Goal: Task Accomplishment & Management: Complete application form

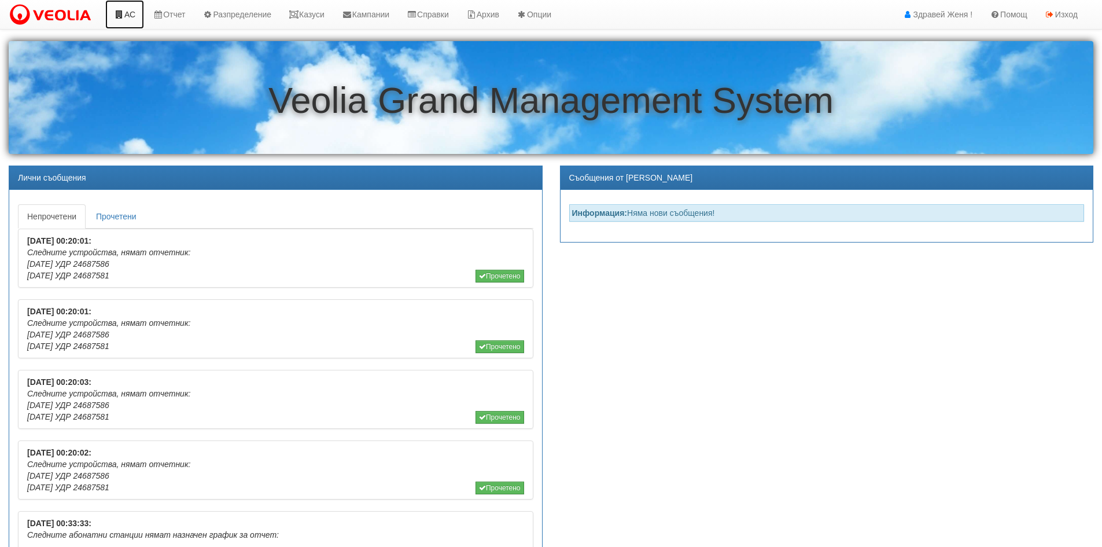
click at [125, 16] on link "АС" at bounding box center [124, 14] width 39 height 29
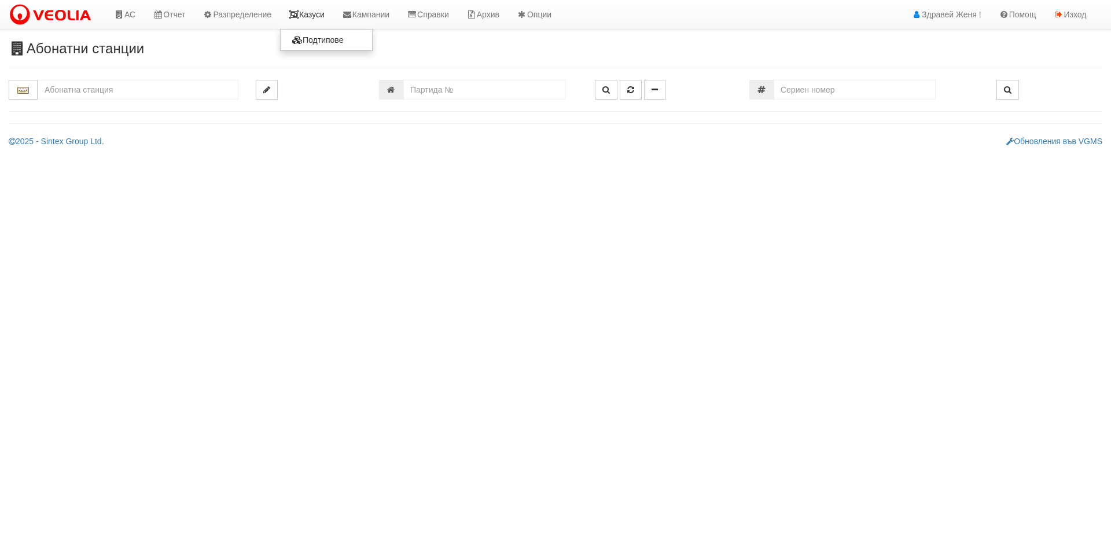
click at [317, 16] on link "Казуси" at bounding box center [306, 14] width 53 height 29
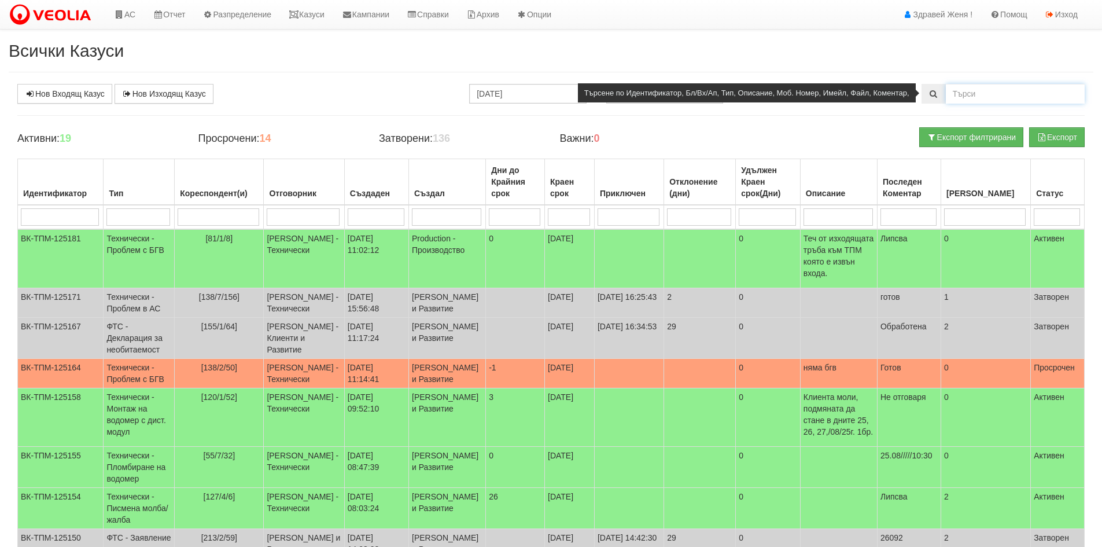
click at [966, 91] on input "text" at bounding box center [1015, 94] width 139 height 20
type input "124852"
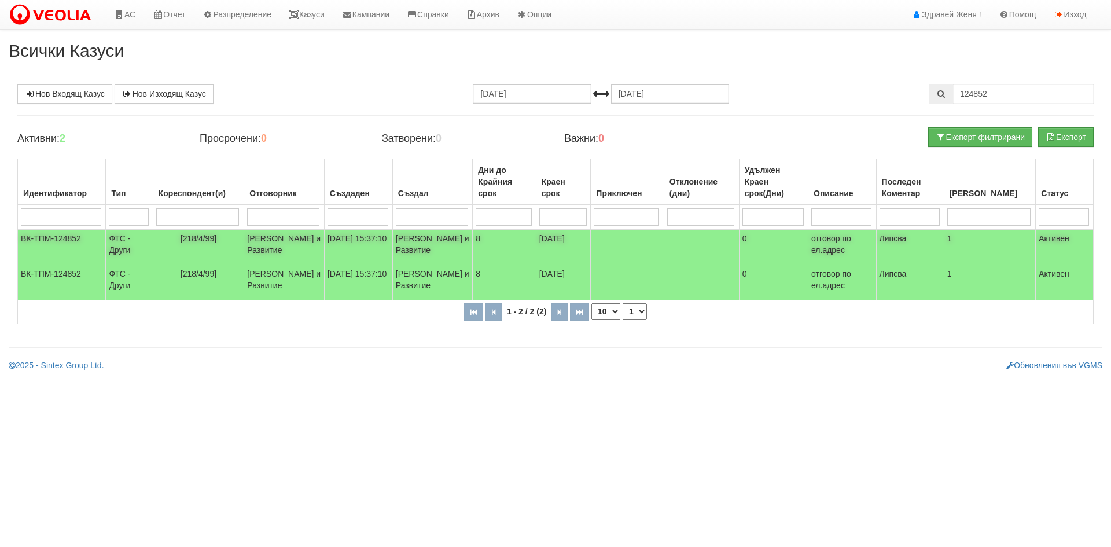
click at [293, 247] on td "Миглена Михова - Клиенти и Развитие" at bounding box center [284, 247] width 80 height 36
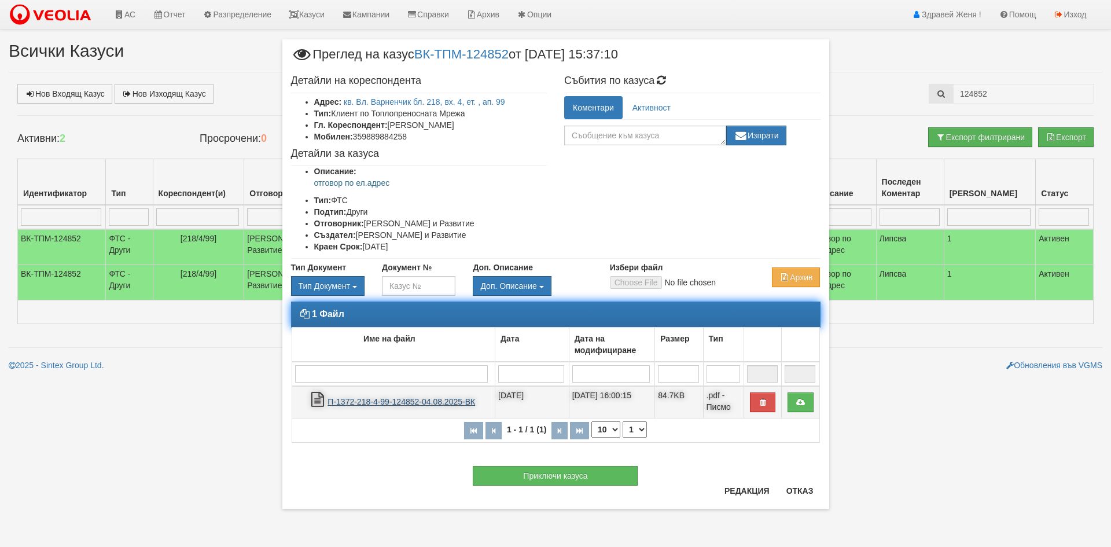
click at [440, 402] on link "П-1372-218-4-99-124852-04.08.2025-ВК" at bounding box center [402, 401] width 148 height 9
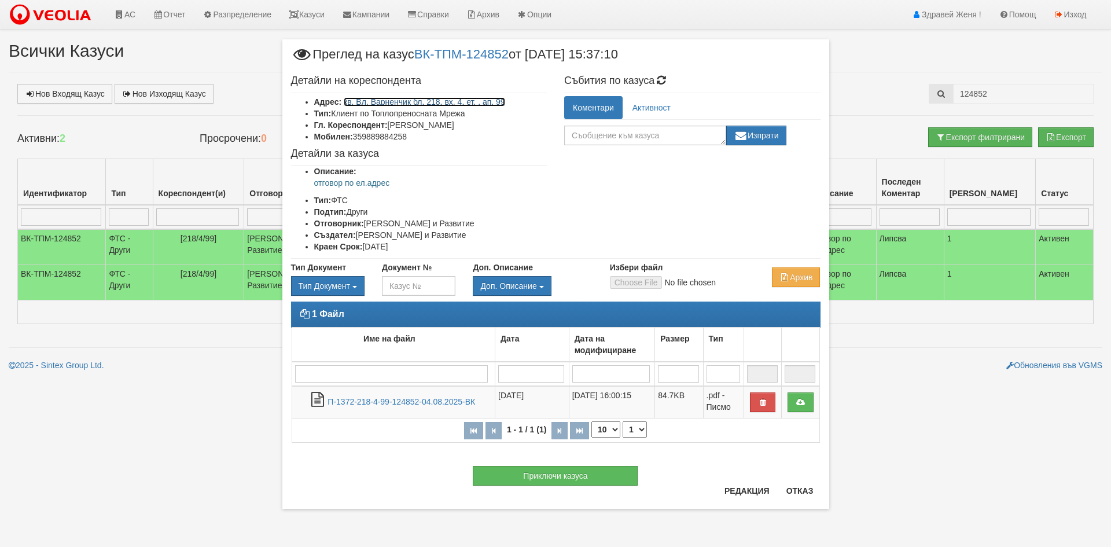
click at [450, 101] on link "кв. Вл. Варненчик бл. 218, вх. 4, ет. , ап. 99" at bounding box center [424, 101] width 161 height 9
click at [612, 138] on textarea at bounding box center [645, 136] width 162 height 20
paste textarea "Здравейте, г-жо Банкова Във връзка с подадената от вас молба За закриване на па…"
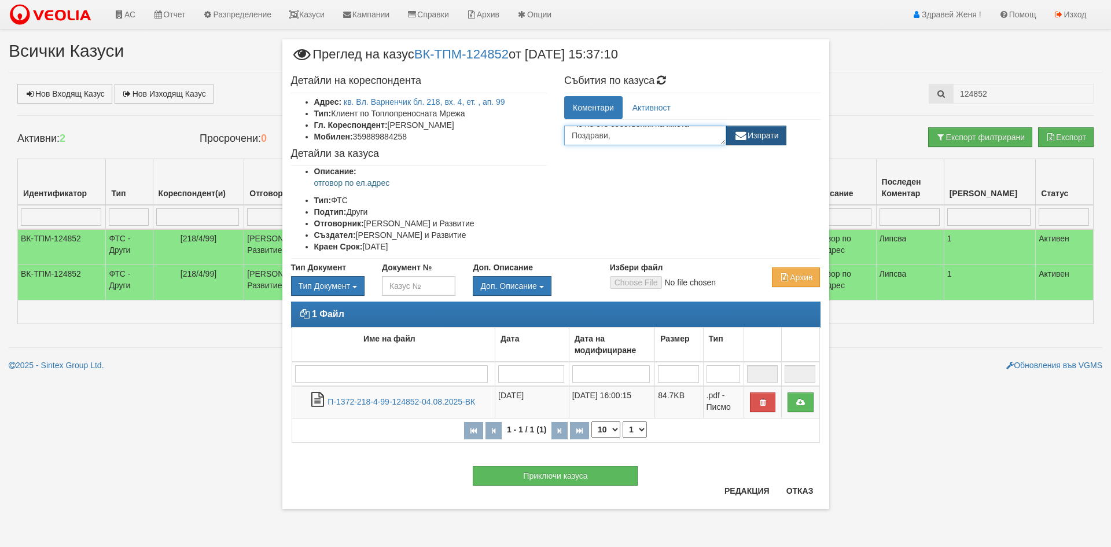
type textarea "Здравейте, г-жо Банкова Във връзка с подадената от вас молба За закриване на па…"
click at [770, 141] on button "Изпрати" at bounding box center [756, 136] width 60 height 20
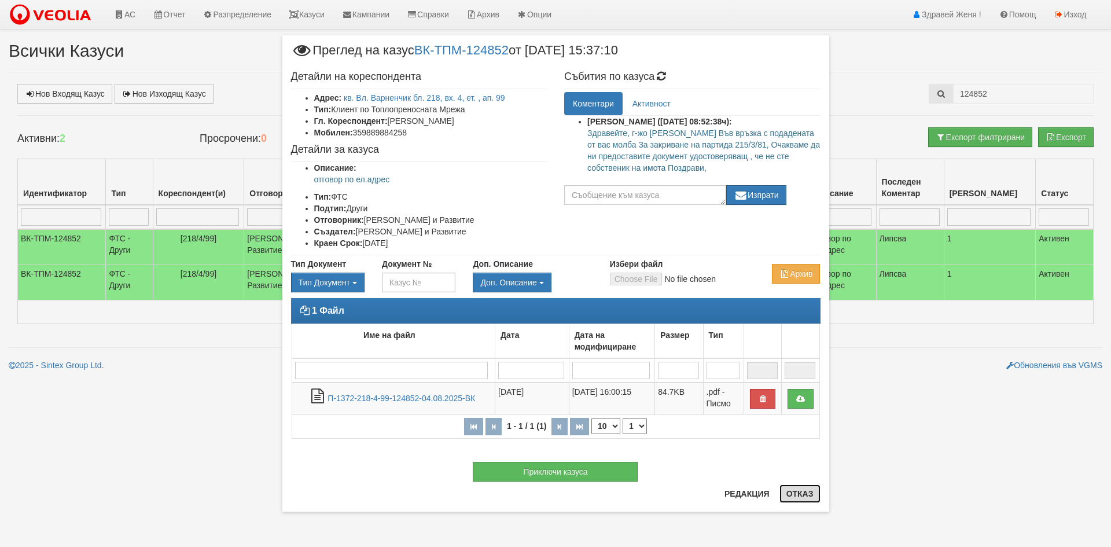
click at [790, 495] on button "Отказ" at bounding box center [800, 493] width 41 height 19
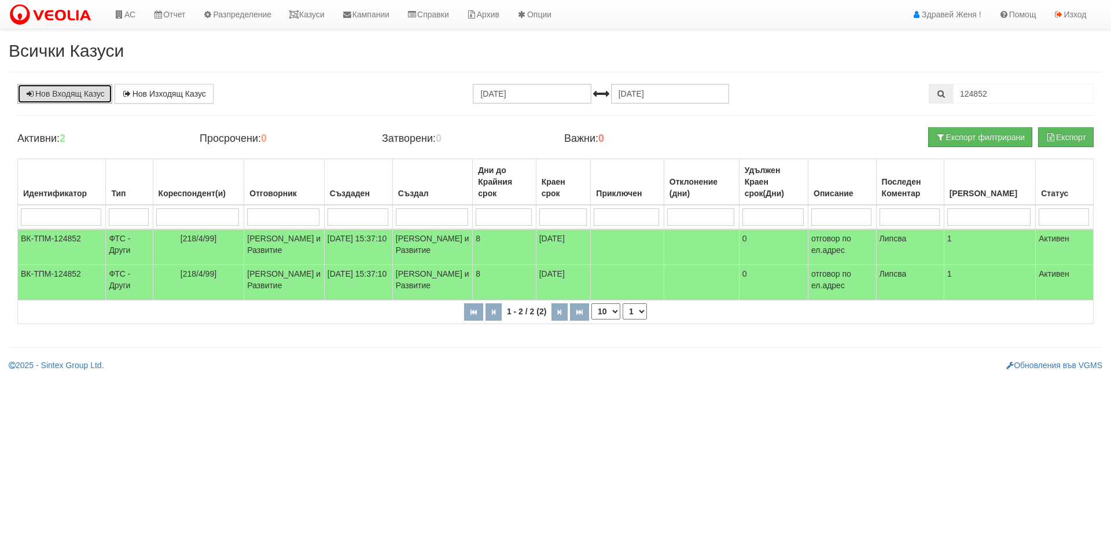
click at [89, 90] on link "Нов Входящ Казус" at bounding box center [64, 94] width 95 height 20
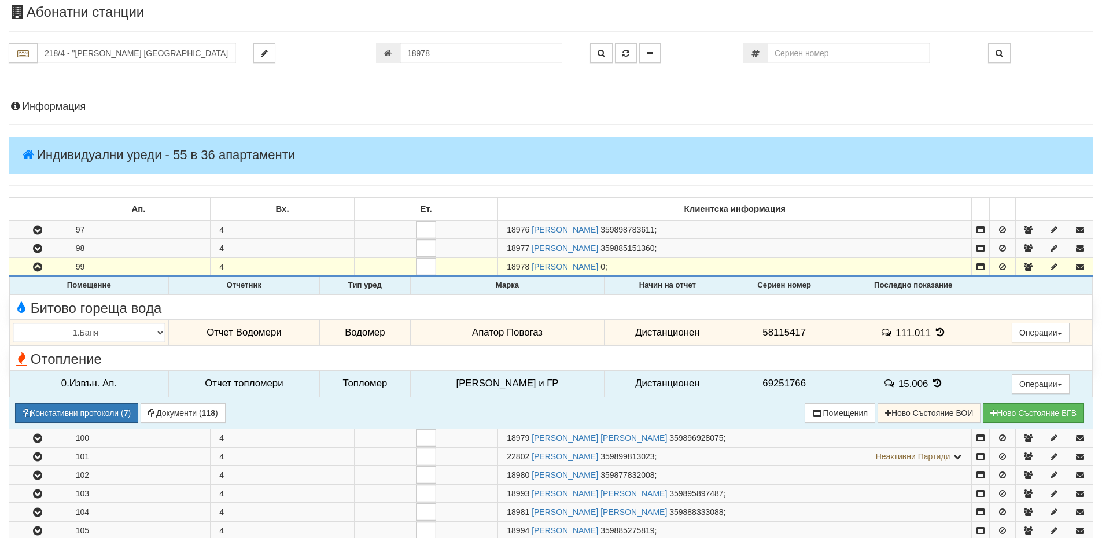
scroll to position [34, 0]
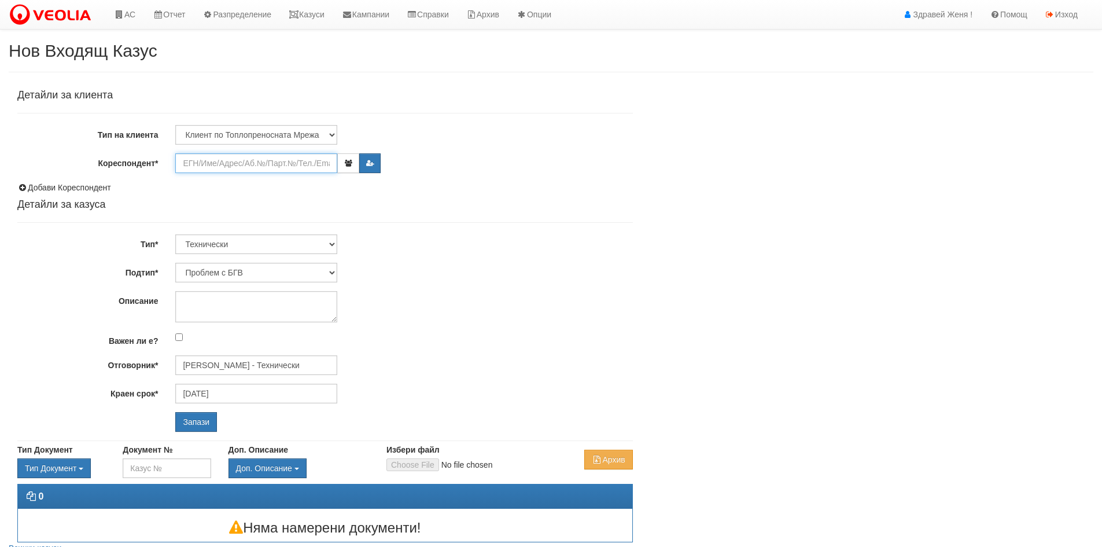
click at [216, 166] on input "Кореспондент*" at bounding box center [256, 163] width 162 height 20
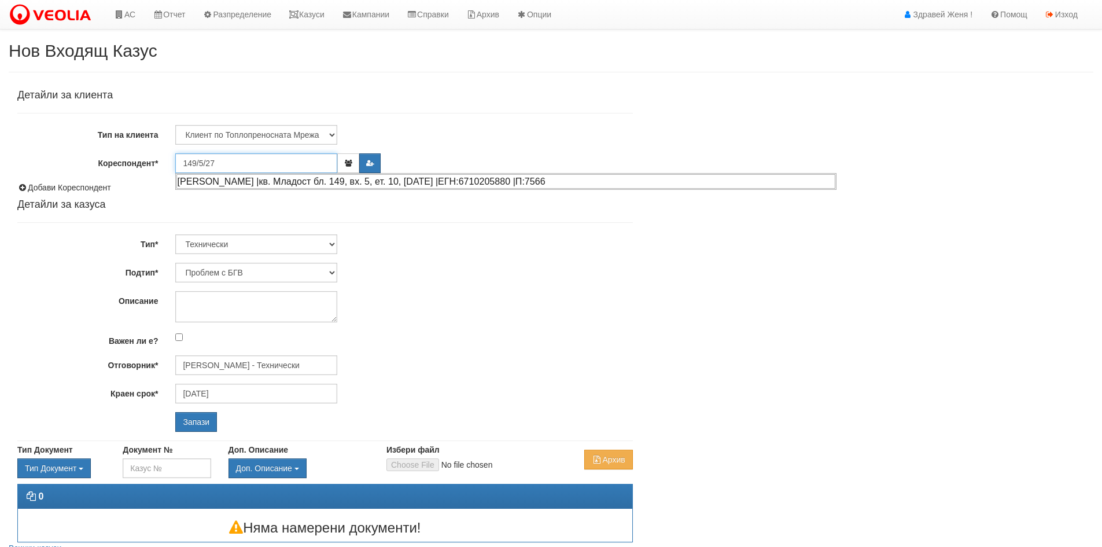
click at [288, 180] on div "НИКОЛАЙ СТЕФАНОВ НИКОЛОВ |кв. Младост бл. 149, вх. 5, ет. 10, ап. 27 |ЕГН:67102…" at bounding box center [506, 181] width 659 height 14
type input "НИКОЛАЙ СТЕФАНОВ НИКОЛОВ"
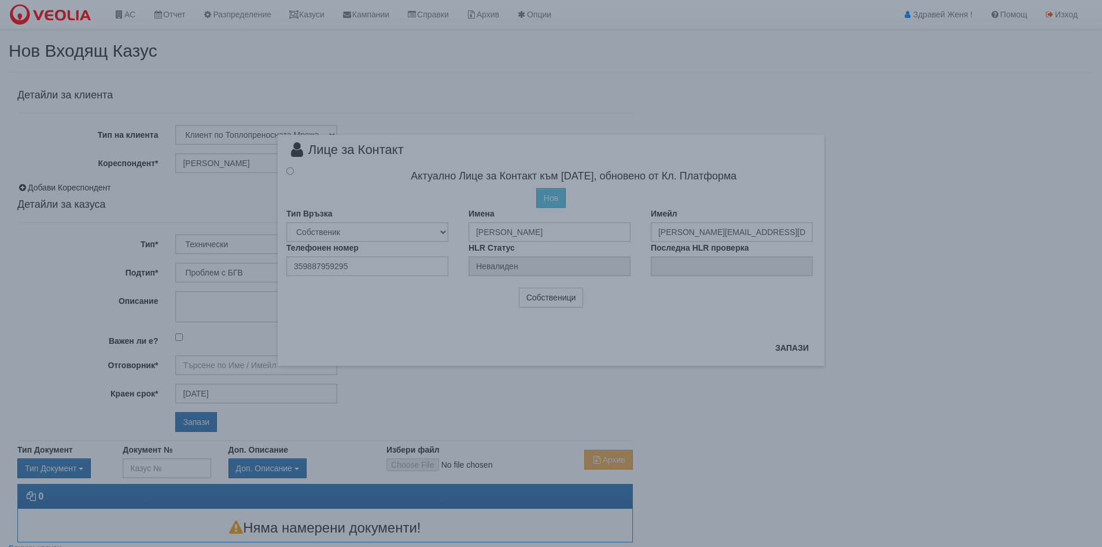
type input "Дончо Дончев - Технически"
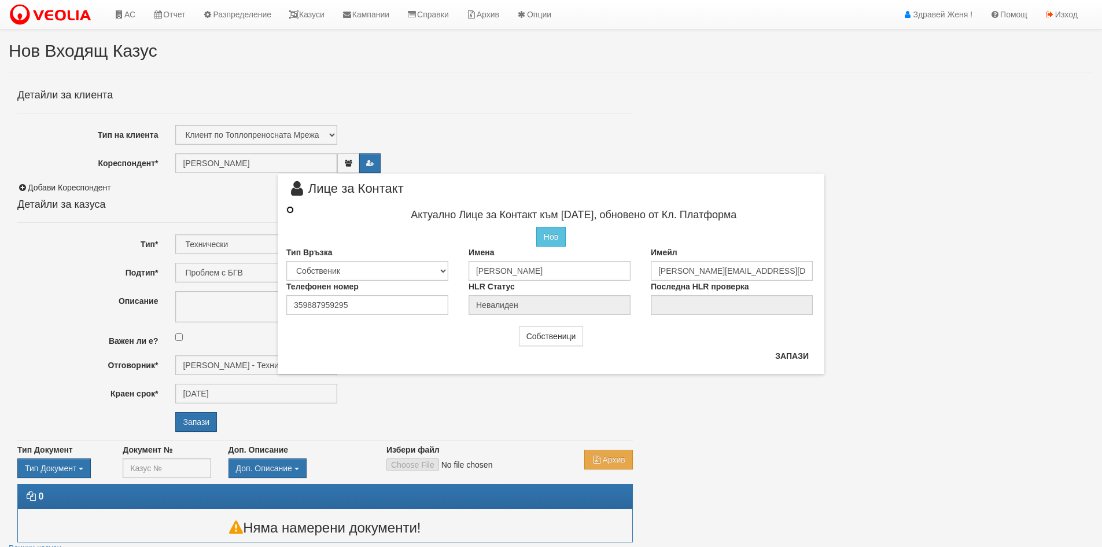
click at [289, 208] on input "radio" at bounding box center [290, 210] width 8 height 8
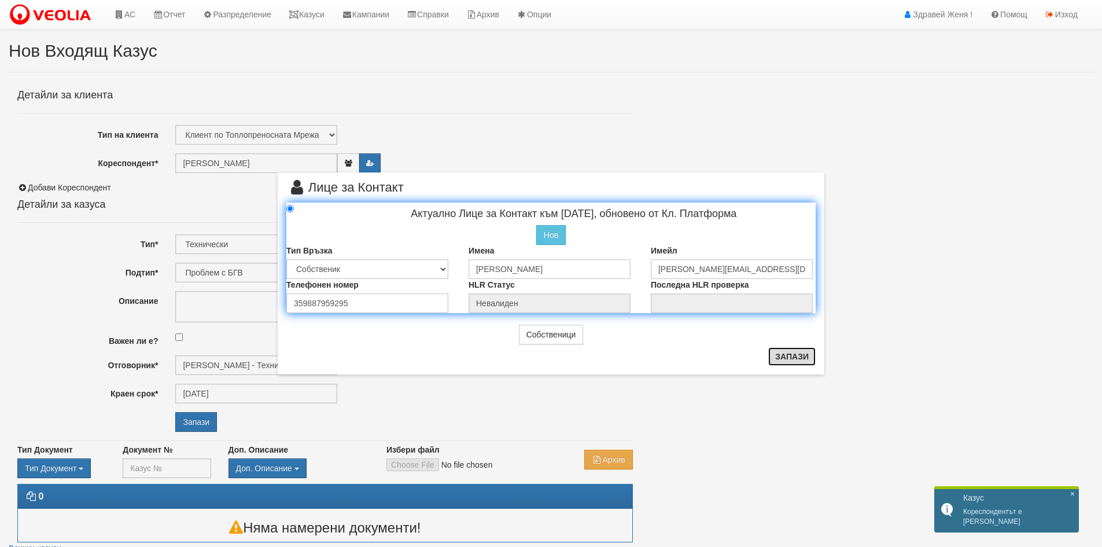
click at [781, 358] on button "Запази" at bounding box center [792, 356] width 47 height 19
radio input "true"
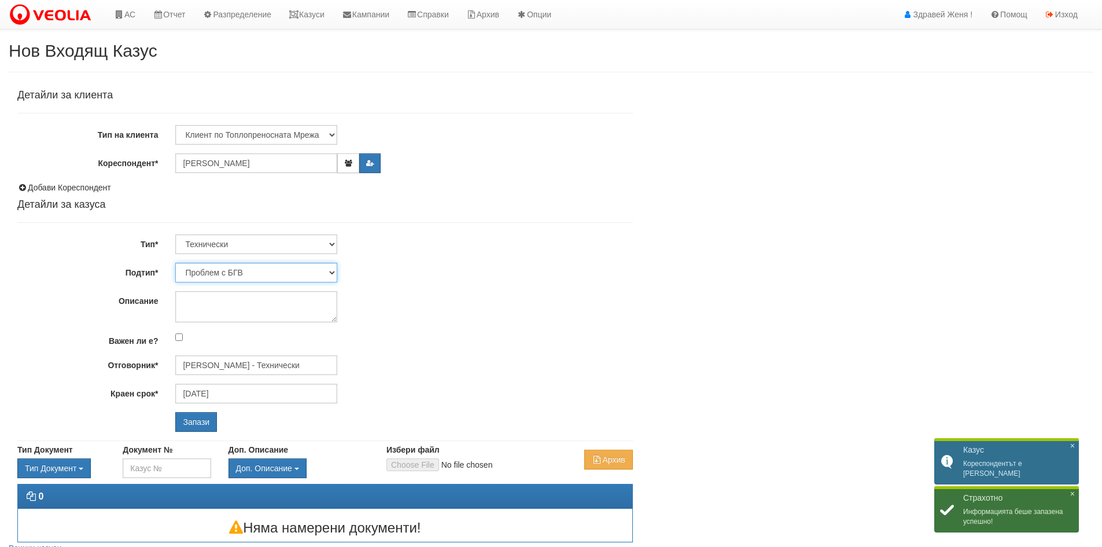
click at [328, 271] on select "Проблем с БГВ Теч ВОИ Теч БГВ Теч в АС Теч от водомер Проблем в АС Интервенция …" at bounding box center [256, 273] width 162 height 20
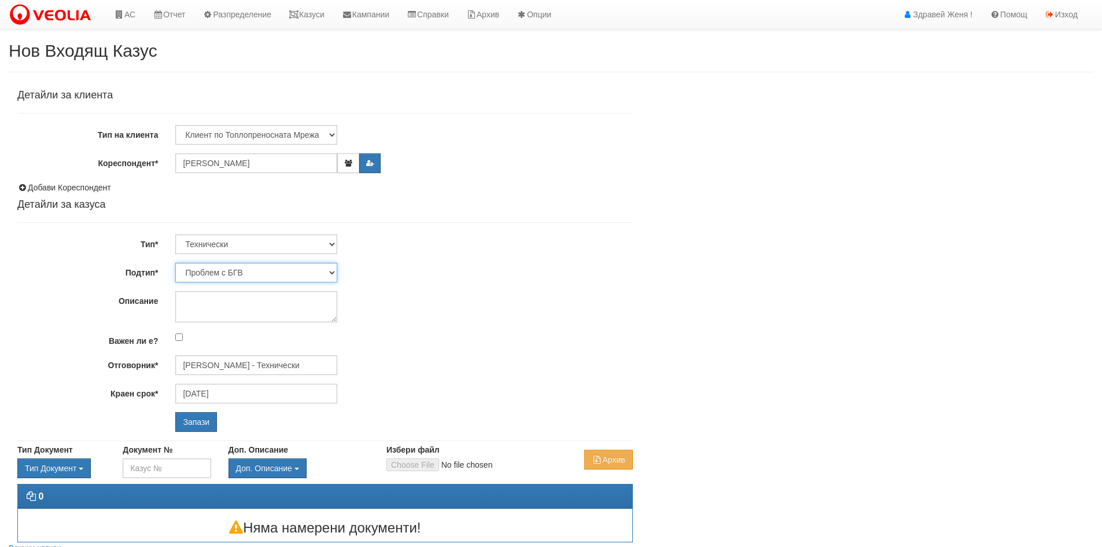
select select "Теч в [GEOGRAPHIC_DATA]"
click at [175, 263] on select "Проблем с БГВ Теч ВОИ Теч БГВ Теч в АС Теч от водомер Проблем в АС Интервенция …" at bounding box center [256, 273] width 162 height 20
type input "[DATE]"
type input "[PERSON_NAME] - Технически"
click at [239, 300] on textarea "Описание" at bounding box center [256, 306] width 162 height 31
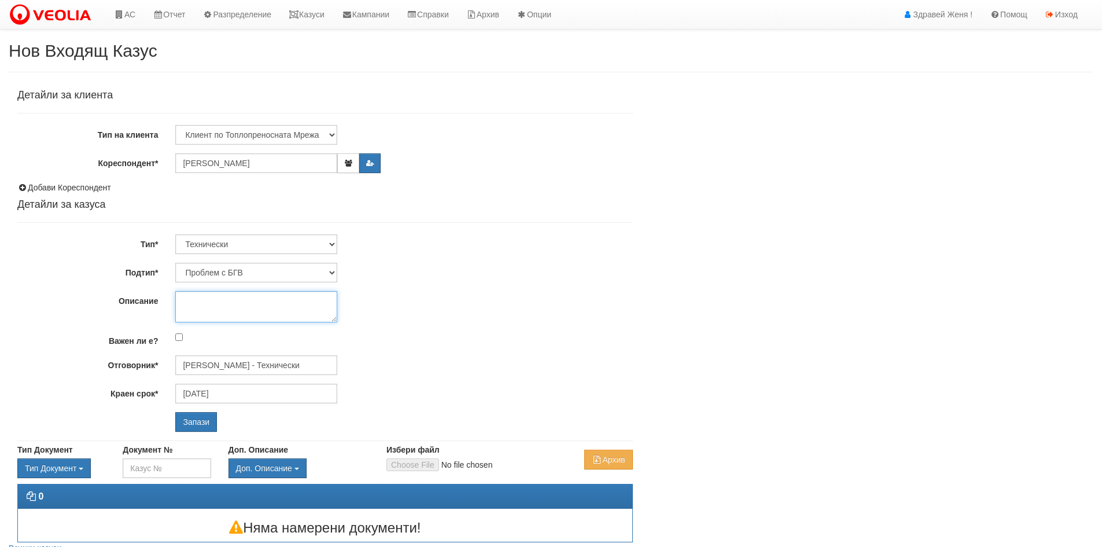
click at [249, 317] on textarea "Описание" at bounding box center [256, 306] width 162 height 31
type textarea "Т"
click at [295, 303] on textarea "Молят за спешна реакция" at bounding box center [256, 306] width 162 height 31
type textarea "Молят за спешна реакция!"
click at [195, 424] on input "Запази" at bounding box center [196, 422] width 42 height 20
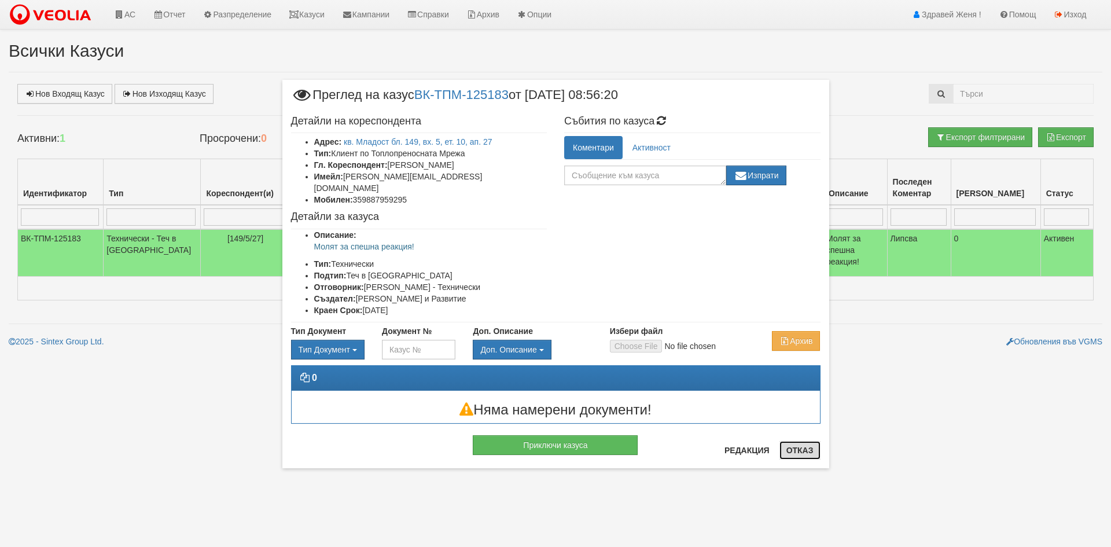
click at [795, 452] on button "Отказ" at bounding box center [800, 450] width 41 height 19
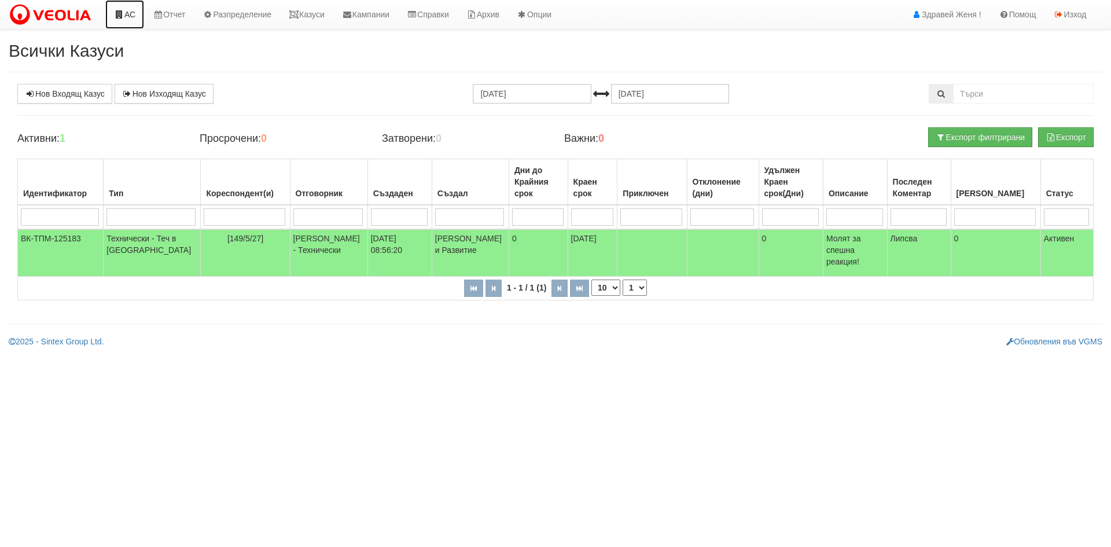
click at [137, 13] on link "АС" at bounding box center [124, 14] width 39 height 29
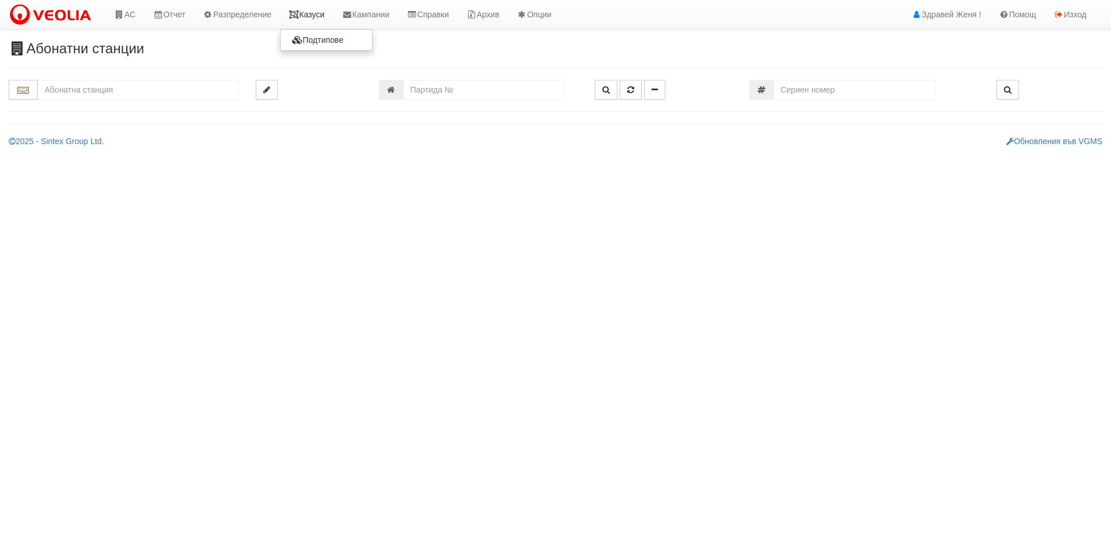
click at [310, 16] on link "Казуси" at bounding box center [306, 14] width 53 height 29
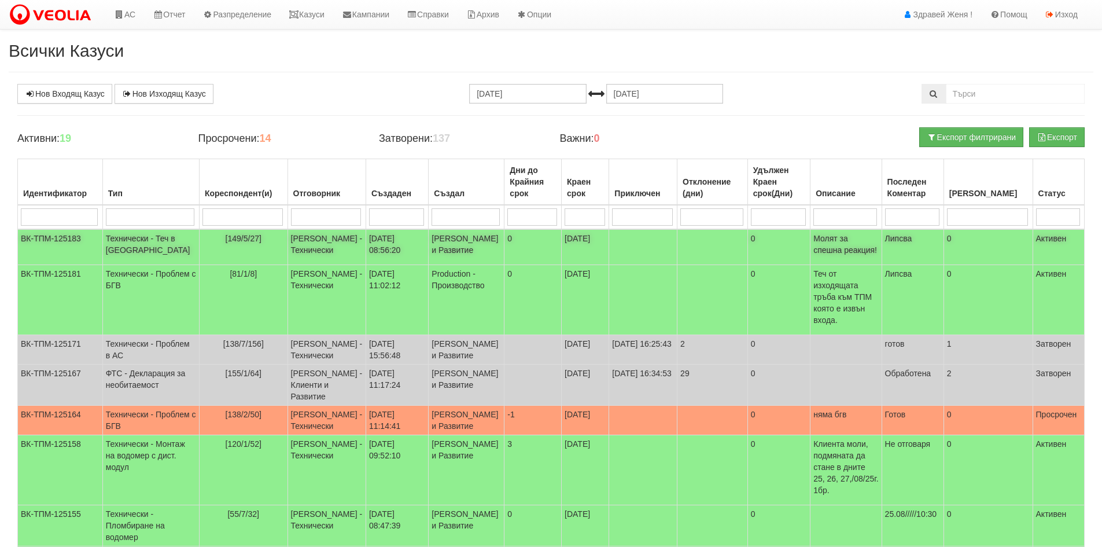
click at [823, 247] on p "Молят за спешна реакция!" at bounding box center [846, 244] width 65 height 23
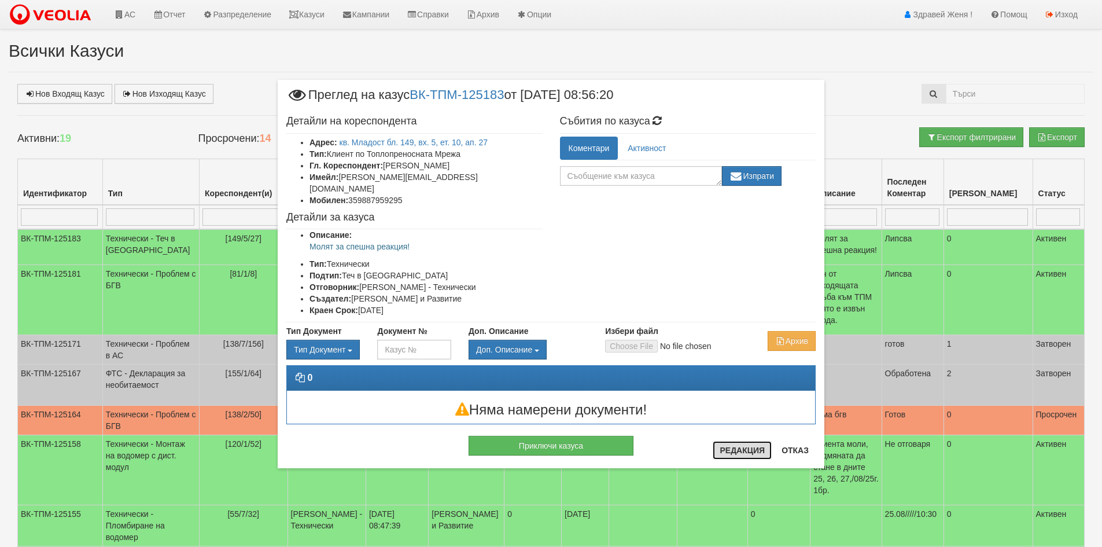
click at [749, 449] on button "Редакция" at bounding box center [742, 450] width 59 height 19
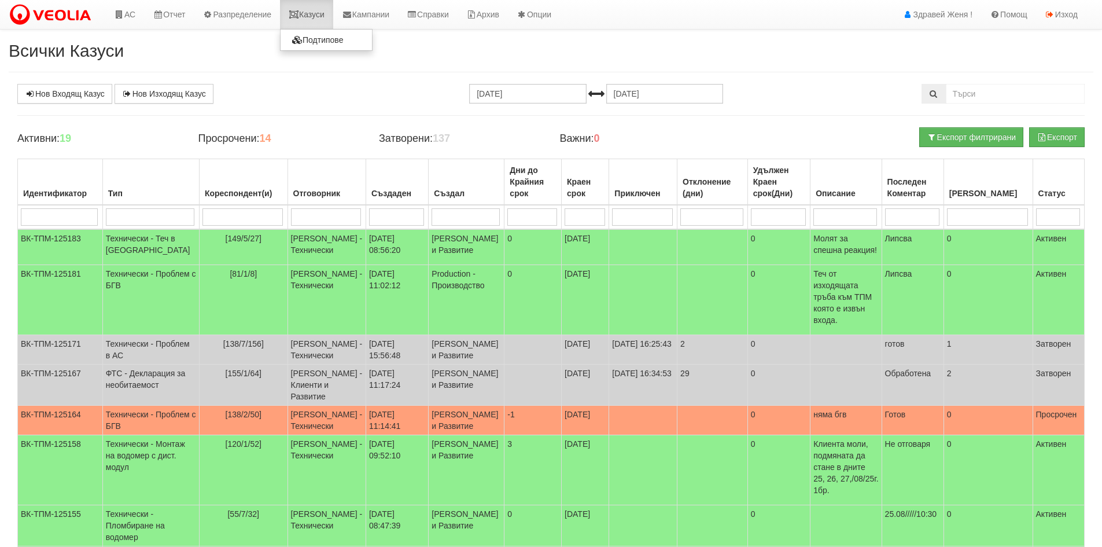
click at [310, 16] on link "Казуси" at bounding box center [306, 14] width 53 height 29
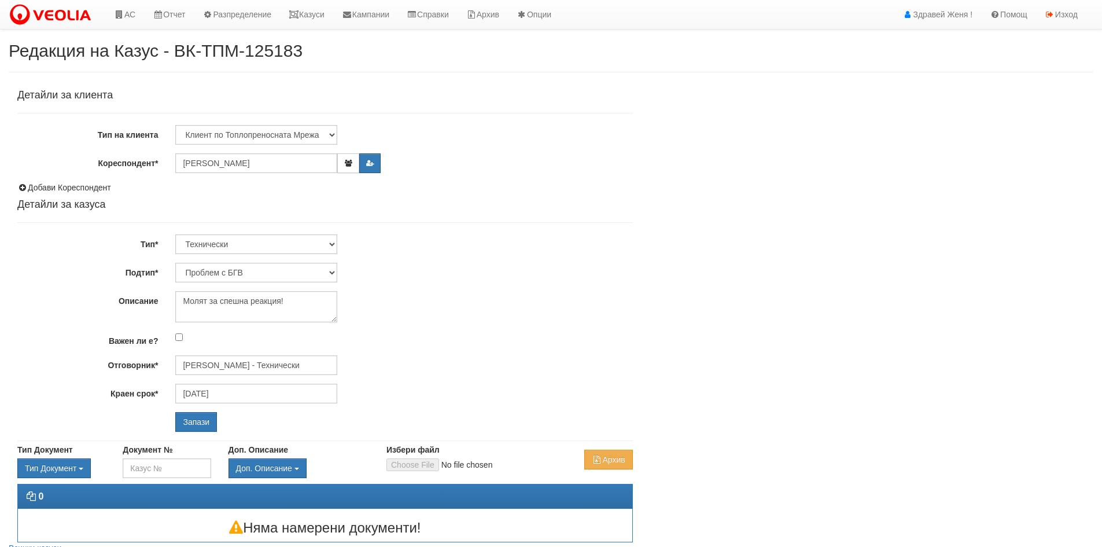
select select "Теч в [GEOGRAPHIC_DATA]"
drag, startPoint x: 287, startPoint y: 304, endPoint x: 139, endPoint y: 294, distance: 147.9
click at [139, 294] on div "Описание Молят за спешна реакция!" at bounding box center [325, 306] width 633 height 31
click at [198, 424] on input "Запази" at bounding box center [196, 422] width 42 height 20
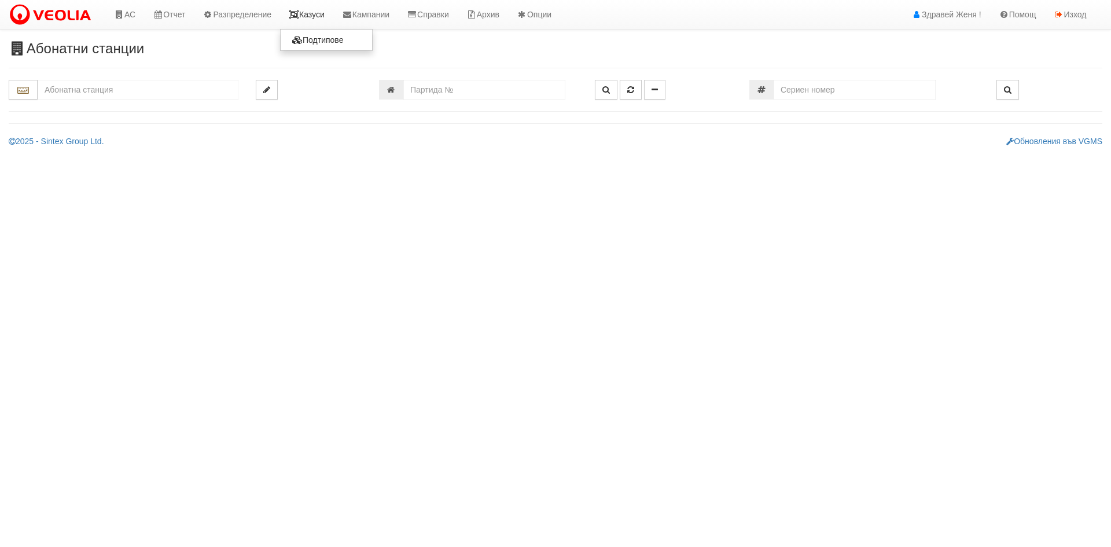
click at [299, 14] on icon at bounding box center [294, 14] width 10 height 8
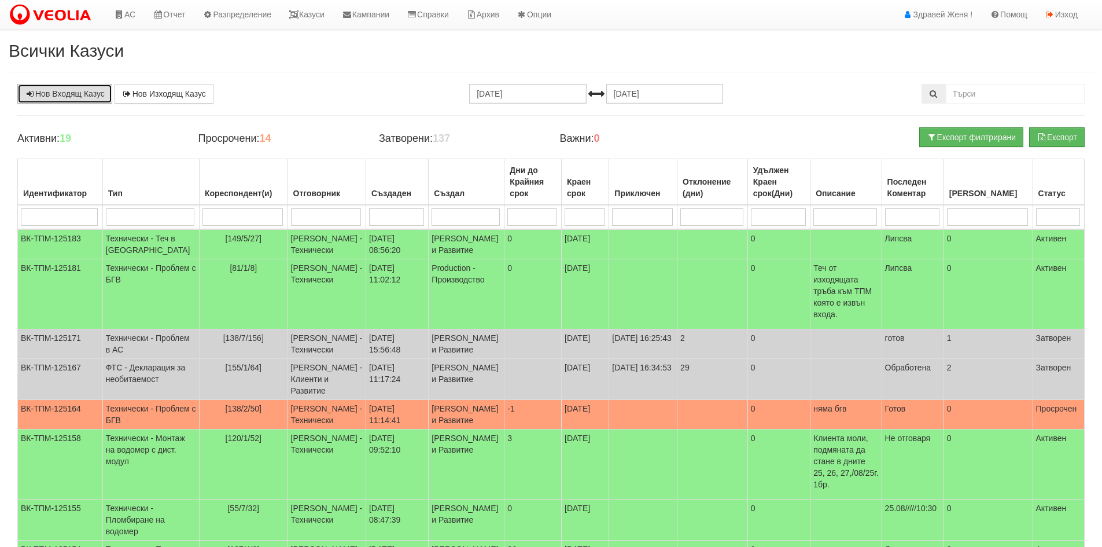
click at [101, 93] on link "Нов Входящ Казус" at bounding box center [64, 94] width 95 height 20
click at [133, 28] on link "АС" at bounding box center [124, 14] width 39 height 29
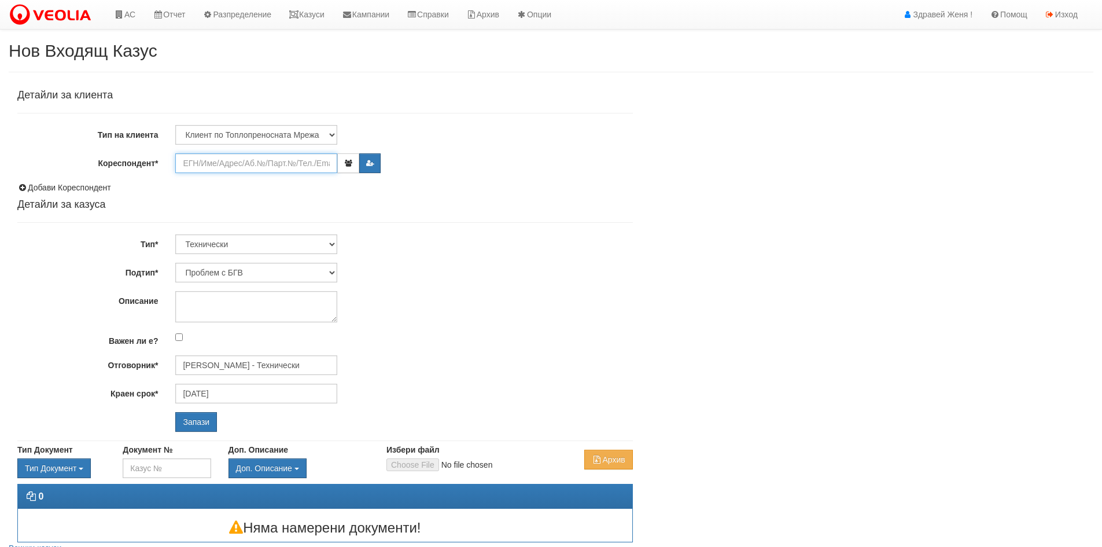
click at [207, 165] on input "Кореспондент*" at bounding box center [256, 163] width 162 height 20
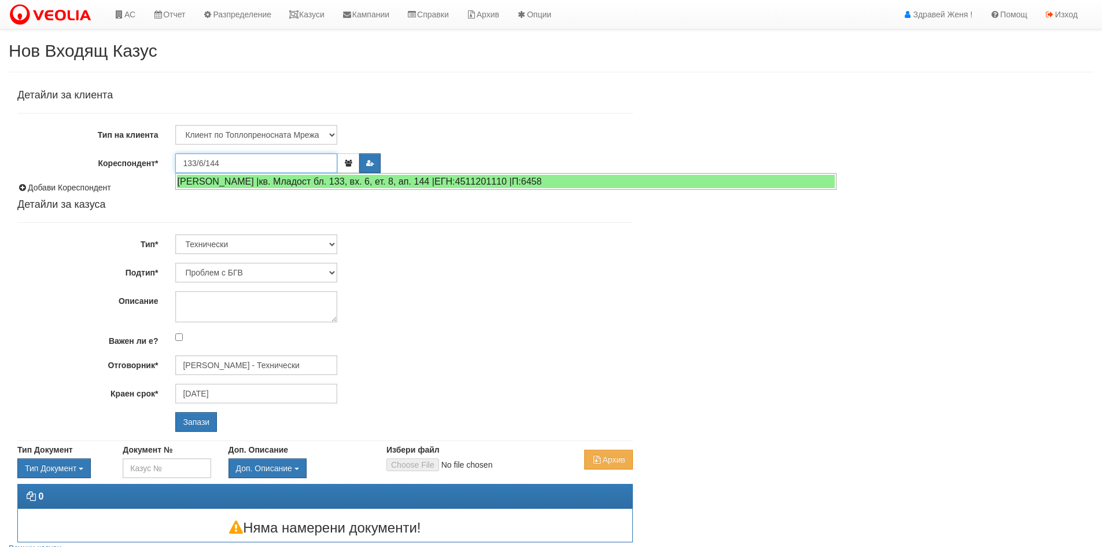
click at [262, 186] on div "ЕЛЕНА КОСТОВА ХРИСТОВА |кв. Младост бл. 133, вх. 6, ет. 8, ап. 144 |ЕГН:4511201…" at bounding box center [506, 181] width 658 height 13
type input "[PERSON_NAME]"
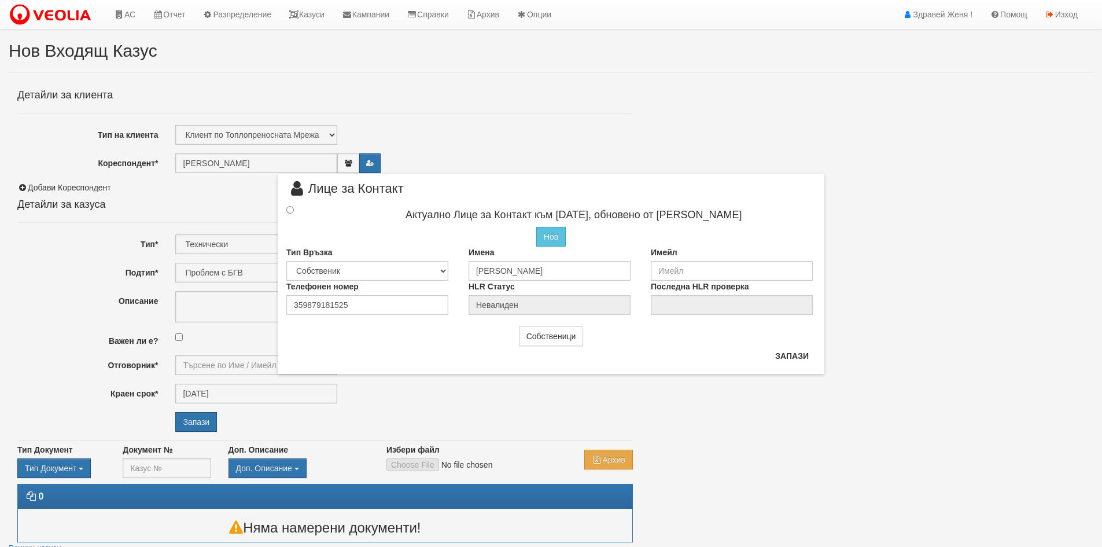
type input "[PERSON_NAME] - Технически"
click at [291, 210] on input "radio" at bounding box center [290, 210] width 8 height 8
radio input "true"
type input "[PERSON_NAME]"
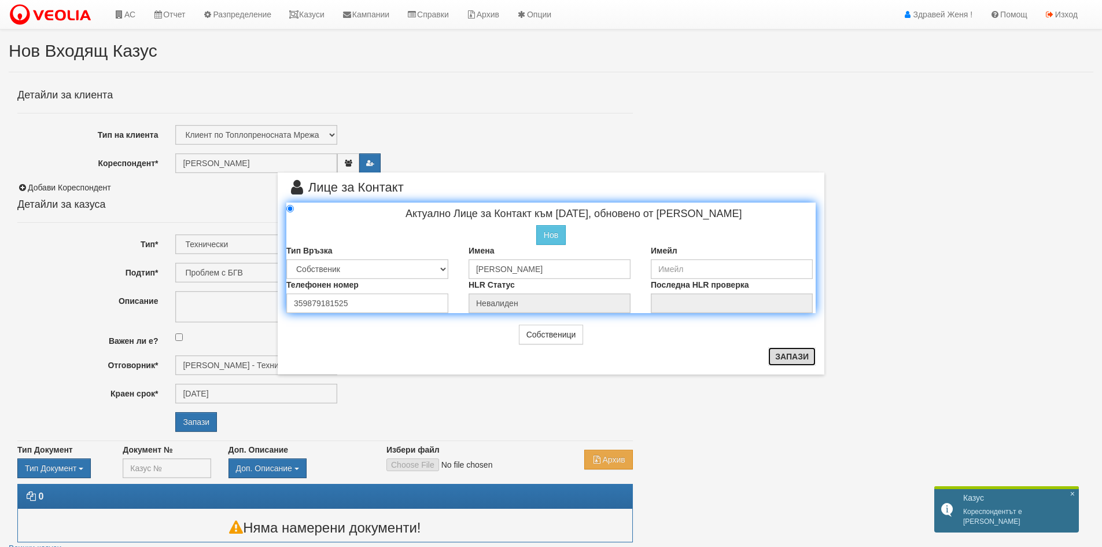
click at [797, 355] on button "Запази" at bounding box center [792, 356] width 47 height 19
radio input "true"
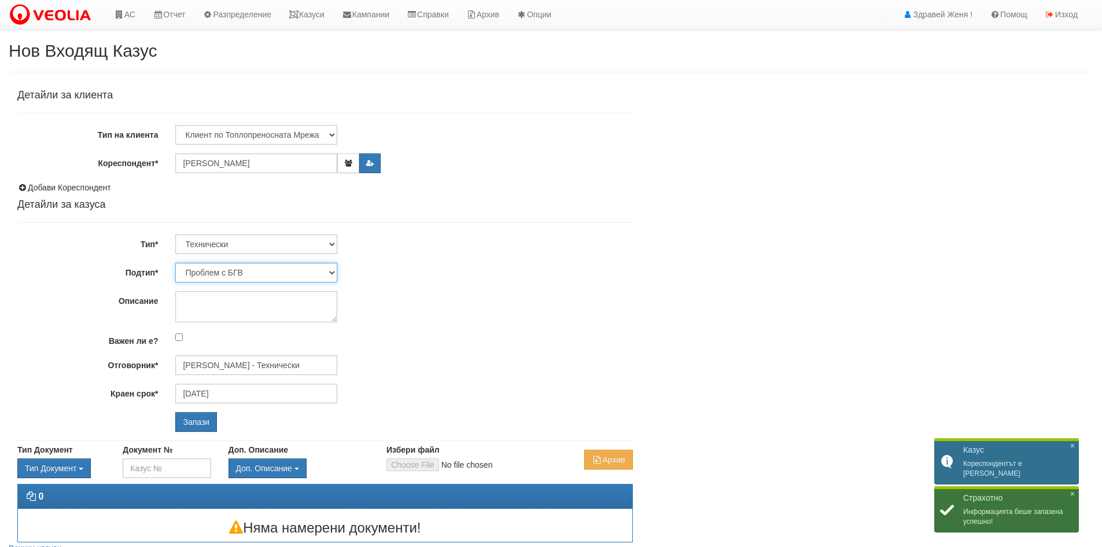
click at [332, 269] on select "Проблем с БГВ Теч ВОИ Теч БГВ Теч в АС Теч от водомер Проблем в АС Интервенция …" at bounding box center [256, 273] width 162 height 20
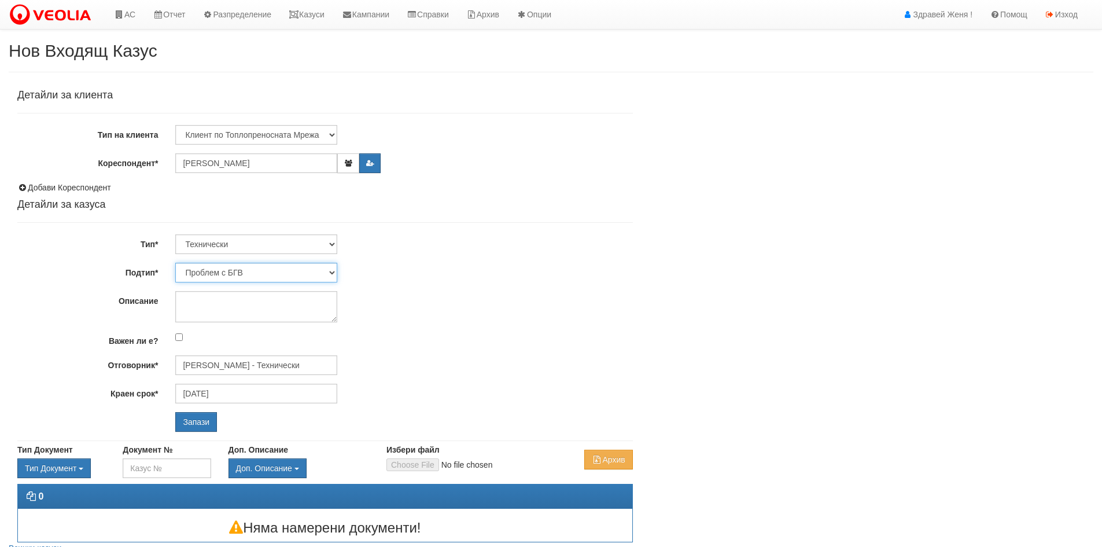
select select "Друго"
click at [175, 263] on select "Проблем с БГВ Теч ВОИ Теч БГВ Теч в АС Теч от водомер Проблем в АС Интервенция …" at bounding box center [256, 273] width 162 height 20
type input "24/09/2025"
type input "[PERSON_NAME] - Технически"
click at [332, 270] on select "Проблем с БГВ Теч ВОИ Теч БГВ Теч в АС Теч от водомер Проблем в АС Интервенция …" at bounding box center [256, 273] width 162 height 20
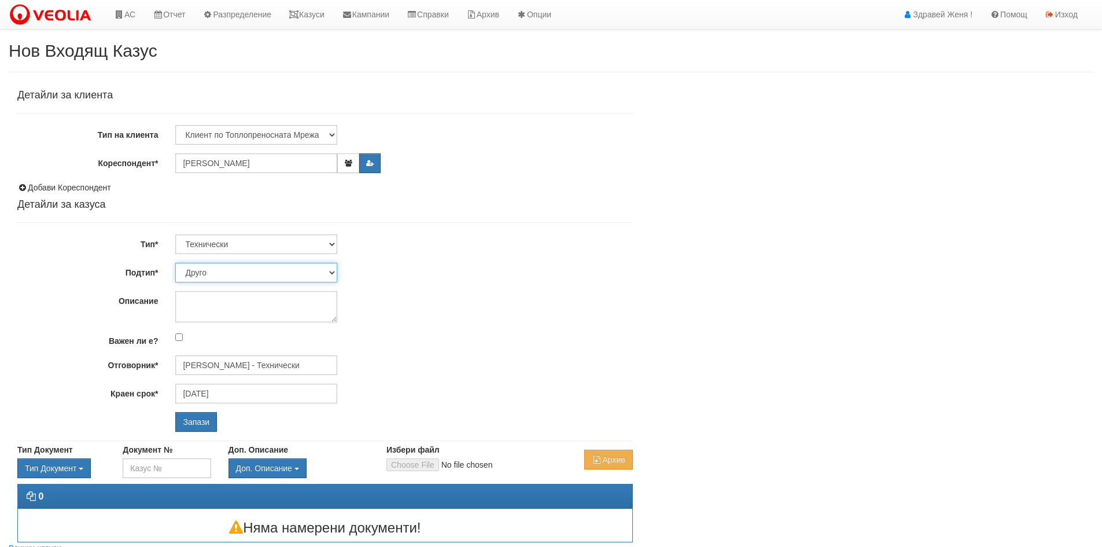
select select "Ремонт апартаментна ВОИ"
click at [175, 263] on select "Проблем с БГВ Теч ВОИ Теч БГВ Теч в АС Теч от водомер Проблем в АС Интервенция …" at bounding box center [256, 273] width 162 height 20
type input "[DATE]"
type input "[PERSON_NAME] - Технически"
click at [218, 310] on textarea "Описание" at bounding box center [256, 306] width 162 height 31
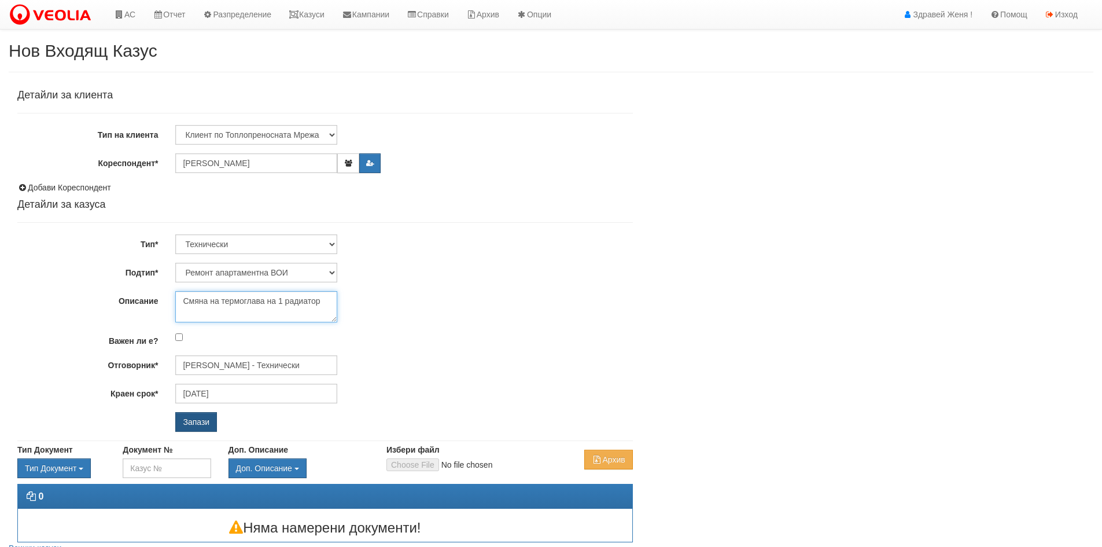
type textarea "Смяна на термоглава на 1 радиатор"
click at [198, 416] on input "Запази" at bounding box center [196, 422] width 42 height 20
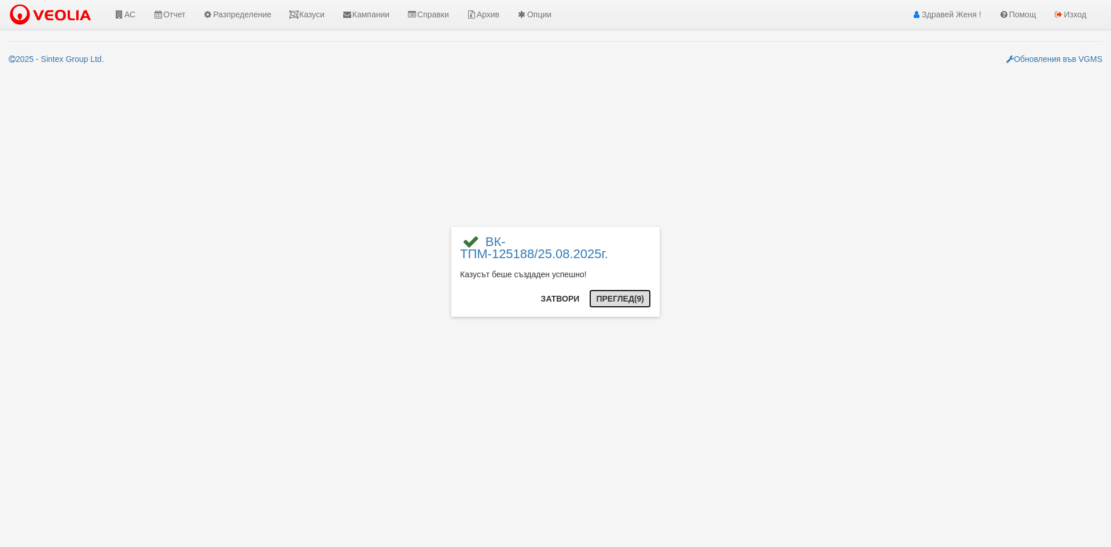
click at [630, 293] on button "Преглед (9)" at bounding box center [620, 298] width 62 height 19
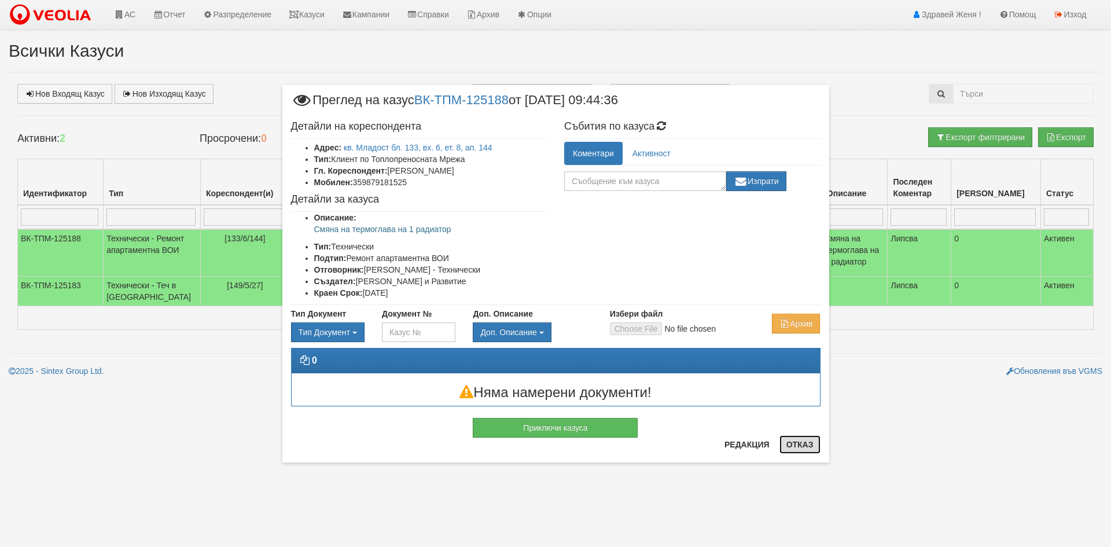
click at [797, 452] on button "Отказ" at bounding box center [800, 444] width 41 height 19
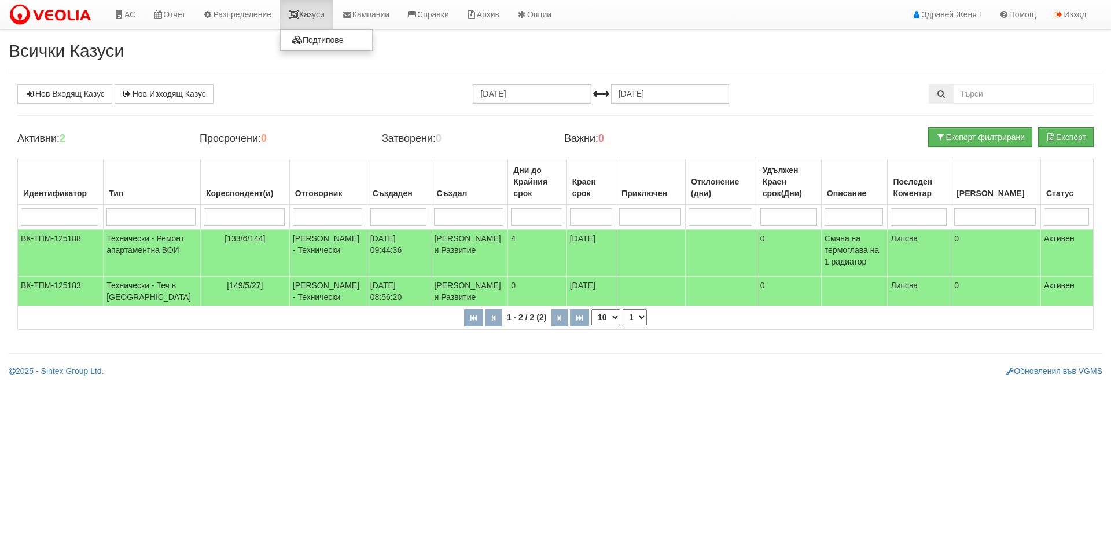
click at [319, 20] on link "Казуси" at bounding box center [306, 14] width 53 height 29
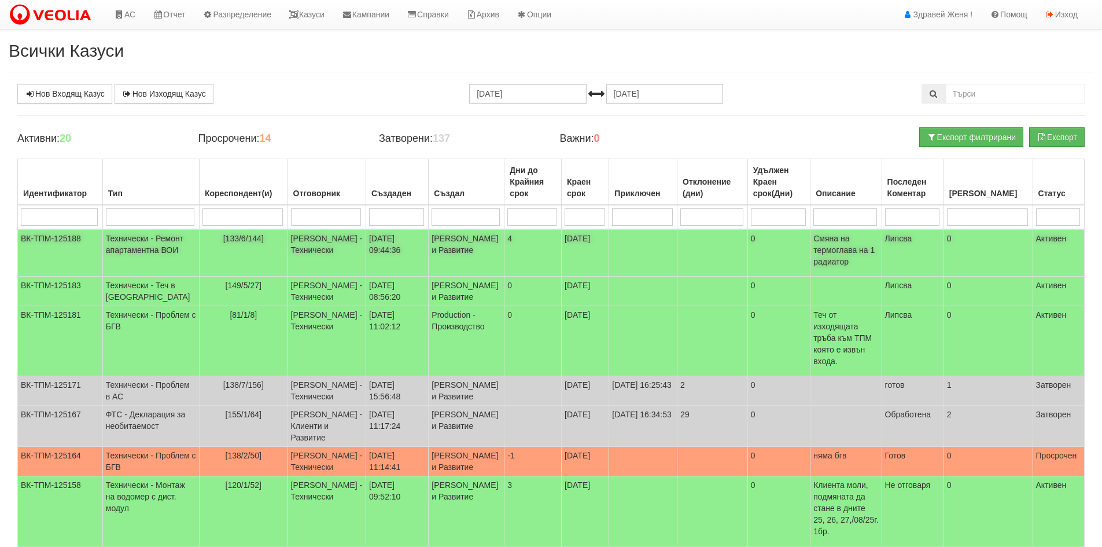
click at [857, 252] on p "Смяна на термоглава на 1 радиатор" at bounding box center [846, 250] width 65 height 35
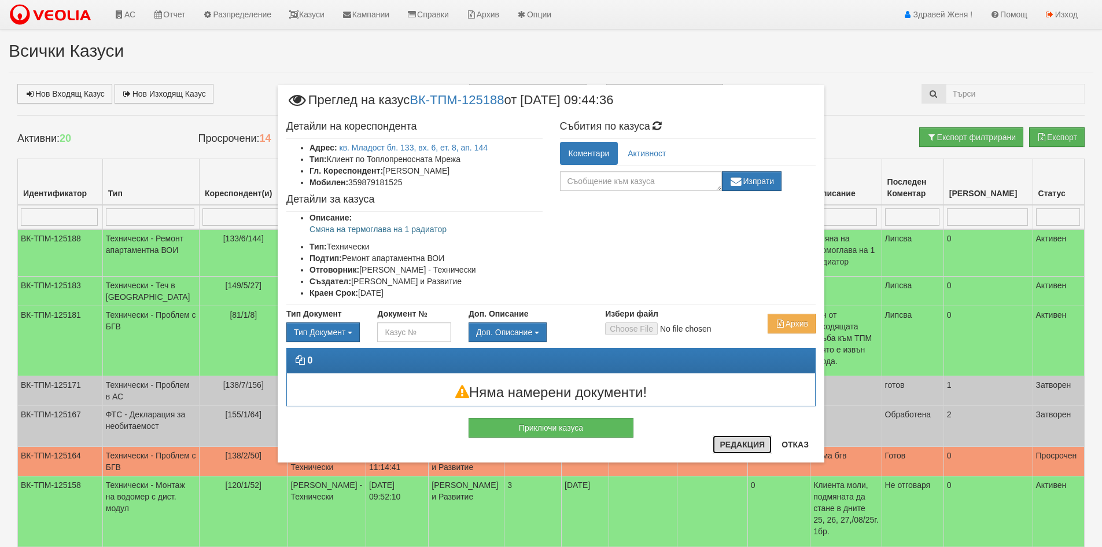
click at [734, 444] on button "Редакция" at bounding box center [742, 444] width 59 height 19
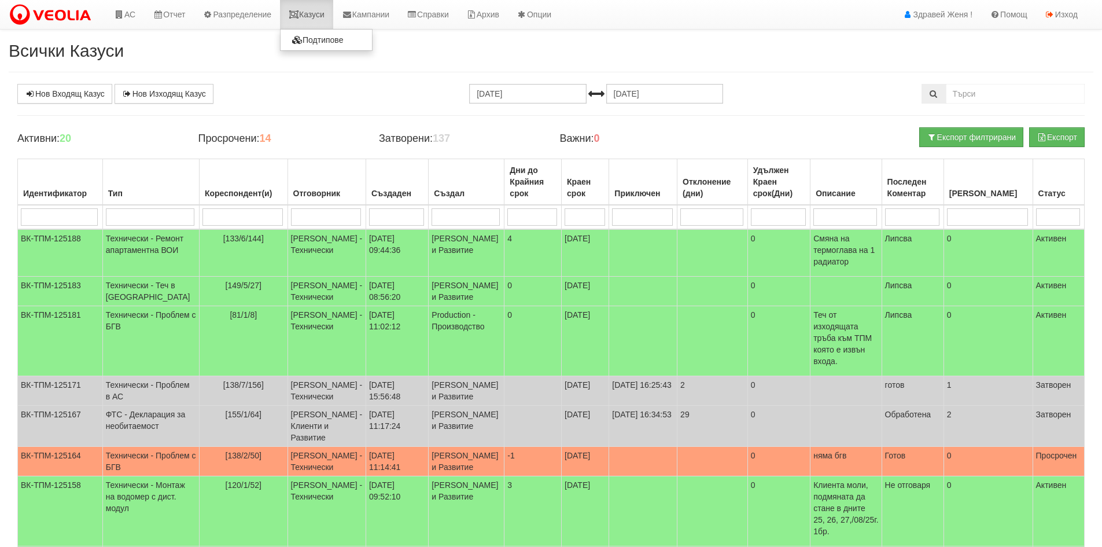
click at [326, 16] on link "Казуси" at bounding box center [306, 14] width 53 height 29
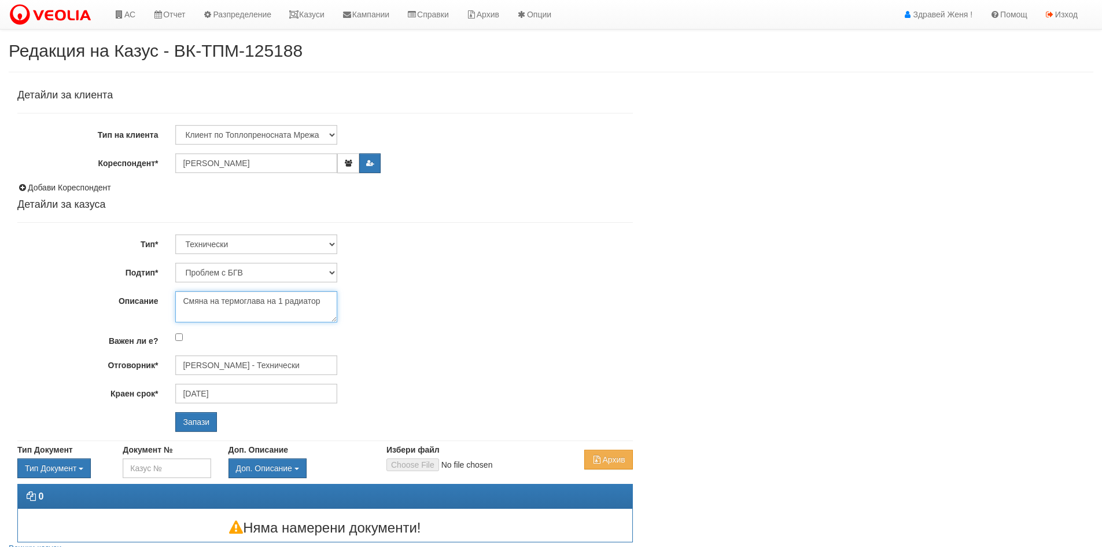
click at [271, 303] on textarea "Смяна на термоглава на 1 радиатор" at bounding box center [256, 306] width 162 height 31
type textarea "Смяна на термоглава за 1 радиатор"
click at [196, 417] on input "Запази" at bounding box center [196, 422] width 42 height 20
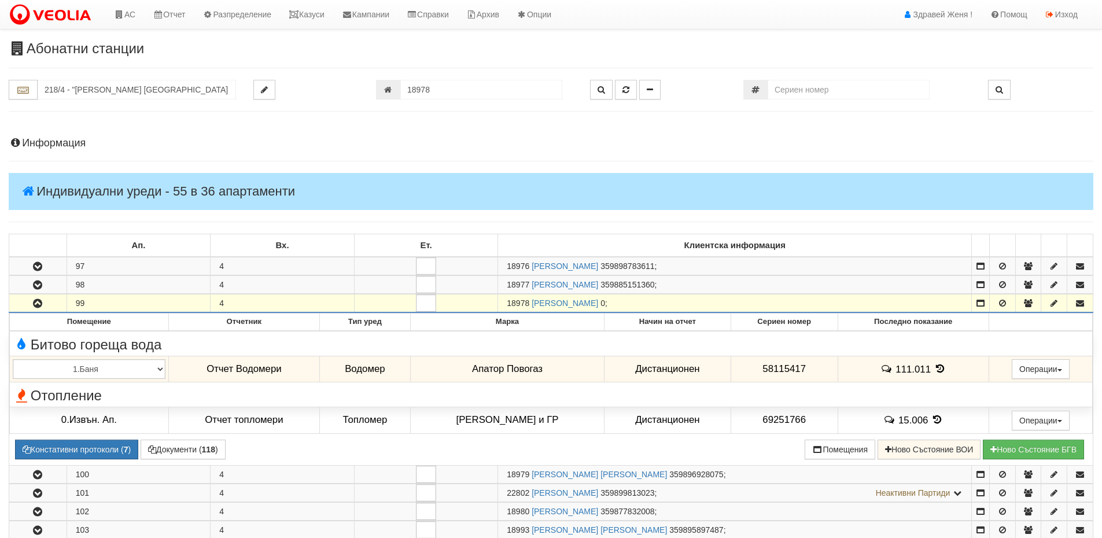
scroll to position [34, 0]
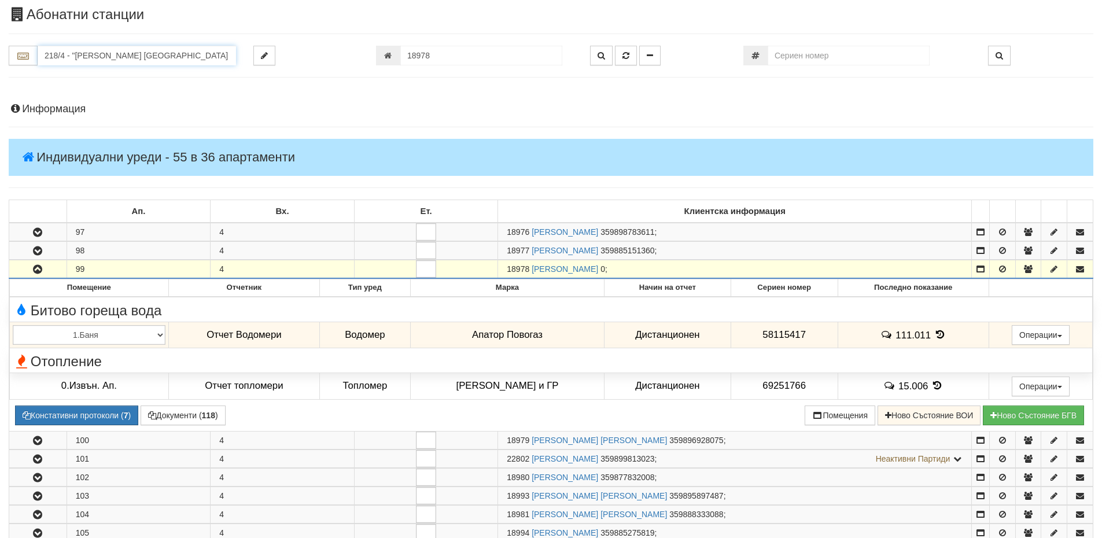
drag, startPoint x: 207, startPoint y: 56, endPoint x: 0, endPoint y: 42, distance: 207.6
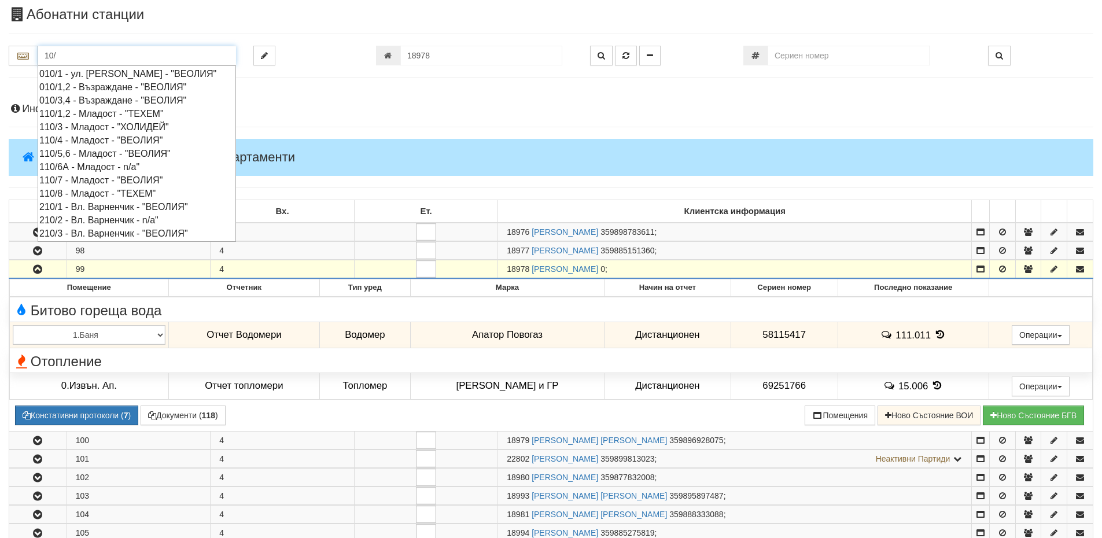
click at [100, 107] on div "010/3,4 - Възраждане - "ВЕОЛИЯ"" at bounding box center [136, 100] width 195 height 13
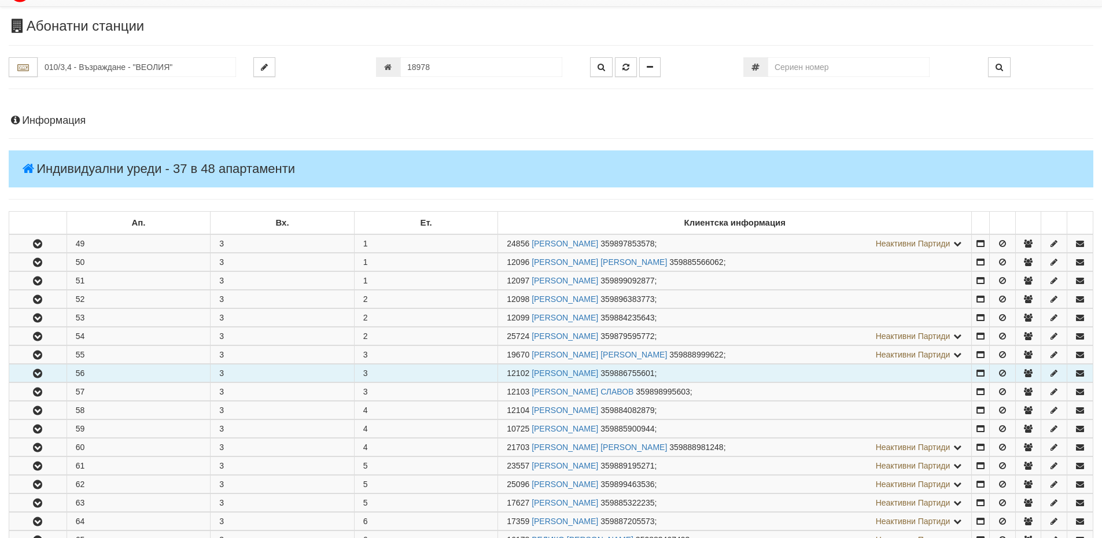
scroll to position [0, 0]
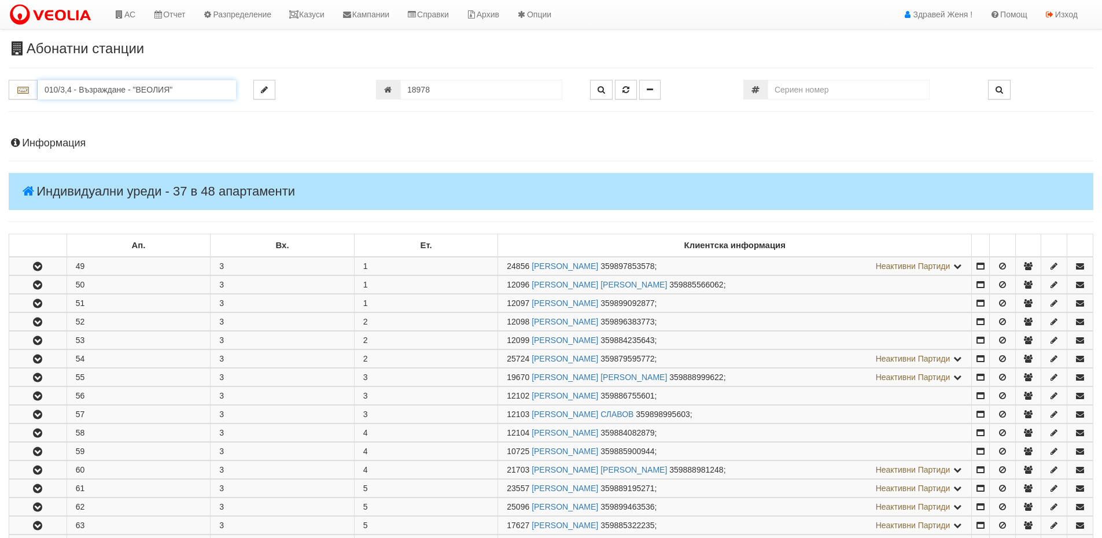
click at [75, 91] on input "010/3,4 - Възраждане - "ВЕОЛИЯ"" at bounding box center [137, 90] width 198 height 20
click at [166, 106] on div "010/1 - ул. Васил Чекаларов - "ВЕОЛИЯ"" at bounding box center [136, 107] width 195 height 13
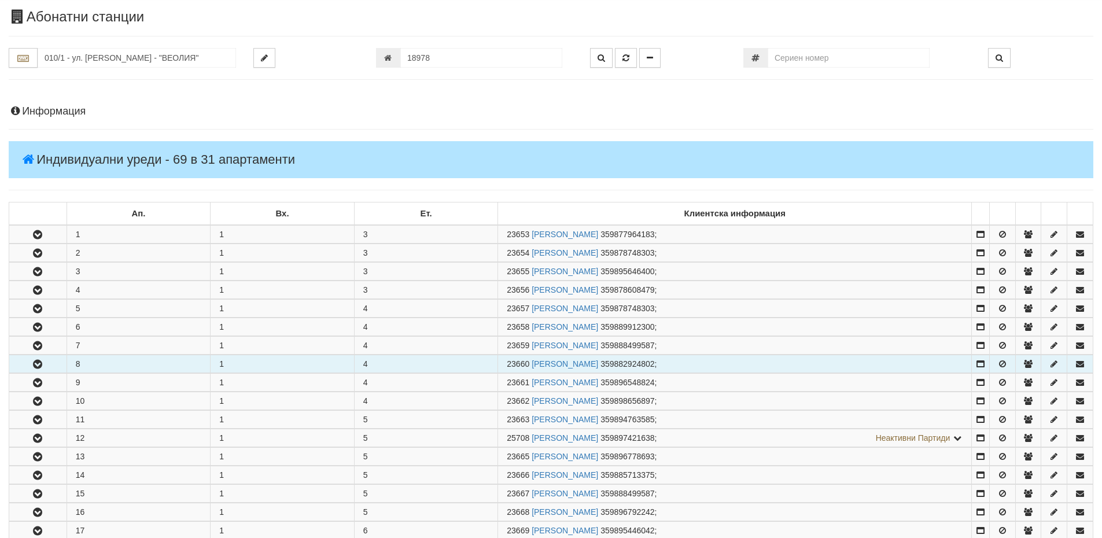
scroll to position [58, 0]
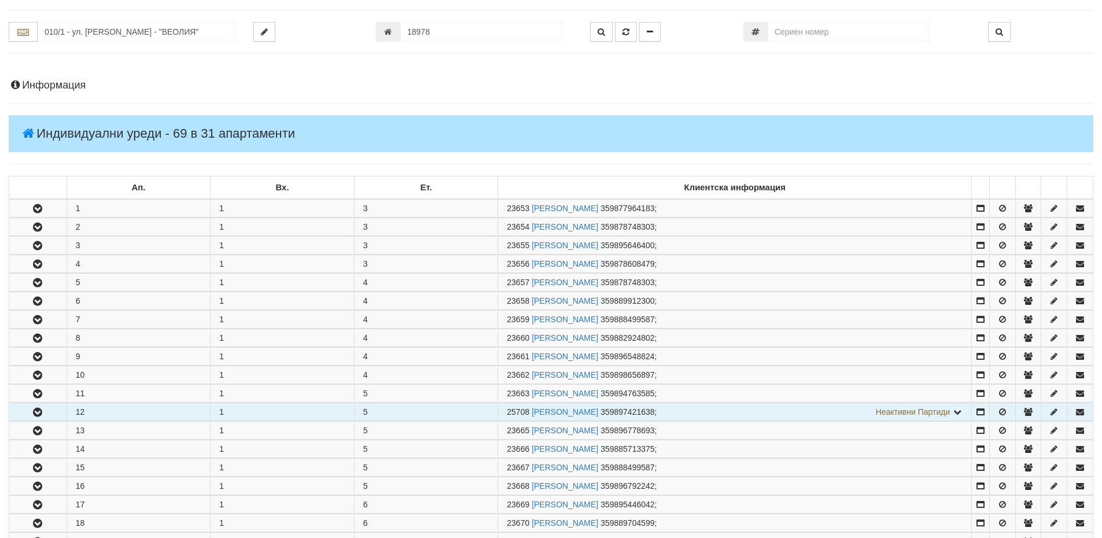
click at [102, 411] on td "12" at bounding box center [139, 412] width 144 height 18
click at [40, 411] on icon "button" at bounding box center [38, 413] width 14 height 8
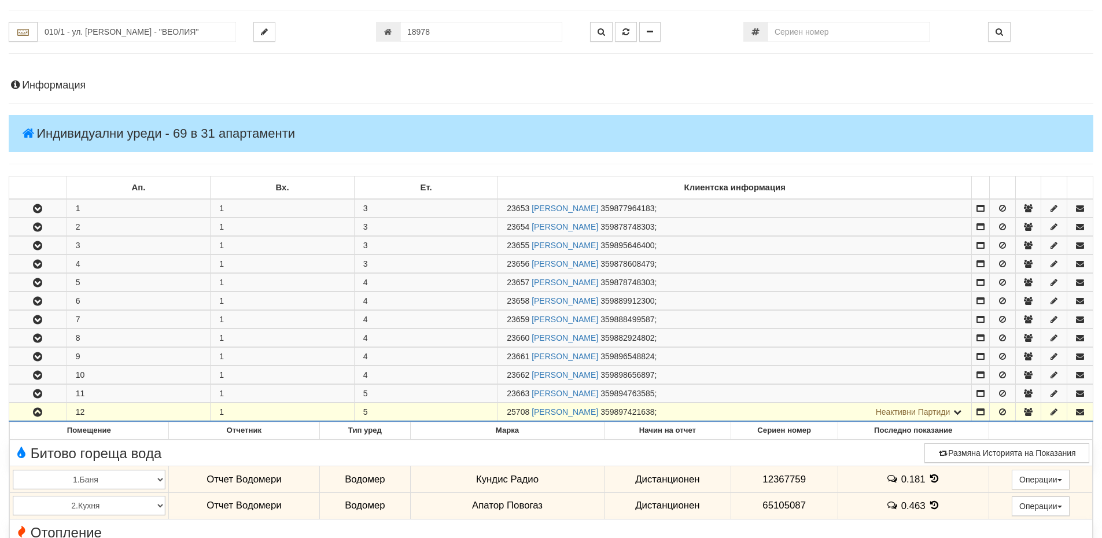
click at [961, 413] on icon at bounding box center [958, 412] width 10 height 8
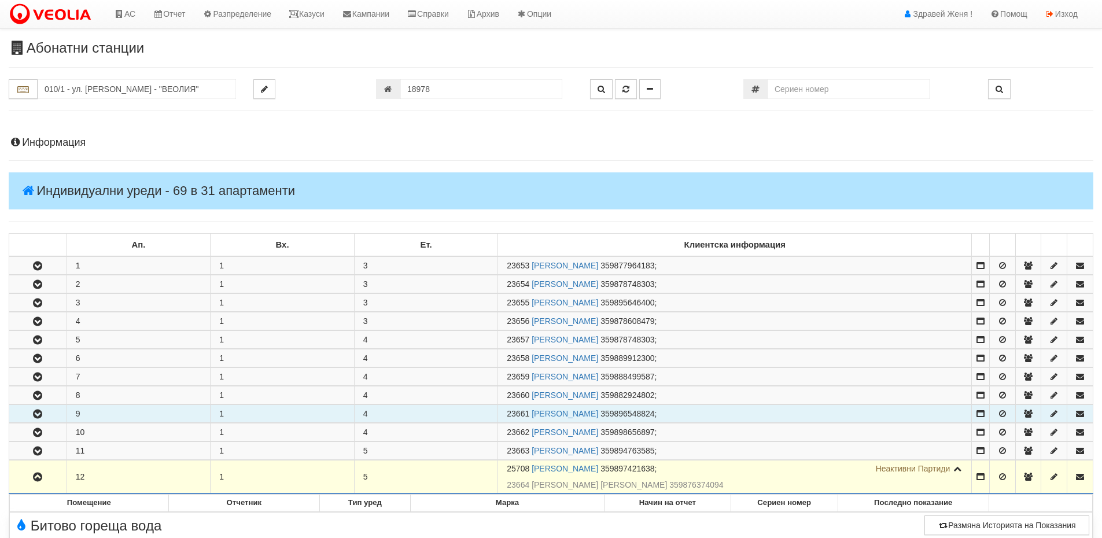
scroll to position [0, 0]
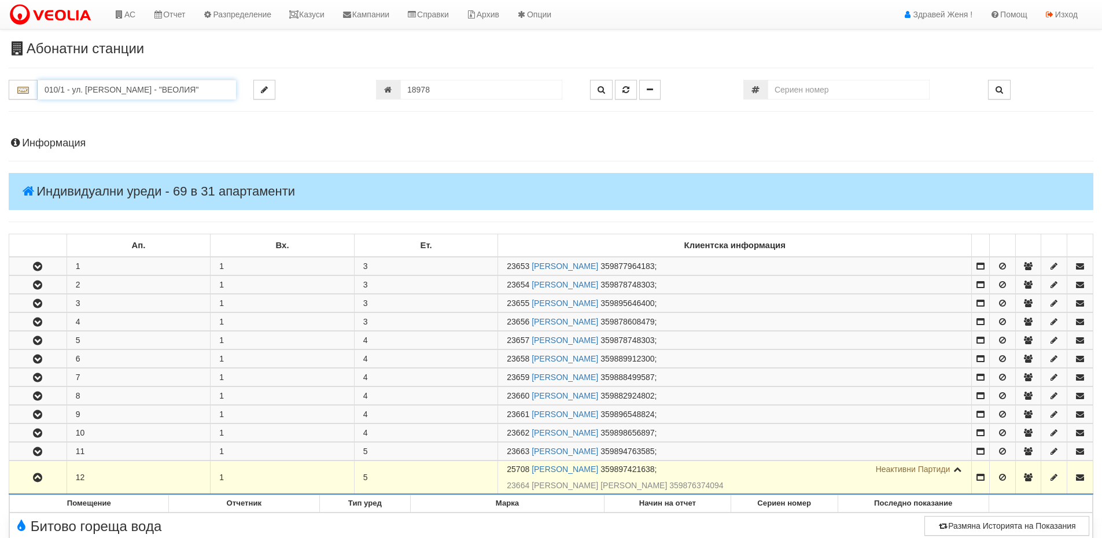
drag, startPoint x: 172, startPoint y: 87, endPoint x: 2, endPoint y: 87, distance: 170.1
click at [2, 87] on div "010/1 - ул. Васил Чекаларов - "ВЕОЛИЯ"" at bounding box center [122, 90] width 245 height 20
click at [107, 128] on div "010/1,2 - Възраждане - "ВЕОЛИЯ"" at bounding box center [136, 121] width 195 height 13
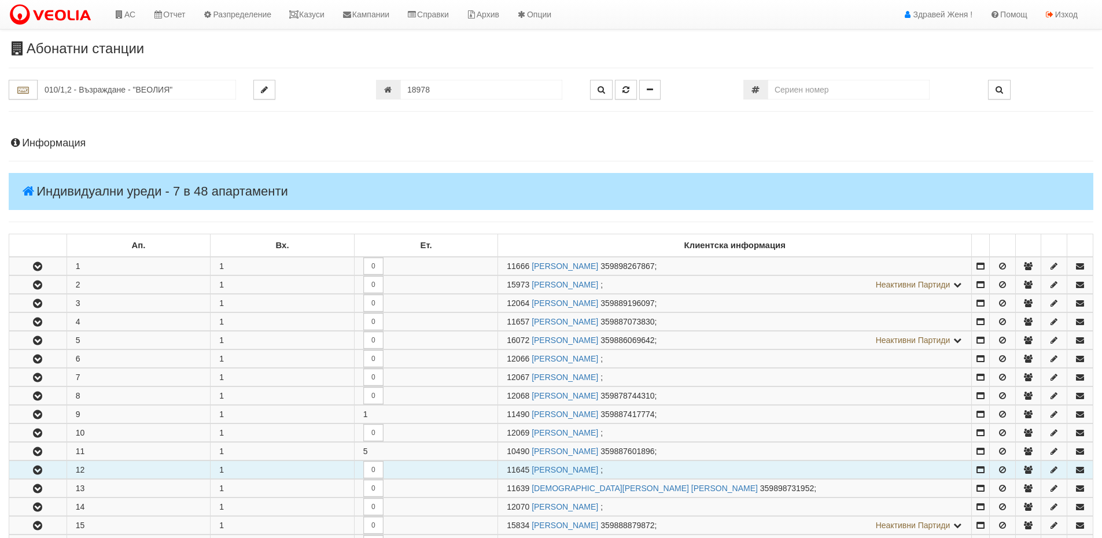
click at [107, 470] on td "12" at bounding box center [139, 470] width 144 height 18
click at [33, 468] on icon "button" at bounding box center [38, 470] width 14 height 8
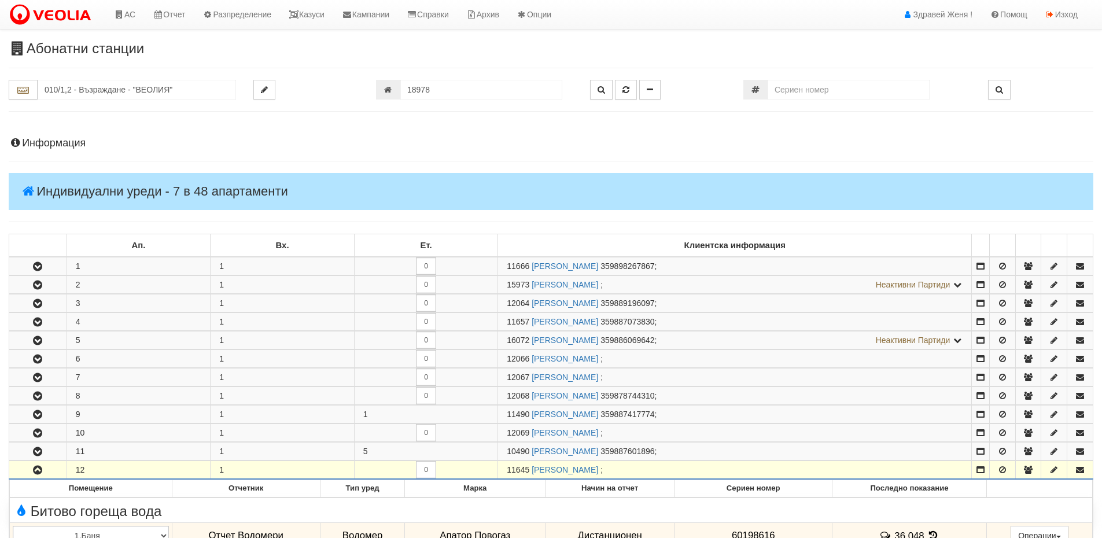
scroll to position [174, 0]
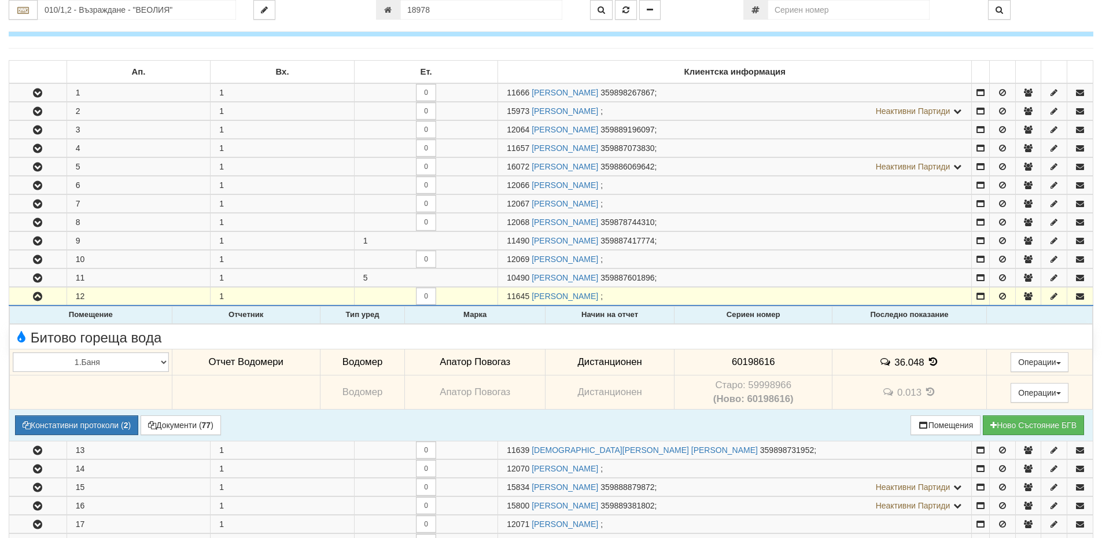
click at [931, 361] on icon at bounding box center [933, 362] width 13 height 10
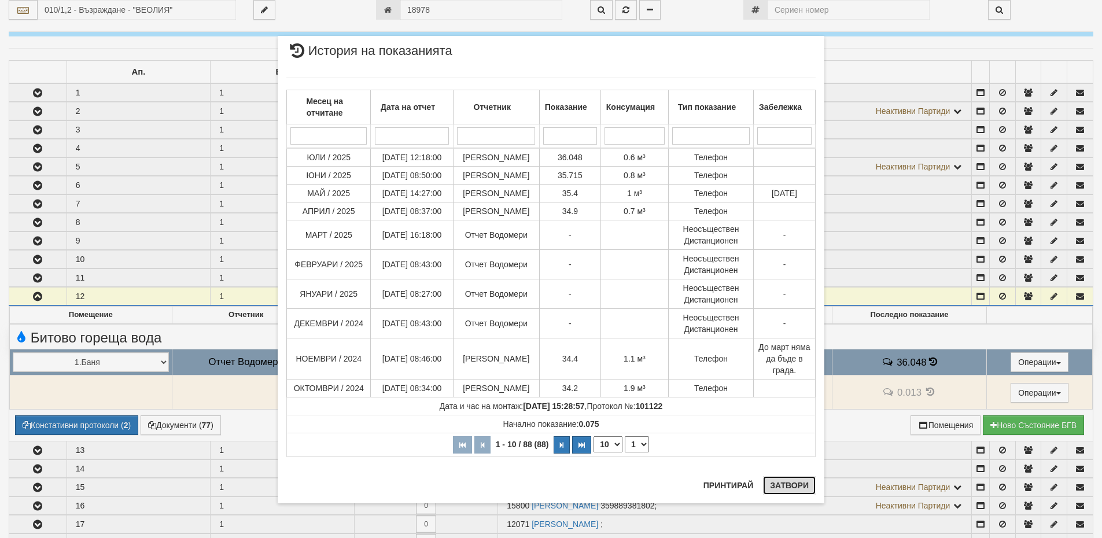
click at [801, 488] on button "Затвори" at bounding box center [789, 485] width 53 height 19
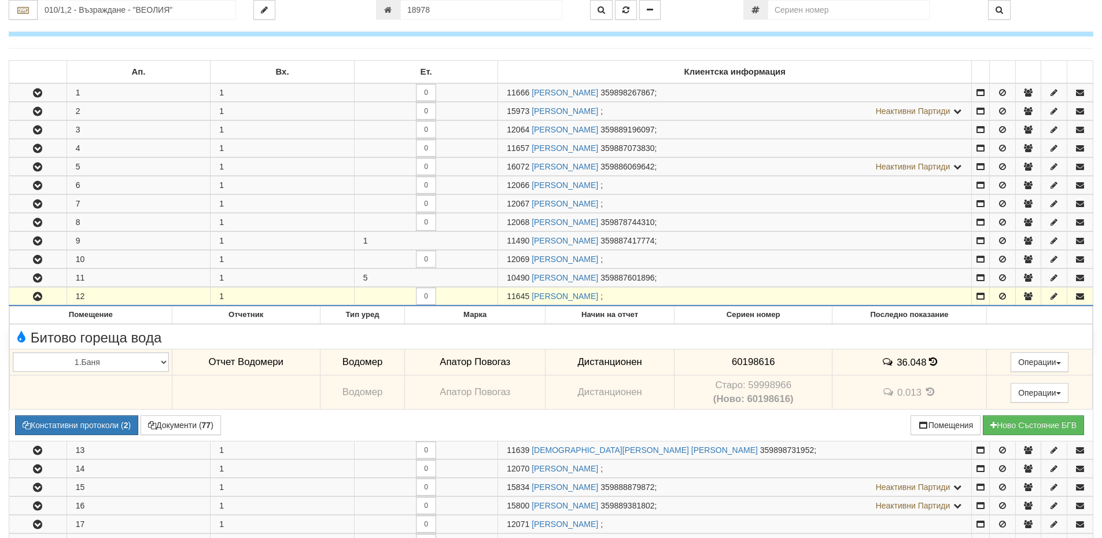
drag, startPoint x: 528, startPoint y: 295, endPoint x: 509, endPoint y: 297, distance: 19.8
click at [509, 297] on span "11645" at bounding box center [518, 296] width 23 height 9
copy span "11645"
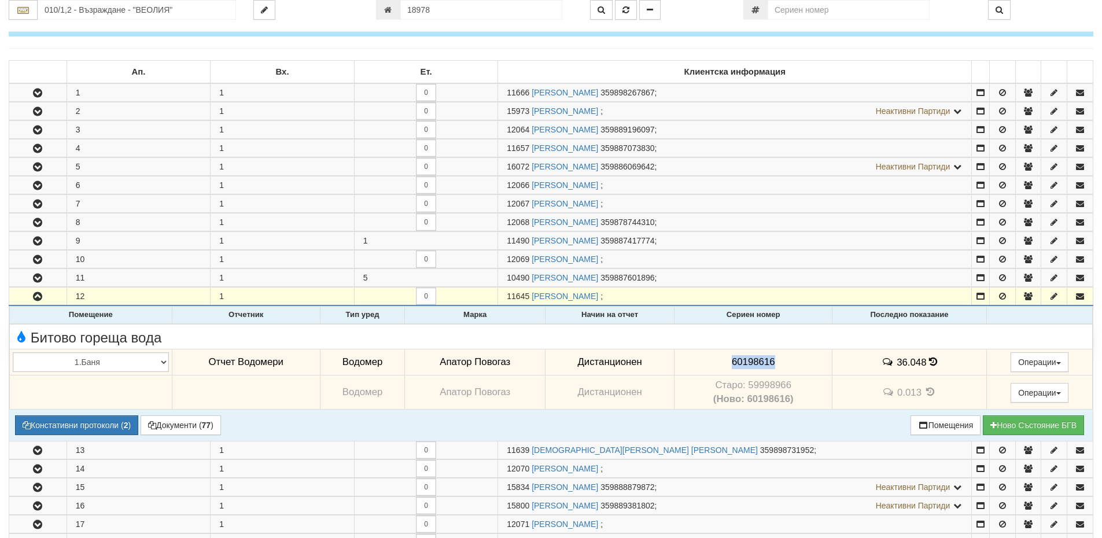
drag, startPoint x: 777, startPoint y: 359, endPoint x: 719, endPoint y: 365, distance: 58.7
click at [719, 365] on td "60198616" at bounding box center [754, 362] width 158 height 27
copy span "60198616"
click at [929, 362] on icon at bounding box center [933, 362] width 8 height 10
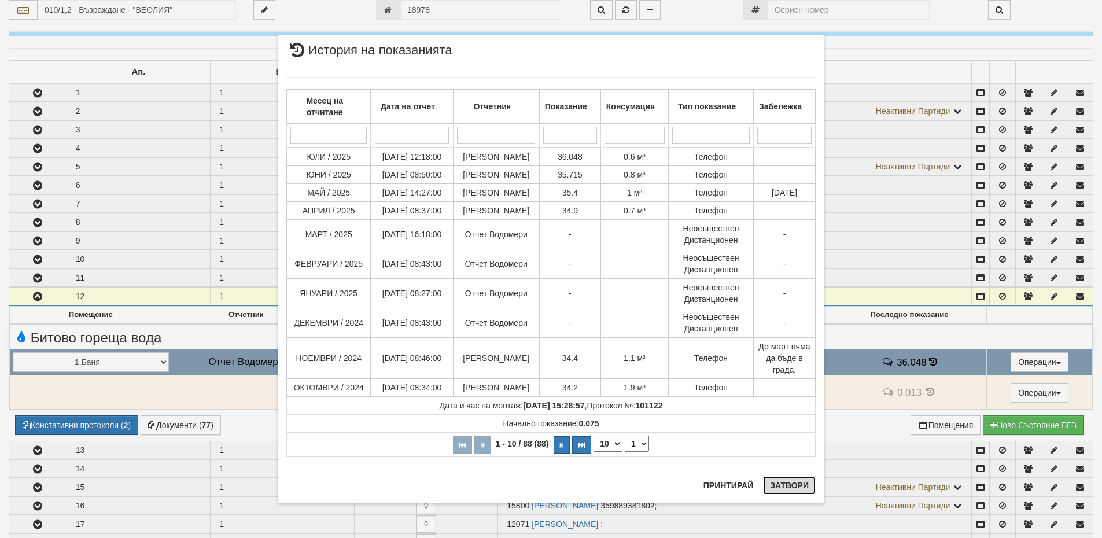
click at [799, 484] on button "Затвори" at bounding box center [789, 485] width 53 height 19
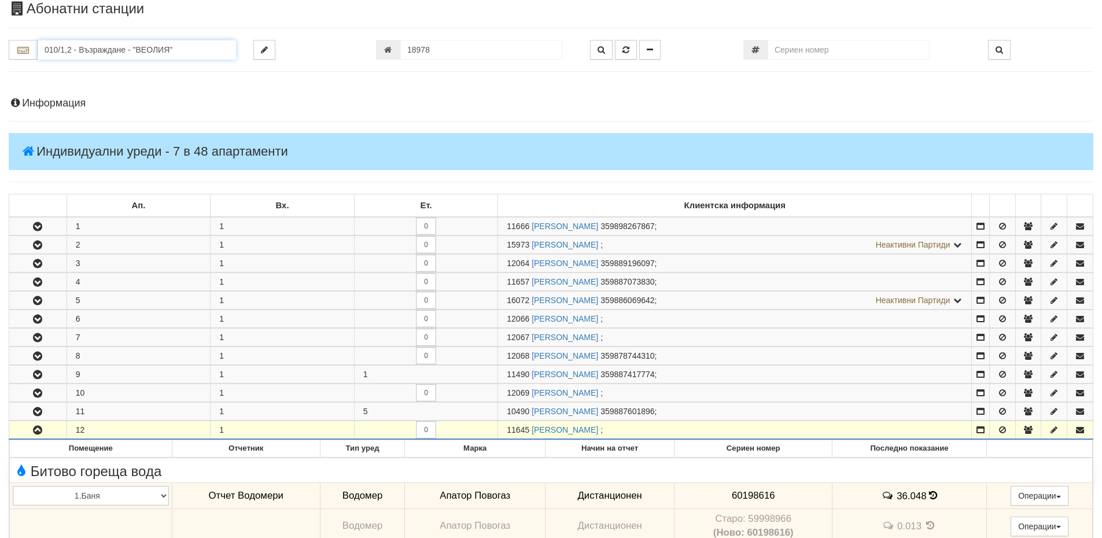
drag, startPoint x: 180, startPoint y: 10, endPoint x: 43, endPoint y: 7, distance: 137.2
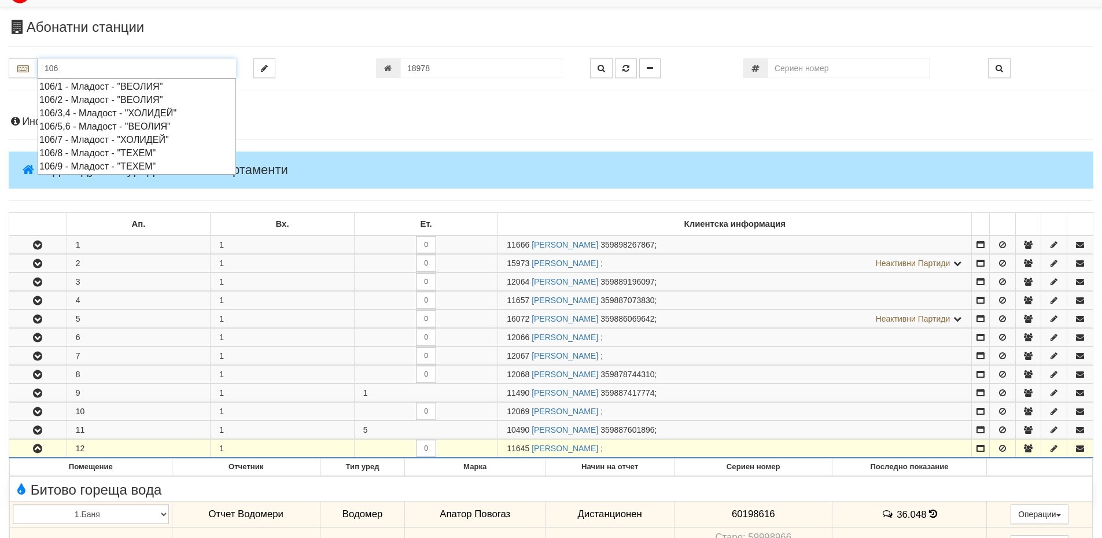
click at [101, 162] on div "106/9 - Младост - "ТЕХЕМ"" at bounding box center [136, 166] width 195 height 13
type input "106/9 - Младост - "ТЕХЕМ""
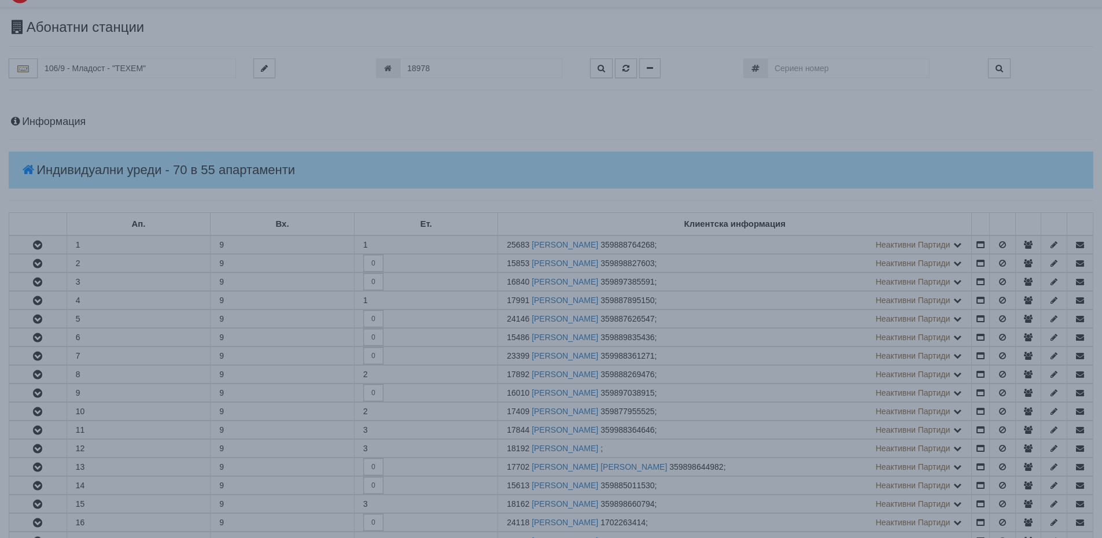
scroll to position [0, 0]
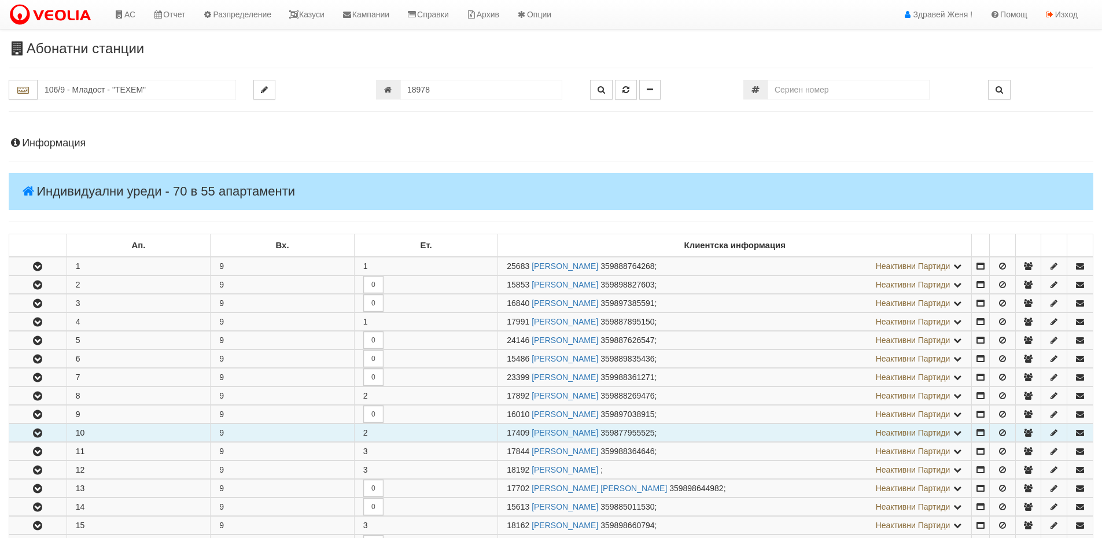
click at [89, 432] on td "10" at bounding box center [139, 433] width 144 height 18
click at [41, 433] on icon "button" at bounding box center [38, 433] width 14 height 8
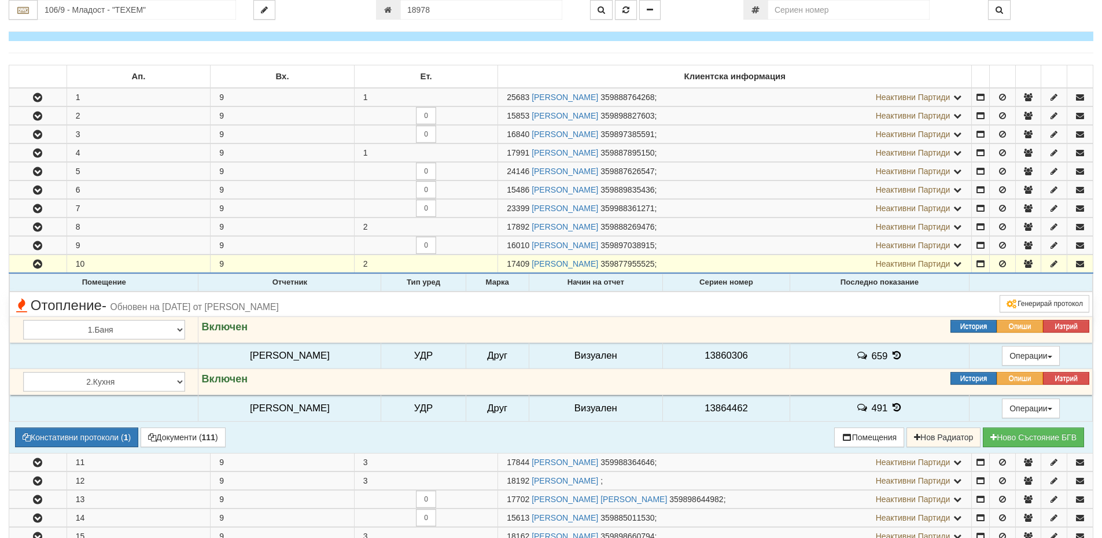
scroll to position [174, 0]
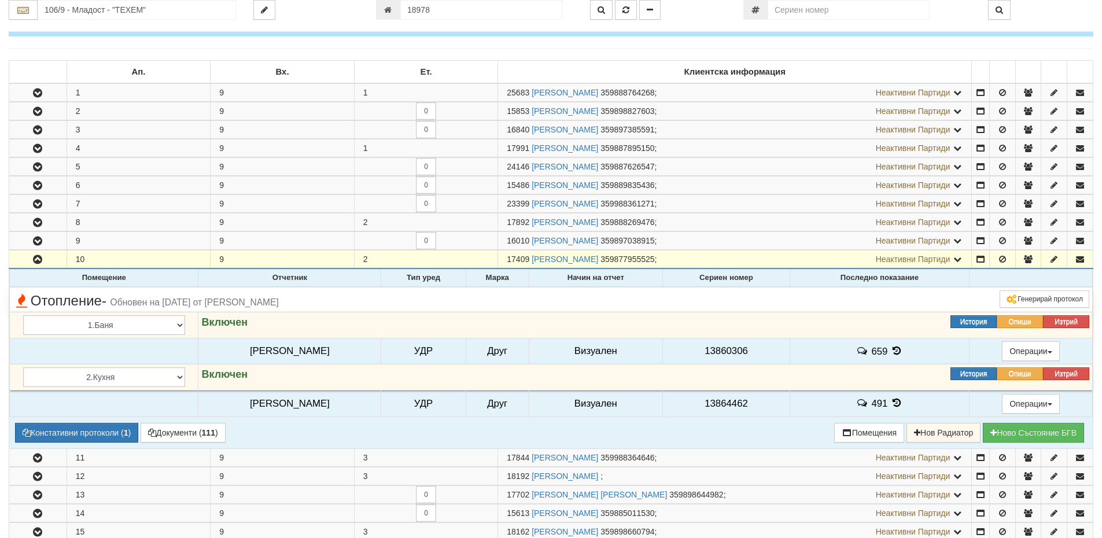
click at [891, 350] on icon at bounding box center [897, 351] width 13 height 10
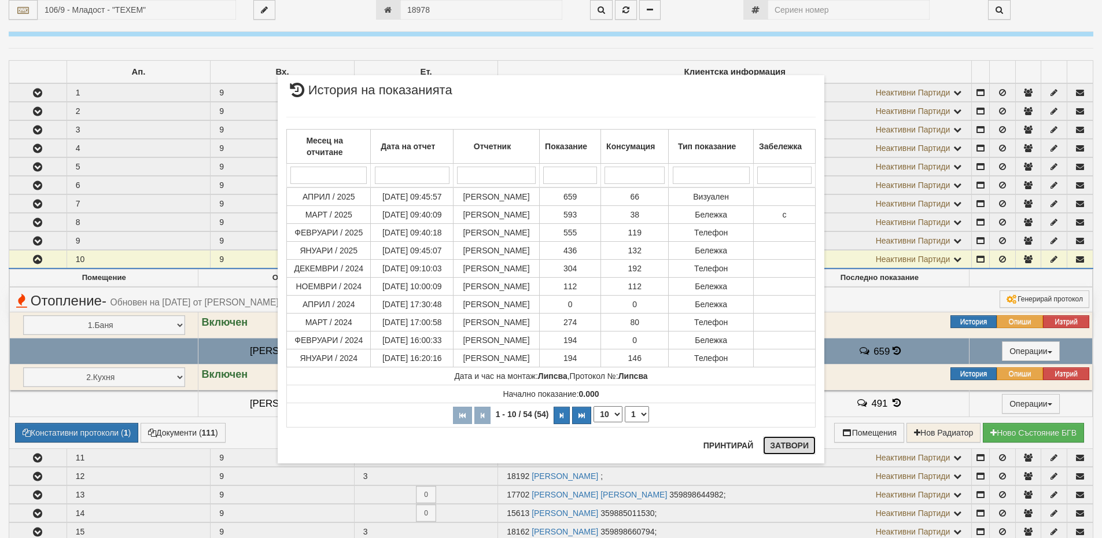
click at [797, 446] on button "Затвори" at bounding box center [789, 445] width 53 height 19
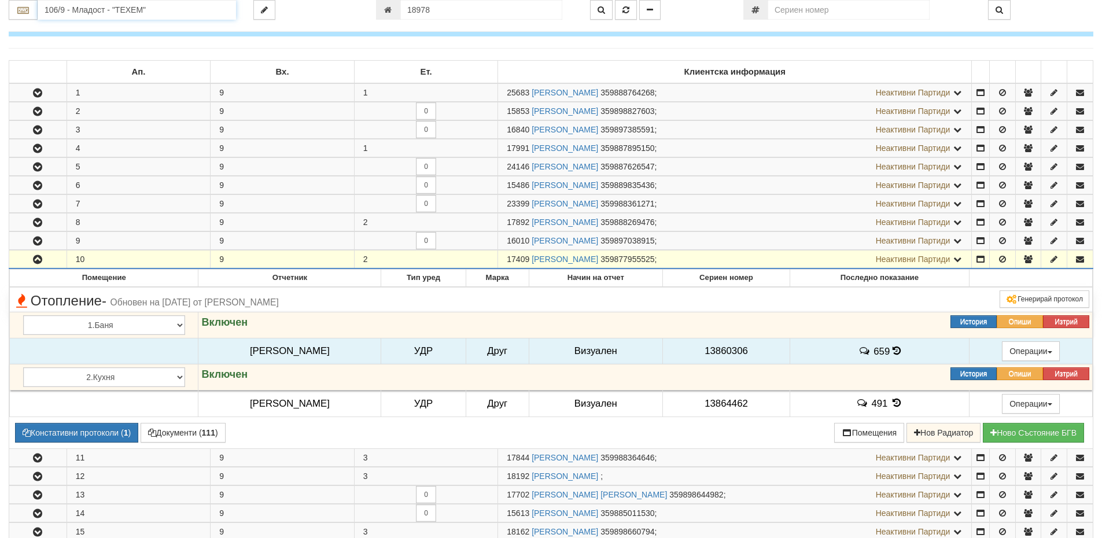
click at [186, 9] on input "106/9 - Младост - "ТЕХЕМ"" at bounding box center [137, 10] width 198 height 20
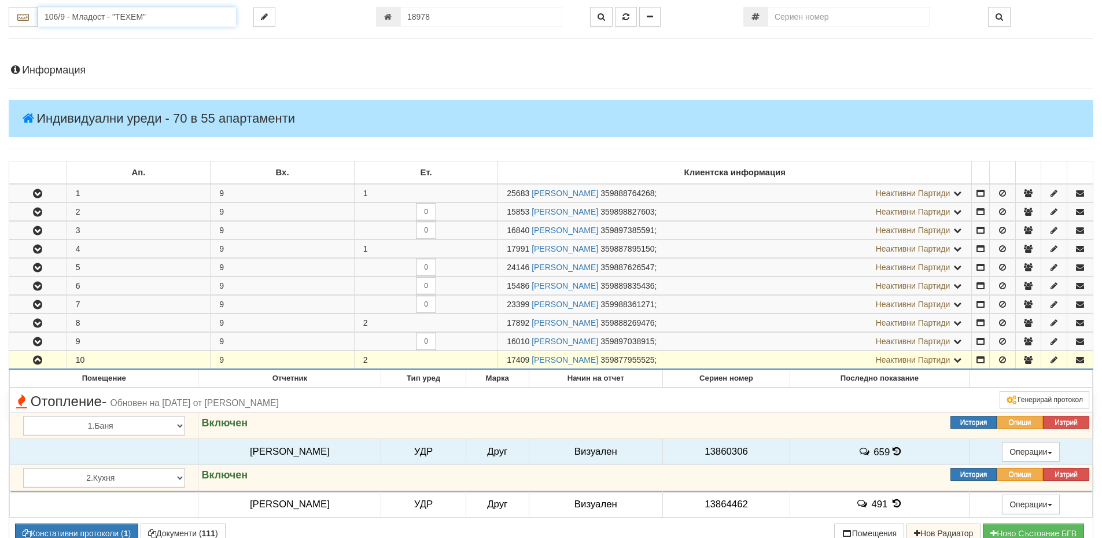
scroll to position [0, 0]
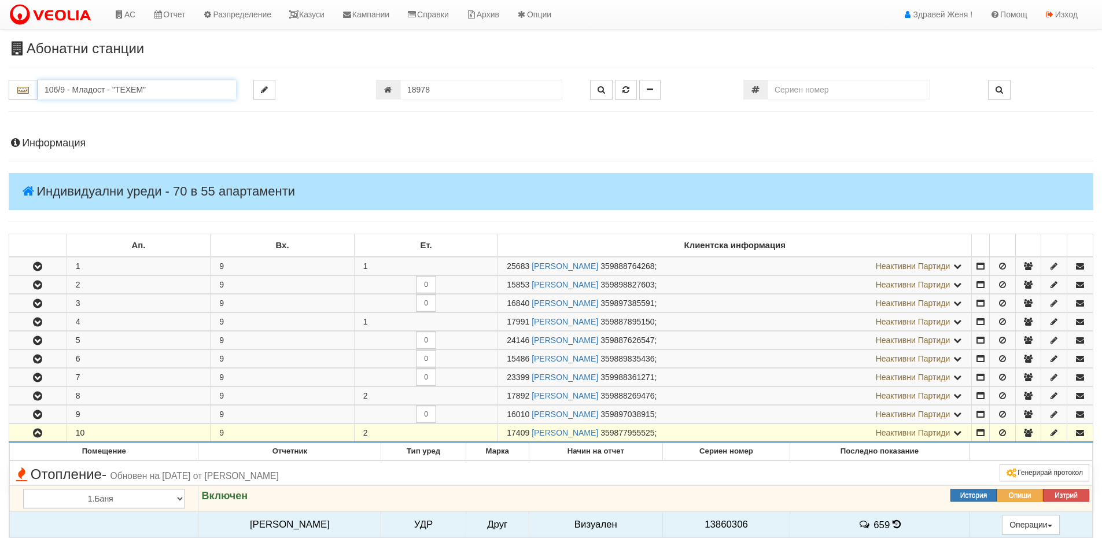
click at [152, 84] on input "106/9 - Младост - "ТЕХЕМ"" at bounding box center [137, 90] width 198 height 20
drag, startPoint x: 507, startPoint y: 433, endPoint x: 530, endPoint y: 434, distance: 23.2
click at [530, 434] on span "17409" at bounding box center [518, 432] width 23 height 9
copy span "17409"
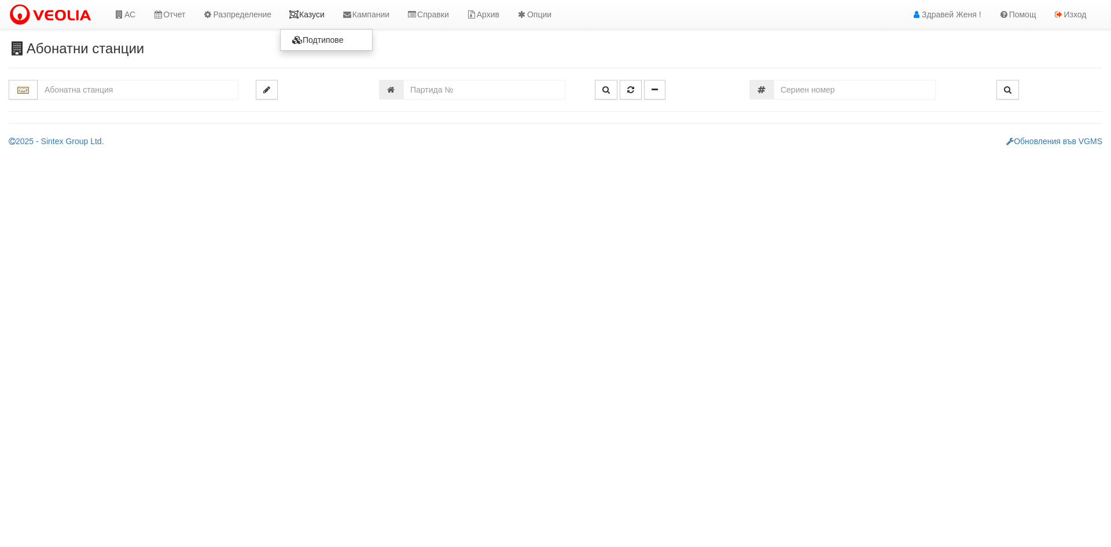
click at [300, 21] on link "Казуси" at bounding box center [306, 14] width 53 height 29
click at [301, 10] on link "Казуси" at bounding box center [306, 14] width 53 height 29
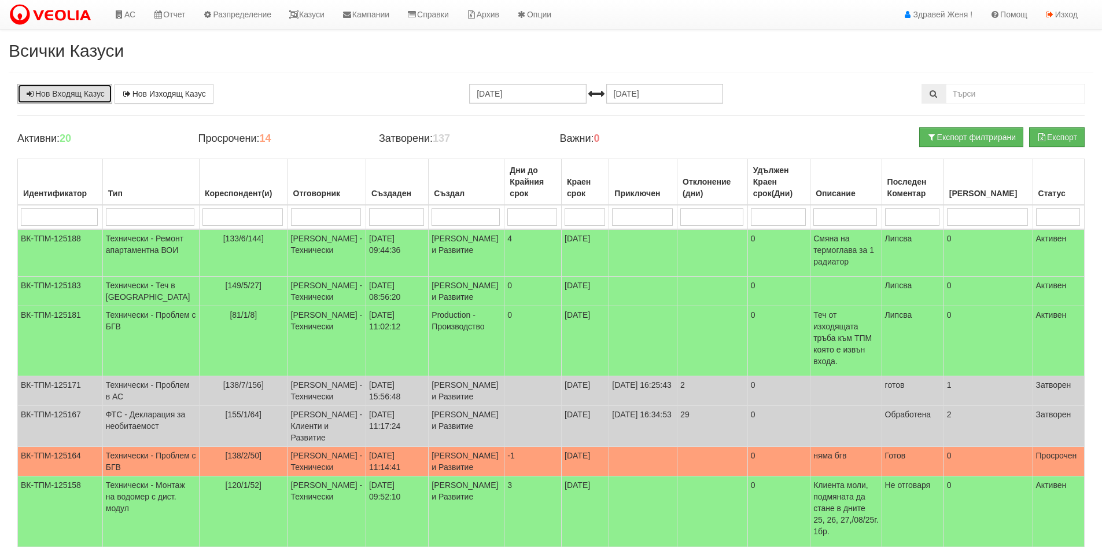
click at [63, 98] on link "Нов Входящ Казус" at bounding box center [64, 94] width 95 height 20
click at [135, 13] on link "АС" at bounding box center [124, 14] width 39 height 29
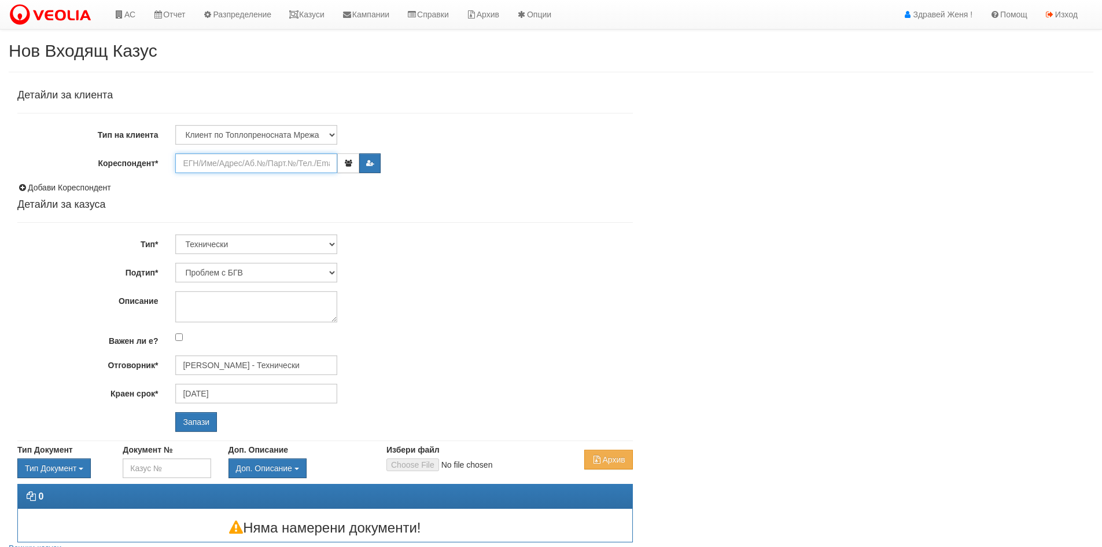
click at [207, 156] on input "Кореспондент*" at bounding box center [256, 163] width 162 height 20
paste input "17409"
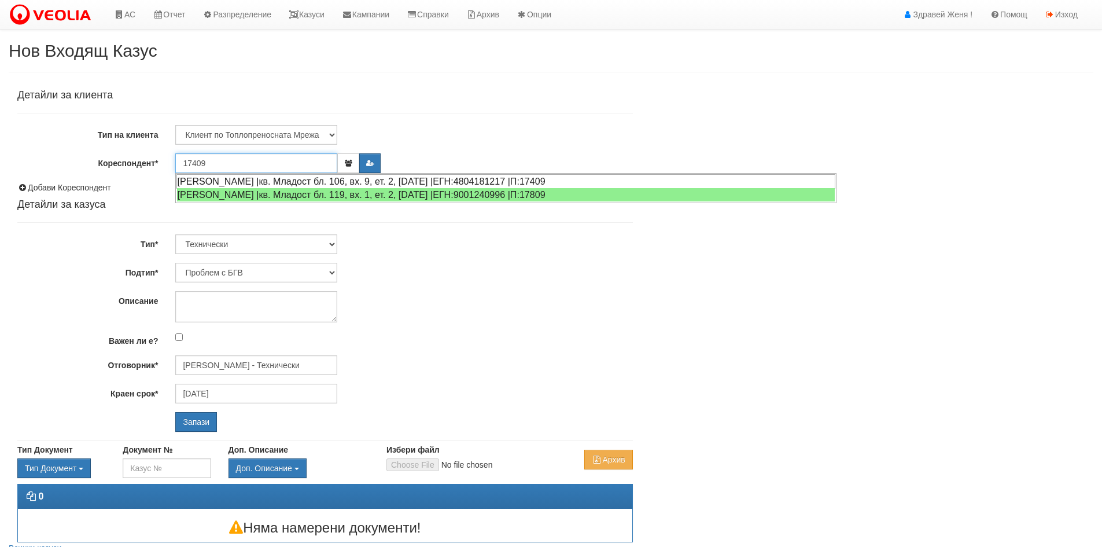
click at [222, 180] on div "ЗВЕЗДАНКА МАРИНОВА САВОВА |кв. Младост бл. 106, вх. 9, ет. 2, ап. 10 |ЕГН:48041…" at bounding box center [506, 181] width 659 height 14
type input "МАРИЕЛА МАРИНОВА"
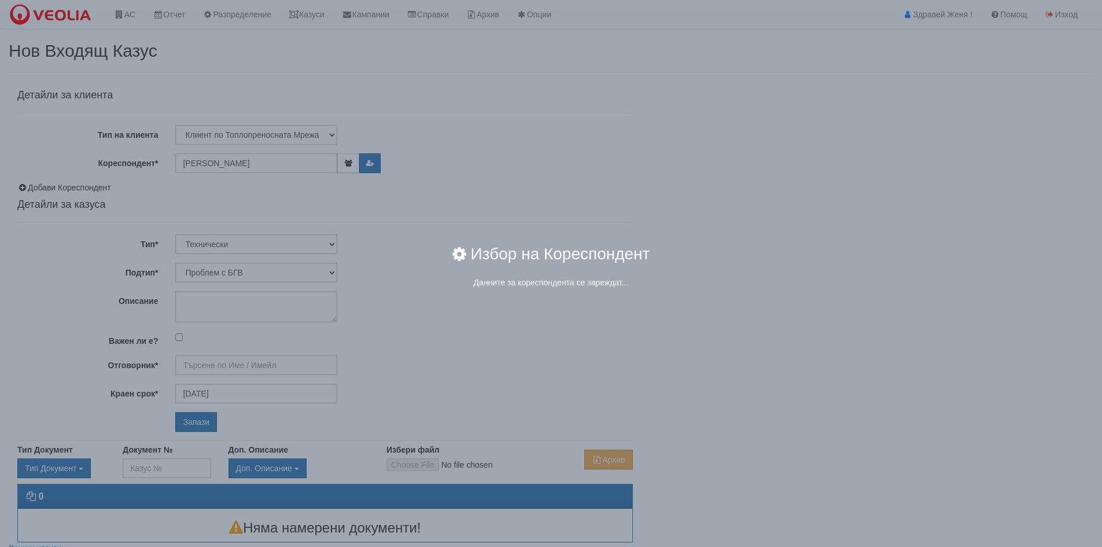
type input "Дончо Дончев - Технически"
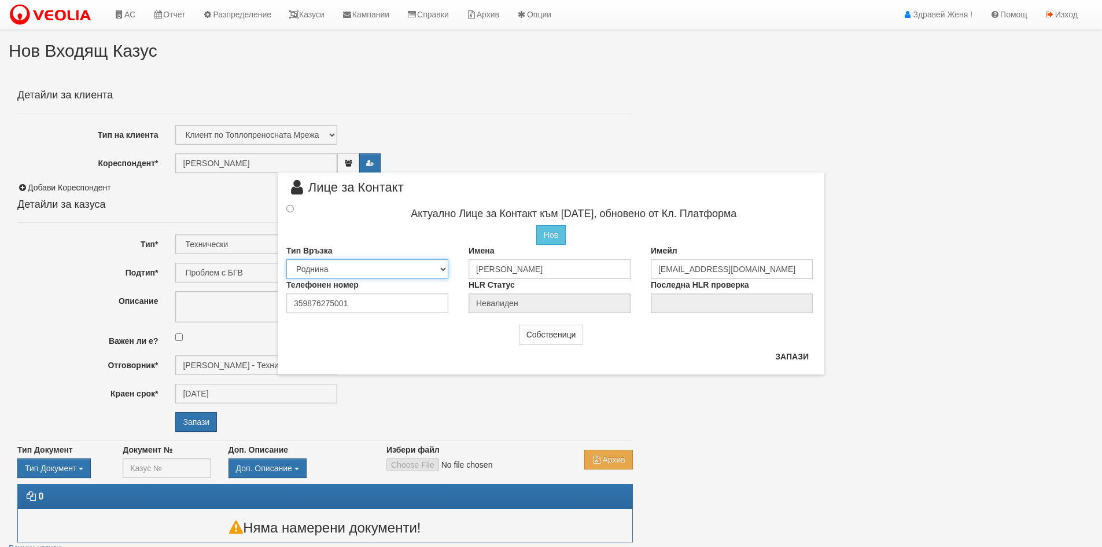
click at [371, 270] on select "Собственик Наемател Роднина Съсед Приятел" at bounding box center [367, 269] width 162 height 20
select select "0"
click at [286, 259] on select "Собственик Наемател Роднина Съсед Приятел" at bounding box center [367, 269] width 162 height 20
drag, startPoint x: 796, startPoint y: 354, endPoint x: 319, endPoint y: 211, distance: 498.4
click at [529, 310] on div "× Лице за Контакт Актуално Лице за Контакт към 29/04/2020, обновено от Кл. Плат…" at bounding box center [551, 273] width 547 height 203
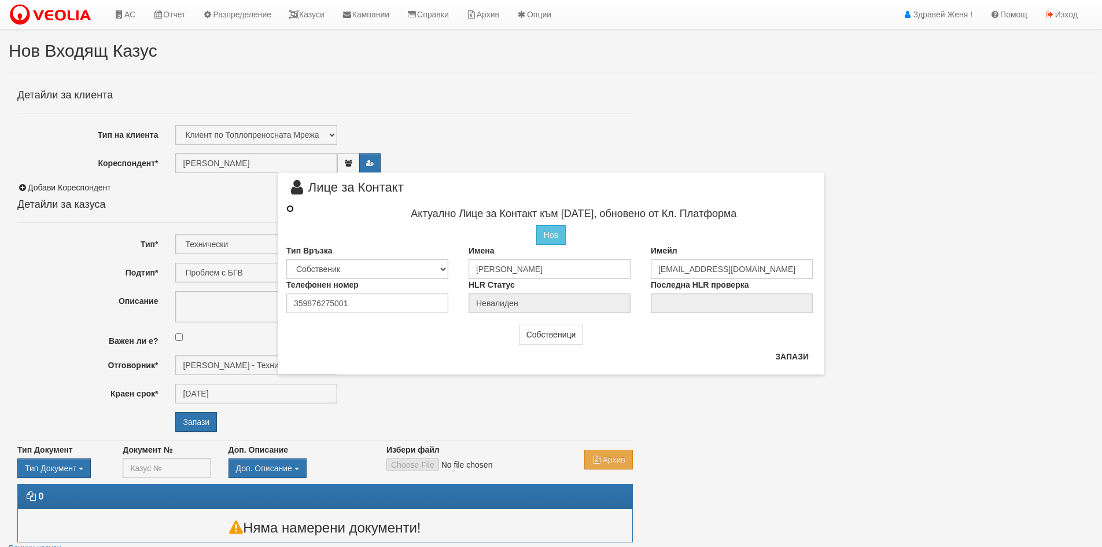
click at [288, 209] on input "radio" at bounding box center [290, 209] width 8 height 8
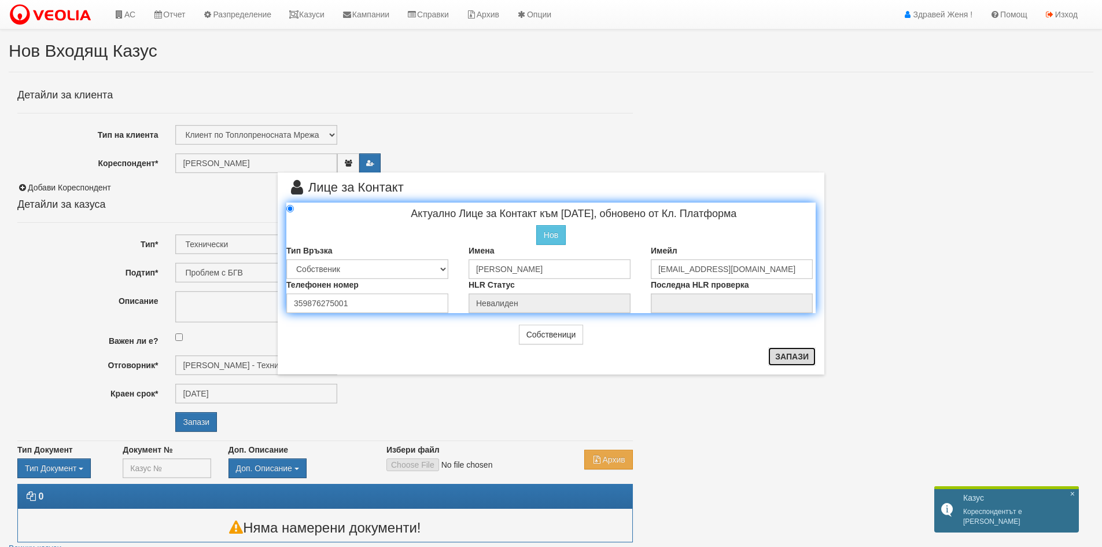
click at [806, 358] on button "Запази" at bounding box center [792, 356] width 47 height 19
radio input "true"
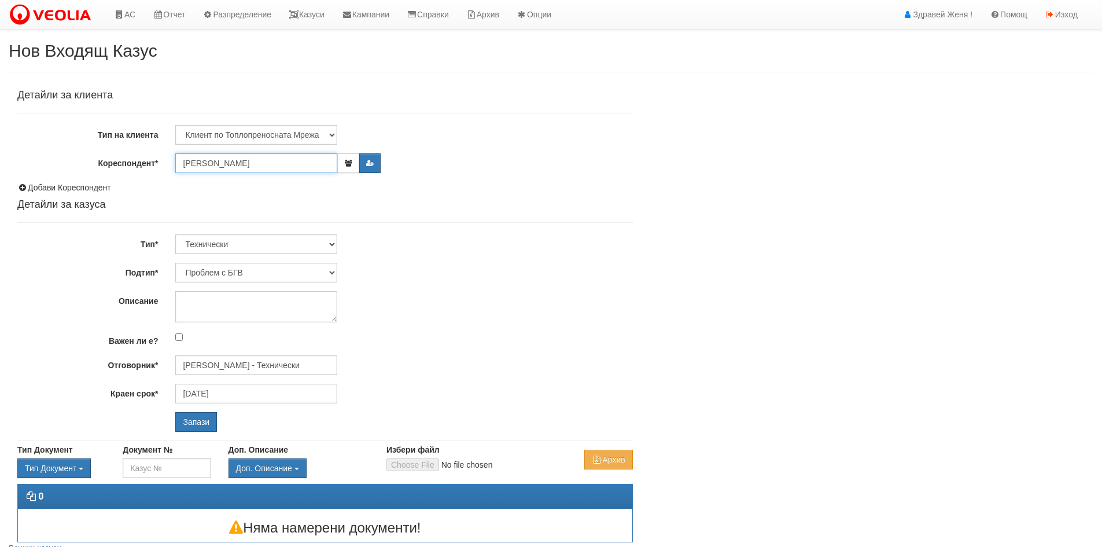
click at [234, 166] on input "МАРИЕЛА МАРИНОВА" at bounding box center [256, 163] width 162 height 20
paste input "17409"
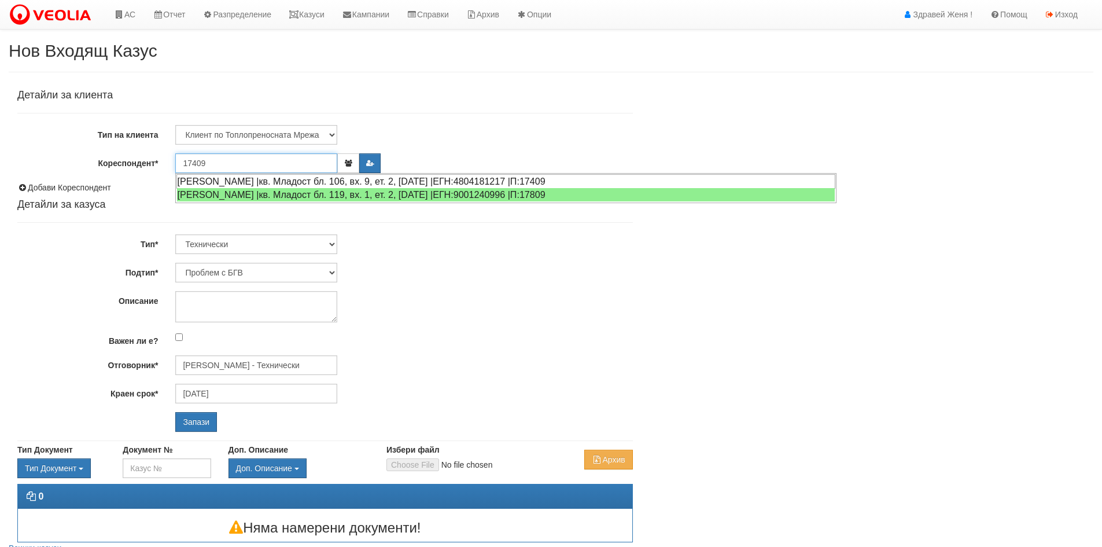
click at [230, 184] on div "ЗВЕЗДАНКА МАРИНОВА САВОВА |кв. Младост бл. 106, вх. 9, ет. 2, ап. 10 |ЕГН:48041…" at bounding box center [506, 181] width 659 height 14
type input "МАРИЕЛА МАРИНОВА"
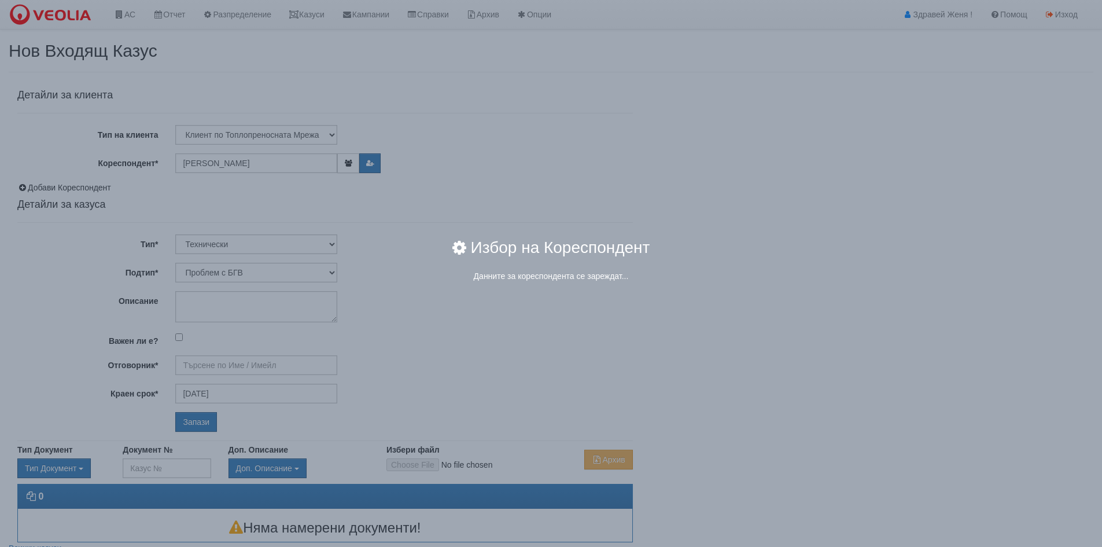
type input "[PERSON_NAME] - Технически"
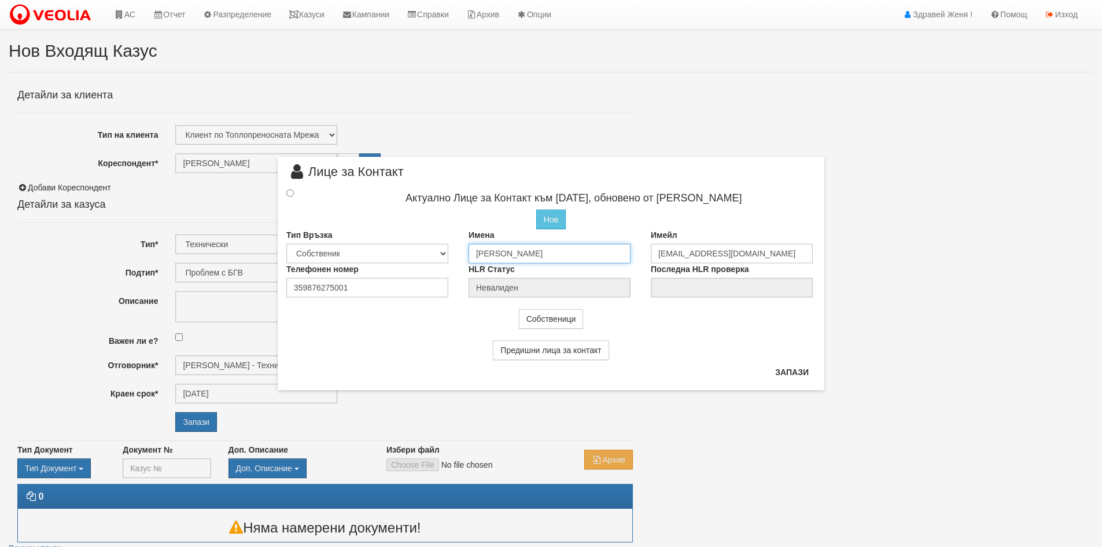
click at [502, 251] on input "МАРИЕЛА МАРИНОВА" at bounding box center [550, 254] width 162 height 20
click at [322, 246] on select "Собственик Наемател Роднина Съсед Приятел" at bounding box center [367, 254] width 162 height 20
select select "2"
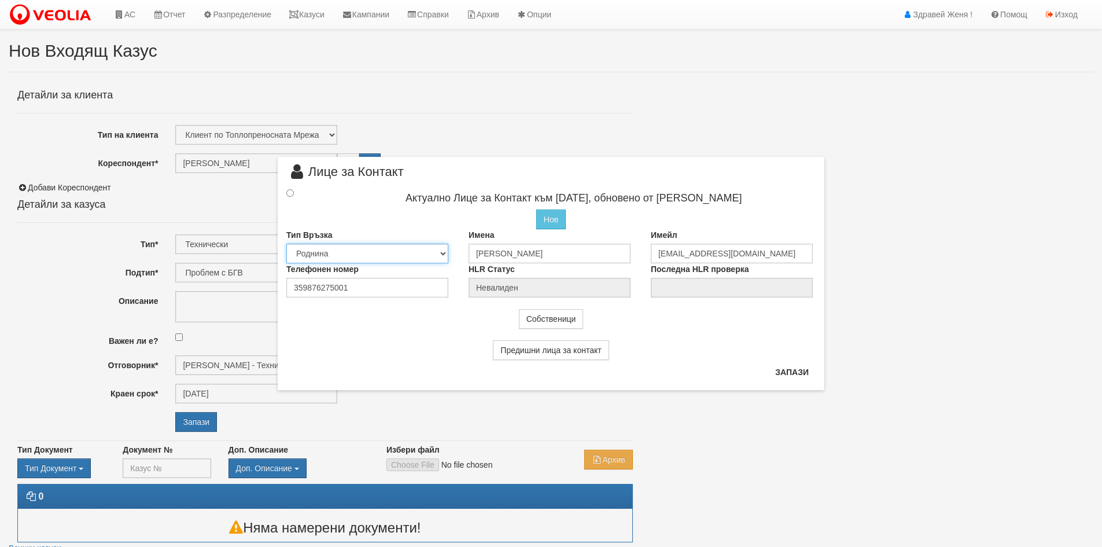
click at [286, 244] on select "Собственик Наемател Роднина Съсед Приятел" at bounding box center [367, 254] width 162 height 20
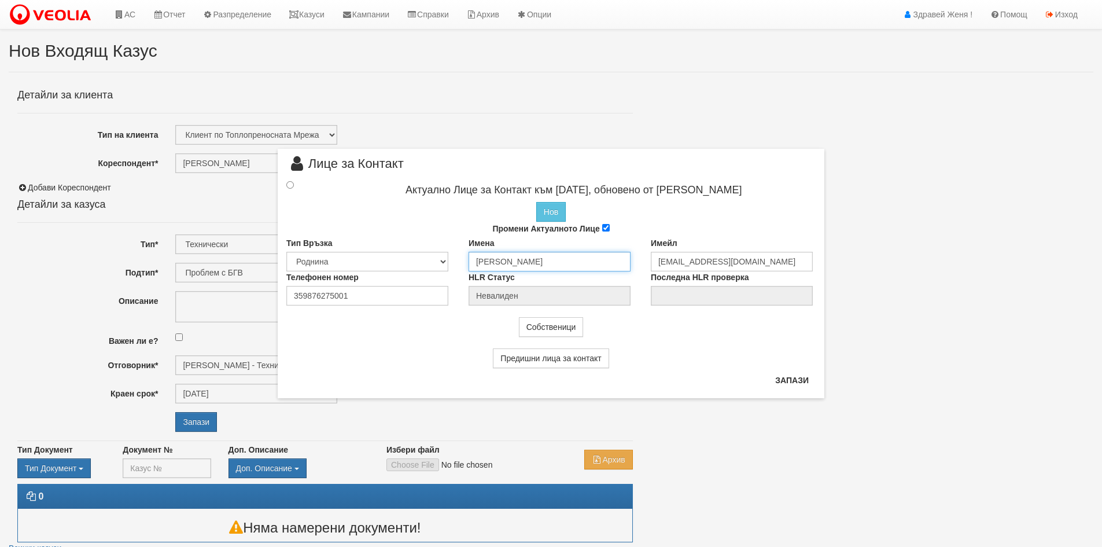
click at [496, 265] on input "МАРИЕЛА МАРИНОВА" at bounding box center [550, 262] width 162 height 20
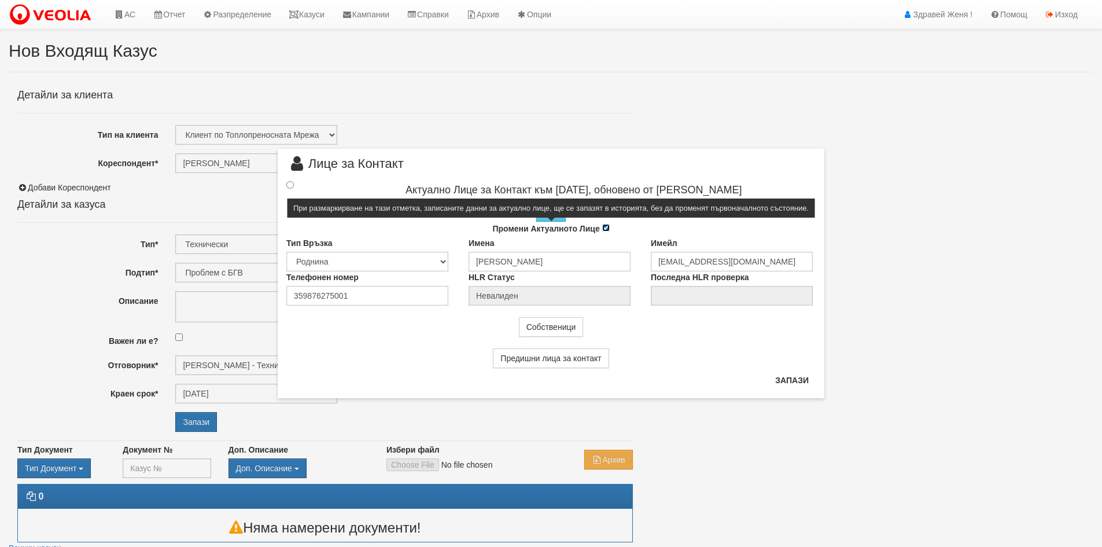
click at [605, 230] on input "Промени Актуалното Лице" at bounding box center [606, 228] width 8 height 8
checkbox input "false"
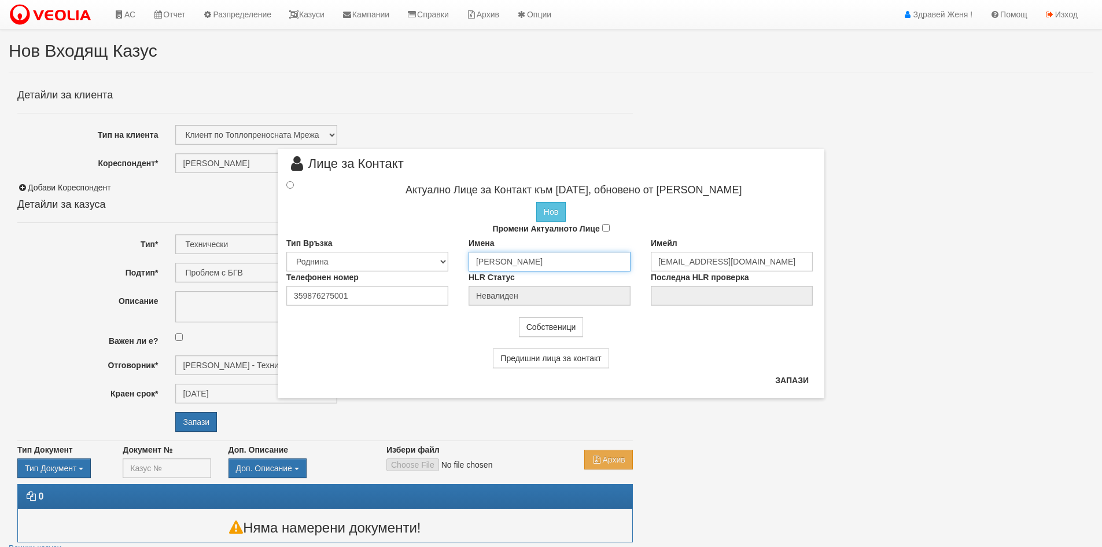
click at [584, 260] on input "МАРИЕЛА МАРИНОВА" at bounding box center [550, 262] width 162 height 20
paste input "ВЕЗДАНКА МАРИНОВА САВ"
type input "ЗВЕЗДАНКА МАРИНОВА САВОВА"
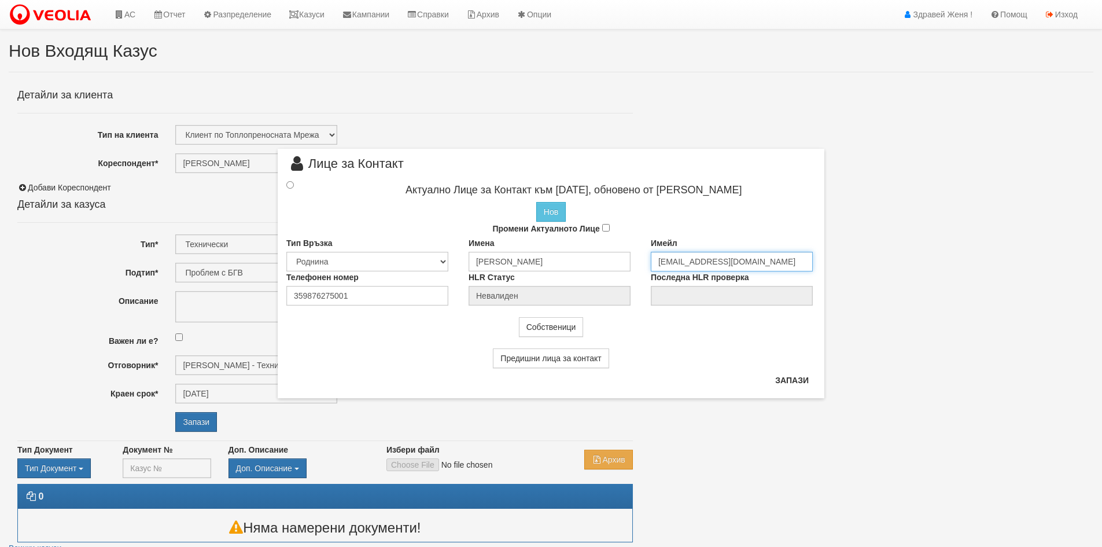
click at [683, 261] on input "ariellabg@abv.bg" at bounding box center [732, 262] width 162 height 20
click at [378, 296] on input "359876275001" at bounding box center [367, 296] width 162 height 20
click at [369, 256] on select "Собственик Наемател Роднина Съсед Приятел" at bounding box center [367, 262] width 162 height 20
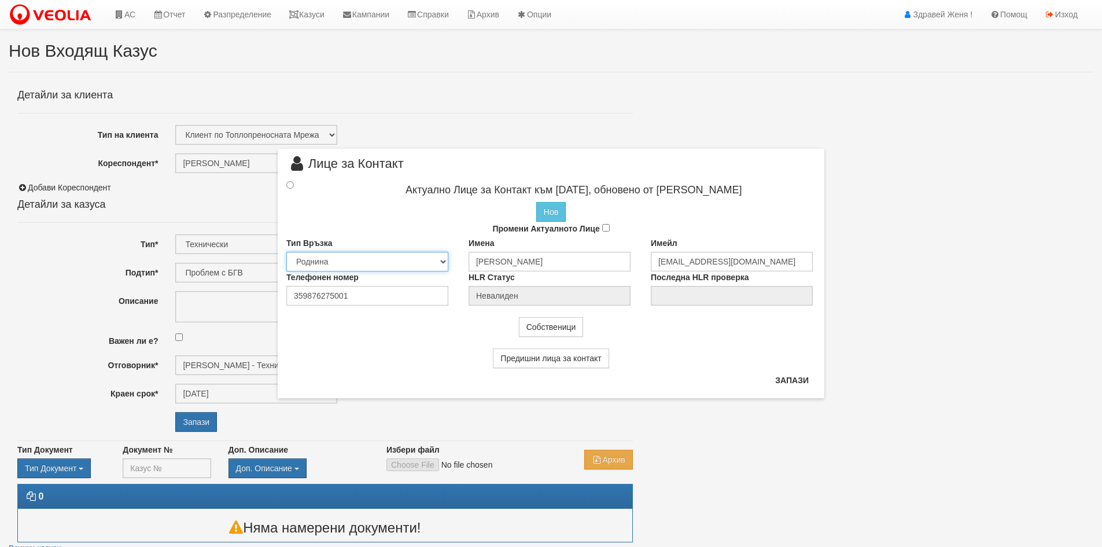
select select "0"
click at [286, 252] on select "Собственик Наемател Роднина Съсед Приятел" at bounding box center [367, 262] width 162 height 20
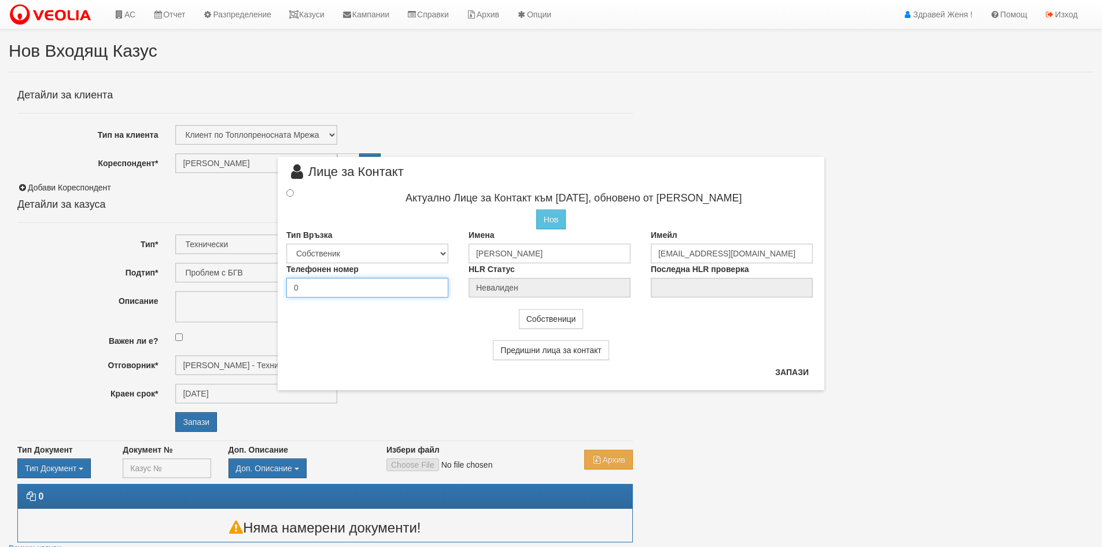
paste input "877955525"
type input "0877955525"
click at [293, 190] on input "radio" at bounding box center [290, 193] width 8 height 8
radio input "true"
type input "ЗВЕЗДАНКА МАРИНОВА САВОВА"
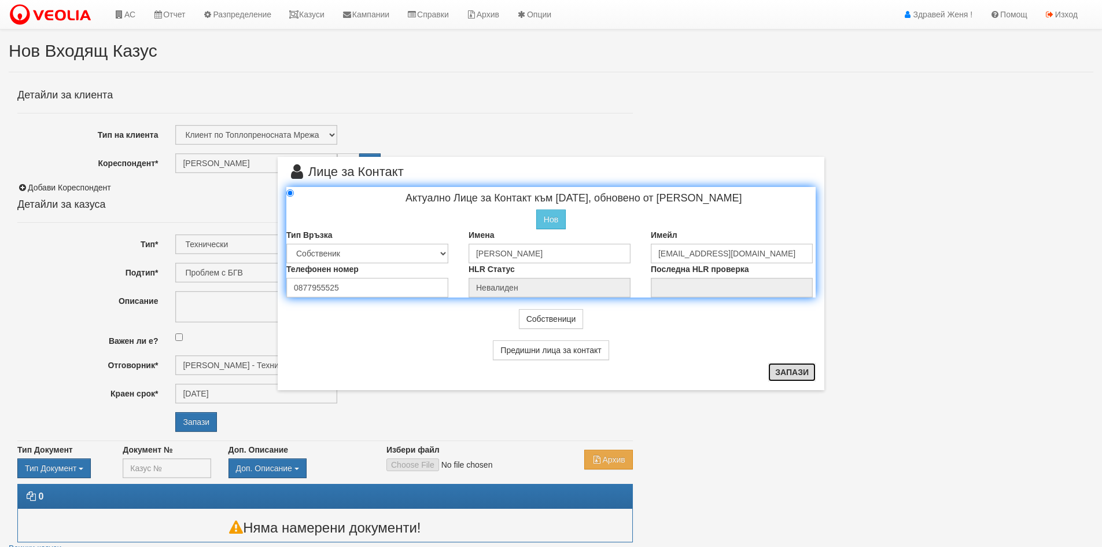
click at [794, 370] on button "Запази" at bounding box center [792, 372] width 47 height 19
radio input "true"
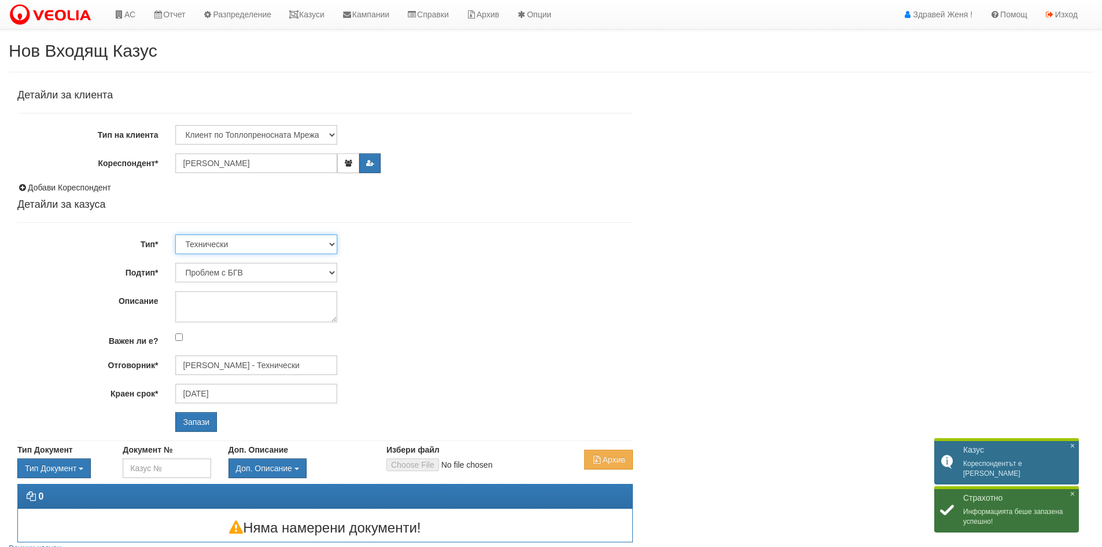
click at [299, 247] on select "Технически ФТС Търговски Административен Производствен Експлоатационен Финансов…" at bounding box center [256, 244] width 162 height 20
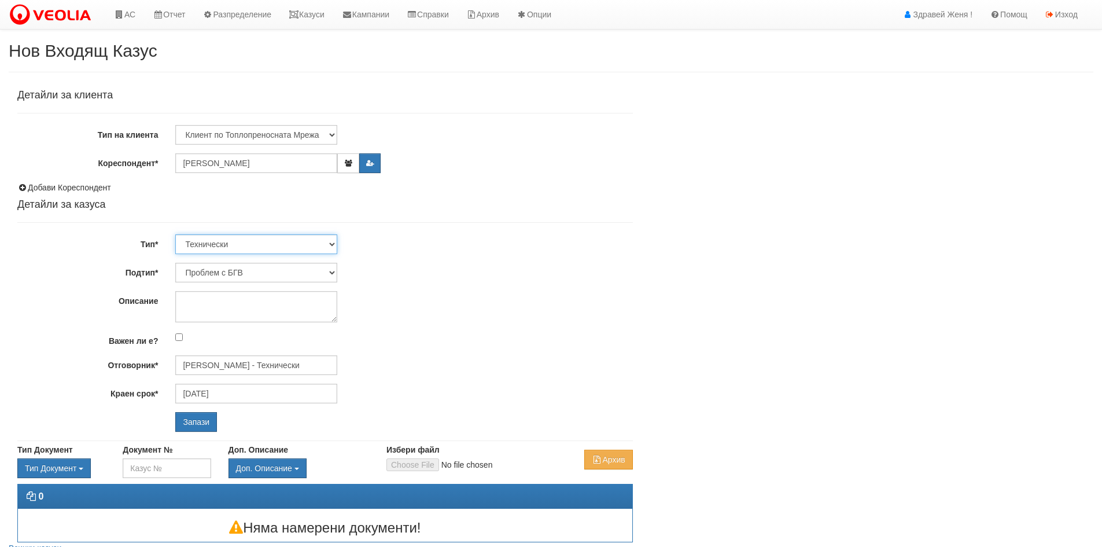
click at [175, 234] on select "Технически ФТС Търговски Административен Производствен Експлоатационен Финансов…" at bounding box center [256, 244] width 162 height 20
click at [255, 277] on select "Проблем с БГВ Теч ВОИ Теч БГВ Теч в АС Теч от водомер Проблем в АС Интервенция …" at bounding box center [256, 273] width 162 height 20
drag, startPoint x: 580, startPoint y: 281, endPoint x: 486, endPoint y: 256, distance: 98.1
click at [573, 282] on div "Детайли за клиента Тип на клиента Клиент по Топлопреносната Мрежа Институция Па…" at bounding box center [325, 261] width 616 height 342
click at [345, 165] on icon "button" at bounding box center [348, 163] width 9 height 7
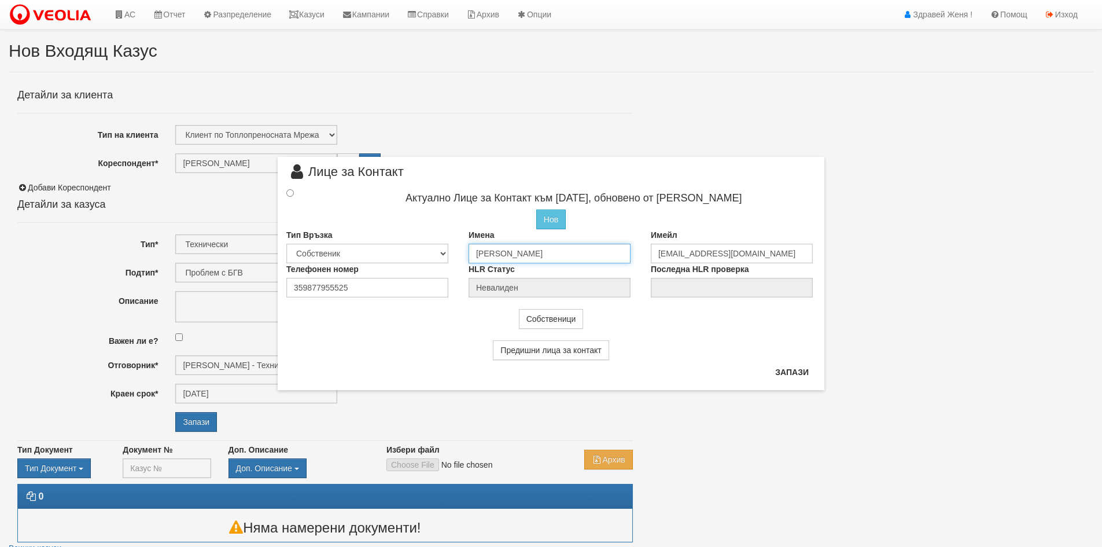
click at [540, 261] on input "ЗВЕЗДАНКА МАРИНОВА САВОВА" at bounding box center [550, 254] width 162 height 20
click at [512, 257] on input "ЗВЕЗДАНКА МАРИНОВА САВОВА" at bounding box center [550, 254] width 162 height 20
drag, startPoint x: 617, startPoint y: 252, endPoint x: 448, endPoint y: 240, distance: 169.5
click at [448, 240] on div "Тип Връзка Собственик Наемател Роднина Съсед Приятел Имена ЗВЕЗДАНКА МАРИНОВА С…" at bounding box center [551, 246] width 547 height 34
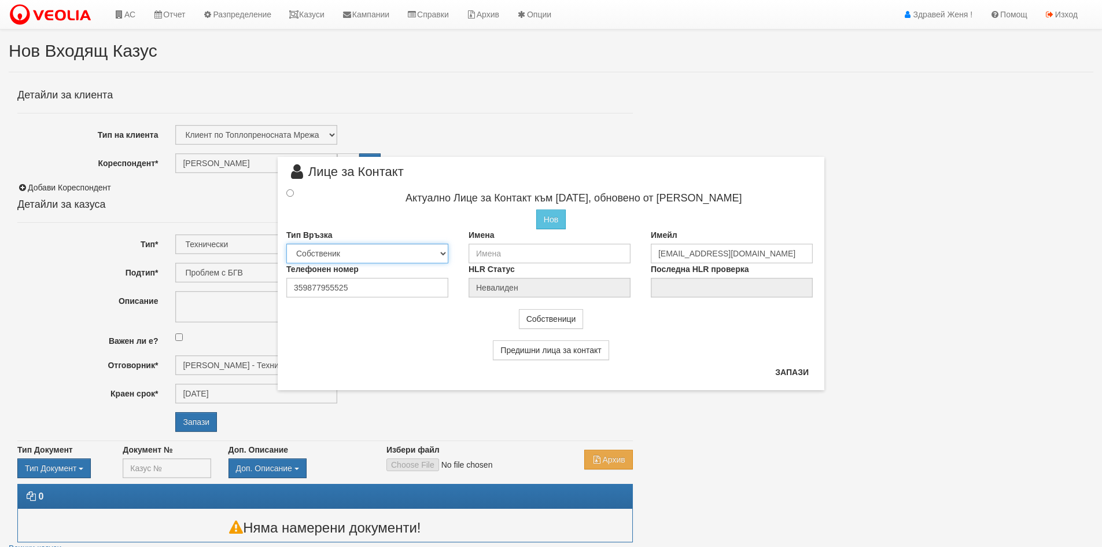
click at [370, 260] on select "Собственик Наемател Роднина Съсед Приятел" at bounding box center [367, 254] width 162 height 20
select select "2"
click at [286, 244] on select "Собственик Наемател Роднина Съсед Приятел" at bounding box center [367, 254] width 162 height 20
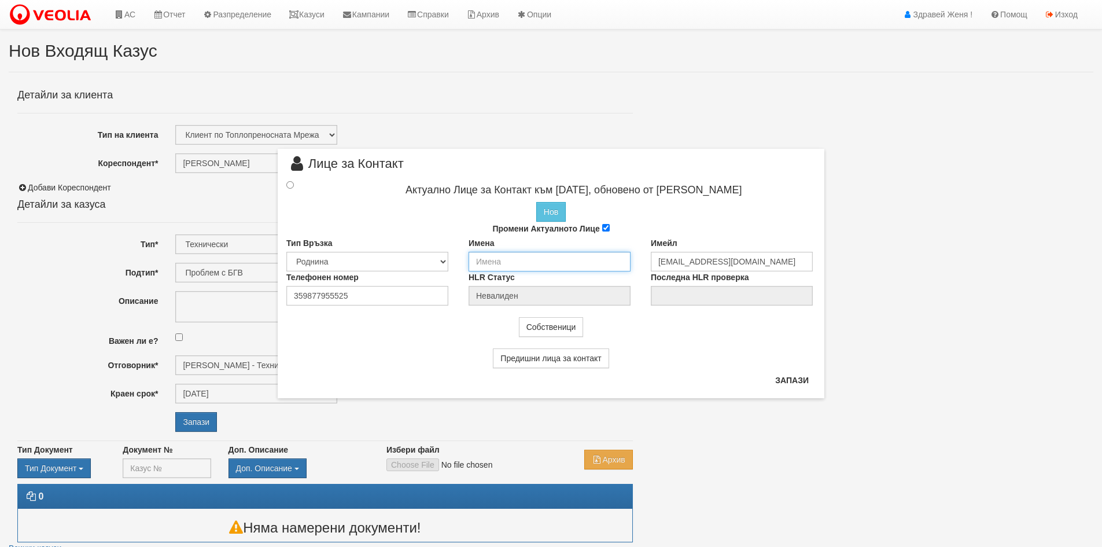
click at [507, 259] on input "text" at bounding box center [550, 262] width 162 height 20
type input "Звезда Маринова"
click at [287, 182] on input "radio" at bounding box center [290, 185] width 8 height 8
radio input "true"
type input "Звезда Маринова"
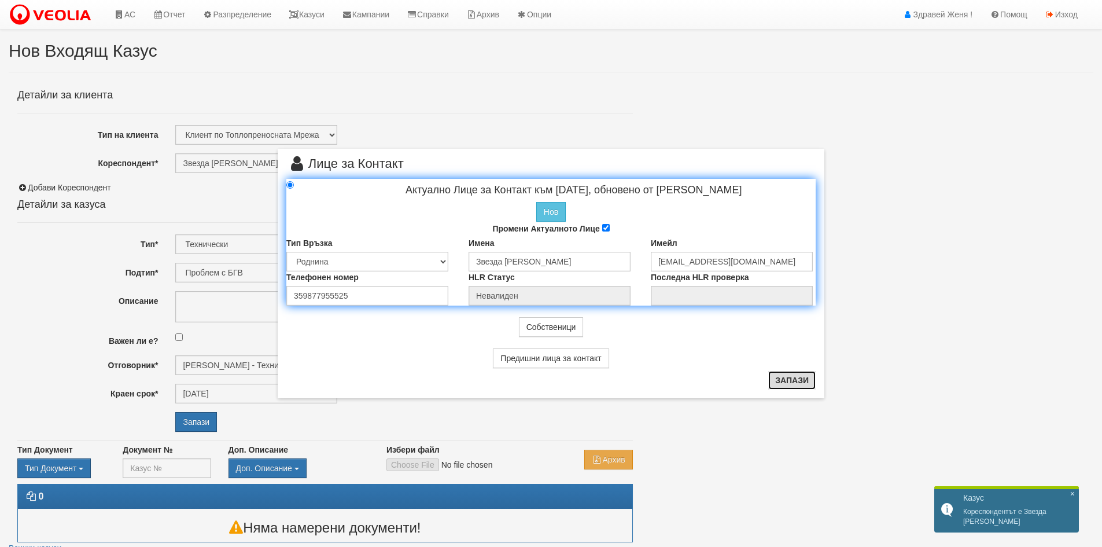
click at [797, 374] on button "Запази" at bounding box center [792, 380] width 47 height 19
radio input "true"
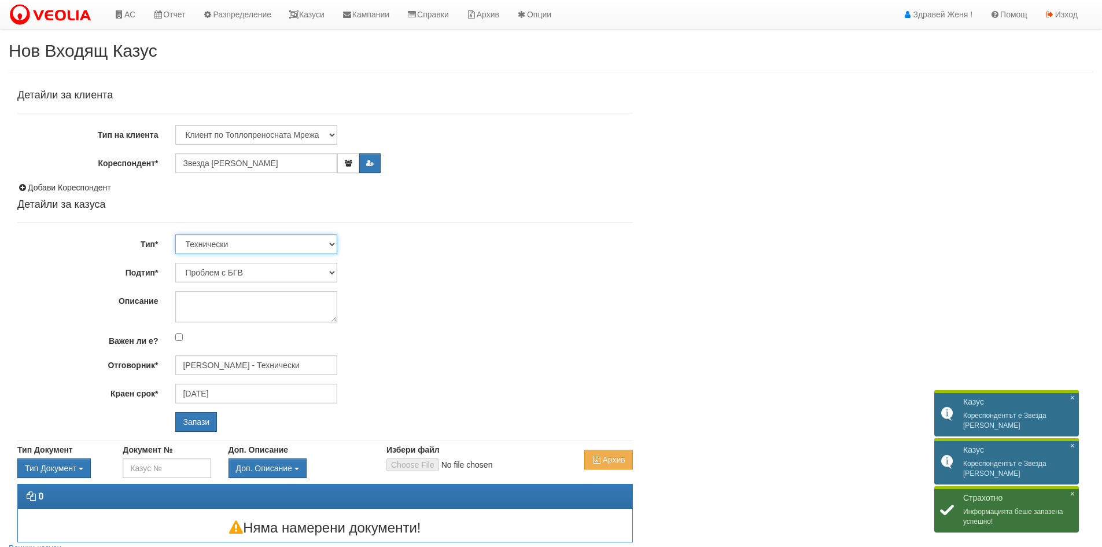
click at [272, 244] on select "Технически ФТС Търговски Административен Производствен Експлоатационен Финансов…" at bounding box center [256, 244] width 162 height 20
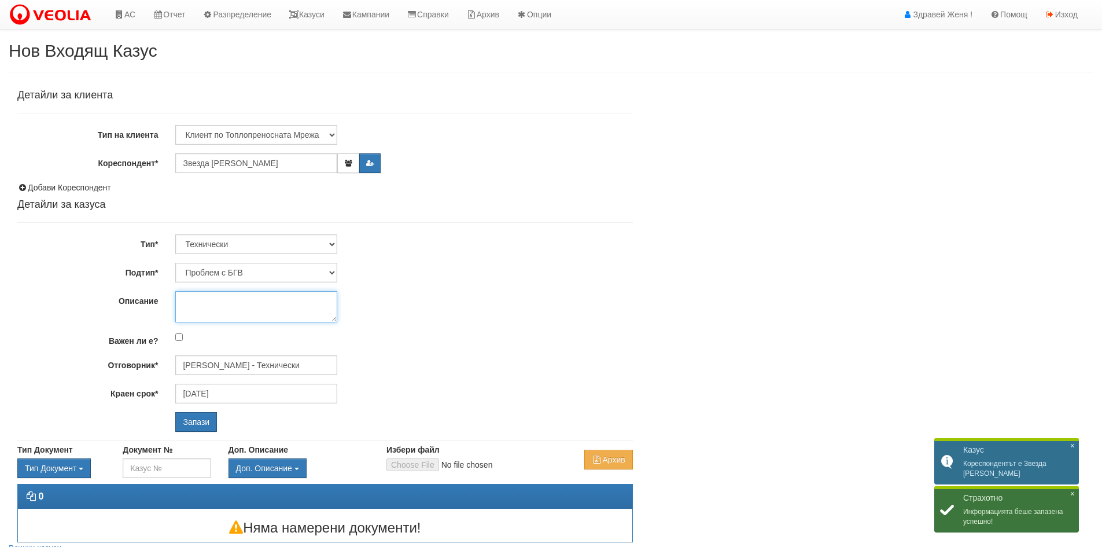
click at [250, 307] on textarea "Описание" at bounding box center [256, 306] width 162 height 31
click at [272, 261] on div "Детайли за клиента Тип на клиента Клиент по Топлопреносната Мрежа Институция Па…" at bounding box center [325, 261] width 616 height 342
click at [273, 274] on select "Проблем с БГВ Теч ВОИ Теч БГВ Теч в АС Теч от водомер Проблем в АС Интервенция …" at bounding box center [256, 273] width 162 height 20
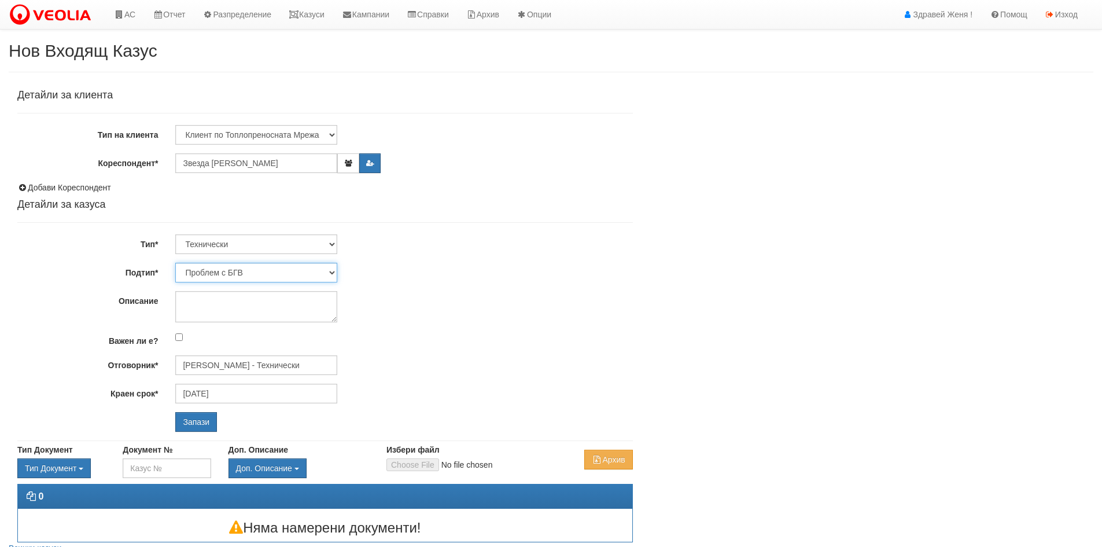
select select "Ремонт апартаментна ВОИ"
click at [175, 263] on select "Проблем с БГВ Теч ВОИ Теч БГВ Теч в АС Теч от водомер Проблем в АС Интервенция …" at bounding box center [256, 273] width 162 height 20
type input "30/08/2025"
type input "Дончо Дончев - Технически"
click at [224, 295] on textarea "Описание" at bounding box center [256, 306] width 162 height 31
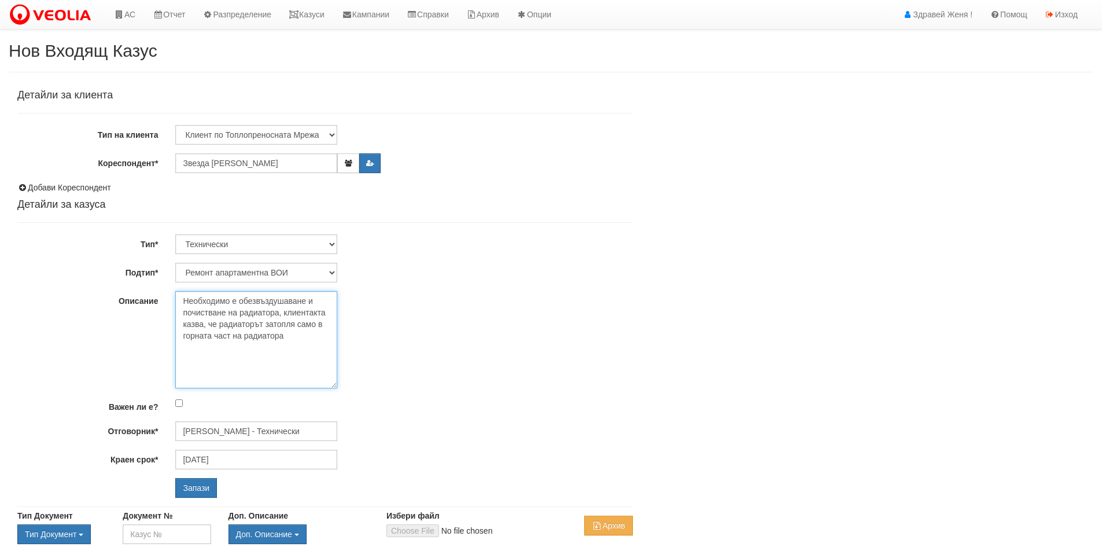
drag, startPoint x: 332, startPoint y: 321, endPoint x: 343, endPoint y: 383, distance: 63.5
click at [343, 383] on div "Необходимо е обезвъздушаване и почистване на радиатора, клиентакта казва, че ра…" at bounding box center [404, 339] width 475 height 97
drag, startPoint x: 261, startPoint y: 322, endPoint x: 231, endPoint y: 325, distance: 29.7
click at [231, 325] on textarea "Необходимо е обезвъздушаване и почистване на радиатора, клиентакта казва, че ра…" at bounding box center [256, 339] width 162 height 97
drag, startPoint x: 270, startPoint y: 335, endPoint x: 234, endPoint y: 336, distance: 35.9
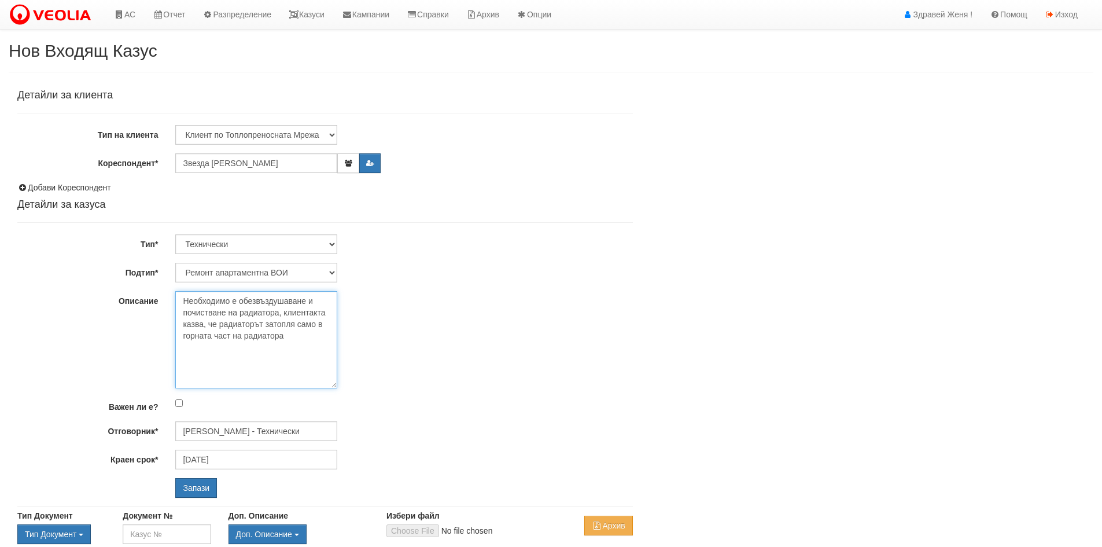
click at [234, 336] on textarea "Необходимо е обезвъздушаване и почистване на радиатора, клиентакта казва, че ра…" at bounding box center [256, 339] width 162 height 97
type textarea "Необходимо е обезвъздушаване и почистване на радиатора, клиентакта казва, че ра…"
click at [201, 487] on input "Запази" at bounding box center [196, 488] width 42 height 20
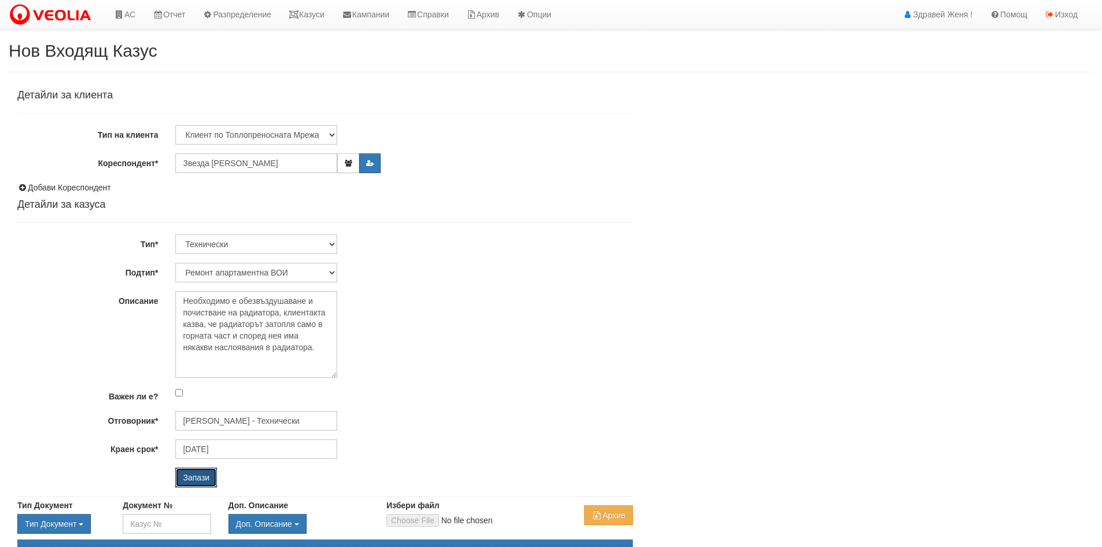
drag, startPoint x: 333, startPoint y: 384, endPoint x: 337, endPoint y: 374, distance: 10.4
click at [337, 374] on textarea "Необходимо е обезвъздушаване и почистване на радиатора, клиентакта казва, че ра…" at bounding box center [256, 334] width 162 height 87
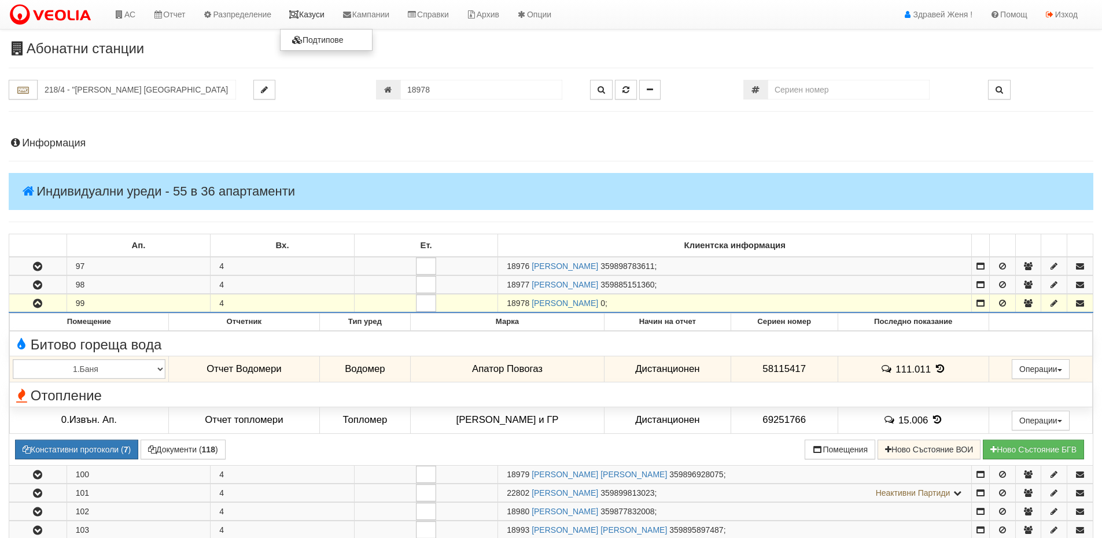
click at [299, 12] on icon at bounding box center [294, 14] width 10 height 8
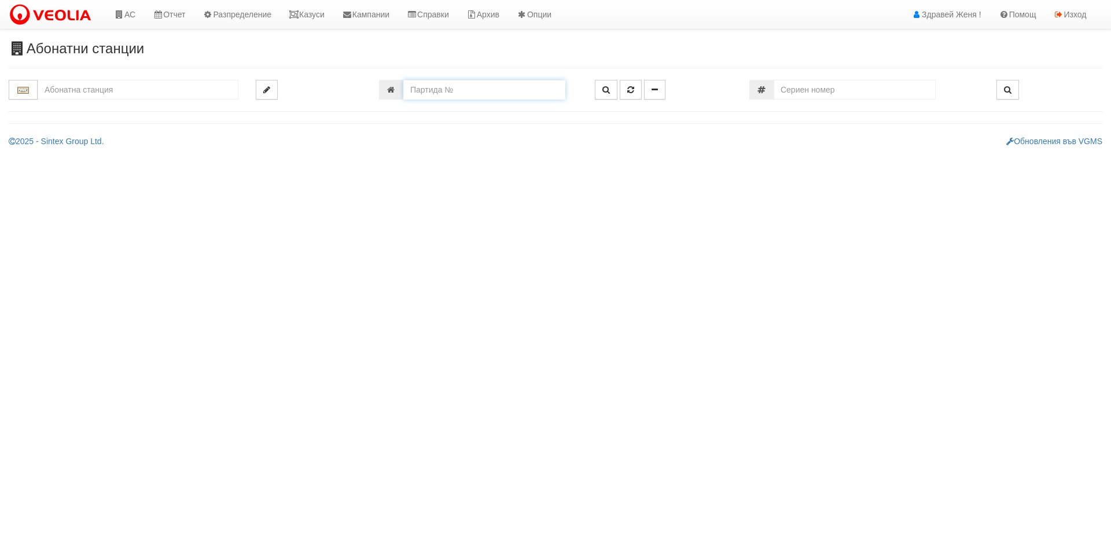
click at [428, 95] on input "number" at bounding box center [484, 90] width 162 height 20
paste input "17409"
type input "17409"
type input "106/9 - "ТЕХЕМ СЪРВИСИС" ЕООД"
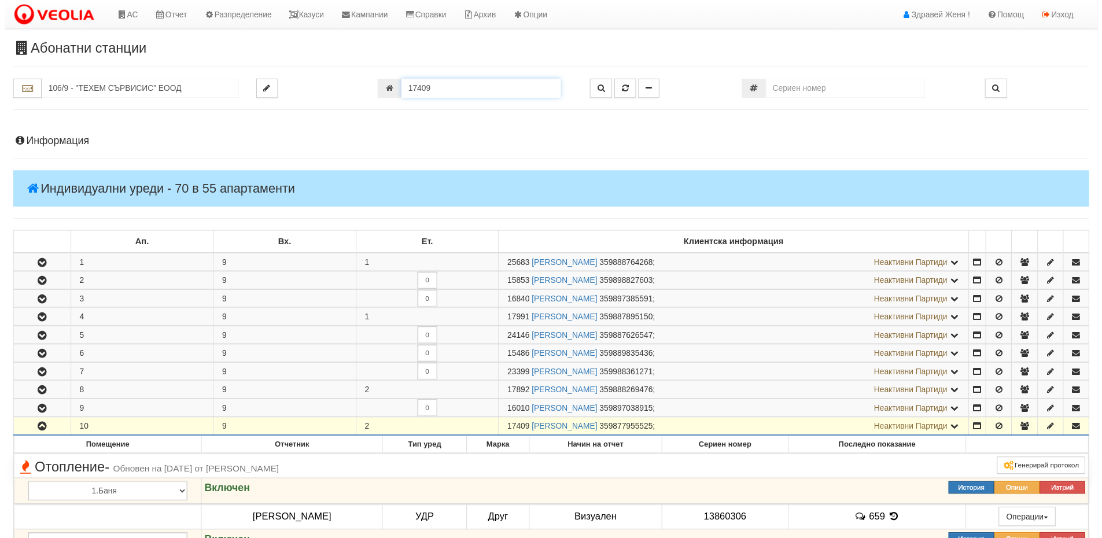
scroll to position [395, 0]
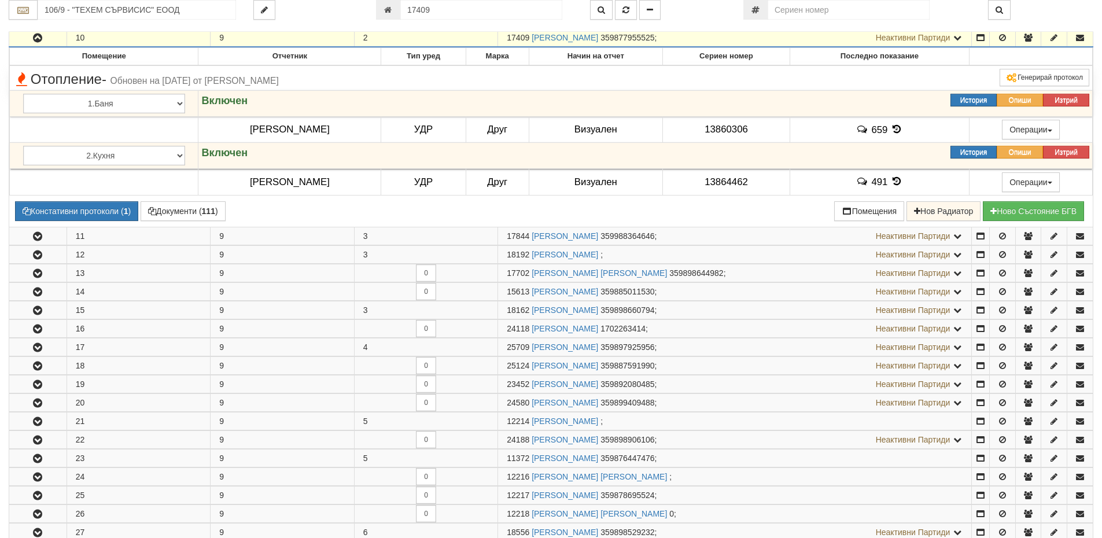
drag, startPoint x: 531, startPoint y: 42, endPoint x: 661, endPoint y: 46, distance: 130.3
click at [661, 46] on td "17409 ЗВЕЗДАНКА МАРИНОВА САВОВА 359877955525 ; Неактивни Партиди 10853 МАРИЕЛА …" at bounding box center [735, 38] width 474 height 19
copy link "ЗВЕЗДАНКА МАРИНОВА САВОВА"
drag, startPoint x: 674, startPoint y: 35, endPoint x: 701, endPoint y: 35, distance: 26.6
click at [655, 35] on span "359877955525" at bounding box center [628, 37] width 54 height 9
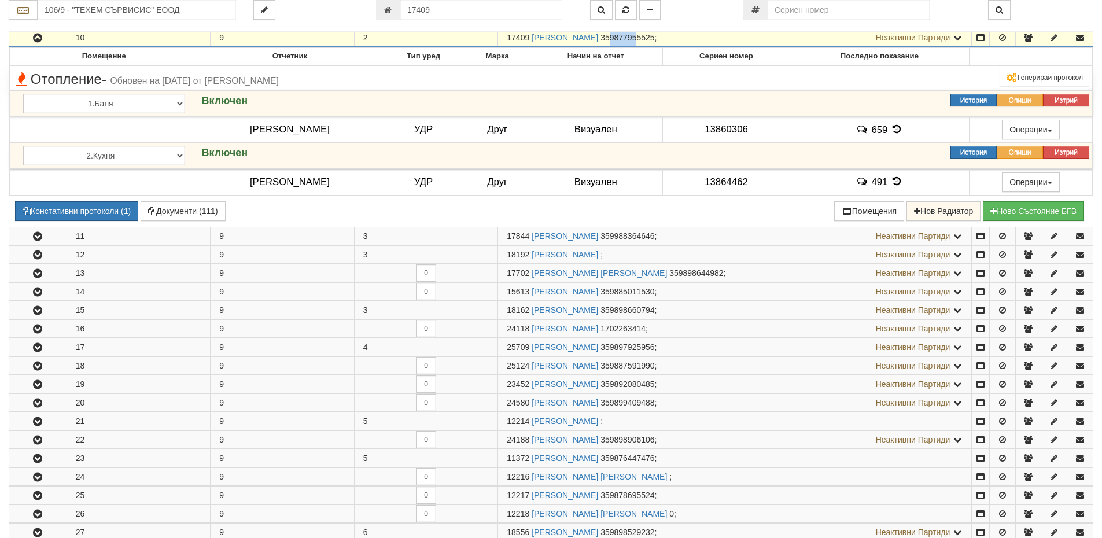
click at [655, 38] on span "359877955525" at bounding box center [628, 37] width 54 height 9
drag, startPoint x: 718, startPoint y: 35, endPoint x: 676, endPoint y: 36, distance: 41.1
click at [655, 36] on span "359877955525" at bounding box center [628, 37] width 54 height 9
copy span "877955525"
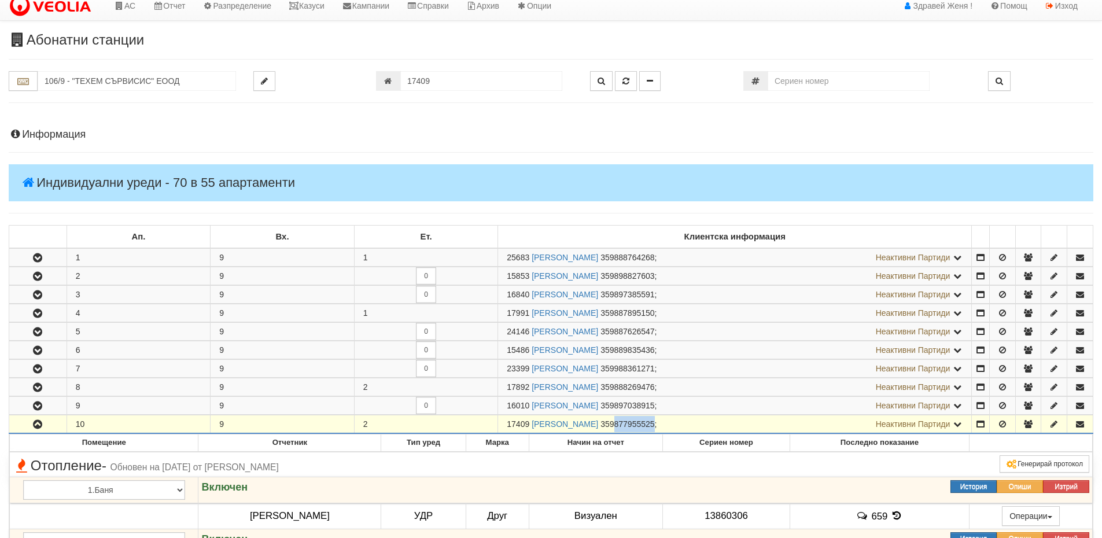
scroll to position [0, 0]
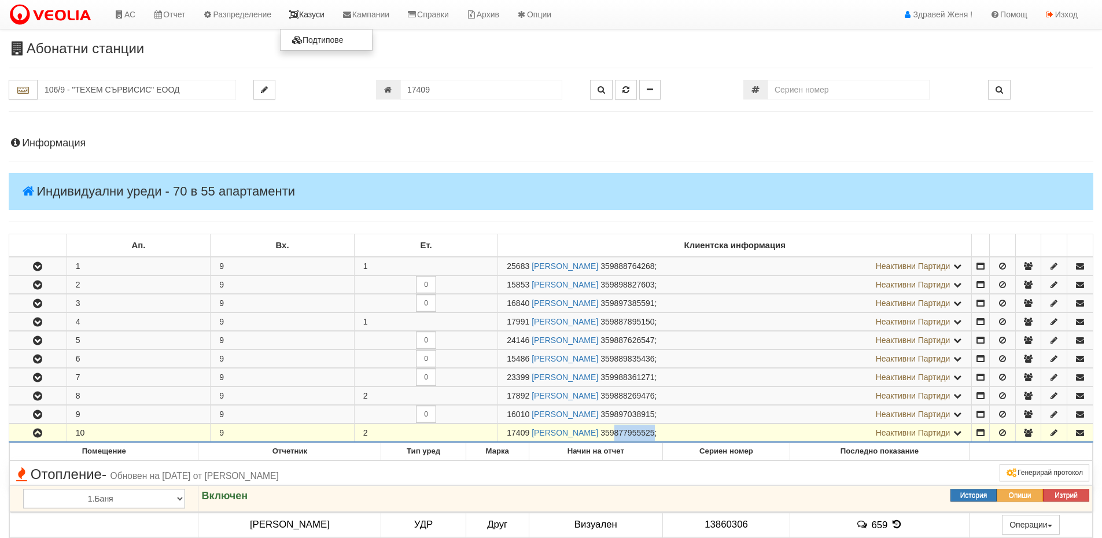
click at [309, 11] on link "Казуси" at bounding box center [306, 14] width 53 height 29
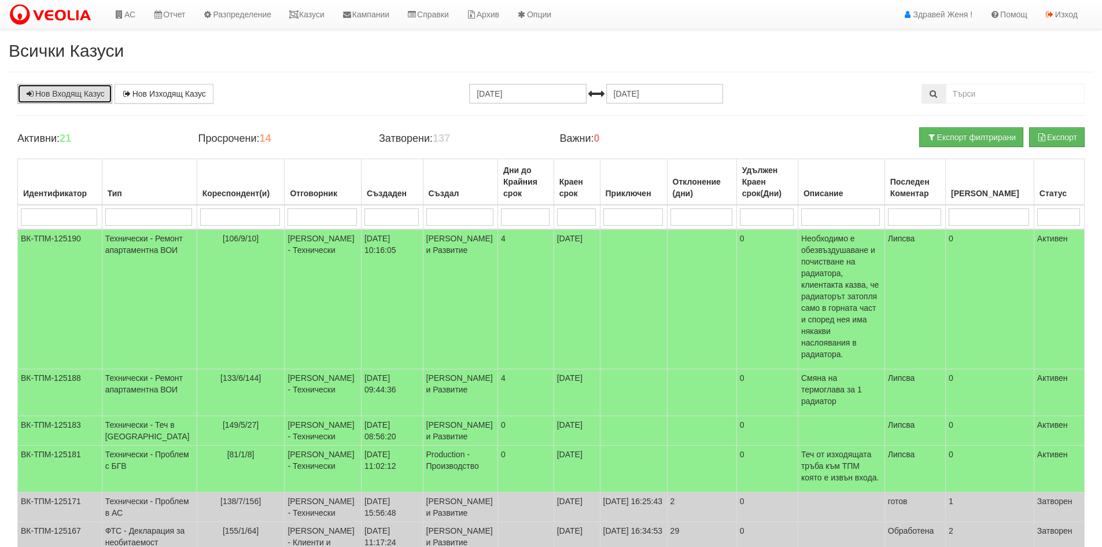
click at [58, 98] on link "Нов Входящ Казус" at bounding box center [64, 94] width 95 height 20
click at [130, 13] on link "АС" at bounding box center [124, 14] width 39 height 29
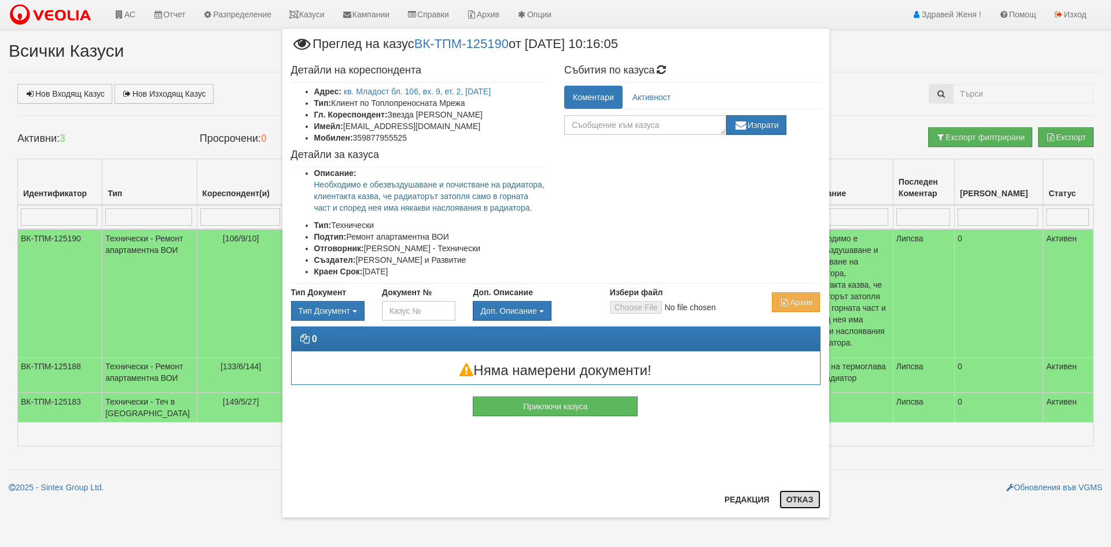
click at [797, 501] on button "Отказ" at bounding box center [800, 499] width 41 height 19
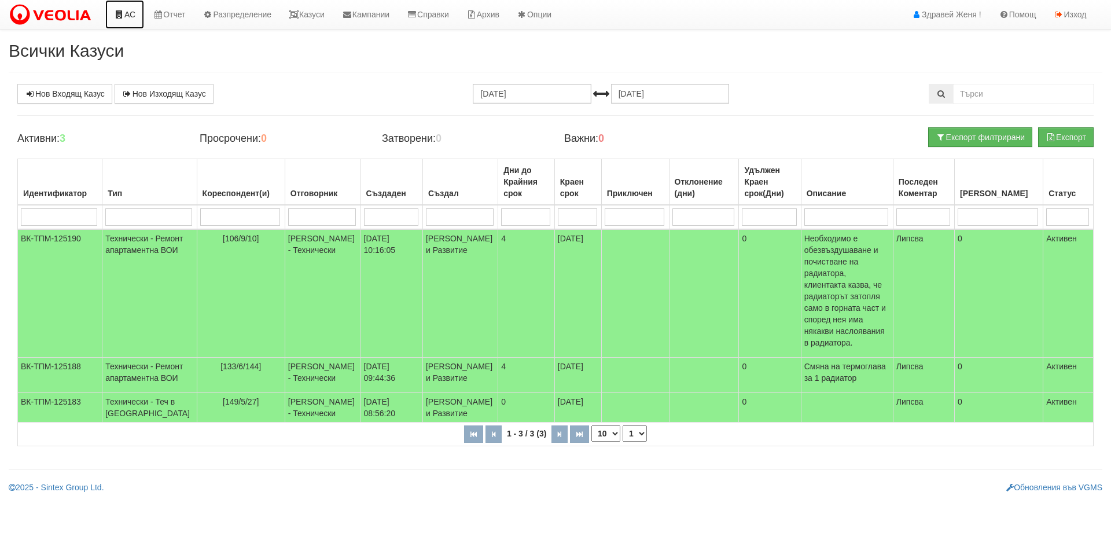
click at [129, 15] on link "АС" at bounding box center [124, 14] width 39 height 29
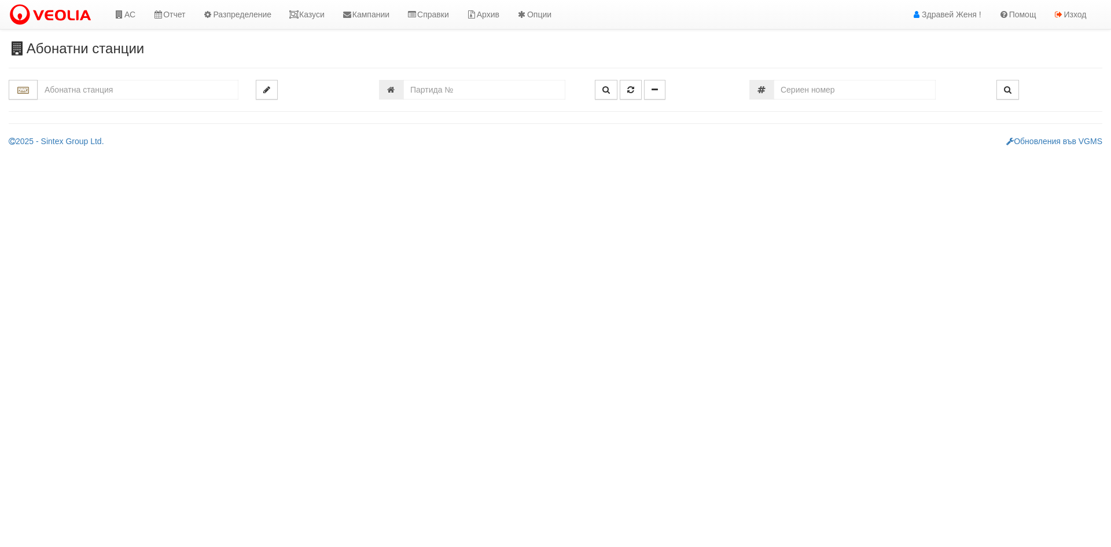
click at [72, 90] on input "text" at bounding box center [138, 90] width 201 height 20
click at [126, 108] on div "048/1 - Трошево - "ВЕОЛИЯ"" at bounding box center [137, 107] width 197 height 13
type input "048/1 - Трошево - "ВЕОЛИЯ""
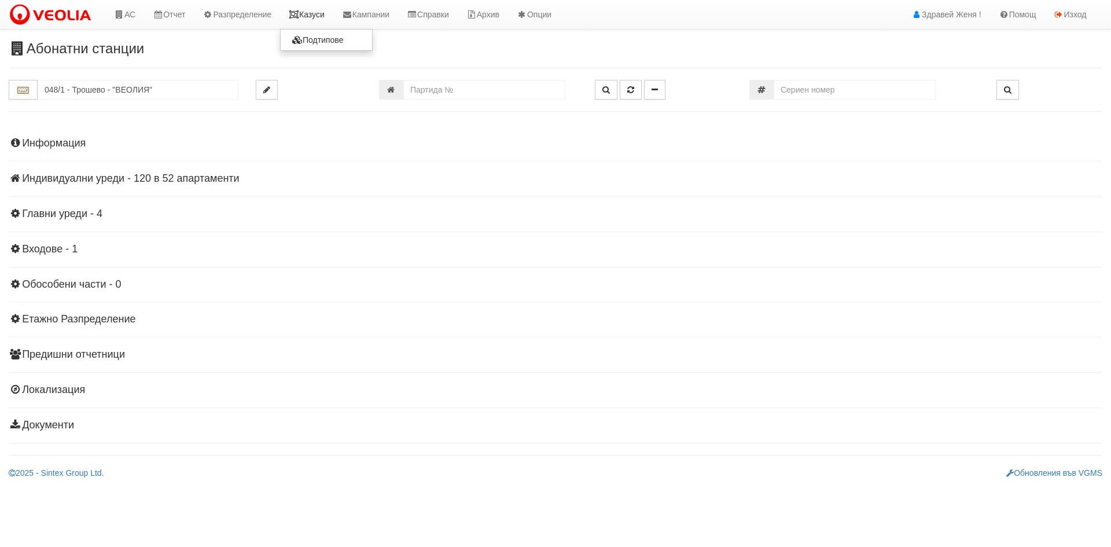
click at [324, 13] on link "Казуси" at bounding box center [306, 14] width 53 height 29
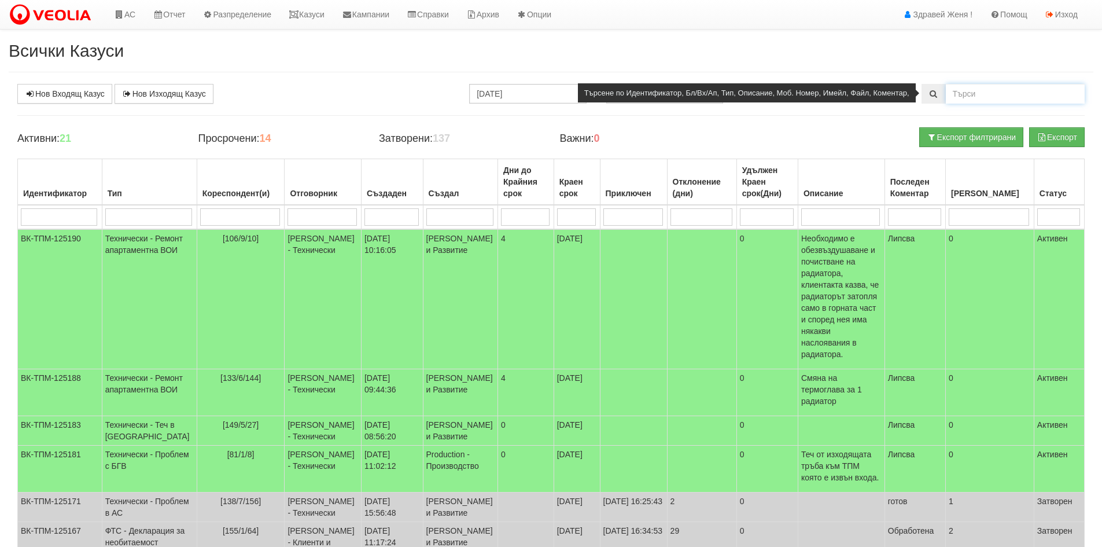
click at [969, 97] on input "text" at bounding box center [1015, 94] width 139 height 20
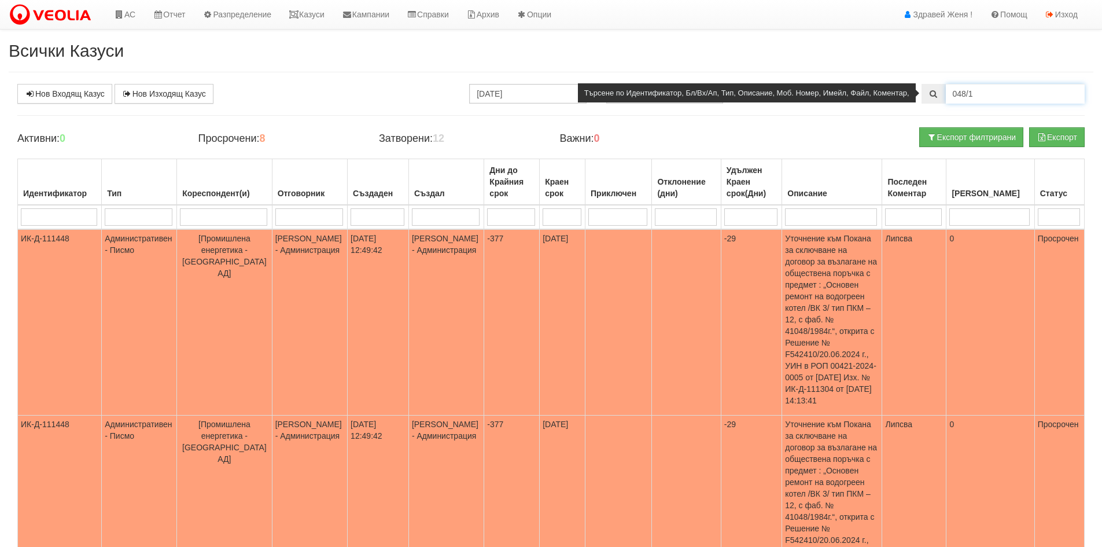
drag, startPoint x: 990, startPoint y: 96, endPoint x: 935, endPoint y: 91, distance: 55.2
click at [935, 91] on div "048/1" at bounding box center [1003, 94] width 163 height 20
click at [1013, 90] on input "048/1" at bounding box center [1015, 94] width 139 height 20
type input "048/1"
drag, startPoint x: 983, startPoint y: 97, endPoint x: 892, endPoint y: 91, distance: 91.0
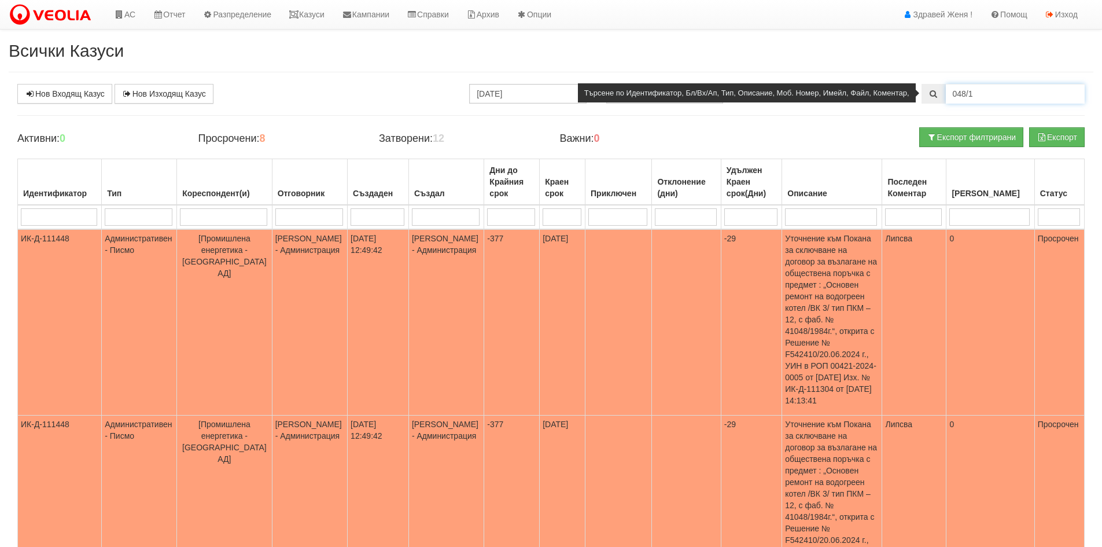
click at [922, 91] on div "048/1" at bounding box center [1003, 94] width 163 height 20
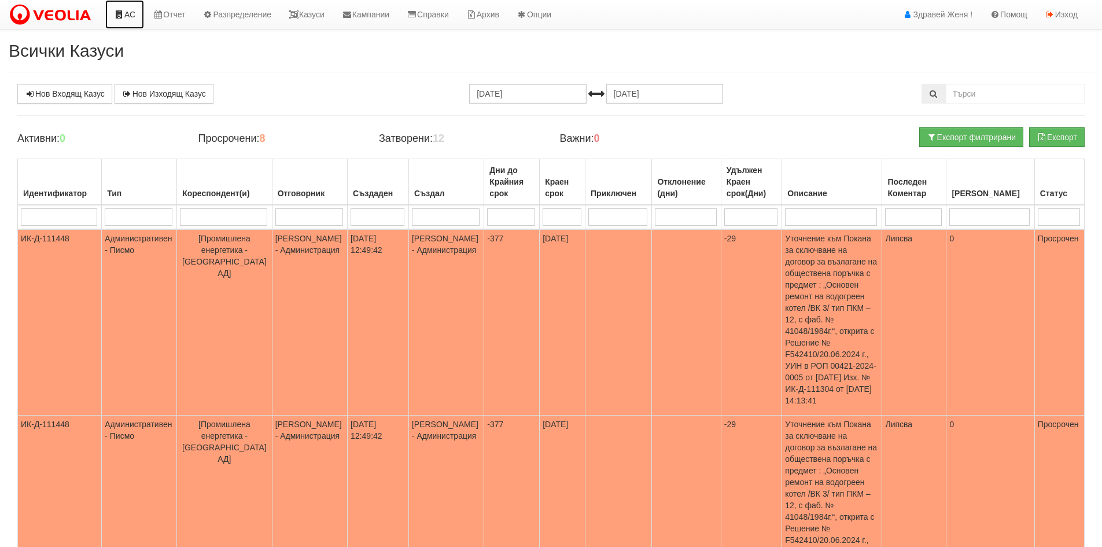
click at [131, 16] on link "АС" at bounding box center [124, 14] width 39 height 29
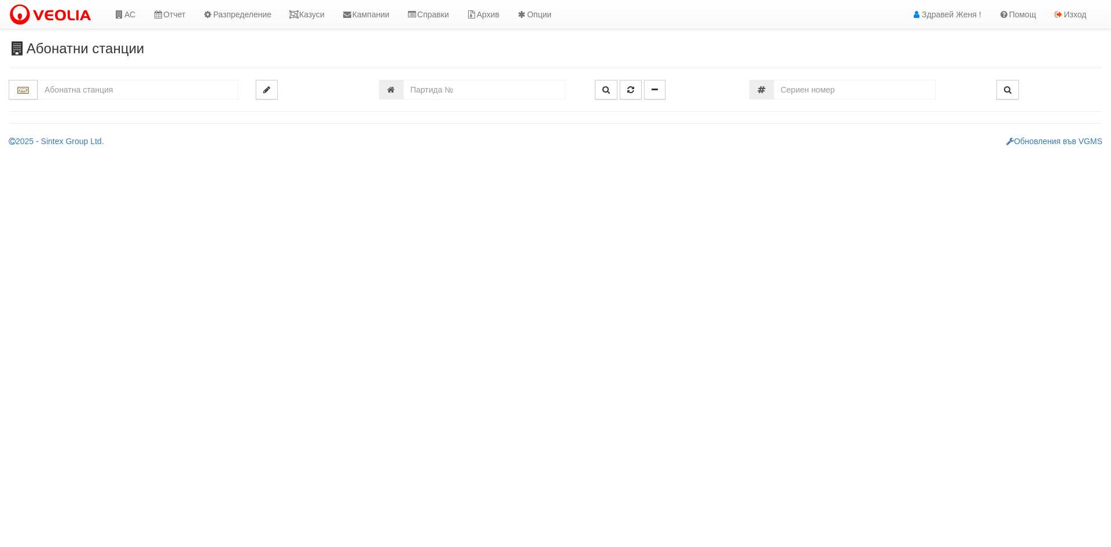
click at [83, 95] on input "text" at bounding box center [138, 90] width 201 height 20
click at [96, 105] on div "048/1 - Трошево - "ВЕОЛИЯ"" at bounding box center [137, 107] width 197 height 13
type input "048/1 - Трошево - "ВЕОЛИЯ""
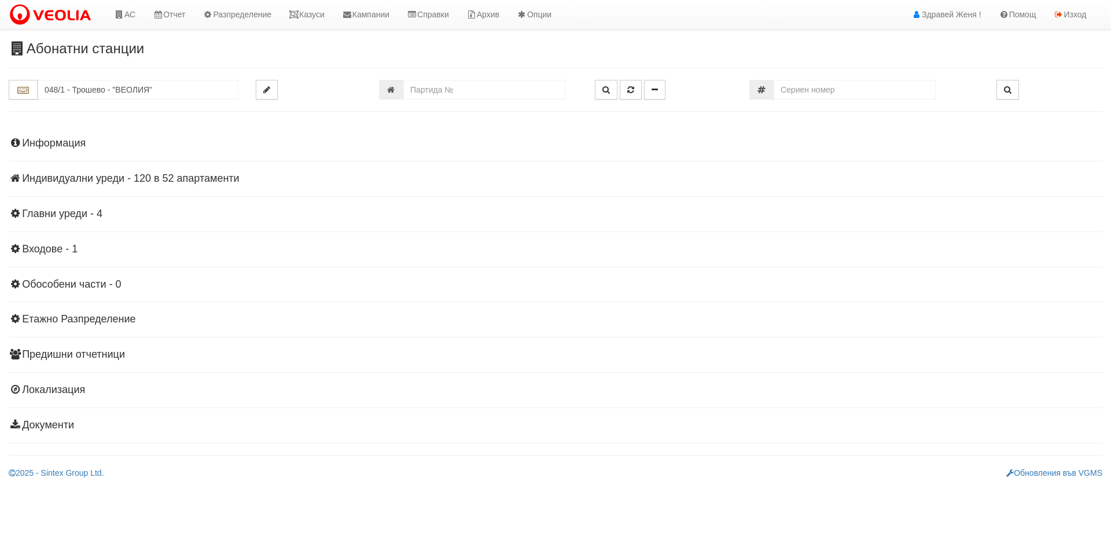
click at [47, 144] on h4 "Информация" at bounding box center [556, 144] width 1094 height 12
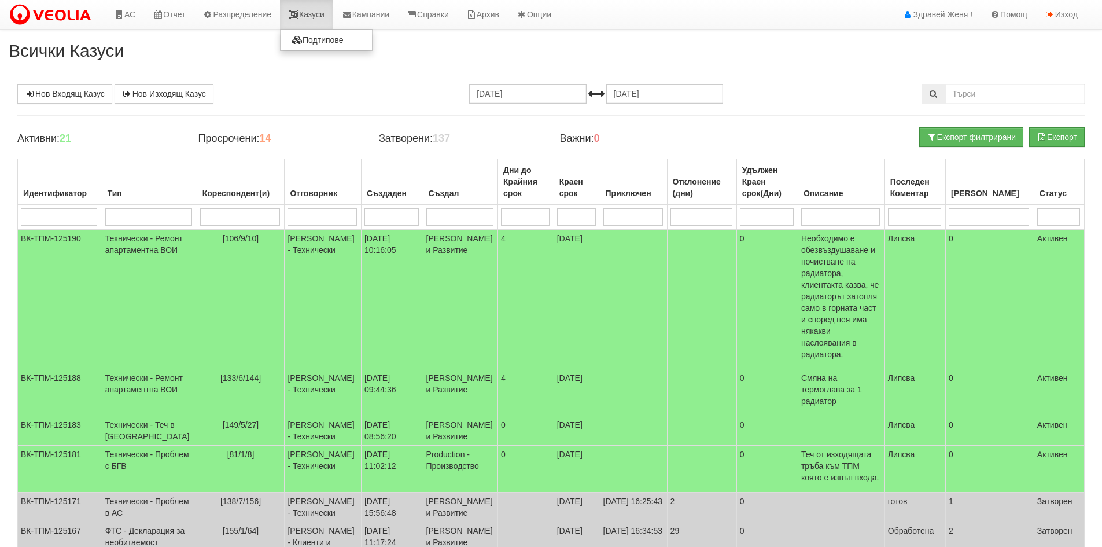
click at [299, 16] on icon at bounding box center [294, 14] width 10 height 8
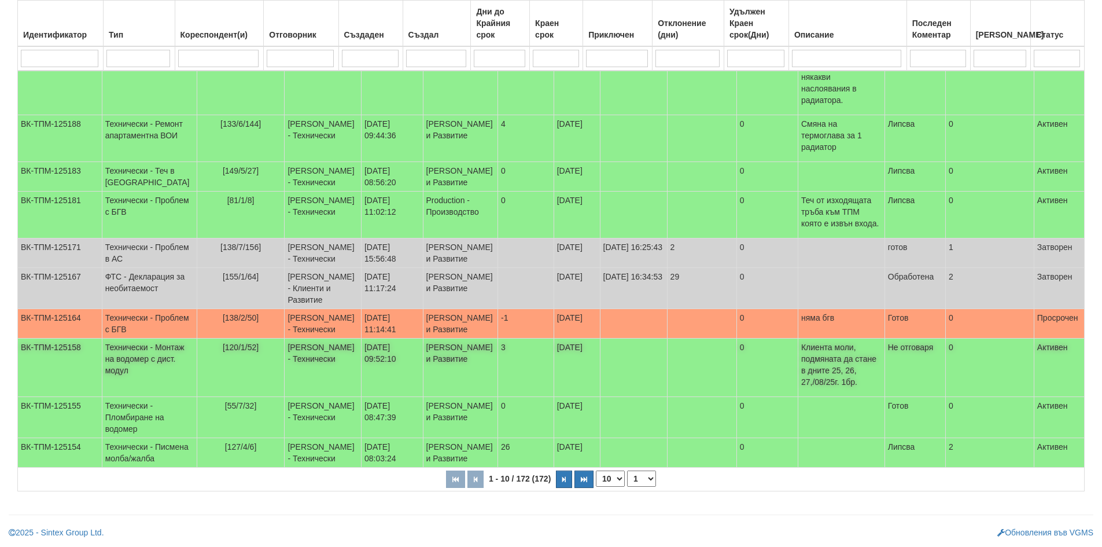
scroll to position [312, 0]
click at [612, 481] on select "10 20 30 40" at bounding box center [610, 478] width 29 height 16
select select "40"
click at [598, 487] on select "10 20 30 40" at bounding box center [610, 478] width 29 height 16
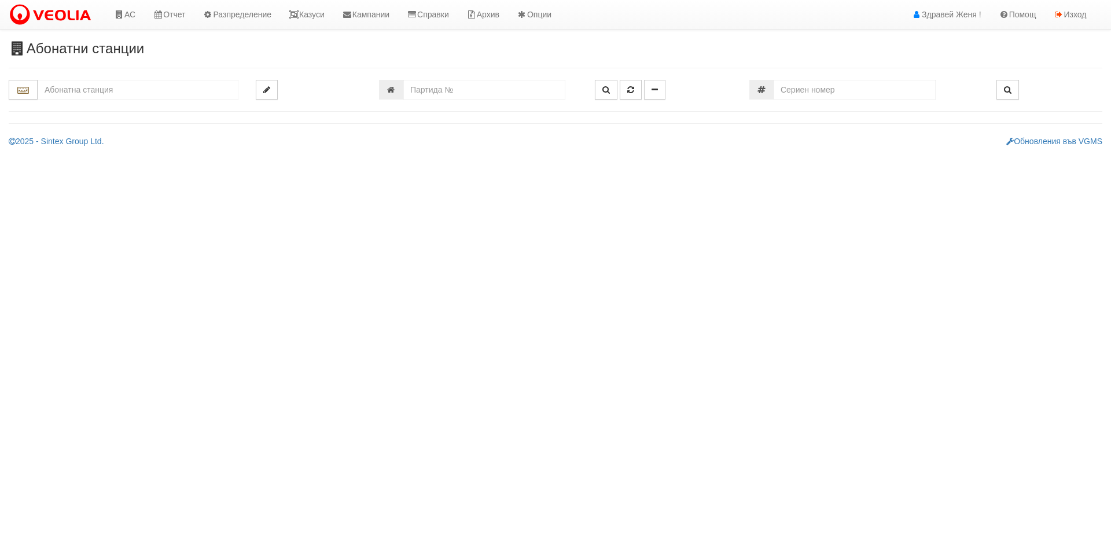
click at [103, 89] on input "text" at bounding box center [138, 90] width 201 height 20
click at [97, 107] on div "048/1 - Трошево - "ВЕОЛИЯ"" at bounding box center [137, 107] width 197 height 13
type input "048/1 - Трошево - "ВЕОЛИЯ""
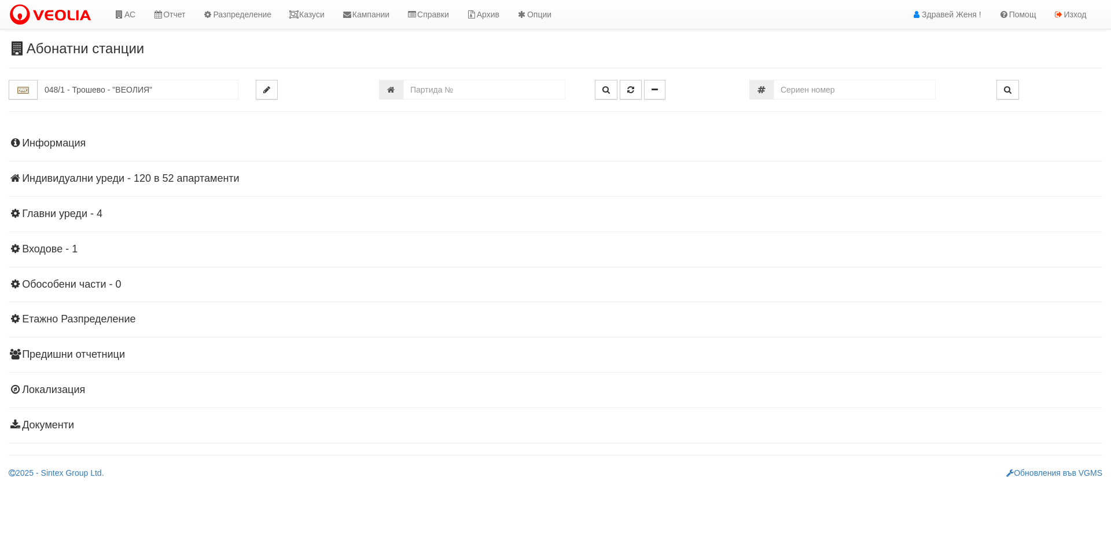
click at [89, 176] on h4 "Индивидуални уреди - 120 в 52 апартаменти" at bounding box center [556, 179] width 1094 height 12
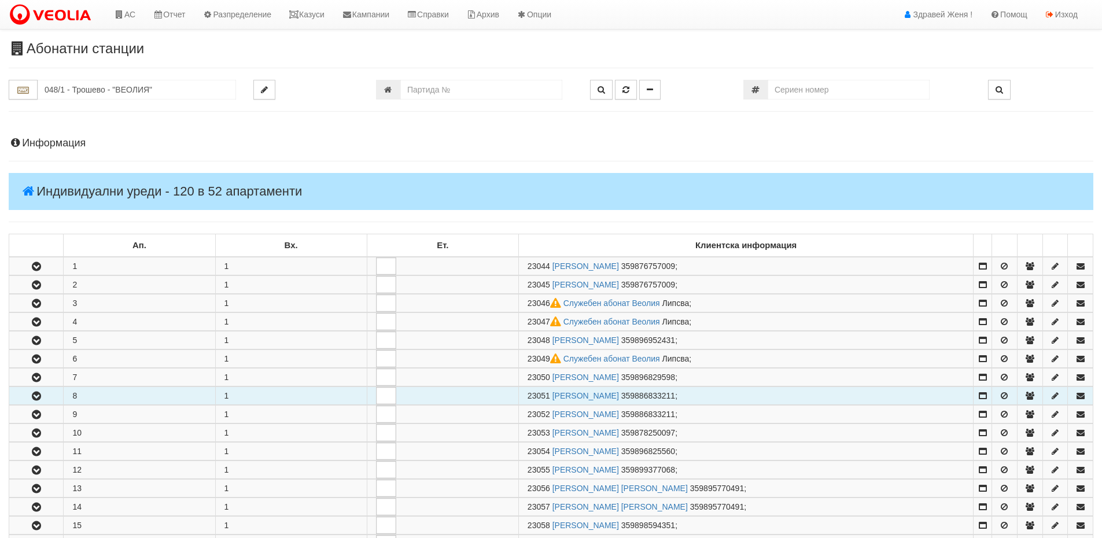
click at [93, 396] on td "8" at bounding box center [140, 396] width 152 height 18
click at [33, 395] on icon "button" at bounding box center [37, 396] width 14 height 8
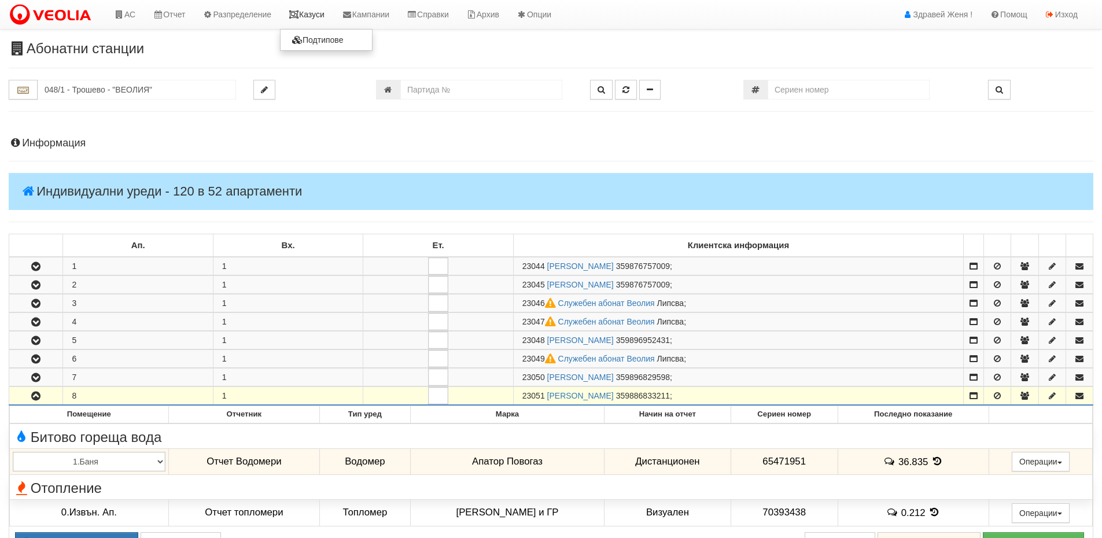
click at [313, 19] on link "Казуси" at bounding box center [306, 14] width 53 height 29
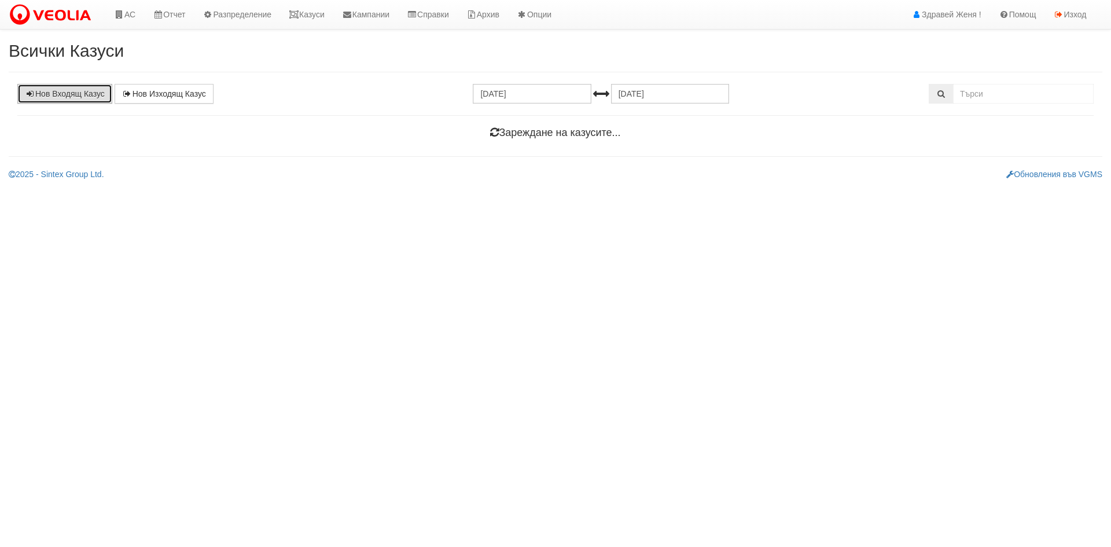
click at [79, 90] on link "Нов Входящ Казус" at bounding box center [64, 94] width 95 height 20
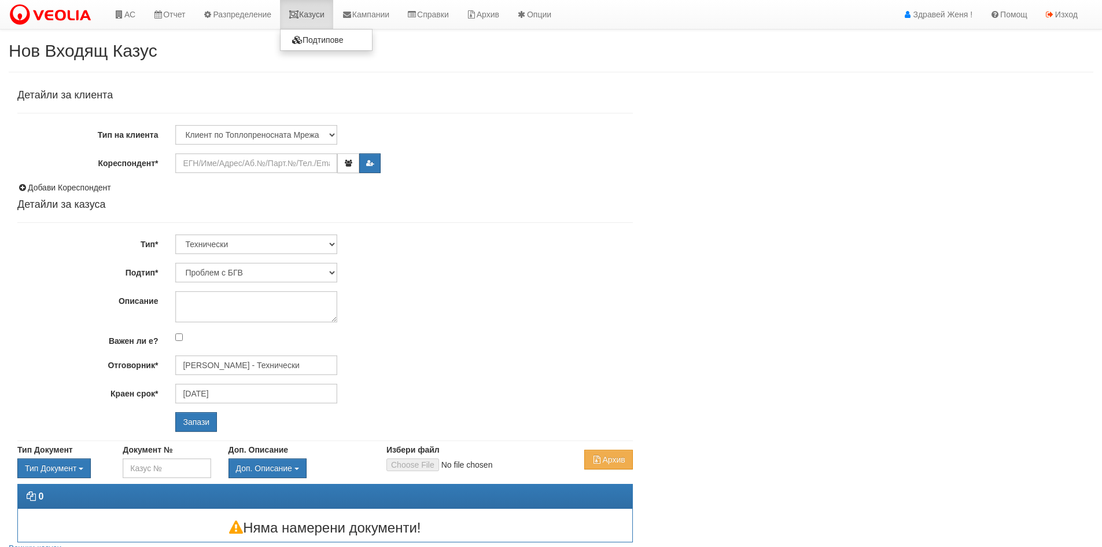
click at [321, 10] on link "Казуси" at bounding box center [306, 14] width 53 height 29
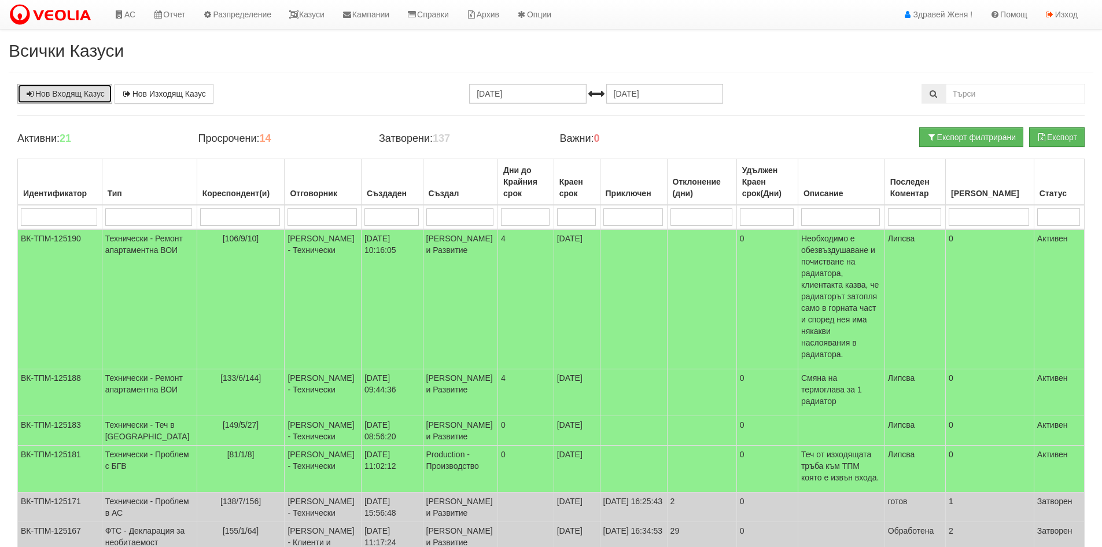
click at [60, 95] on link "Нов Входящ Казус" at bounding box center [64, 94] width 95 height 20
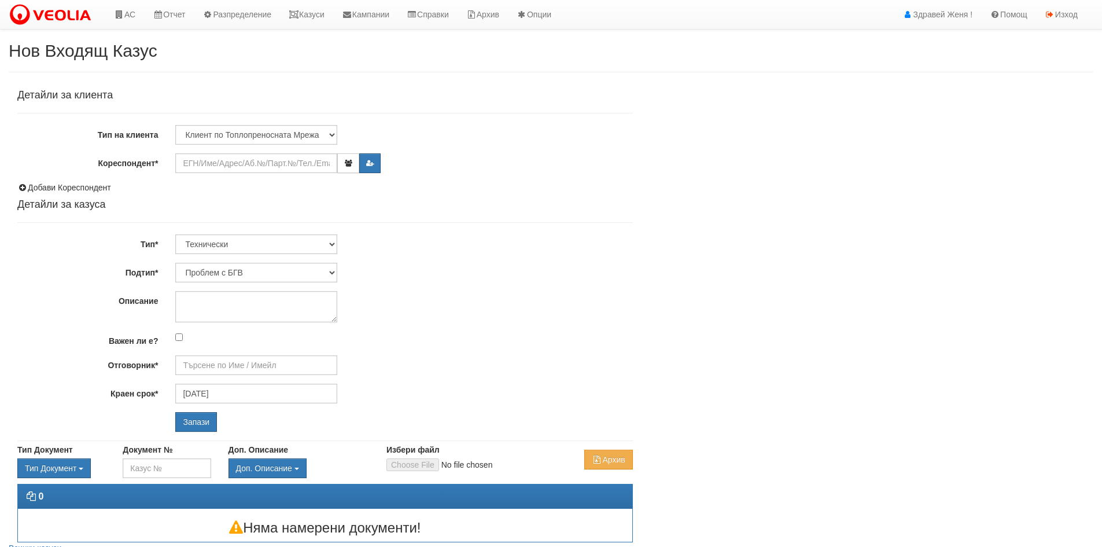
type input "[PERSON_NAME] - Технически"
click at [200, 166] on input "Кореспондент*" at bounding box center [256, 163] width 162 height 20
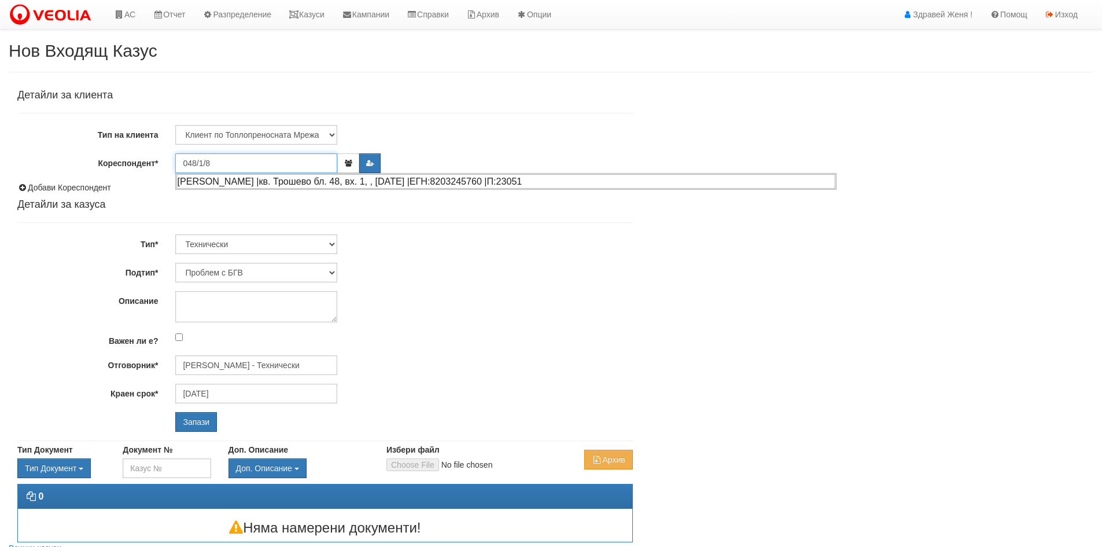
click at [316, 180] on div "СТЕЛИЯН БИНЕВ БИНЕВ |кв. Трошево бл. 48, вх. 1, , ап. 8 |ЕГН:8203245760 |П:23051" at bounding box center [506, 181] width 659 height 14
type input "Стелиян бинев Бинев"
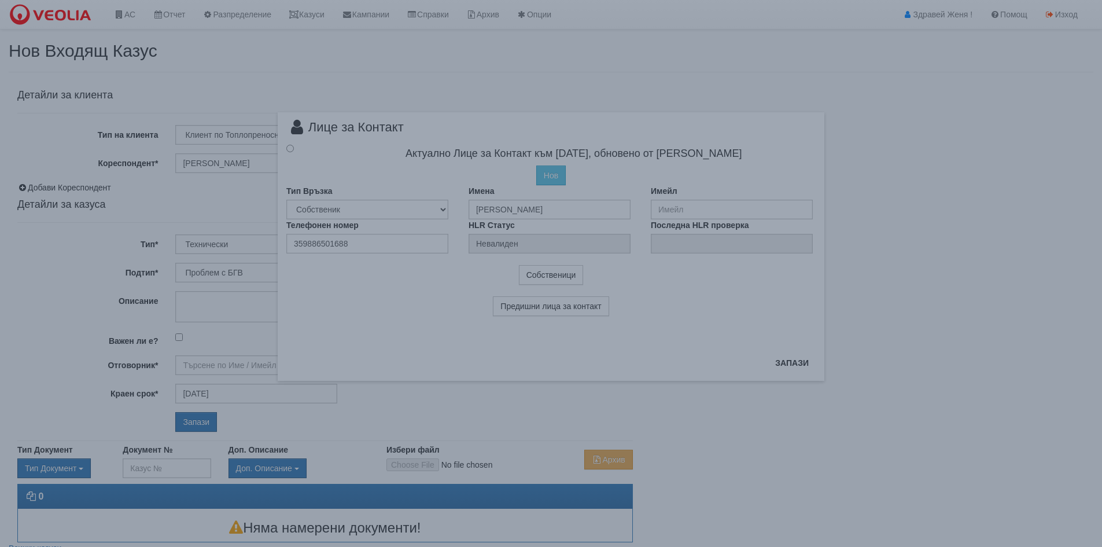
type input "Дончо Дончев - Технически"
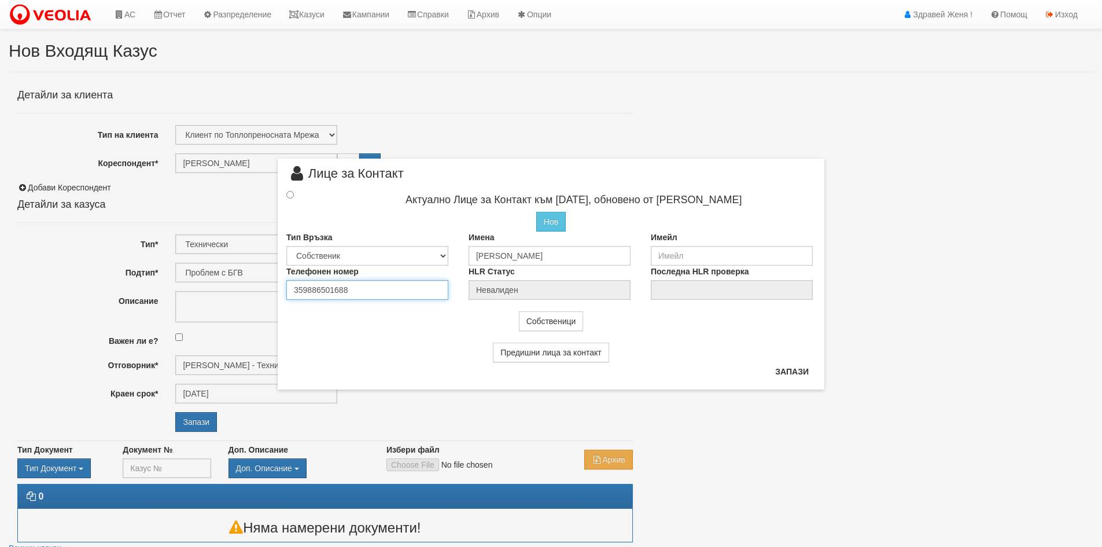
drag, startPoint x: 358, startPoint y: 290, endPoint x: 269, endPoint y: 290, distance: 89.7
click at [269, 290] on div "× Лице за Контакт Актуално Лице за Контакт към 28/10/2020, обновено от Катерина…" at bounding box center [551, 194] width 677 height 389
type input "0886833211"
click at [288, 193] on input "radio" at bounding box center [290, 193] width 8 height 8
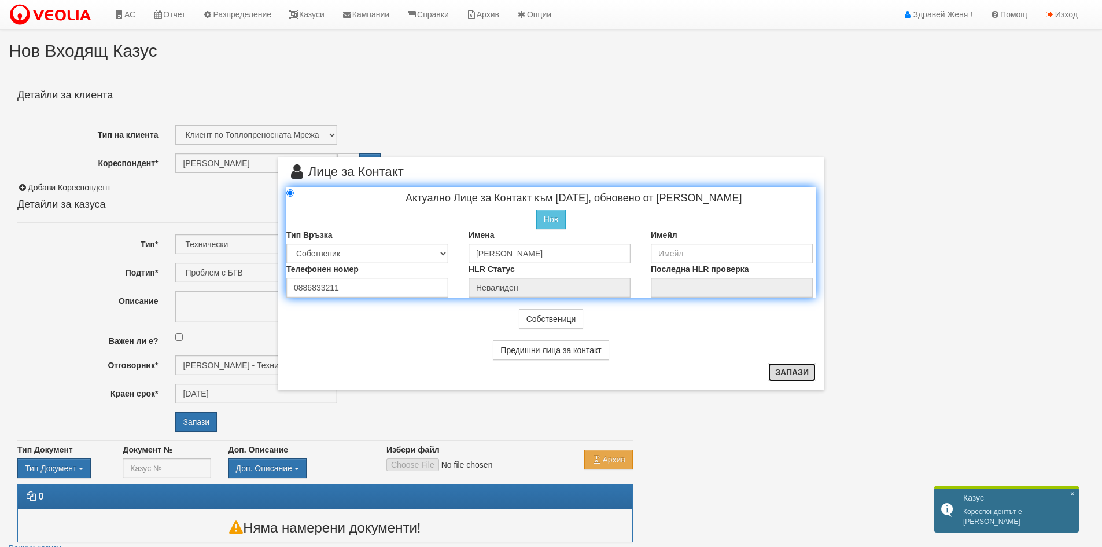
click at [788, 375] on button "Запази" at bounding box center [792, 372] width 47 height 19
radio input "true"
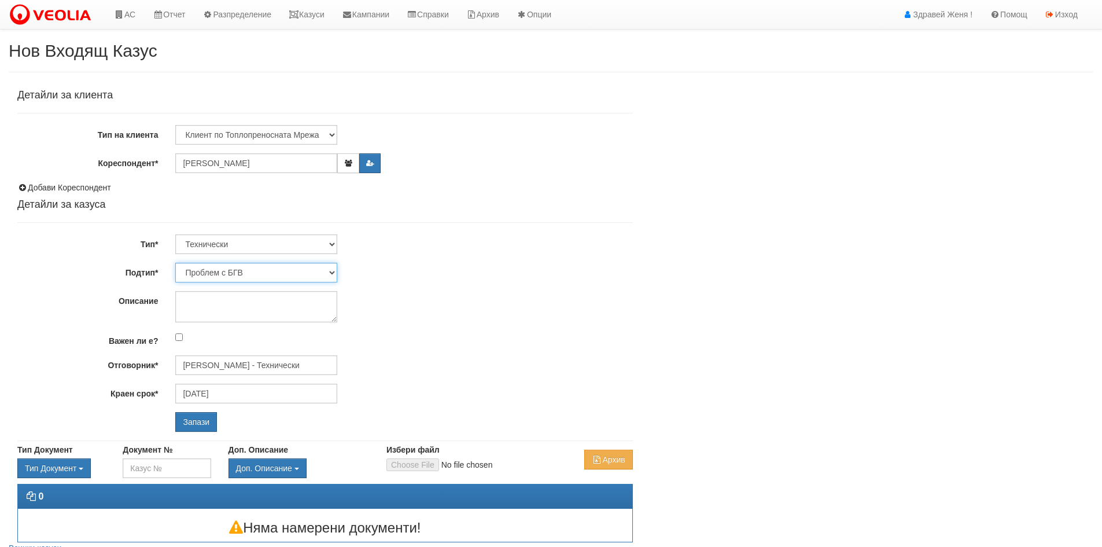
click at [331, 270] on select "Проблем с БГВ Теч ВОИ Теч БГВ Теч в АС Теч от водомер Проблем в АС Интервенция …" at bounding box center [256, 273] width 162 height 20
select select "Проблем в АС"
click at [175, 263] on select "Проблем с БГВ Теч ВОИ Теч БГВ Теч в АС Теч от водомер Проблем в АС Интервенция …" at bounding box center [256, 273] width 162 height 20
type input "28/08/2025"
type input "Дончо Дончев - Технически"
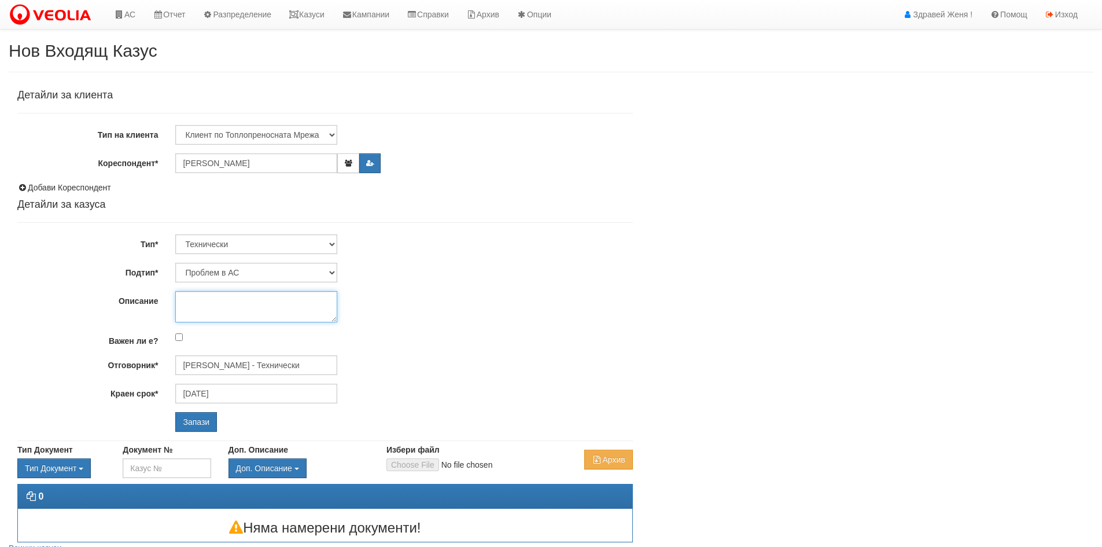
click at [194, 304] on textarea "Описание" at bounding box center [256, 306] width 162 height 31
click at [222, 161] on input "Стелиян бинев Бинев" at bounding box center [256, 163] width 162 height 20
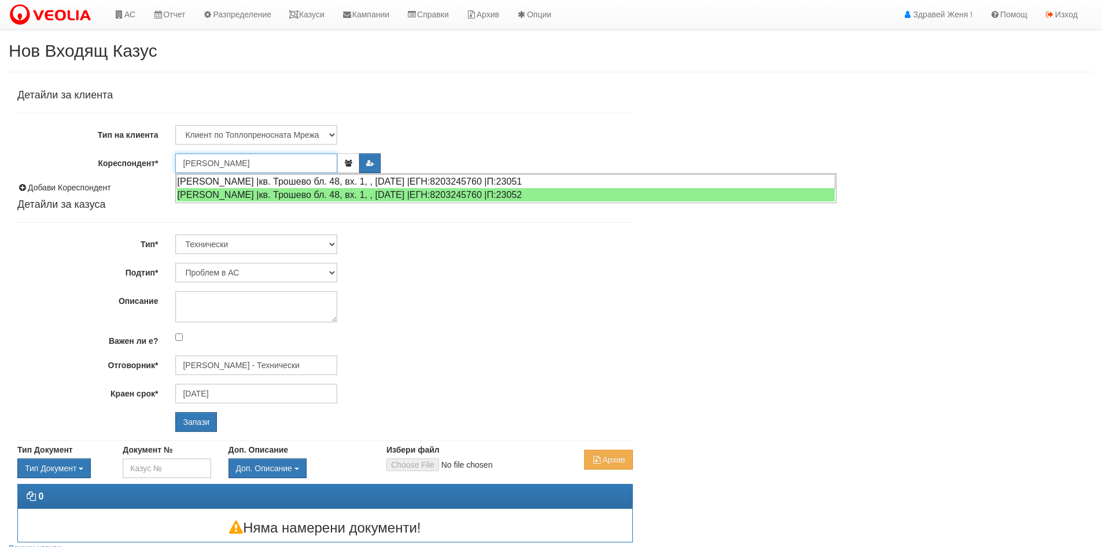
click at [238, 180] on div "СТЕЛИЯН БИНЕВ БИНЕВ |кв. Трошево бл. 48, вх. 1, , ап. 8 |ЕГН:8203245760 |П:23051" at bounding box center [506, 181] width 659 height 14
type input "[DATE]"
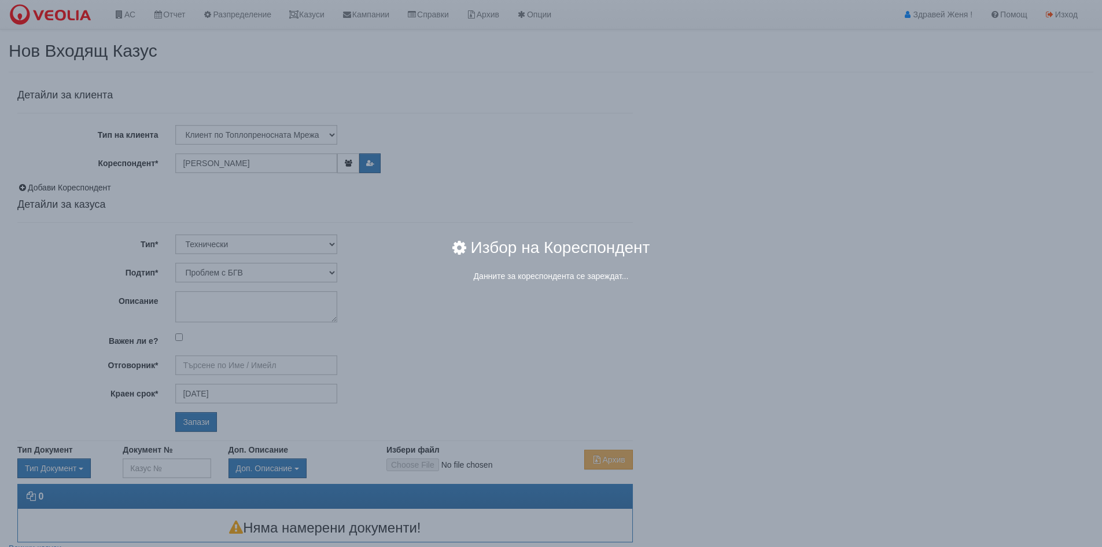
type input "[PERSON_NAME] - Технически"
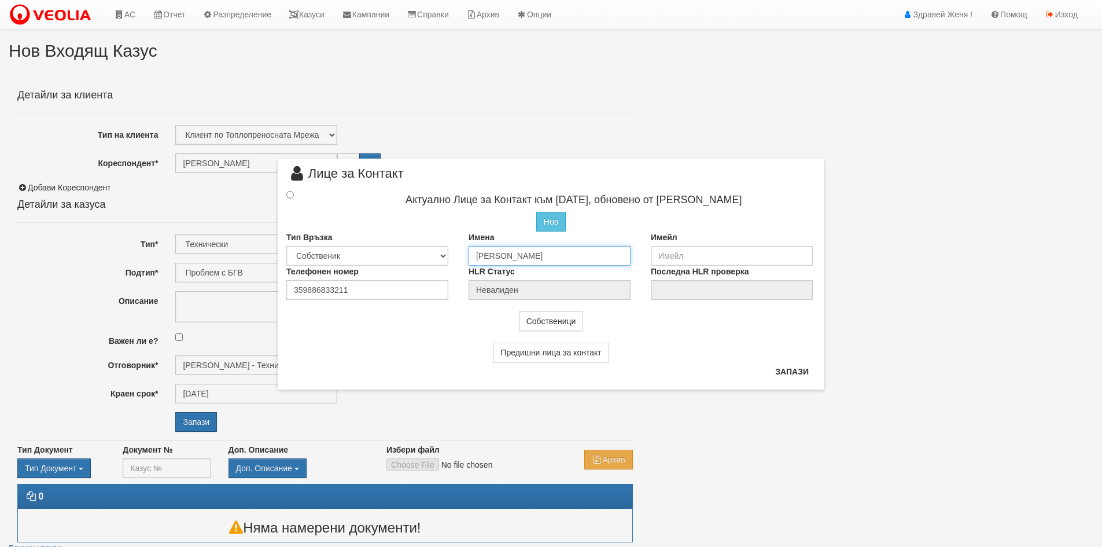
click at [513, 256] on input "Стелиян бинев Бинев" at bounding box center [550, 256] width 162 height 20
type input "Стелиян Бинев Бинев"
click at [792, 374] on button "Запази" at bounding box center [792, 371] width 47 height 19
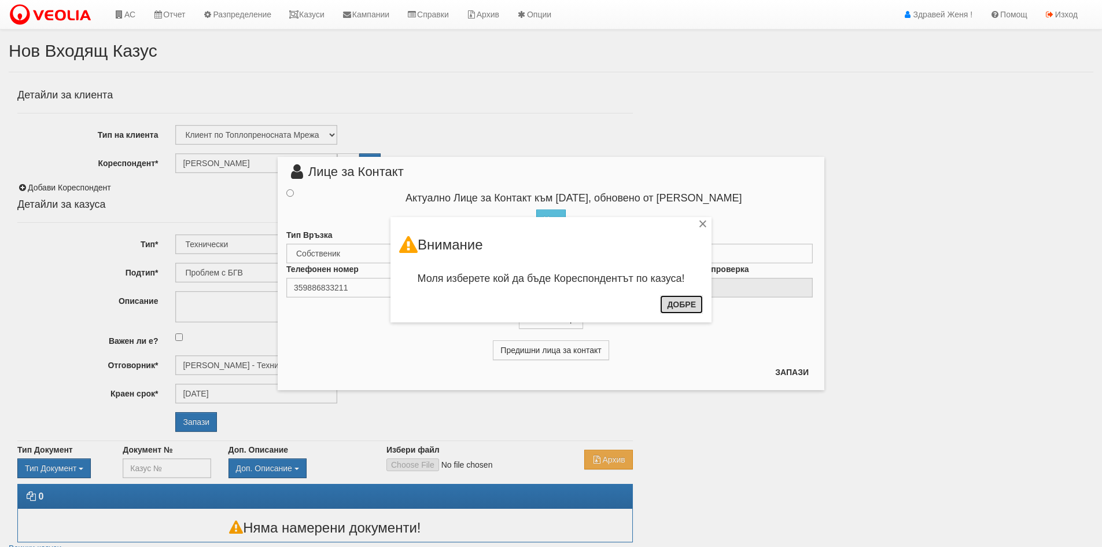
click at [688, 308] on button "Добре" at bounding box center [681, 304] width 43 height 19
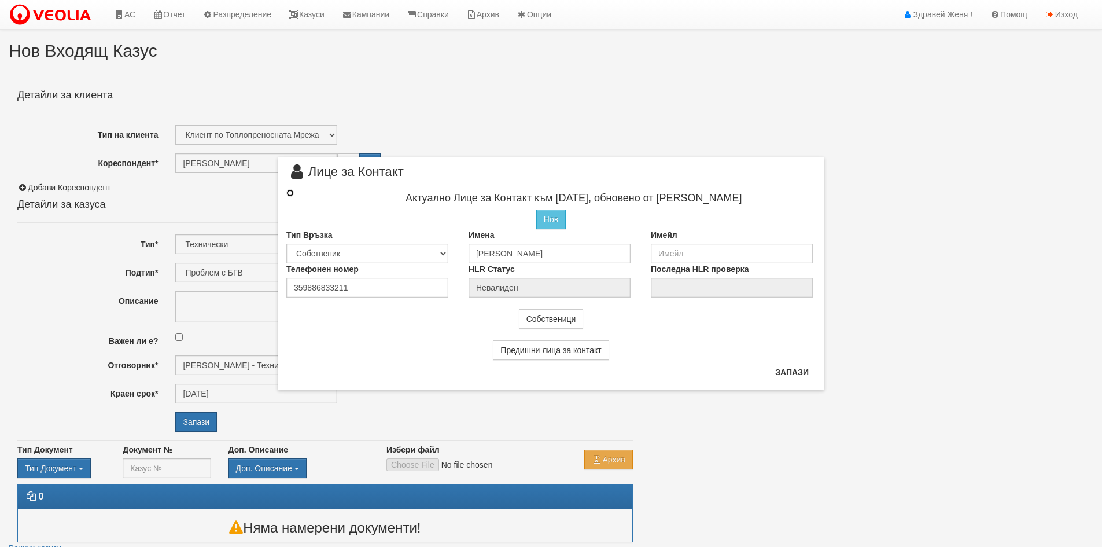
click at [289, 193] on input "radio" at bounding box center [290, 193] width 8 height 8
radio input "true"
type input "Стелиян Бинев Бинев"
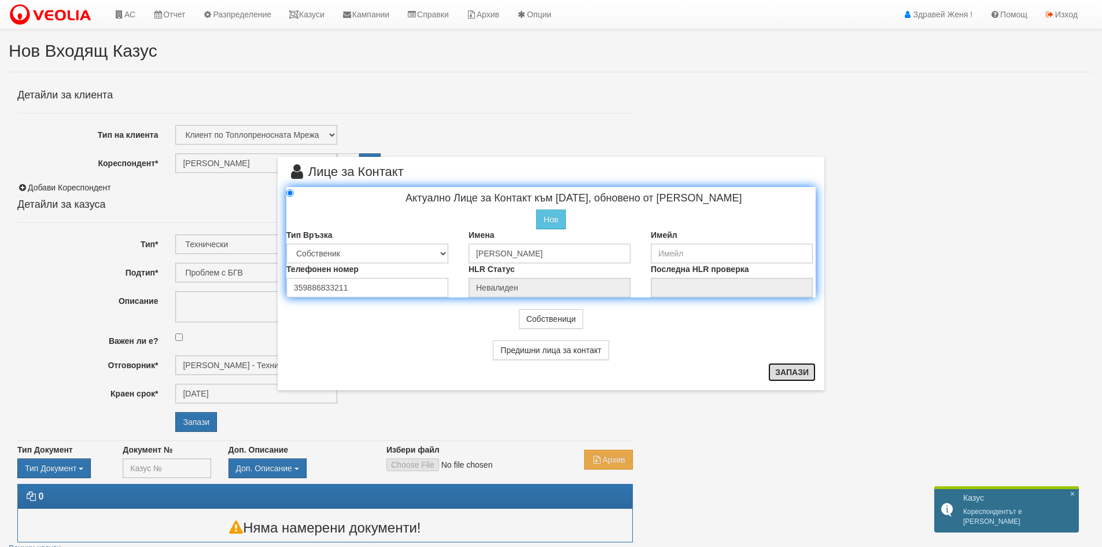
click at [786, 373] on button "Запази" at bounding box center [792, 372] width 47 height 19
radio input "true"
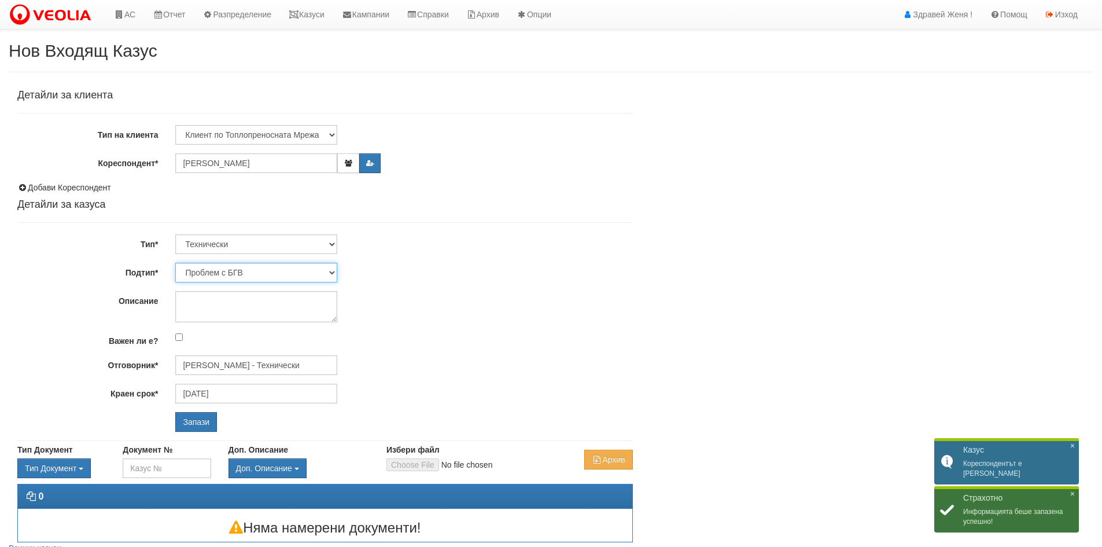
click at [334, 270] on select "Проблем с БГВ Теч ВОИ Теч БГВ Теч в АС Теч от водомер Проблем в АС Интервенция …" at bounding box center [256, 273] width 162 height 20
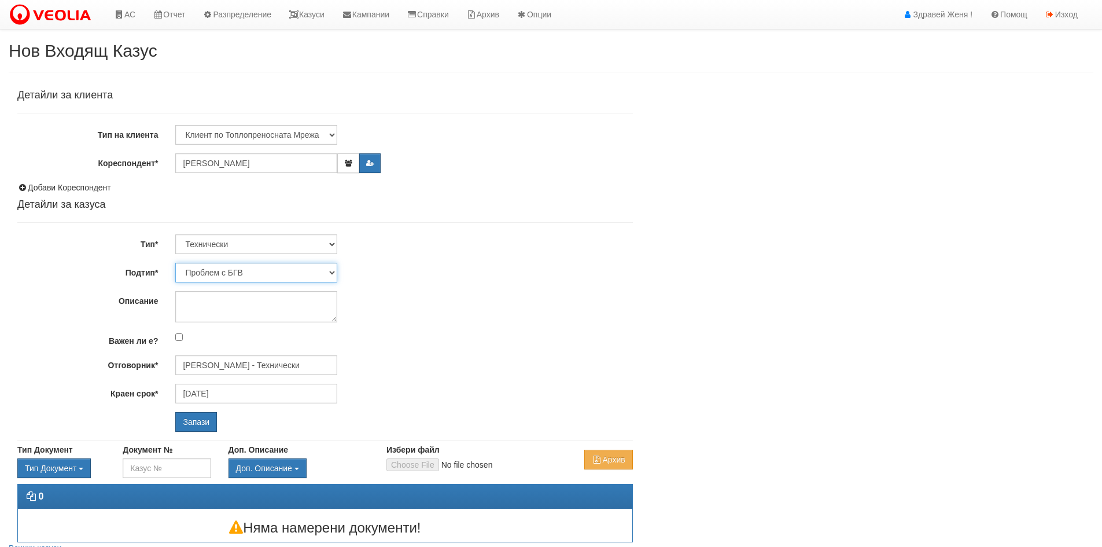
select select "Проблем в АС"
click at [175, 263] on select "Проблем с БГВ Теч ВОИ Теч БГВ Теч в АС Теч от водомер Проблем в АС Интервенция …" at bounding box center [256, 273] width 162 height 20
type input "28/08/2025"
type input "[PERSON_NAME] - Технически"
click at [336, 270] on select "Проблем с БГВ Теч ВОИ Теч БГВ Теч в АС Теч от водомер Проблем в АС Интервенция …" at bounding box center [256, 273] width 162 height 20
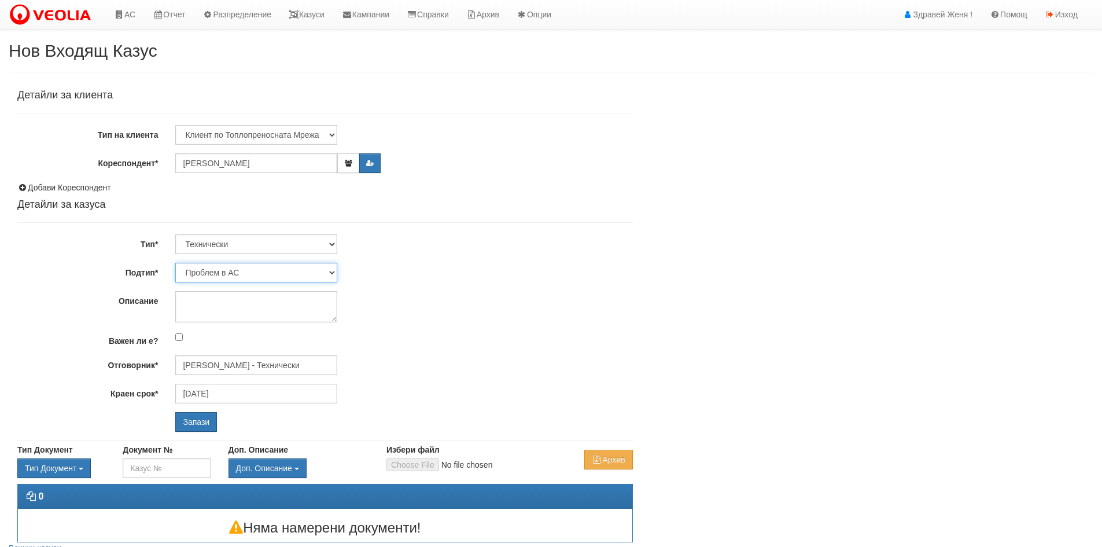
select select "Теч в [GEOGRAPHIC_DATA]"
click at [175, 263] on select "Проблем с БГВ Теч ВОИ Теч БГВ Теч в АС Теч от водомер Проблем в АС Интервенция …" at bounding box center [256, 273] width 162 height 20
type input "26/08/2025"
type input "[PERSON_NAME] - Технически"
click at [190, 419] on input "Запази" at bounding box center [196, 422] width 42 height 20
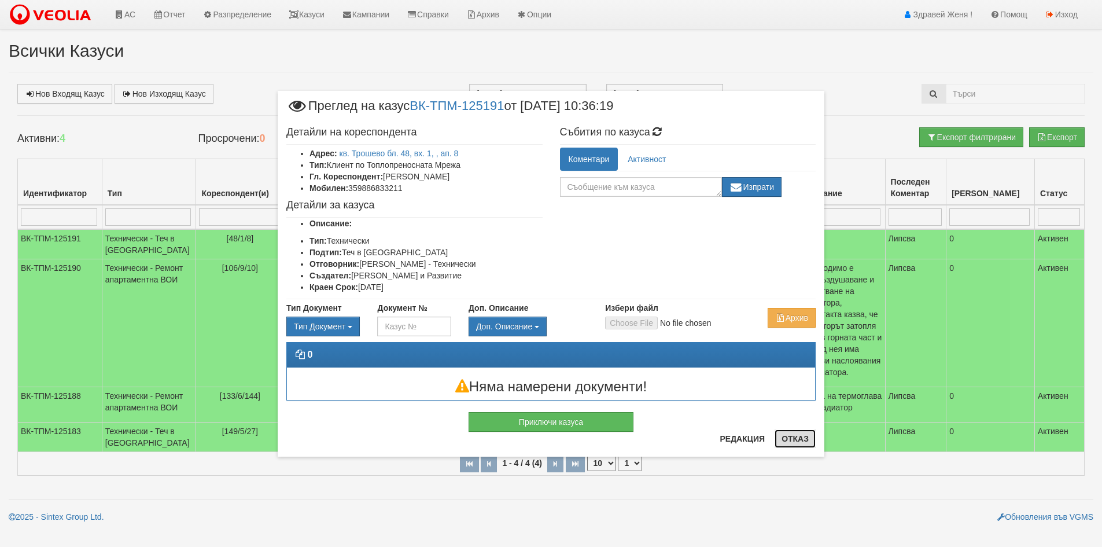
click at [796, 442] on button "Отказ" at bounding box center [795, 438] width 41 height 19
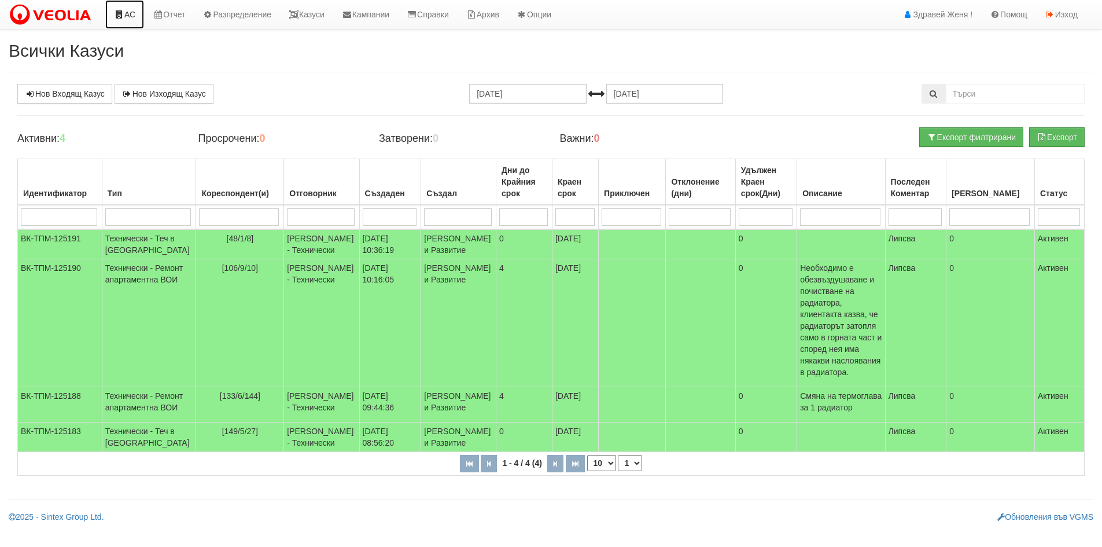
click at [122, 16] on icon at bounding box center [119, 14] width 10 height 8
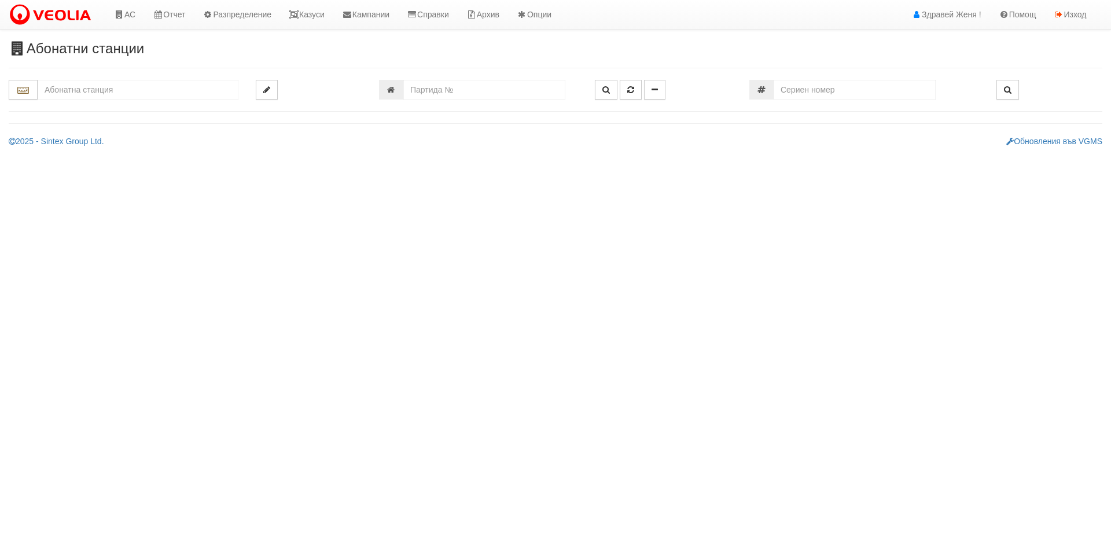
click at [78, 91] on input "text" at bounding box center [138, 90] width 201 height 20
click at [100, 105] on div "206/5 - Вл. [PERSON_NAME] - "ВЕОЛИЯ"" at bounding box center [137, 107] width 197 height 13
type input "206/5 - Вл. [PERSON_NAME] - "ВЕОЛИЯ""
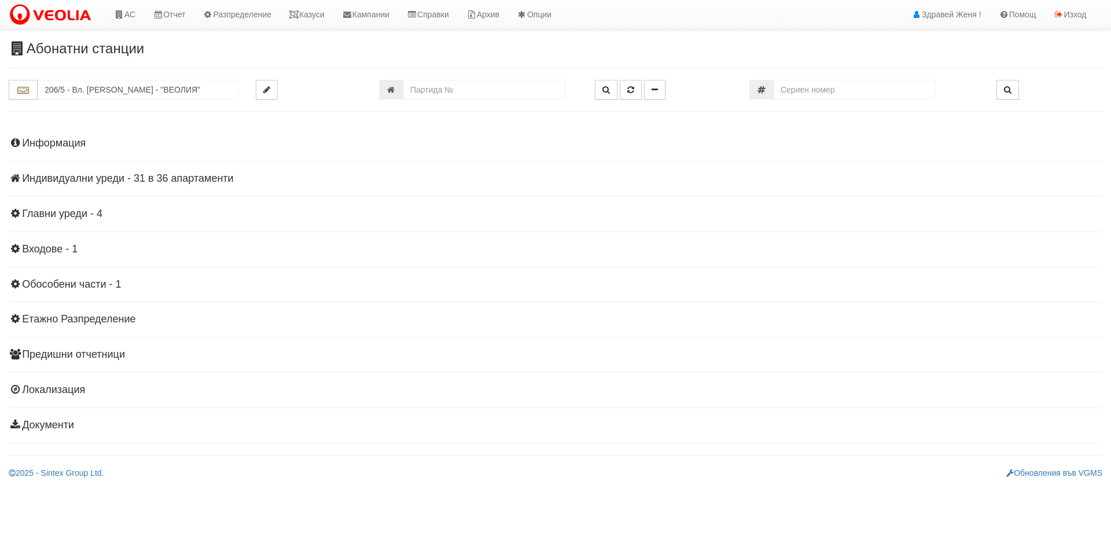
click at [133, 181] on h4 "Индивидуални уреди - 31 в 36 апартаменти" at bounding box center [556, 179] width 1094 height 12
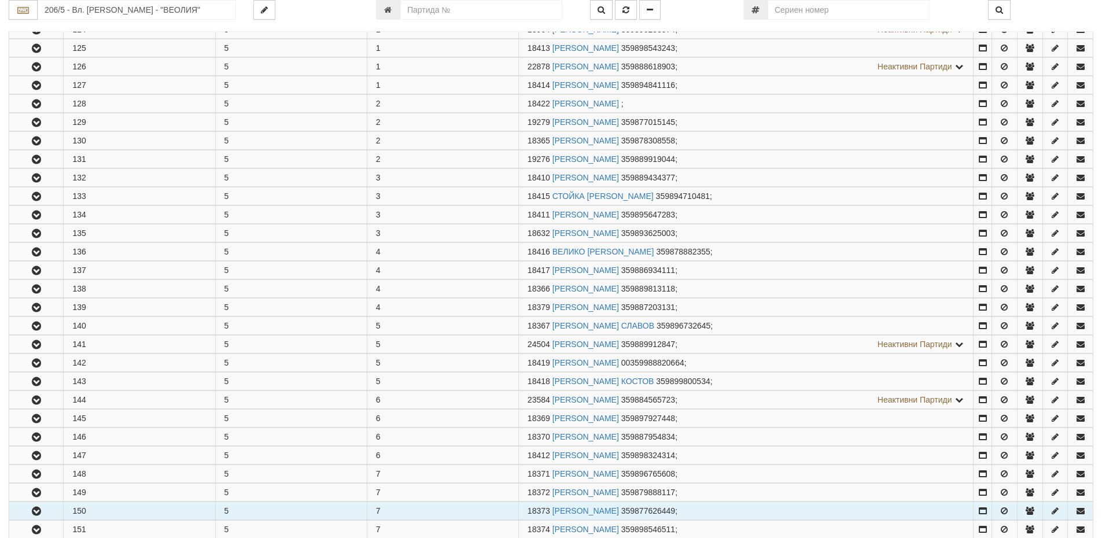
scroll to position [347, 0]
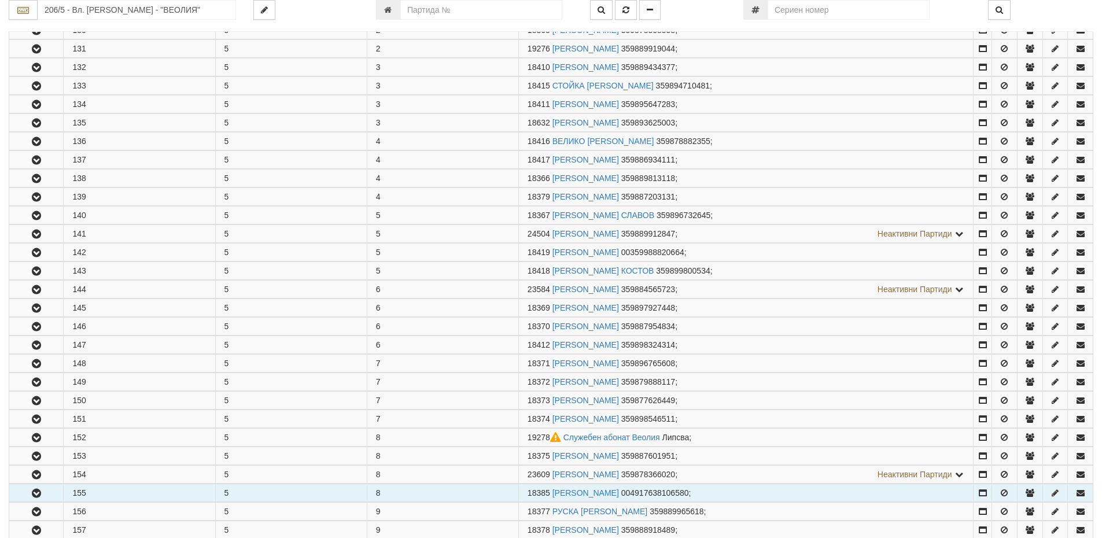
click at [114, 491] on td "155" at bounding box center [140, 493] width 152 height 18
click at [34, 495] on icon "button" at bounding box center [37, 494] width 14 height 8
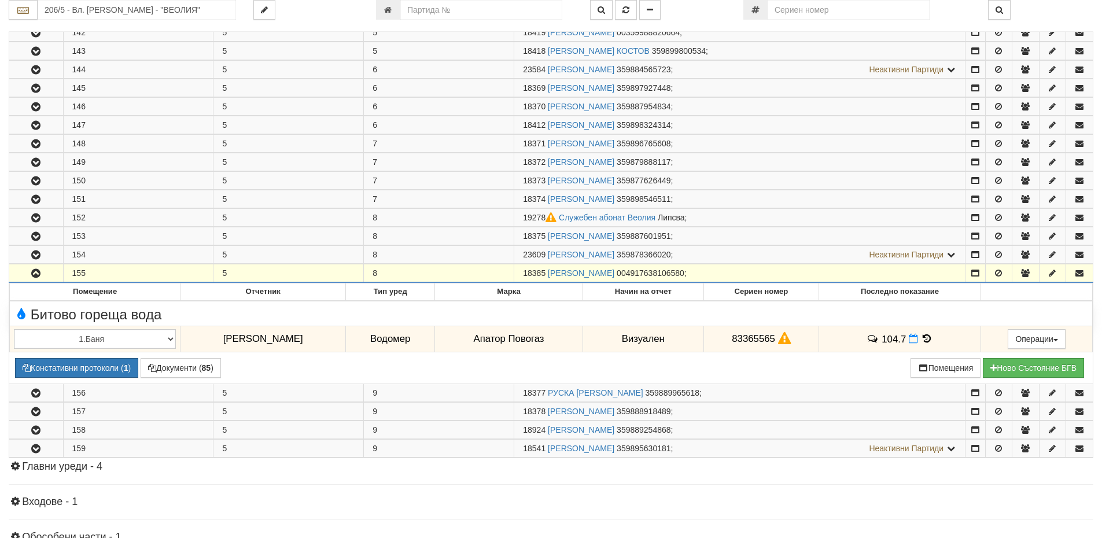
scroll to position [579, 0]
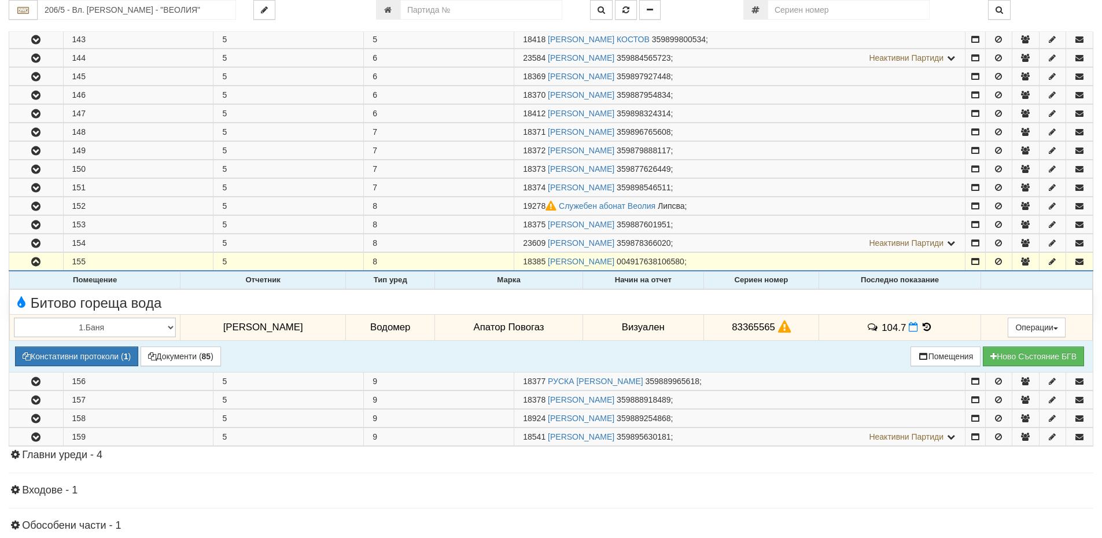
click at [921, 326] on icon at bounding box center [927, 327] width 13 height 10
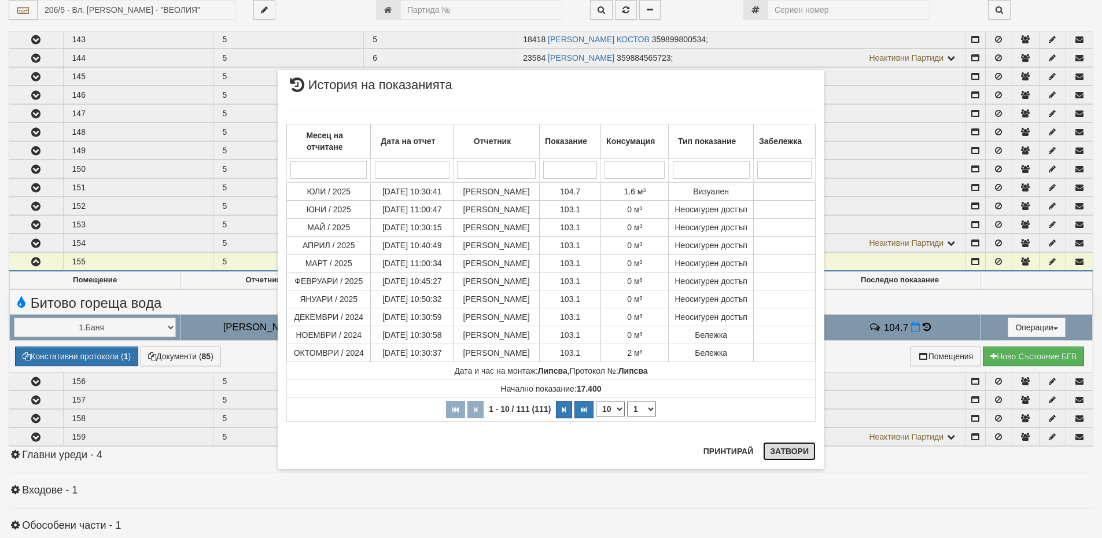
click at [791, 451] on button "Затвори" at bounding box center [789, 451] width 53 height 19
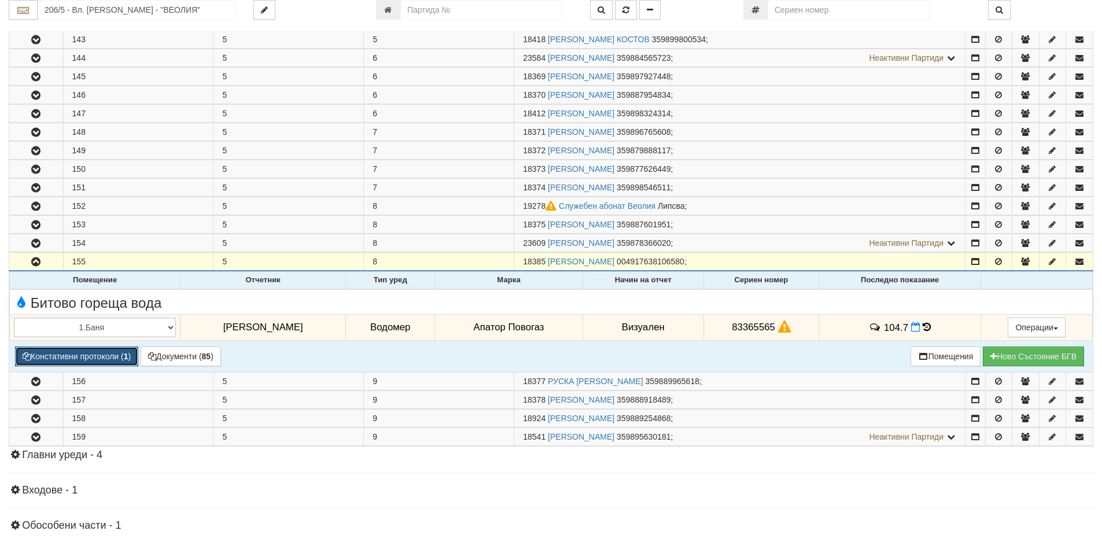
click at [91, 354] on button "Констативни протоколи ( 1 )" at bounding box center [76, 357] width 123 height 20
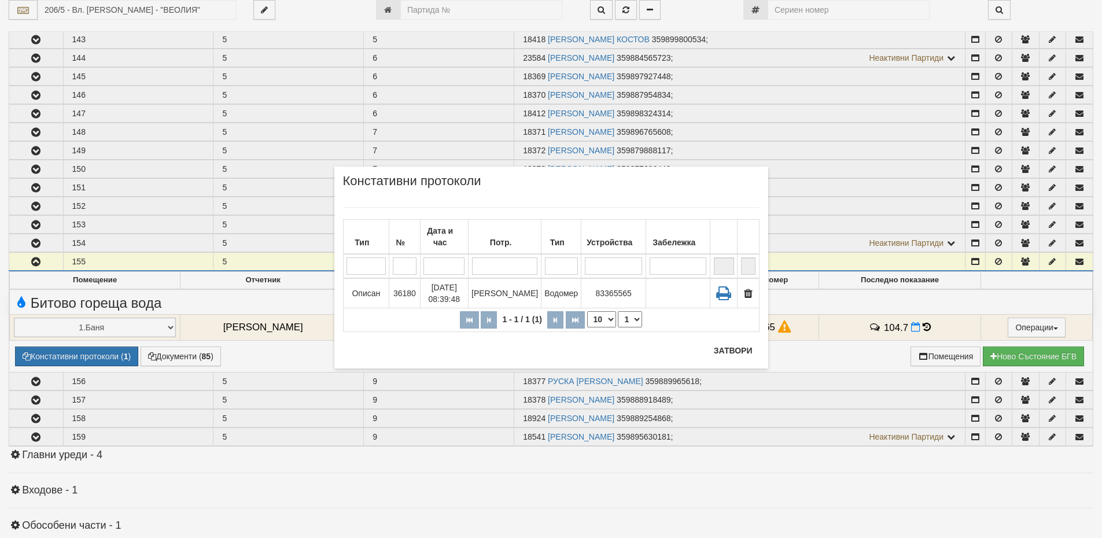
click at [163, 358] on div "× Констативни протоколи Тип № Дата и час Потр. Тип Устройства Забележка 1 - 1 /…" at bounding box center [551, 269] width 1102 height 538
click at [727, 350] on button "Затвори" at bounding box center [733, 350] width 53 height 19
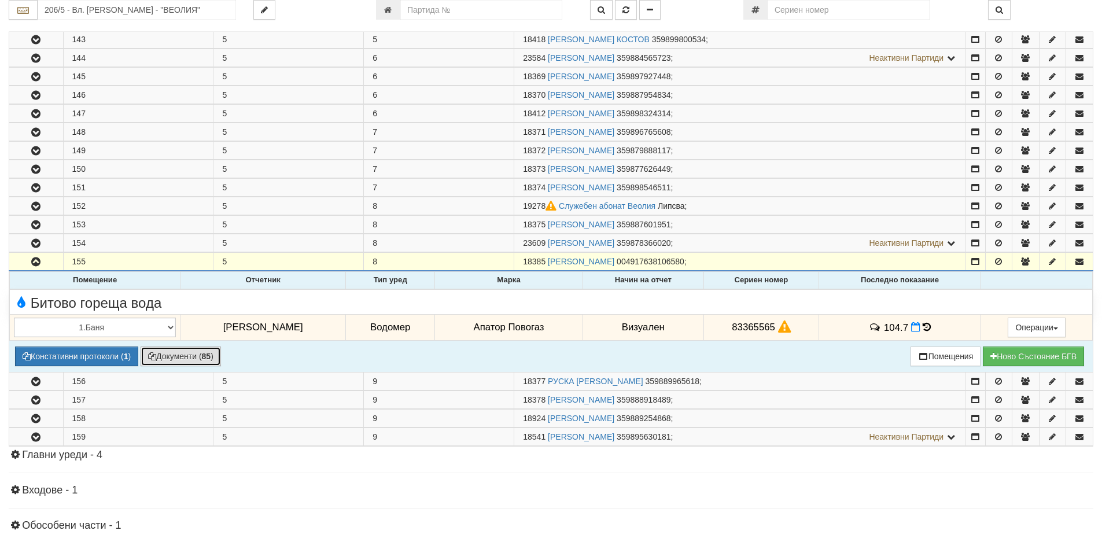
click at [195, 352] on button "Документи ( 85 )" at bounding box center [181, 357] width 80 height 20
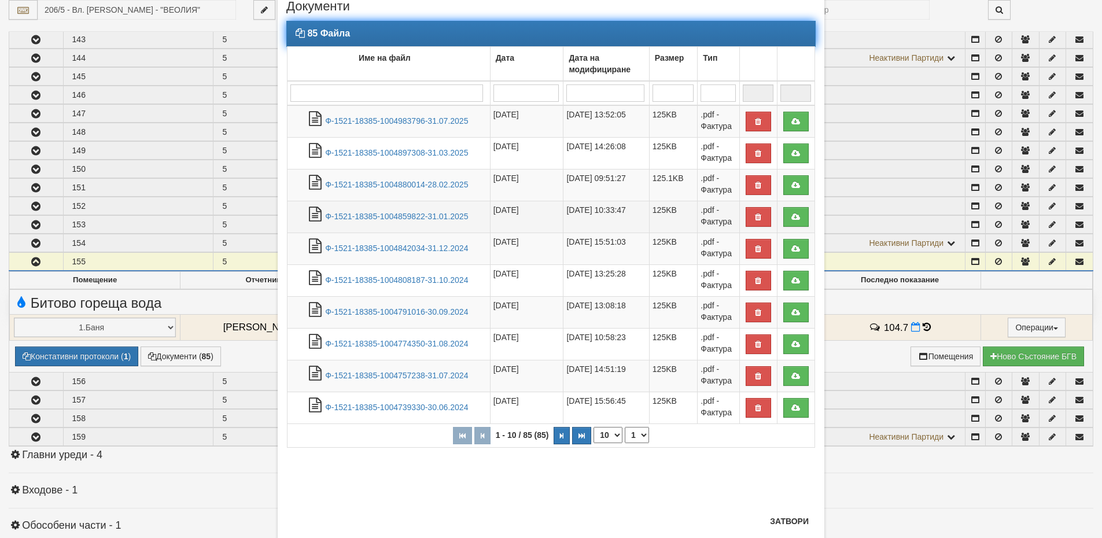
scroll to position [58, 0]
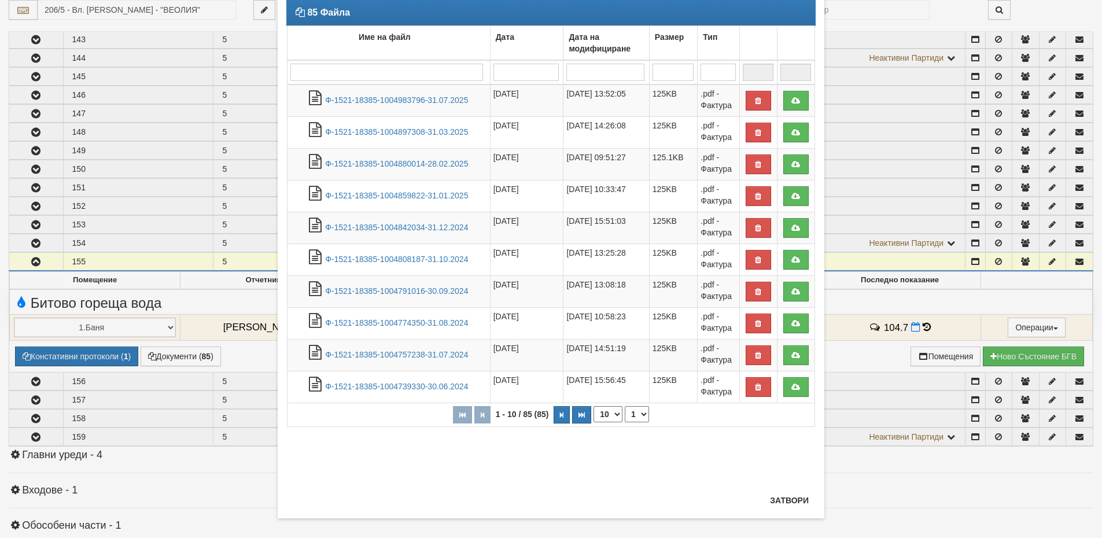
click at [845, 351] on div "× Документи 85 Файла Име на файл Дата Дата на модифициране Размер Тип 1 - 10 / …" at bounding box center [551, 244] width 677 height 605
click at [794, 499] on button "Затвори" at bounding box center [789, 500] width 53 height 19
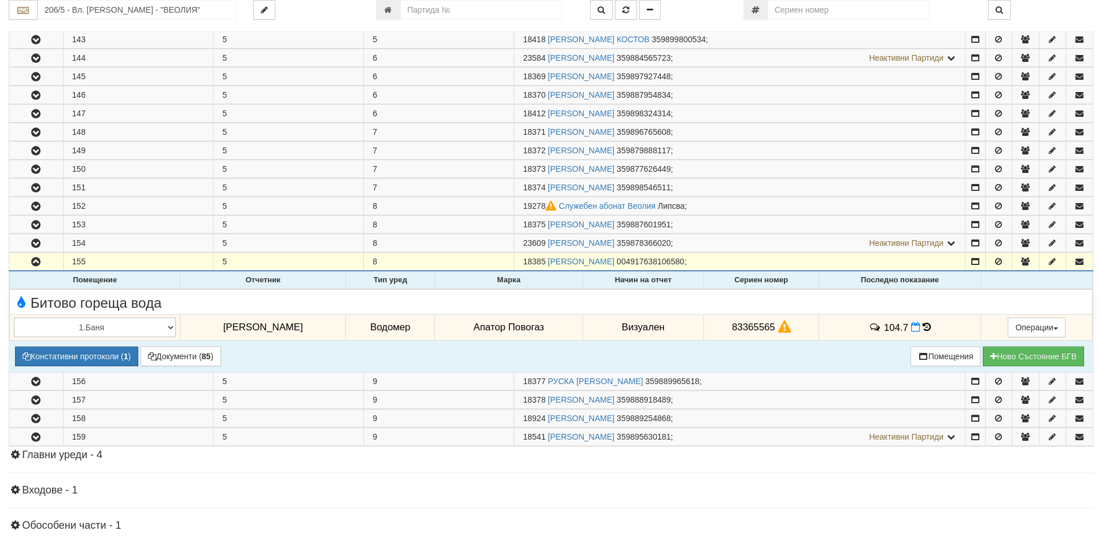
click at [778, 326] on icon at bounding box center [784, 327] width 13 height 10
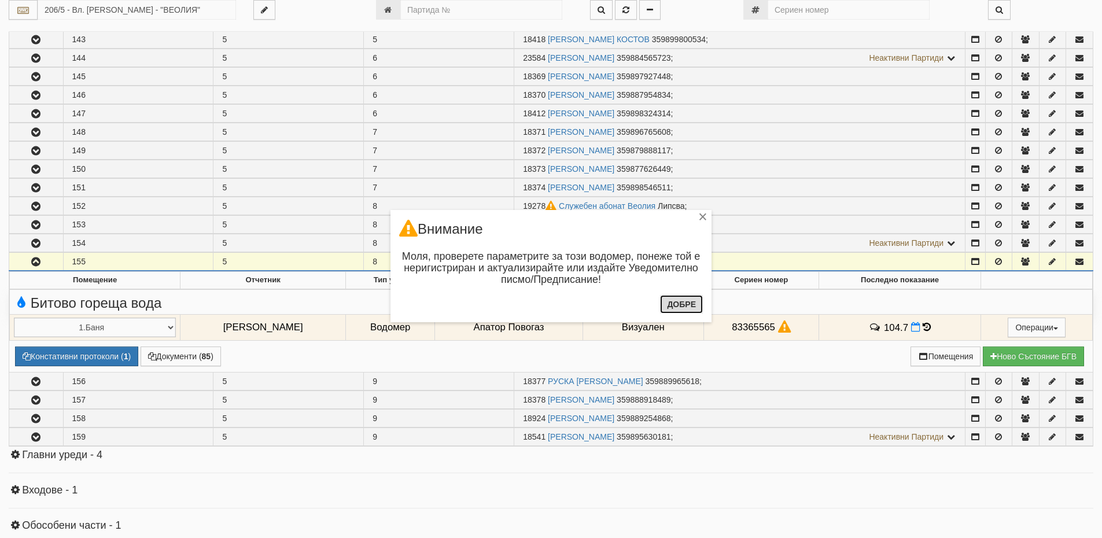
click at [687, 303] on button "Добре" at bounding box center [681, 304] width 43 height 19
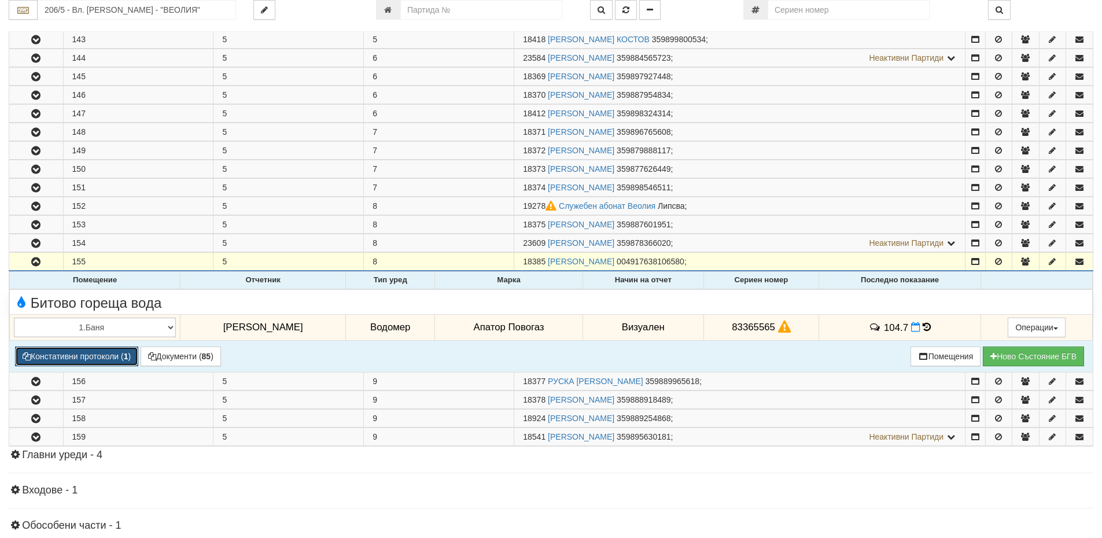
click at [111, 358] on button "Констативни протоколи ( 1 )" at bounding box center [76, 357] width 123 height 20
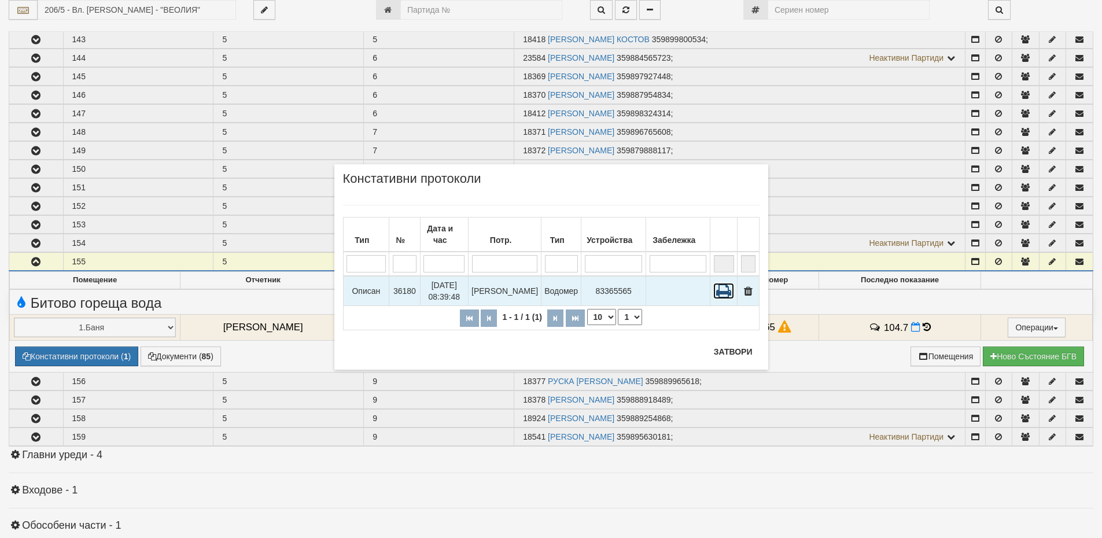
click at [721, 283] on icon at bounding box center [724, 291] width 21 height 16
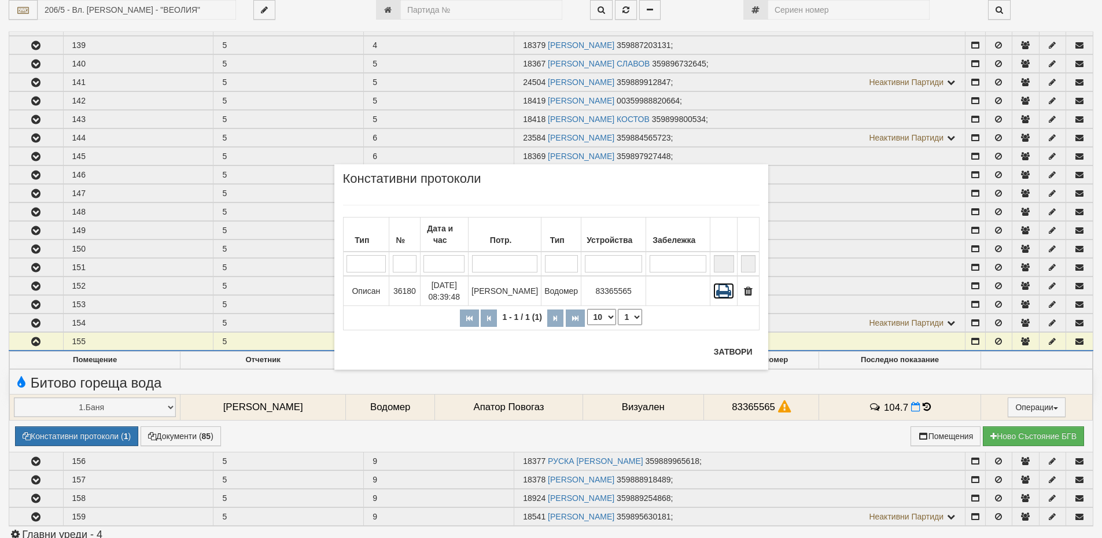
scroll to position [463, 0]
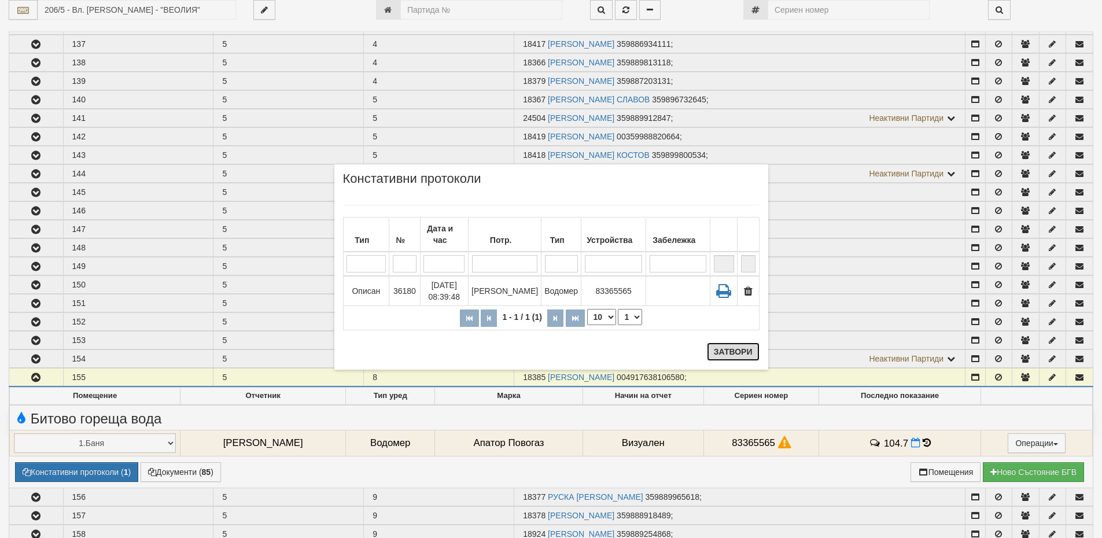
click at [746, 351] on button "Затвори" at bounding box center [733, 352] width 53 height 19
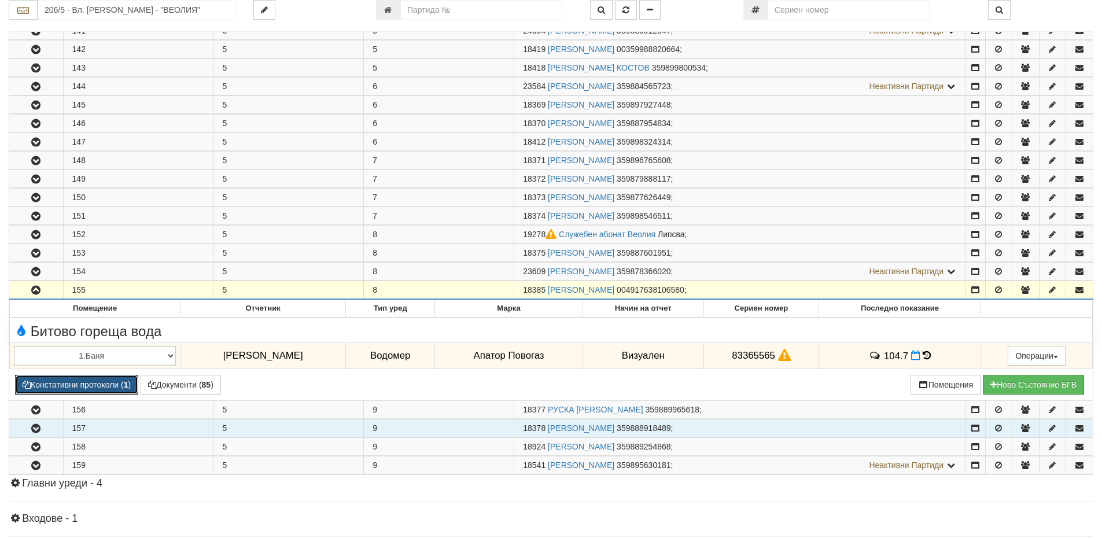
scroll to position [579, 0]
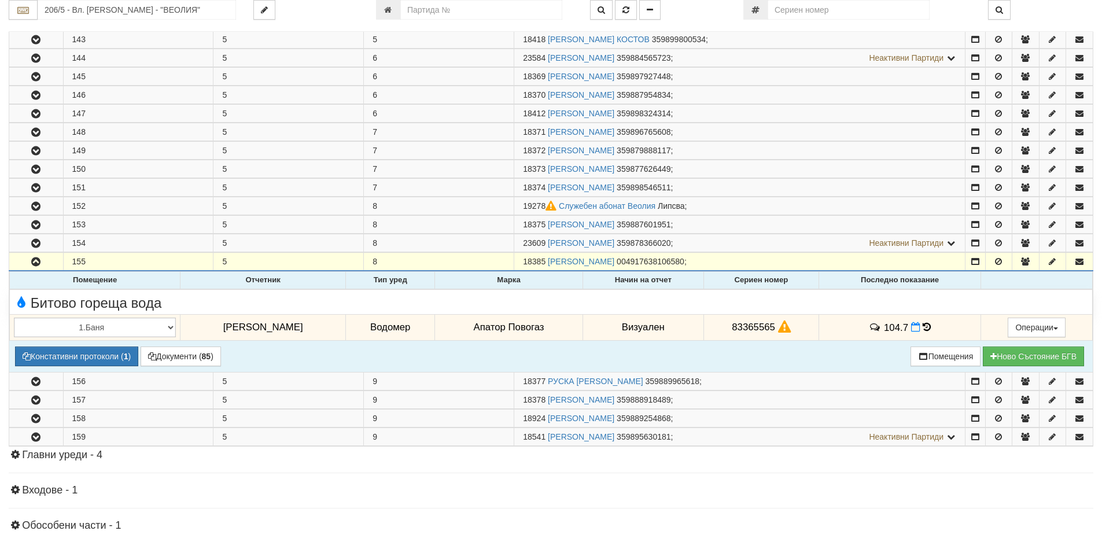
click at [923, 328] on icon at bounding box center [927, 327] width 8 height 10
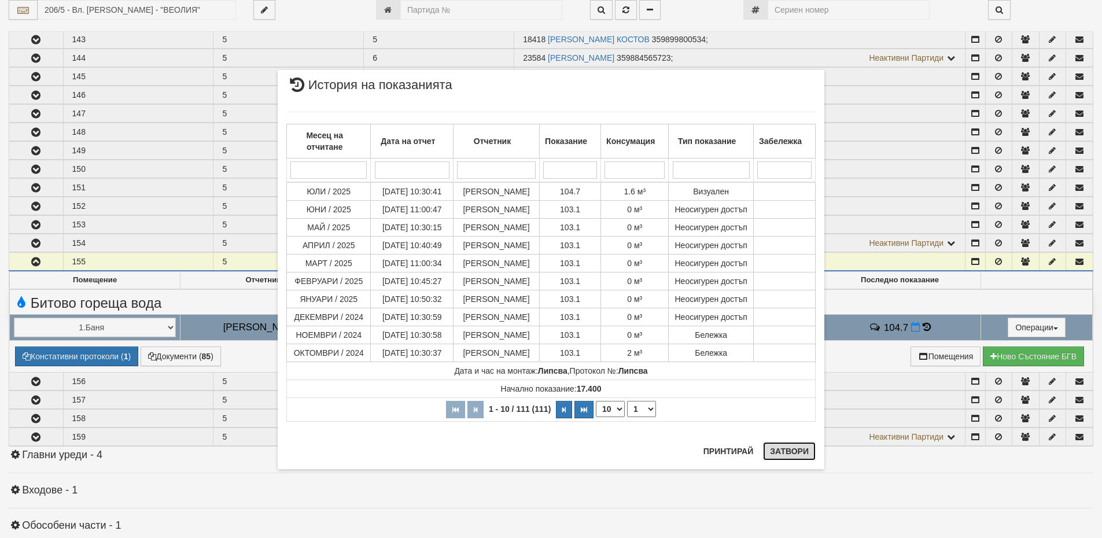
click at [799, 454] on button "Затвори" at bounding box center [789, 451] width 53 height 19
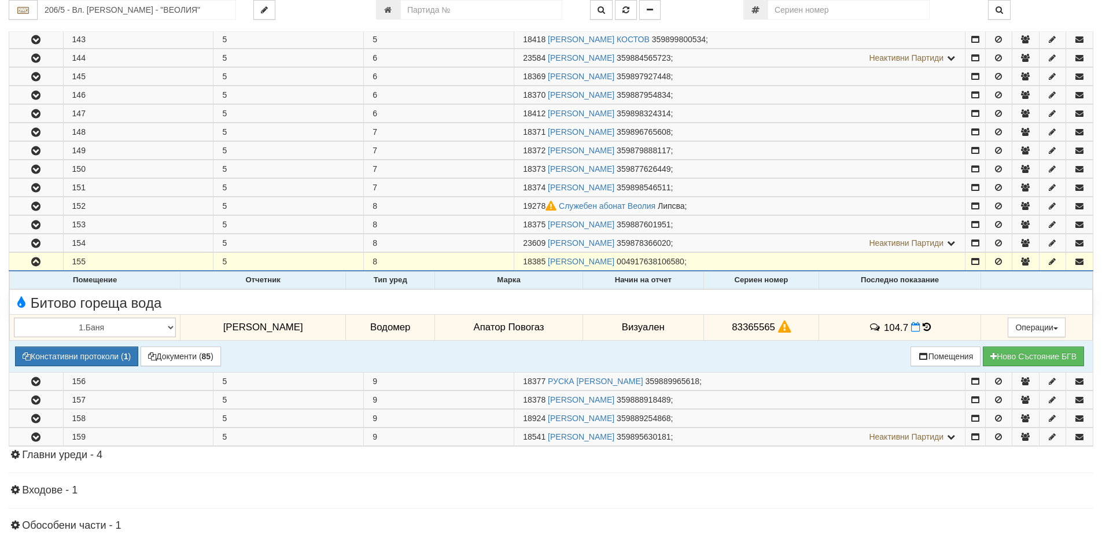
click at [781, 329] on icon at bounding box center [784, 327] width 13 height 10
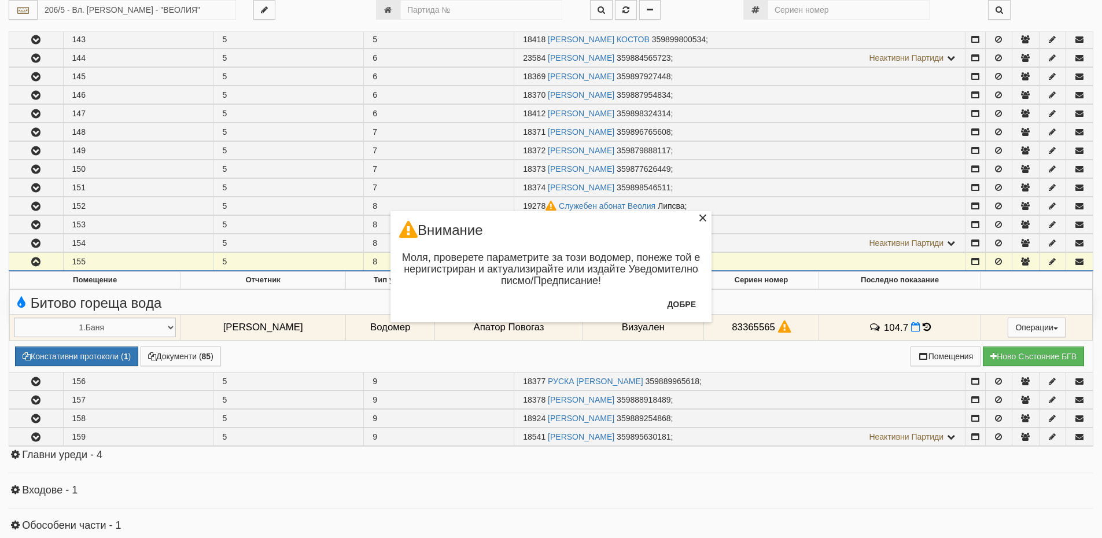
click at [703, 220] on div "×" at bounding box center [703, 220] width 12 height 12
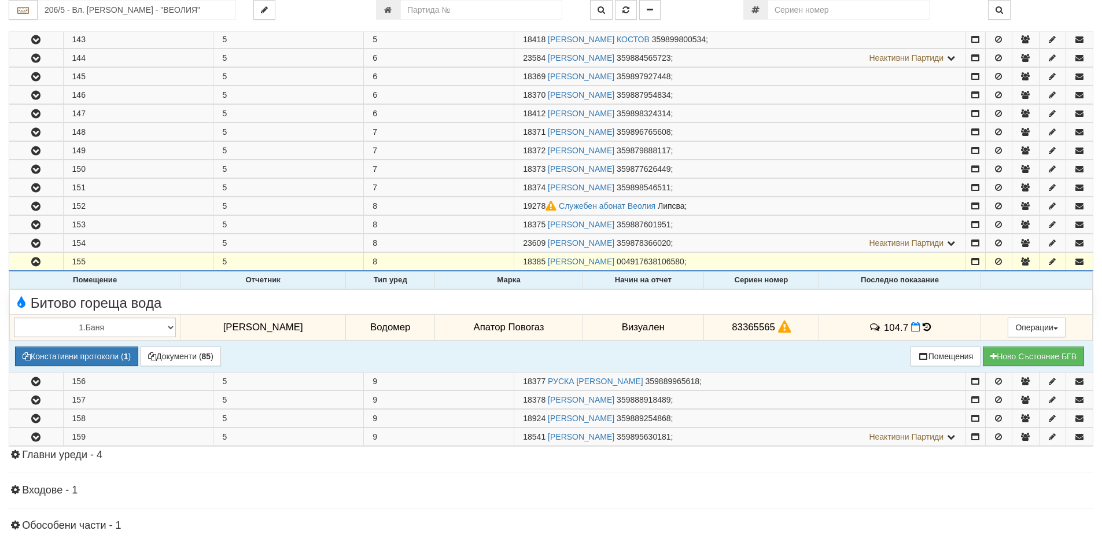
click at [778, 332] on icon at bounding box center [784, 327] width 13 height 10
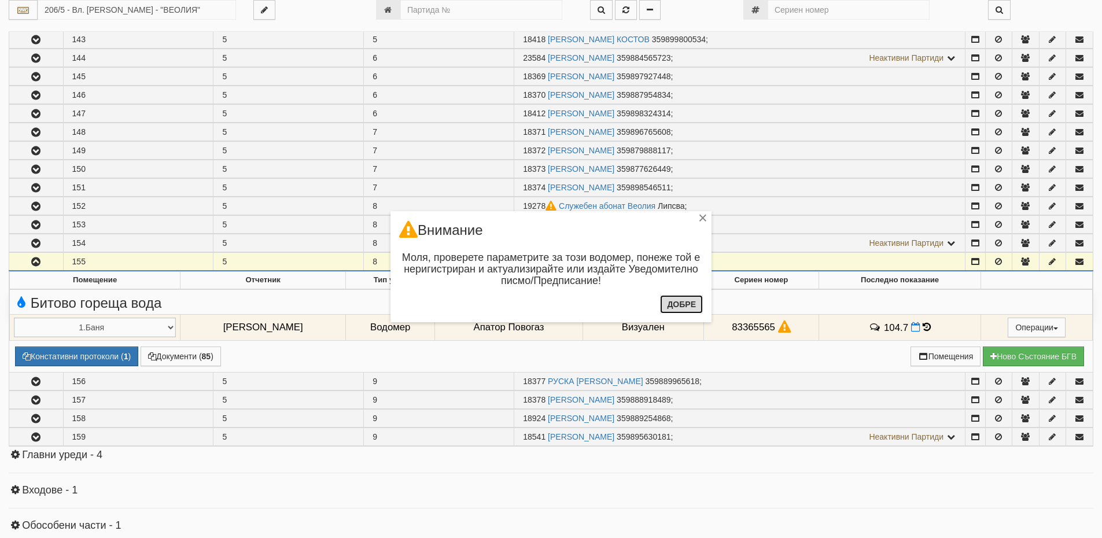
click at [693, 300] on button "Добре" at bounding box center [681, 304] width 43 height 19
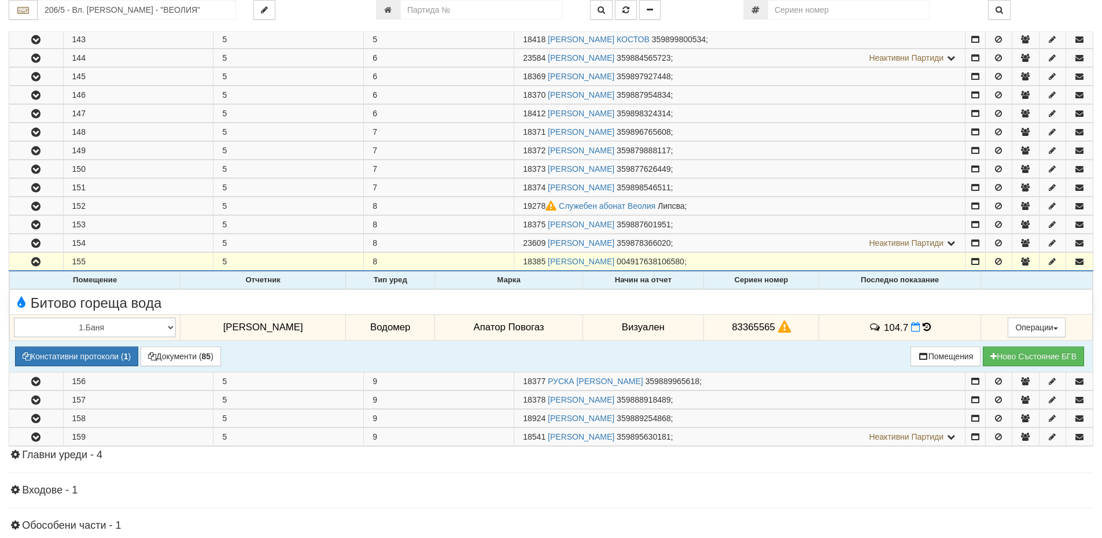
click at [923, 326] on icon at bounding box center [927, 327] width 8 height 10
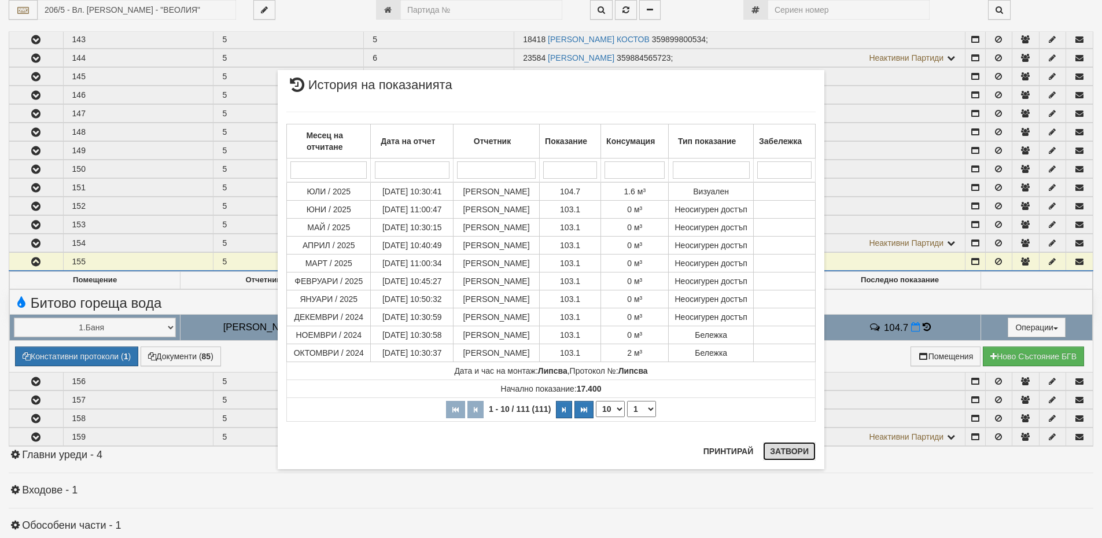
click at [775, 448] on button "Затвори" at bounding box center [789, 451] width 53 height 19
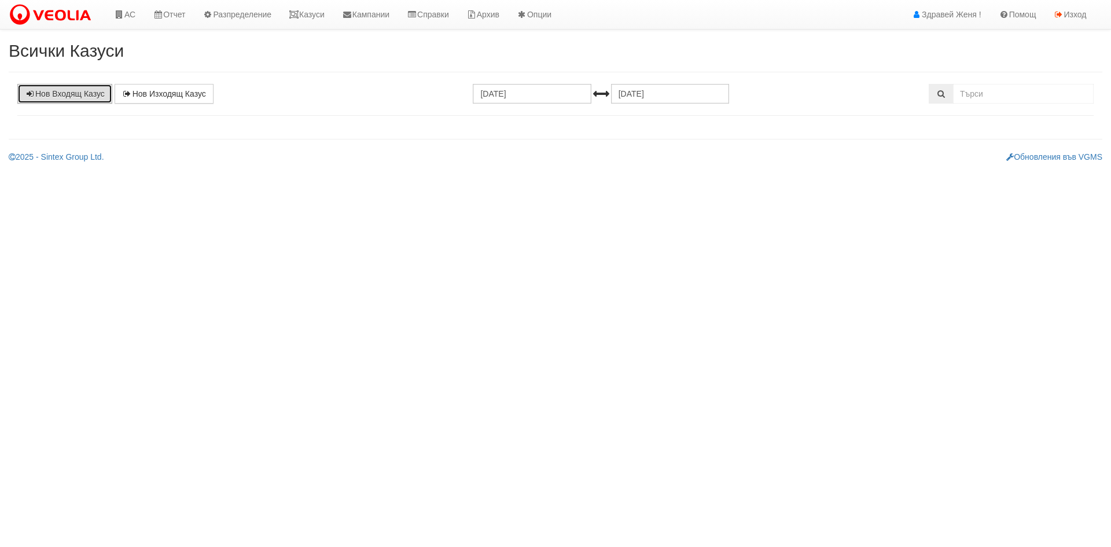
click at [72, 92] on link "Нов Входящ Казус" at bounding box center [64, 94] width 95 height 20
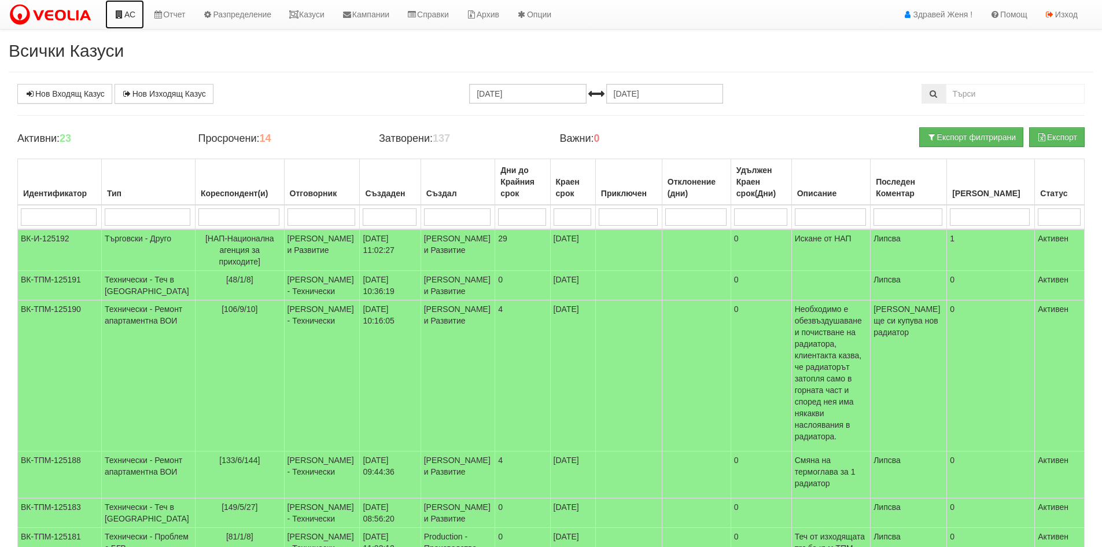
click at [134, 12] on link "АС" at bounding box center [124, 14] width 39 height 29
click at [122, 12] on icon at bounding box center [119, 14] width 10 height 8
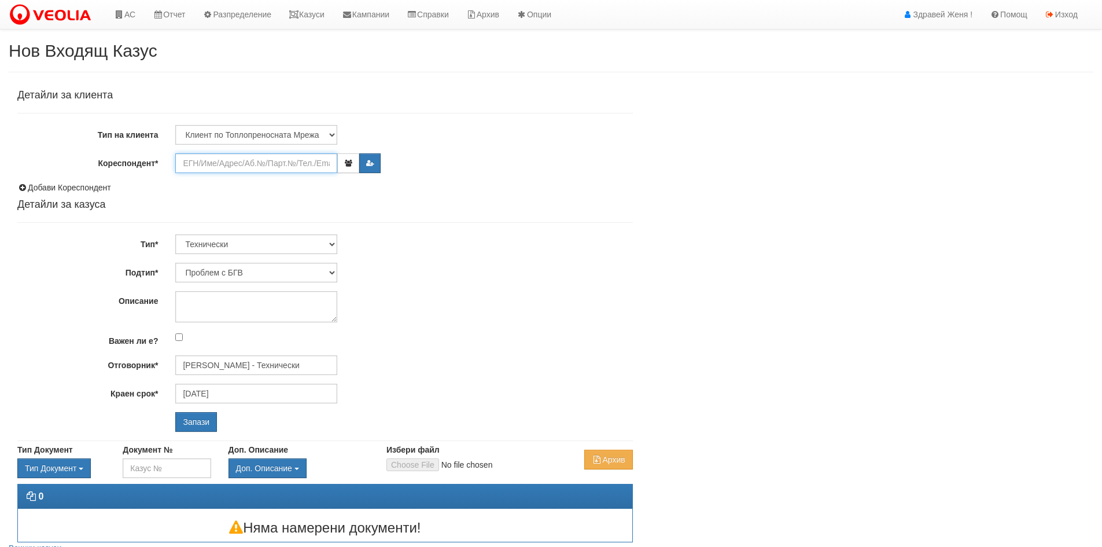
click at [203, 159] on input "Кореспондент*" at bounding box center [256, 163] width 162 height 20
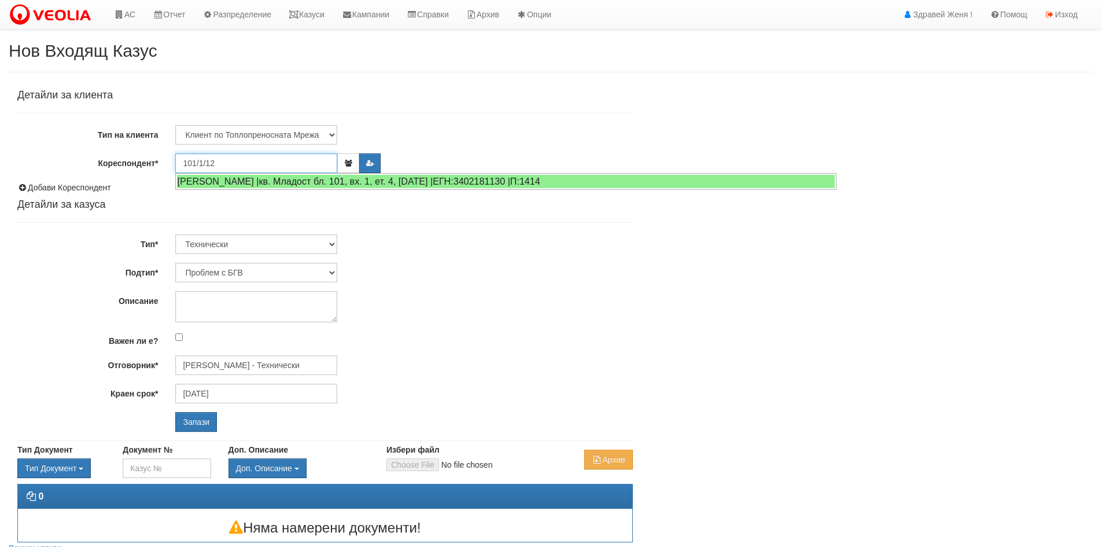
drag, startPoint x: 223, startPoint y: 161, endPoint x: 168, endPoint y: 163, distance: 55.0
click at [168, 163] on div "101/1/12" at bounding box center [404, 163] width 475 height 20
click at [232, 167] on input "101/1/12" at bounding box center [256, 163] width 162 height 20
click at [224, 165] on input "101/1/12" at bounding box center [256, 163] width 162 height 20
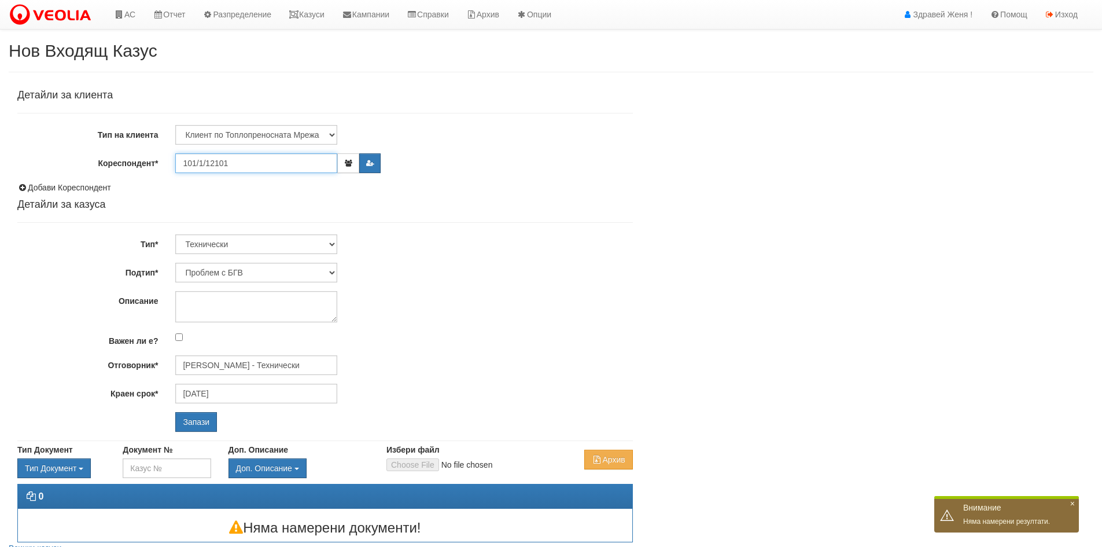
drag, startPoint x: 233, startPoint y: 161, endPoint x: 134, endPoint y: 160, distance: 99.5
click at [134, 160] on div "Кореспондент* 101/1/12101" at bounding box center [325, 163] width 633 height 20
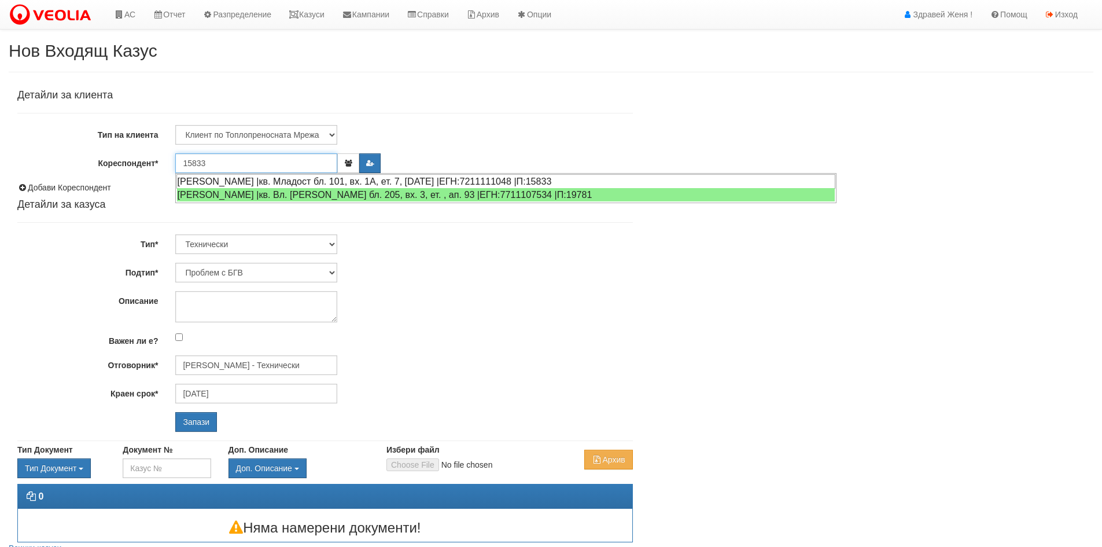
click at [302, 182] on div "[PERSON_NAME] |кв. Младост бл. 101, вх. 1А, ет. 7, [DATE] |ЕГН:7211111048 |П:15…" at bounding box center [506, 181] width 659 height 14
type input "[PERSON_NAME]"
type input "[PERSON_NAME] - Технически"
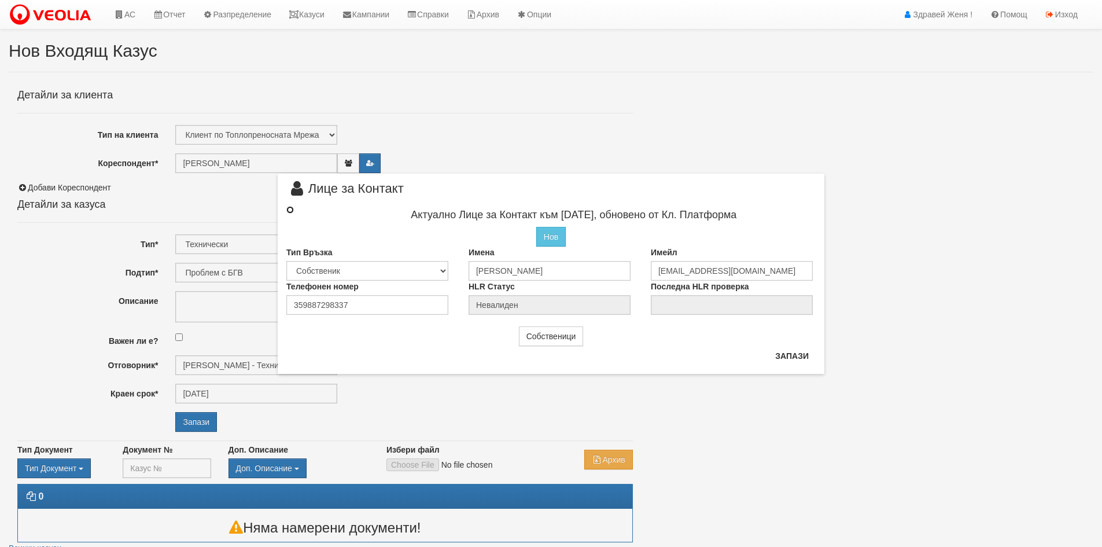
click at [288, 211] on input "radio" at bounding box center [290, 210] width 8 height 8
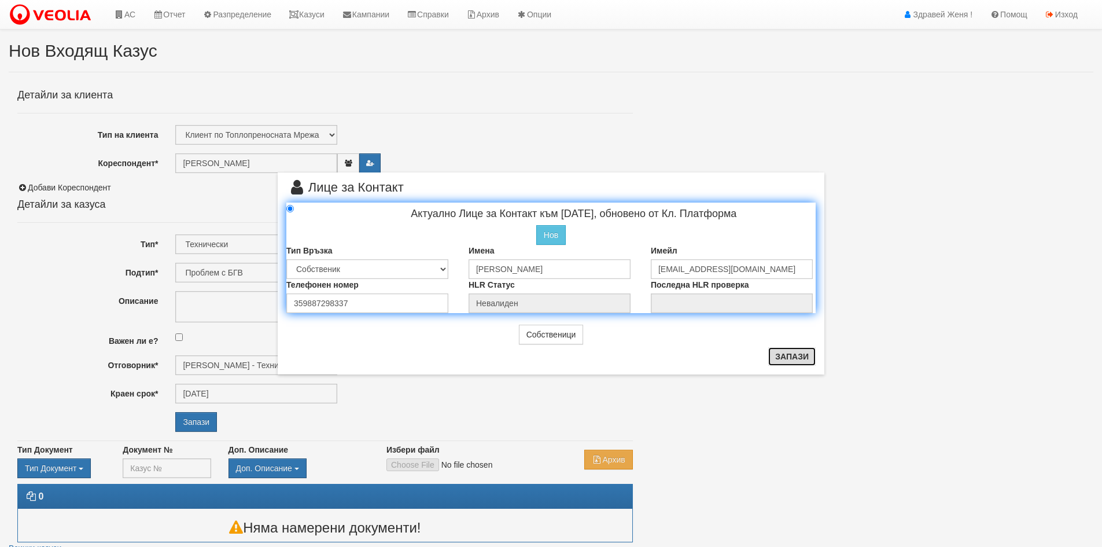
click at [795, 354] on button "Запази" at bounding box center [792, 356] width 47 height 19
radio input "true"
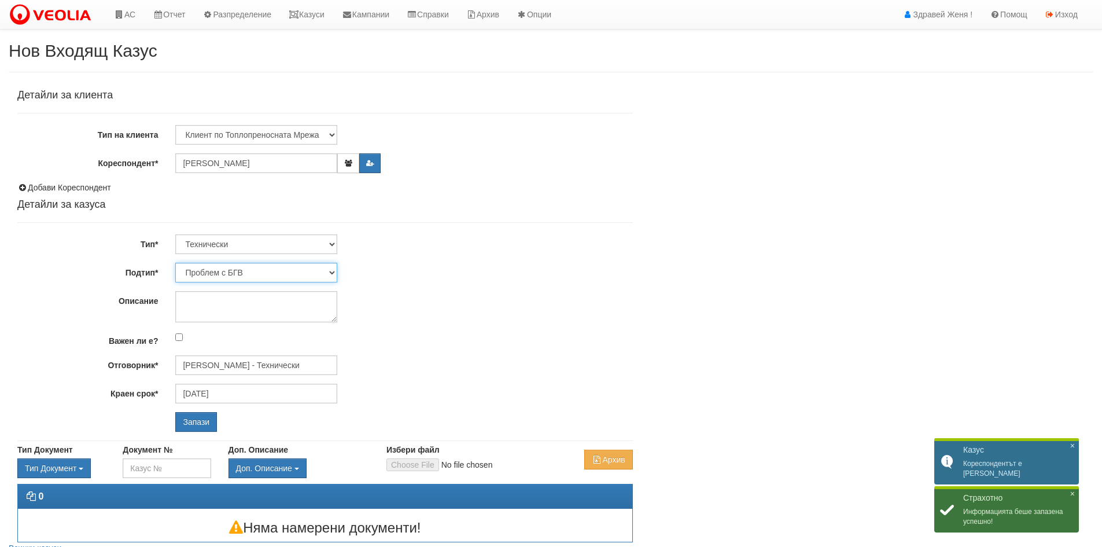
click at [333, 271] on select "Проблем с БГВ Теч ВОИ Теч БГВ Теч в АС Теч от водомер Проблем в АС Интервенция …" at bounding box center [256, 273] width 162 height 20
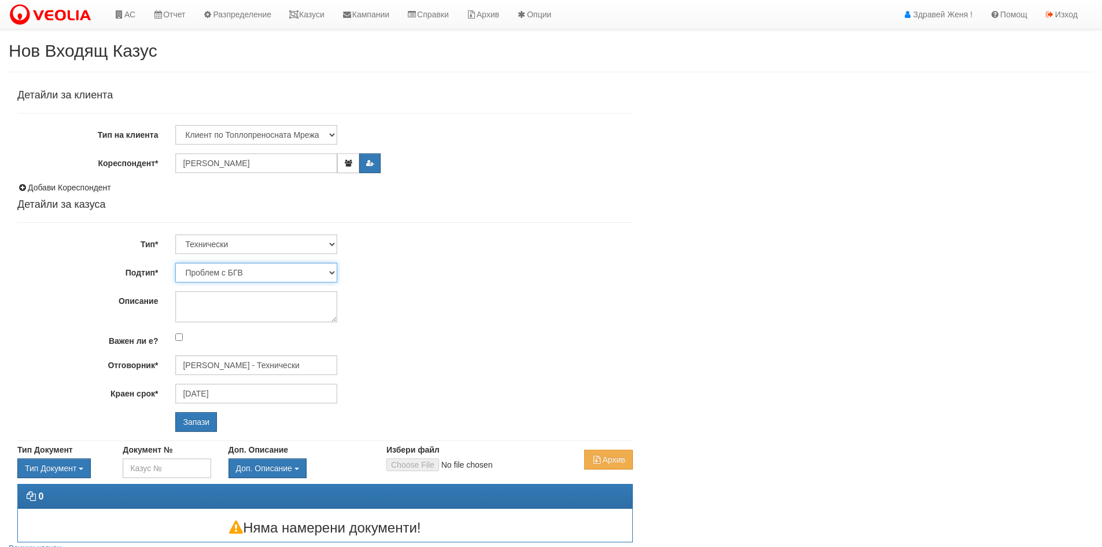
select select "Монтаж на водомер с дист. модул"
click at [175, 263] on select "Проблем с БГВ Теч ВОИ Теч БГВ Теч в АС Теч от водомер Проблем в АС Интервенция …" at bounding box center [256, 273] width 162 height 20
type input "01/09/2025"
type input "Дончо Дончев - Технически"
click at [207, 304] on textarea "Описание" at bounding box center [256, 306] width 162 height 31
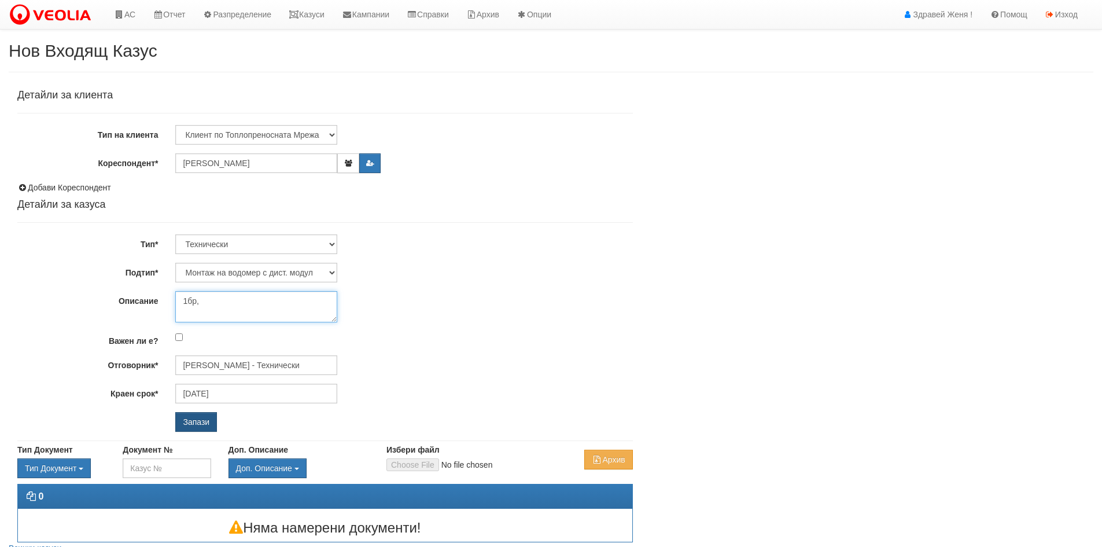
type textarea "1бр,"
click at [207, 422] on input "Запази" at bounding box center [196, 422] width 42 height 20
click at [319, 168] on input "[PERSON_NAME]" at bounding box center [256, 163] width 162 height 20
click at [311, 18] on link "Казуси" at bounding box center [306, 14] width 53 height 29
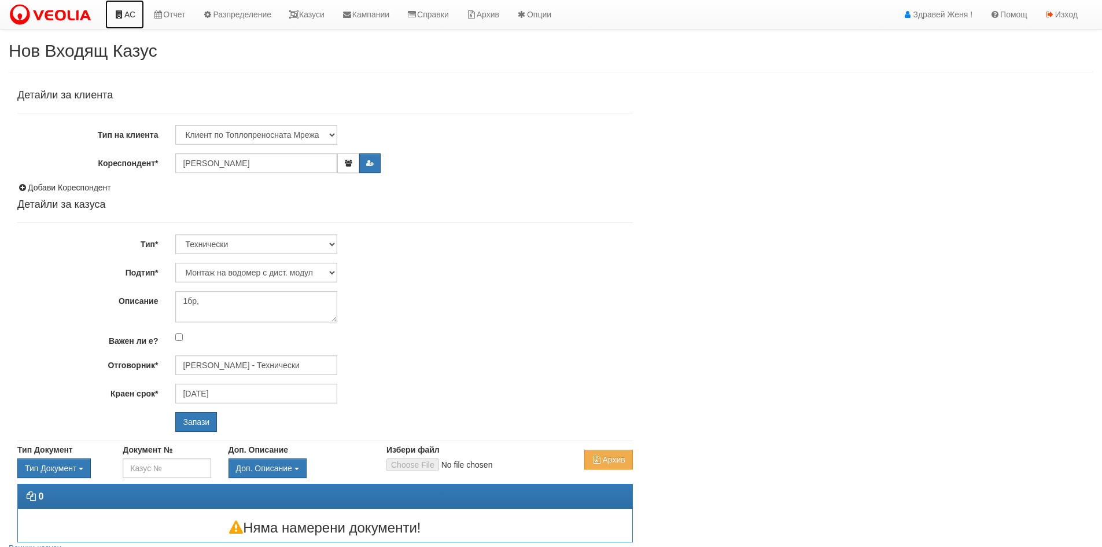
click at [133, 13] on link "АС" at bounding box center [124, 14] width 39 height 29
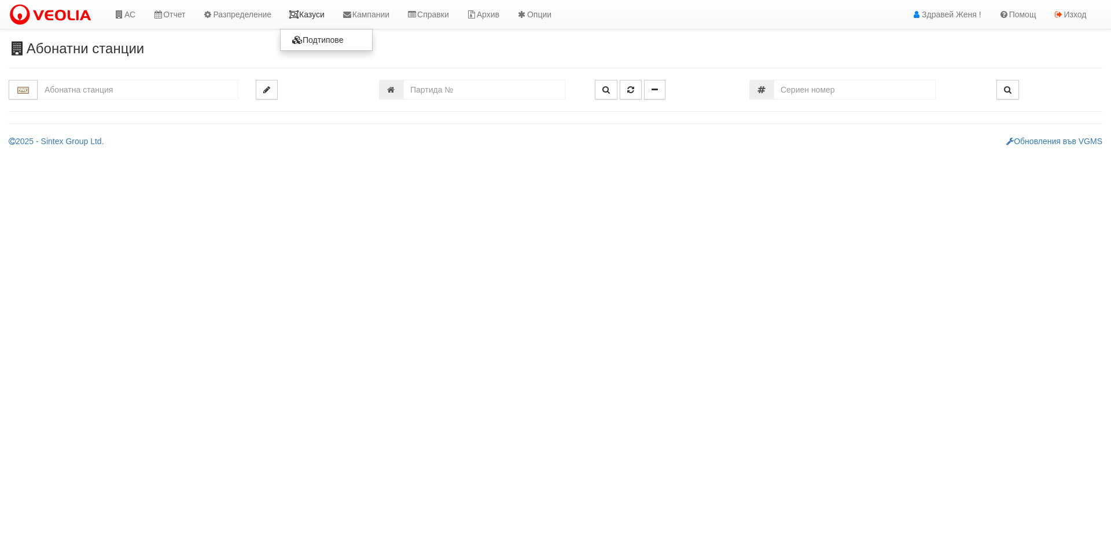
click at [308, 11] on link "Казуси" at bounding box center [306, 14] width 53 height 29
click at [161, 95] on input "text" at bounding box center [138, 90] width 201 height 20
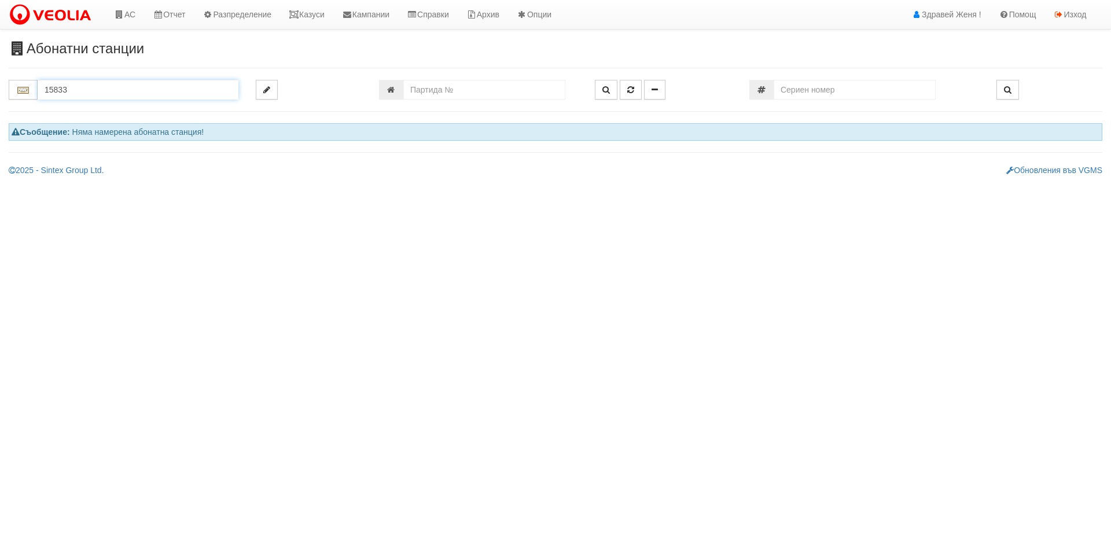
click at [63, 93] on input "15833" at bounding box center [138, 90] width 201 height 20
type input "15883"
drag, startPoint x: 82, startPoint y: 89, endPoint x: 13, endPoint y: 86, distance: 68.3
click at [13, 86] on div "15883" at bounding box center [124, 90] width 230 height 20
drag, startPoint x: 75, startPoint y: 92, endPoint x: 17, endPoint y: 84, distance: 58.9
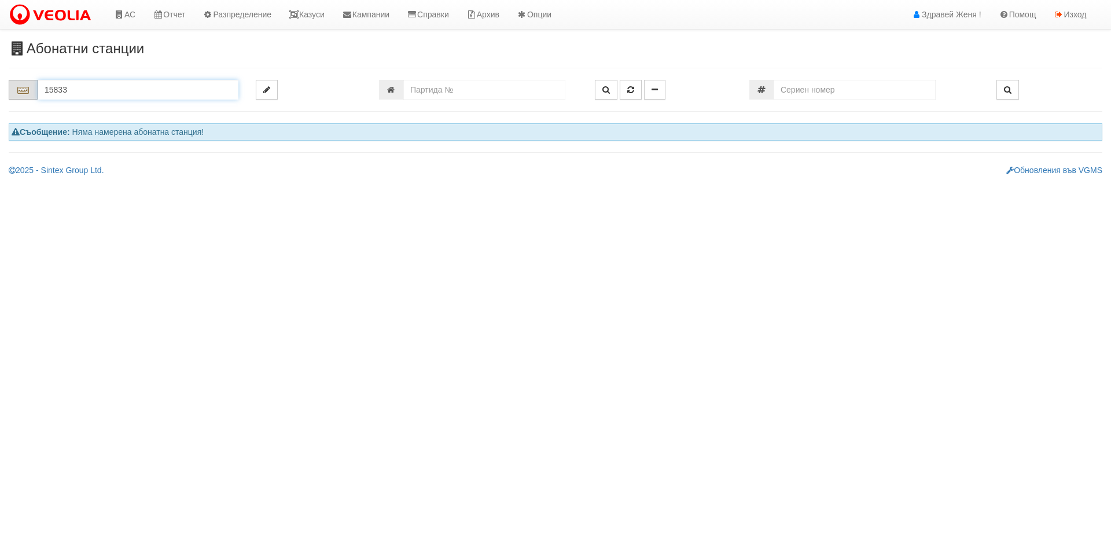
click at [17, 84] on div "15833" at bounding box center [124, 90] width 230 height 20
type input "15833"
click at [414, 91] on input "number" at bounding box center [484, 90] width 162 height 20
paste input "15833"
type input "15833"
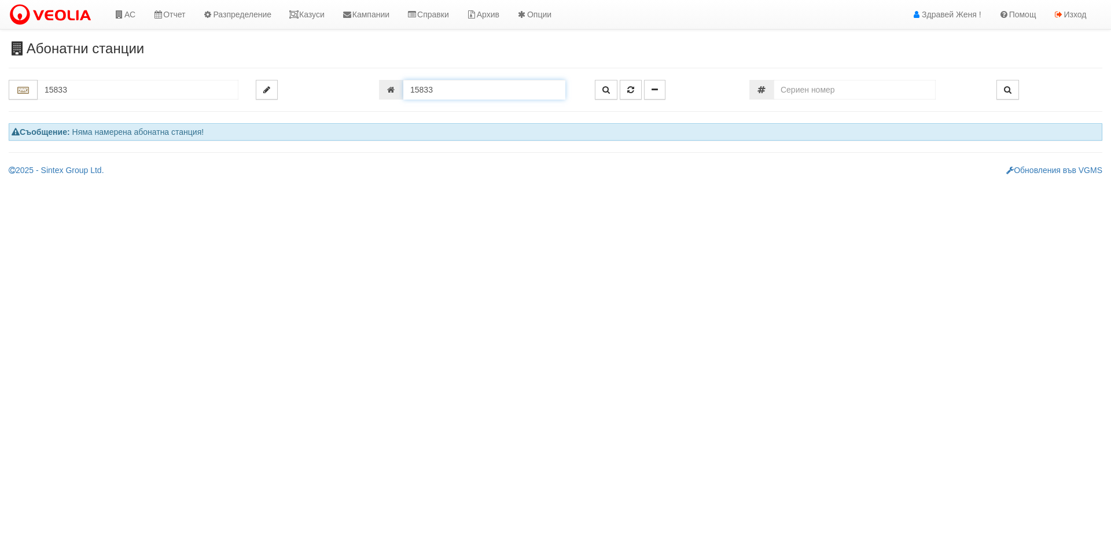
type input "101/1А - "ХОЛИДЕЙ И РАЙЗЕН" ЕООД"
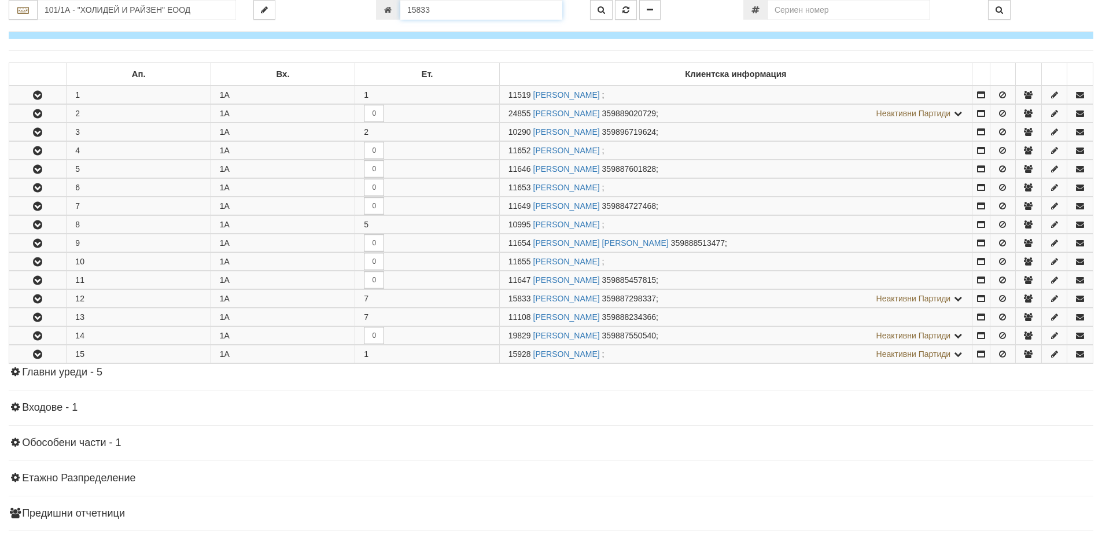
scroll to position [279, 0]
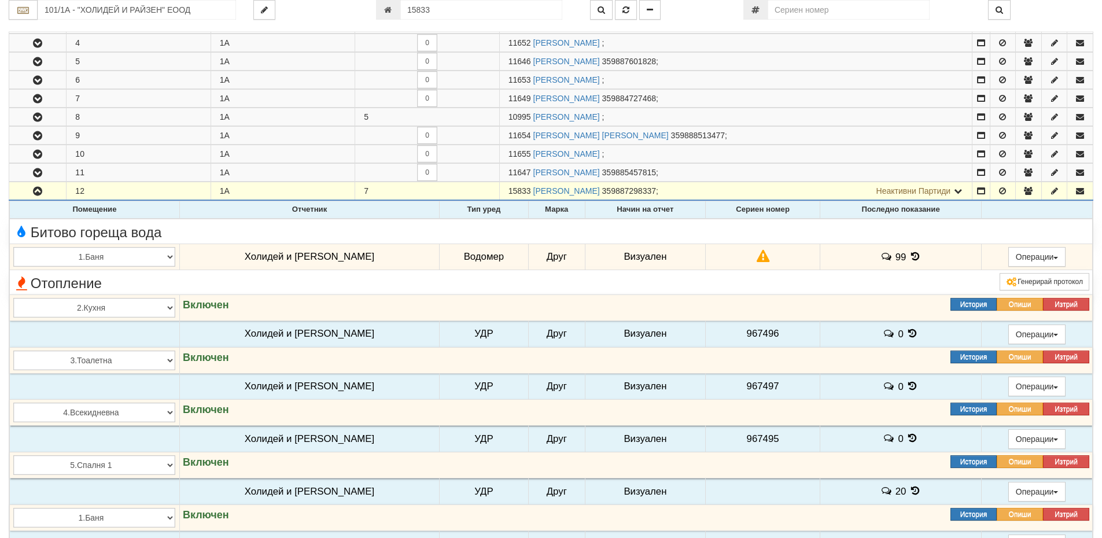
click at [909, 258] on icon at bounding box center [915, 257] width 13 height 10
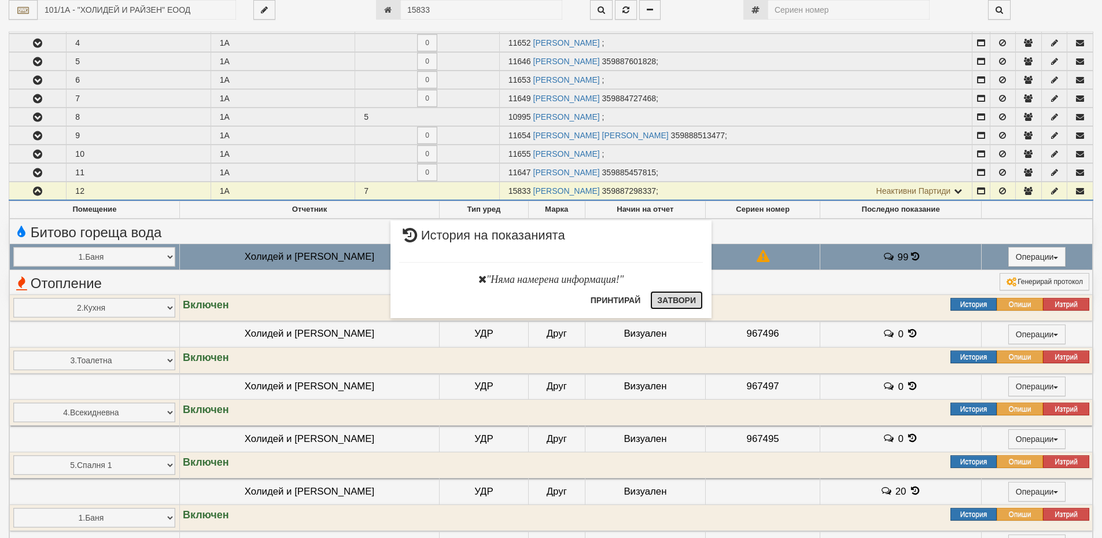
click at [666, 303] on button "Затвори" at bounding box center [676, 300] width 53 height 19
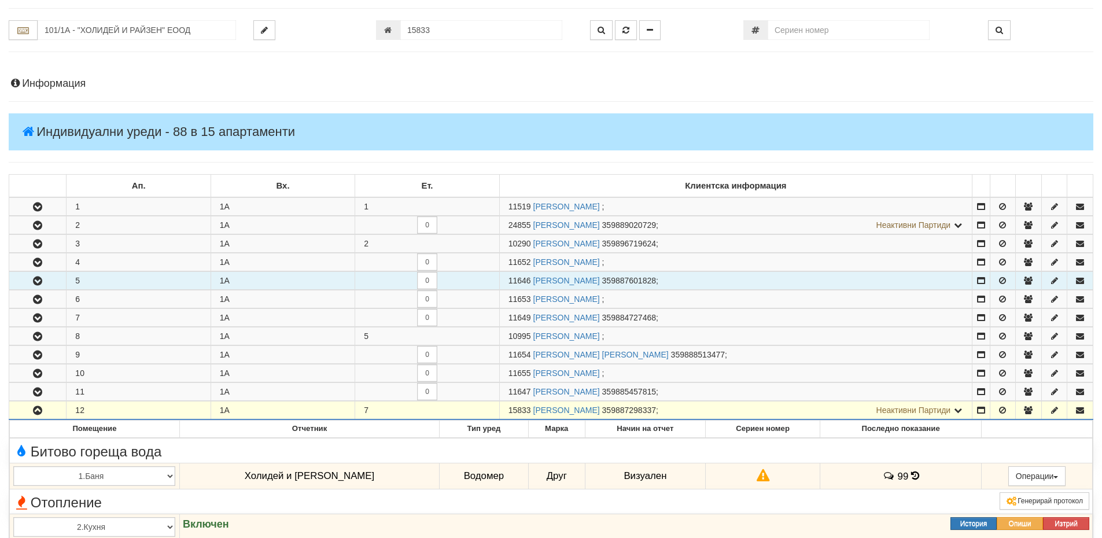
scroll to position [47, 0]
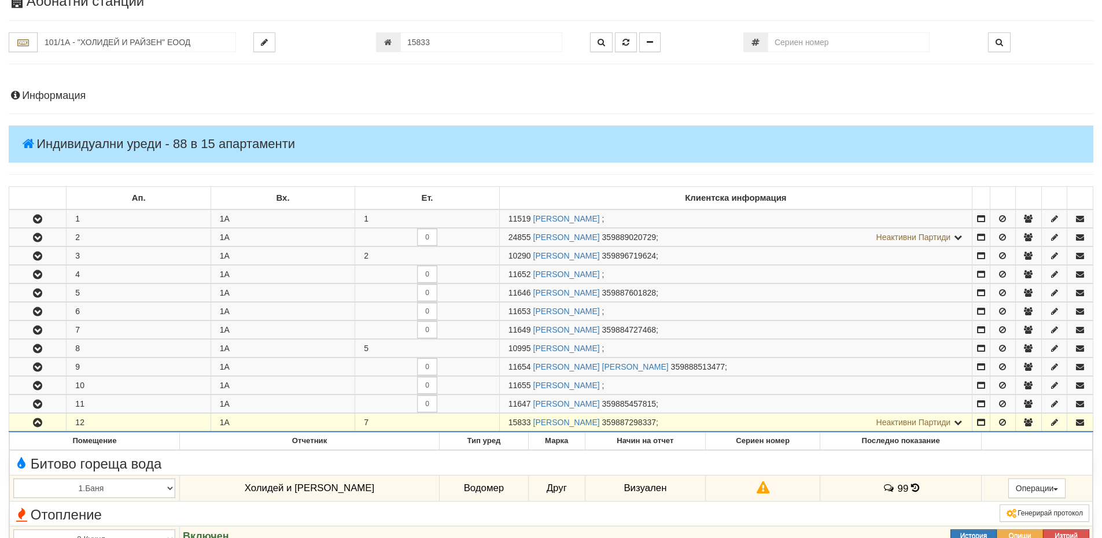
click at [86, 94] on h4 "Информация" at bounding box center [551, 96] width 1085 height 12
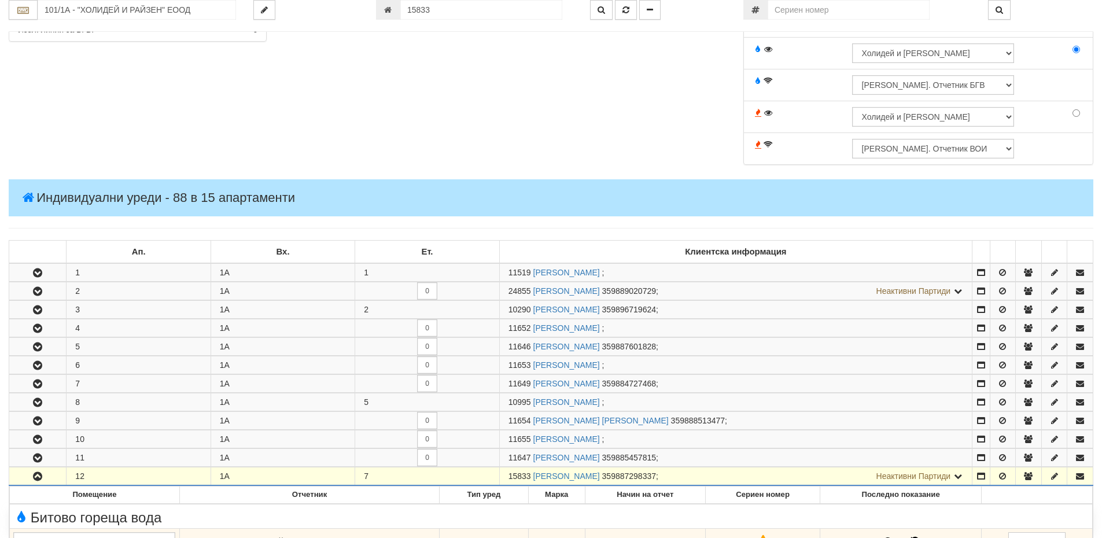
scroll to position [626, 0]
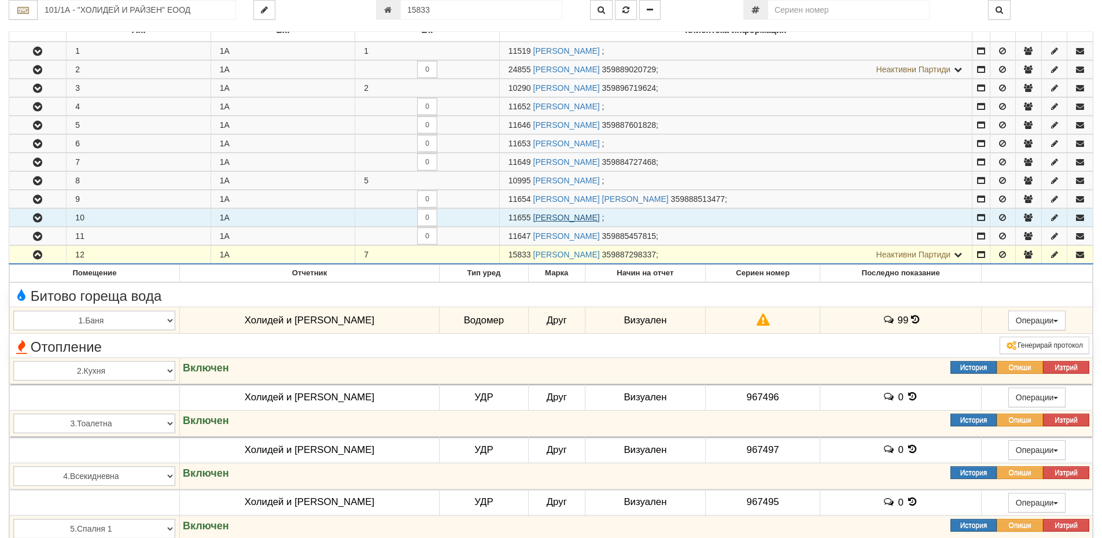
click at [575, 220] on link "НИКОЛАЙ ВАСИЛЕВ НИКОЛОВ" at bounding box center [567, 217] width 67 height 9
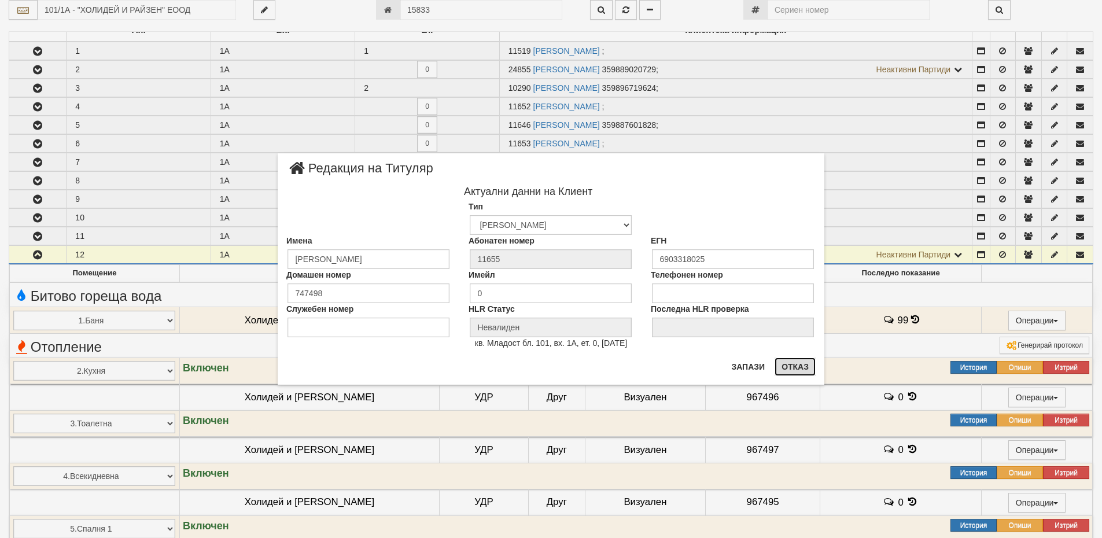
click at [792, 369] on button "Отказ" at bounding box center [795, 367] width 41 height 19
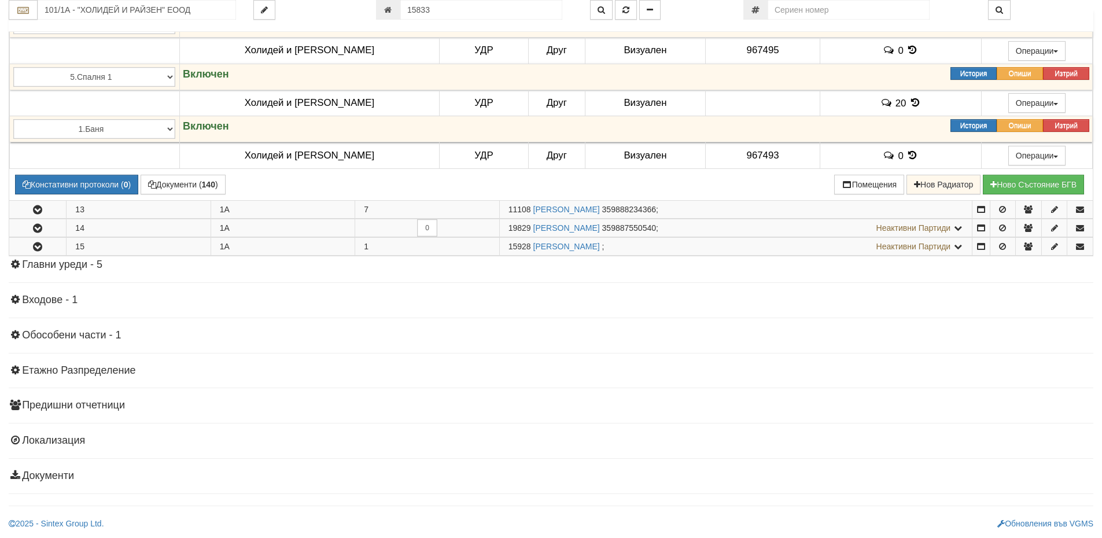
scroll to position [1079, 0]
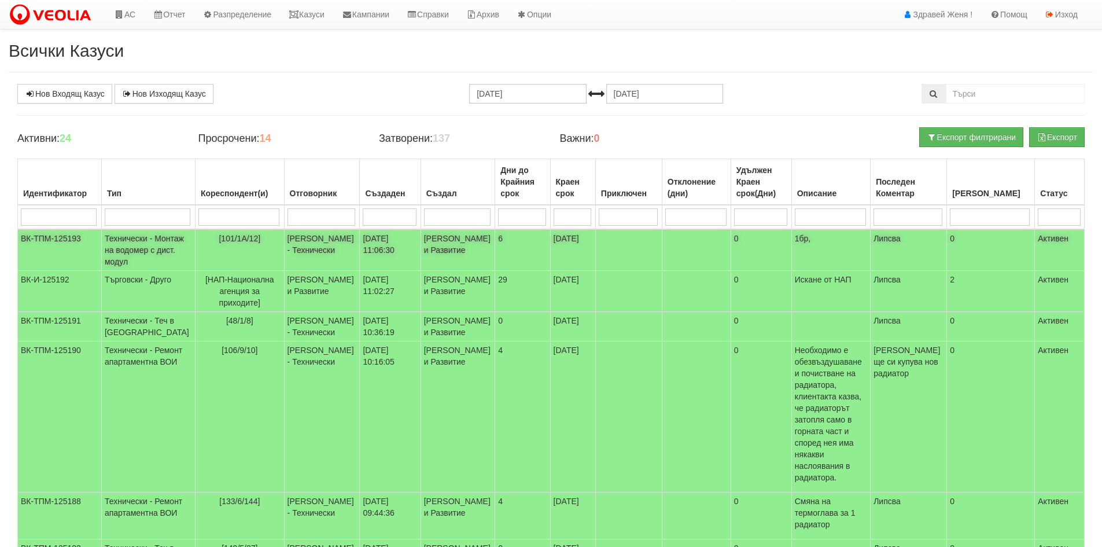
click at [425, 251] on td "[PERSON_NAME] и Развитие" at bounding box center [458, 250] width 75 height 42
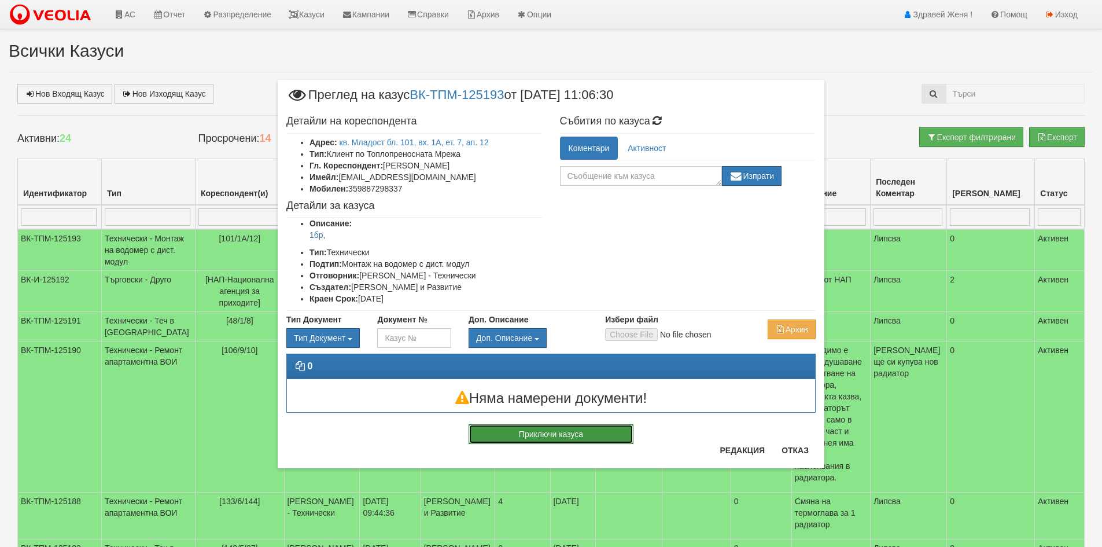
click at [573, 432] on button "Приключи казуса" at bounding box center [551, 434] width 165 height 20
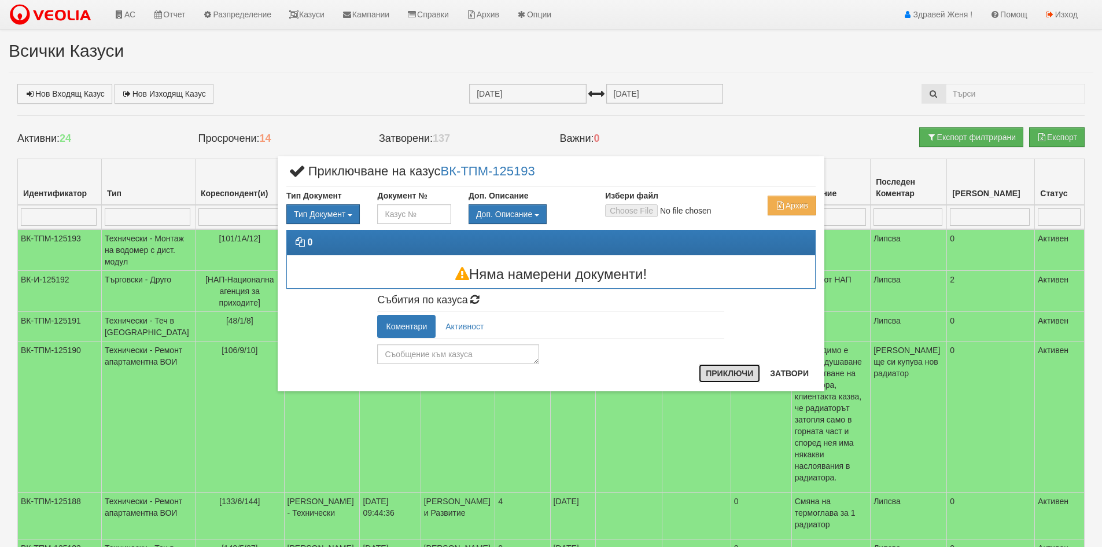
click at [725, 377] on button "Приключи" at bounding box center [729, 373] width 61 height 19
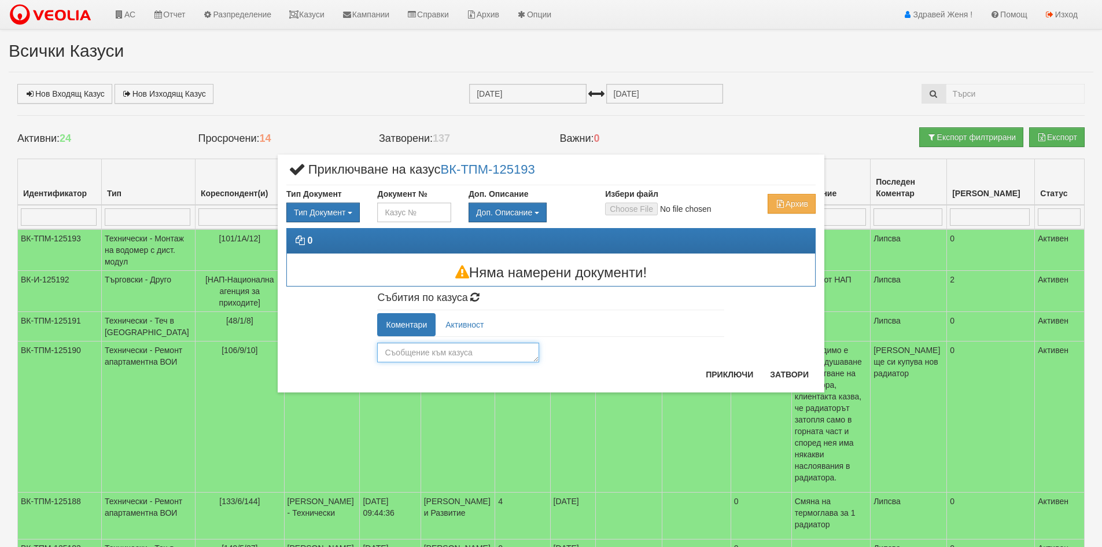
click at [433, 349] on textarea at bounding box center [458, 353] width 162 height 20
click at [419, 354] on textarea at bounding box center [458, 353] width 162 height 20
type textarea "З"
type textarea "грешен сигнал"
click at [732, 375] on button "Приключи" at bounding box center [729, 374] width 61 height 19
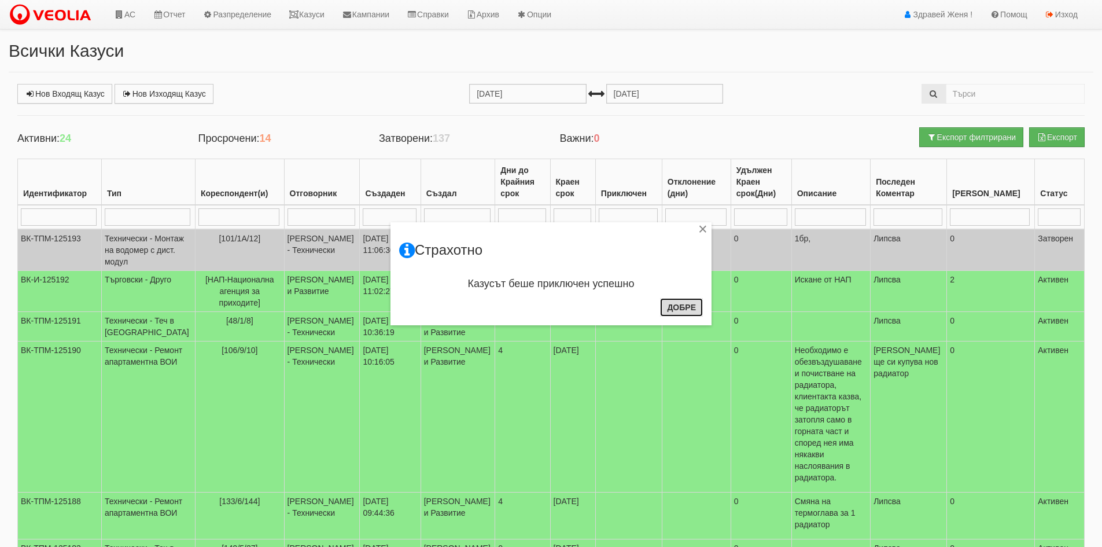
click at [684, 308] on button "Добре" at bounding box center [681, 307] width 43 height 19
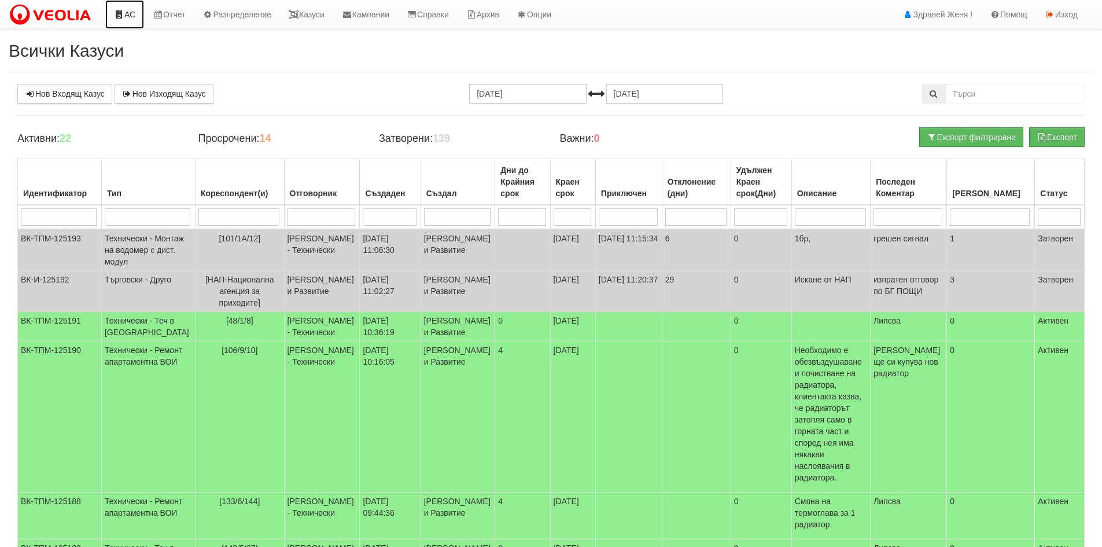
click at [133, 19] on link "АС" at bounding box center [124, 14] width 39 height 29
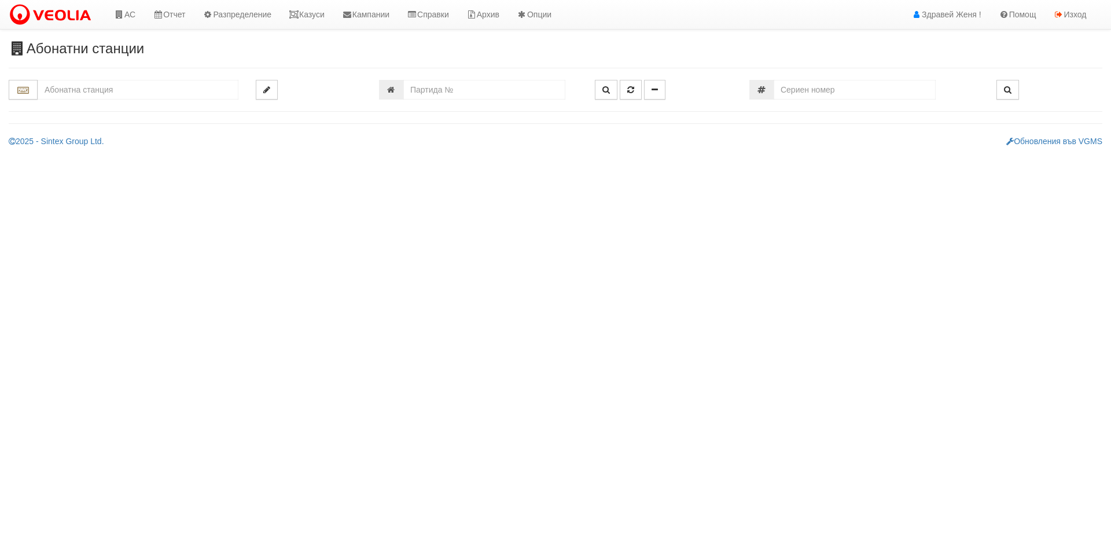
click at [135, 83] on input "text" at bounding box center [138, 90] width 201 height 20
click at [145, 104] on div "106/9 - Младост - "ТЕХЕМ"" at bounding box center [137, 107] width 197 height 13
type input "106/9 - Младост - "ТЕХЕМ""
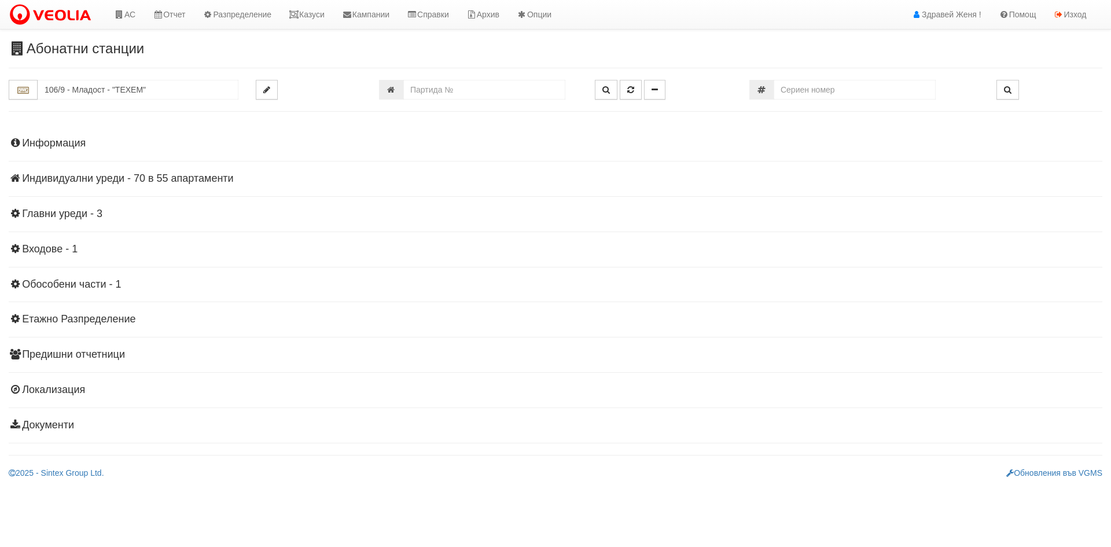
click at [79, 142] on h4 "Информация" at bounding box center [556, 144] width 1094 height 12
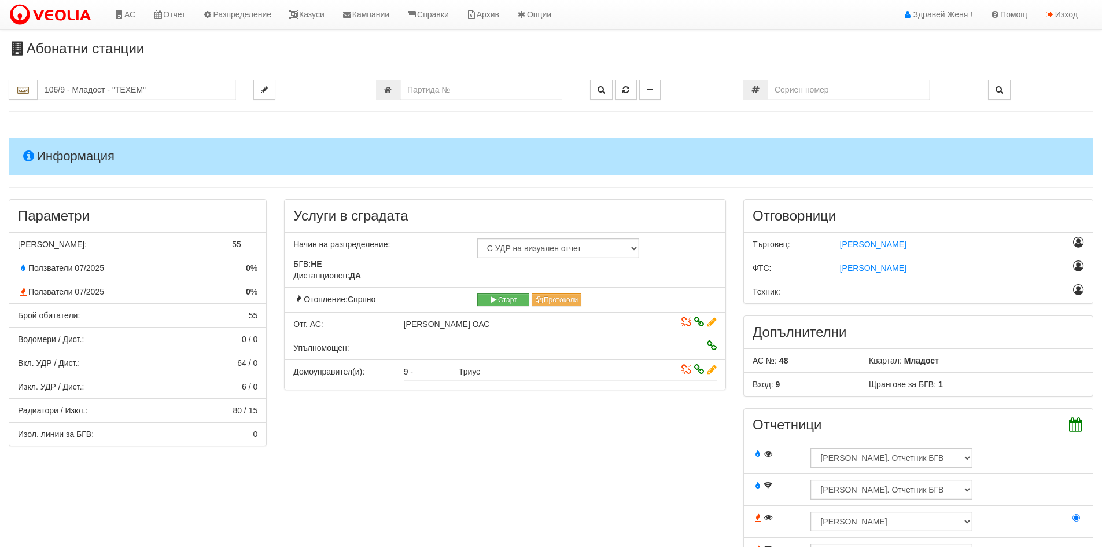
click at [683, 321] on icon at bounding box center [687, 322] width 10 height 8
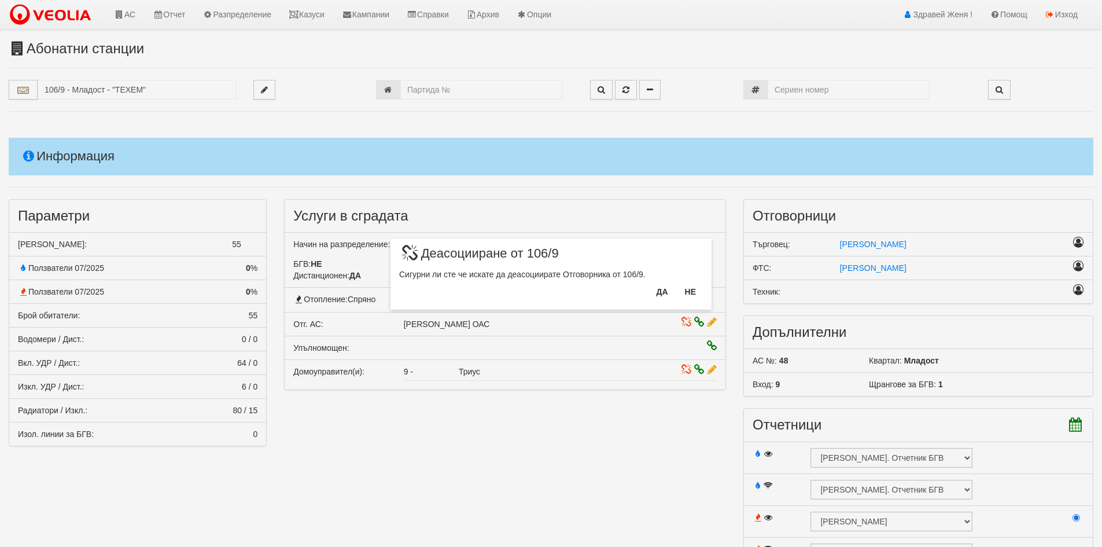
click at [600, 333] on div "× Деасоцииране от 106/9 Сигурни ли сте че искате да деасоциирате Отговорникa от…" at bounding box center [551, 273] width 1102 height 547
click at [695, 290] on button "Не" at bounding box center [690, 291] width 25 height 19
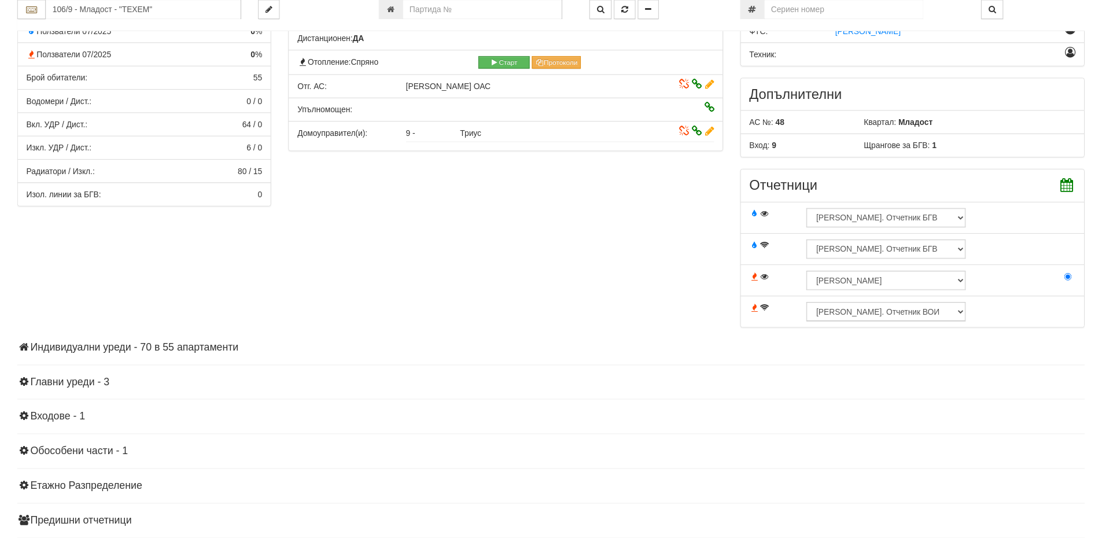
scroll to position [351, 0]
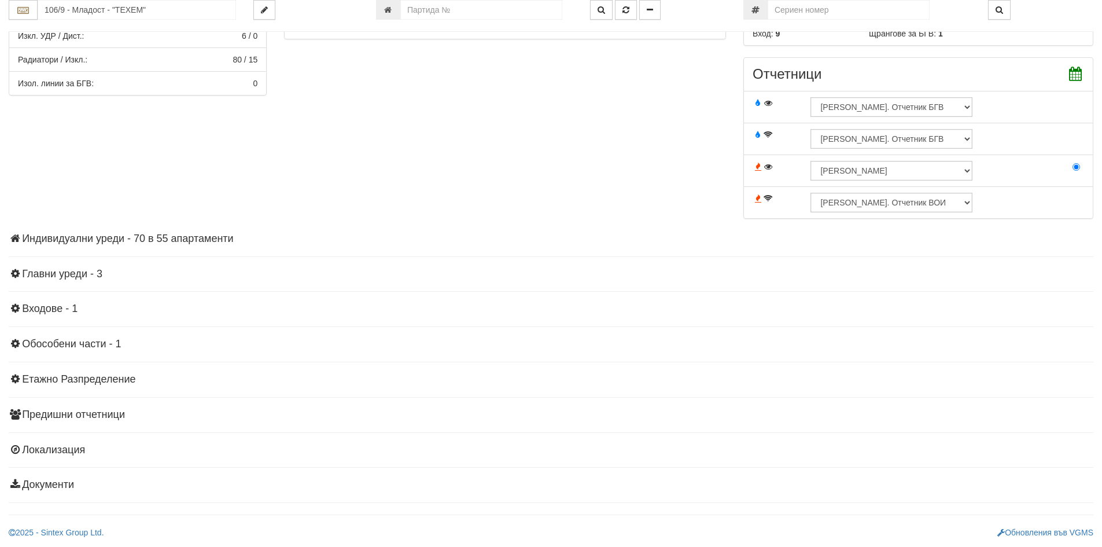
click at [153, 227] on div "Параметри Брой Апартаменти: 55 Ползватели 07/2025 0 % 0 % 55" at bounding box center [551, 39] width 1102 height 382
click at [155, 238] on h4 "Индивидуални уреди - 70 в 55 апартаменти" at bounding box center [551, 239] width 1085 height 12
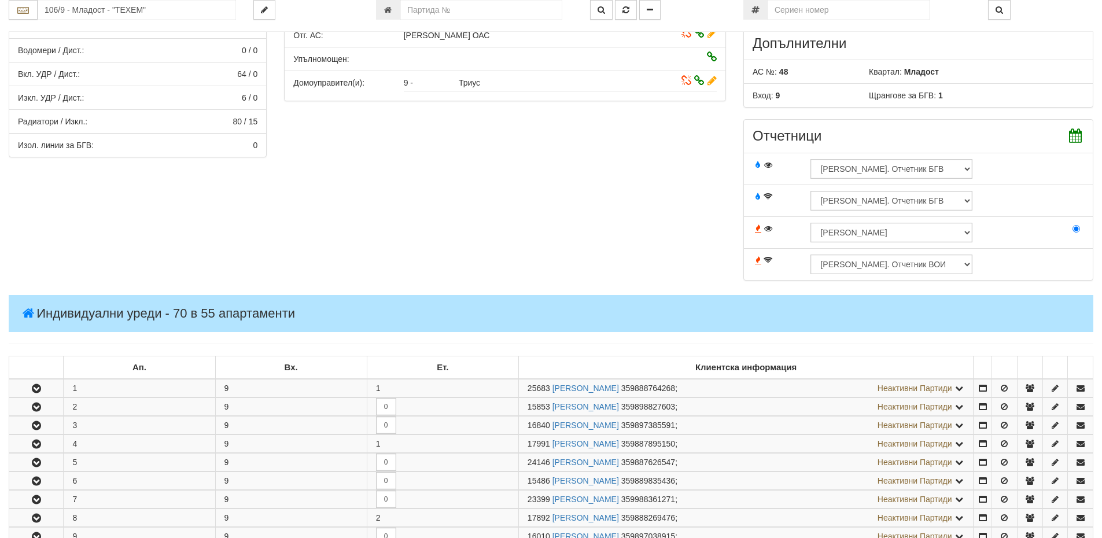
scroll to position [65, 0]
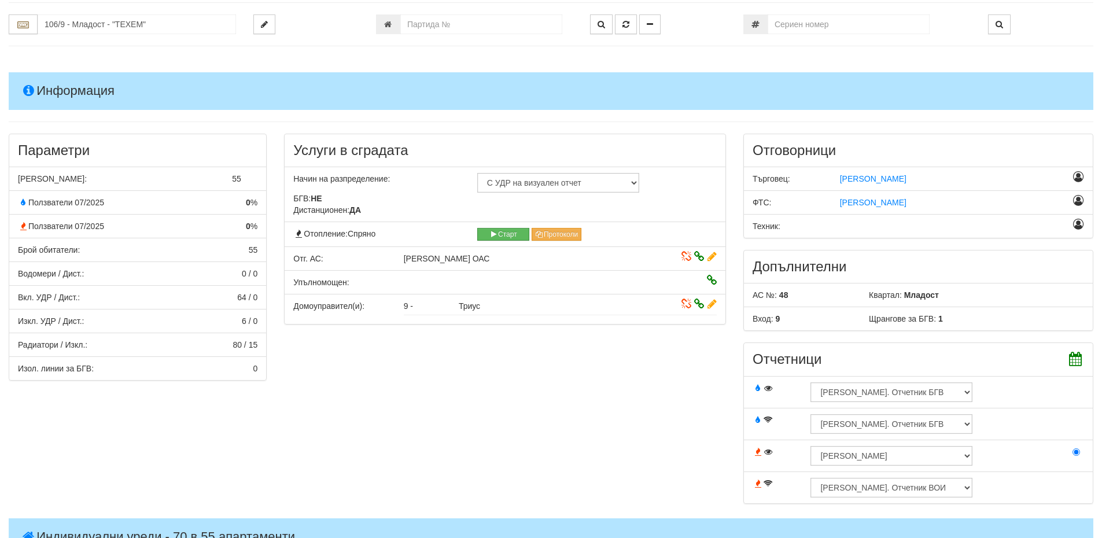
click at [715, 256] on icon at bounding box center [712, 257] width 9 height 8
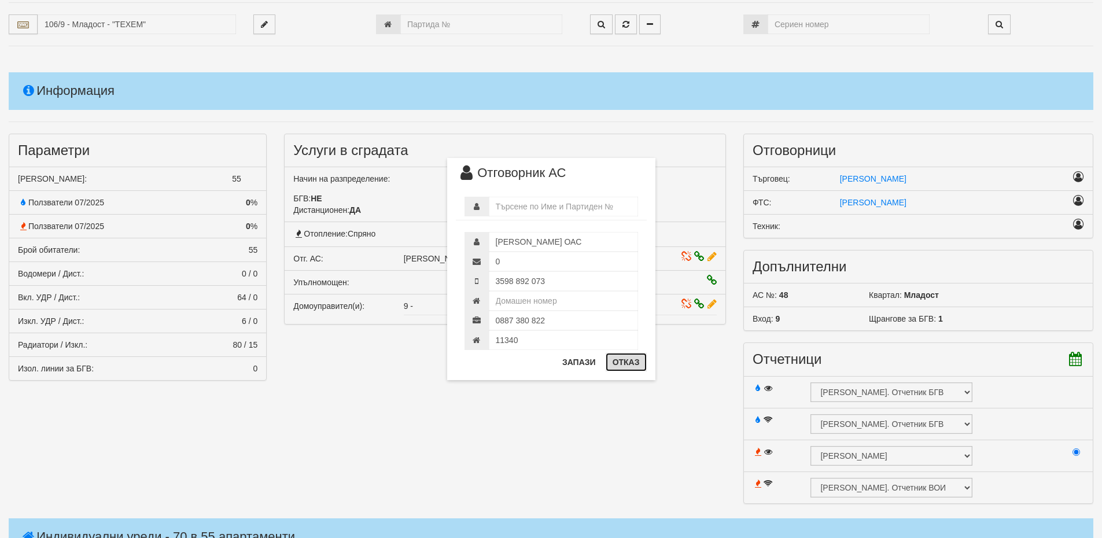
click at [623, 365] on button "Отказ" at bounding box center [626, 362] width 41 height 19
